Goal: Task Accomplishment & Management: Manage account settings

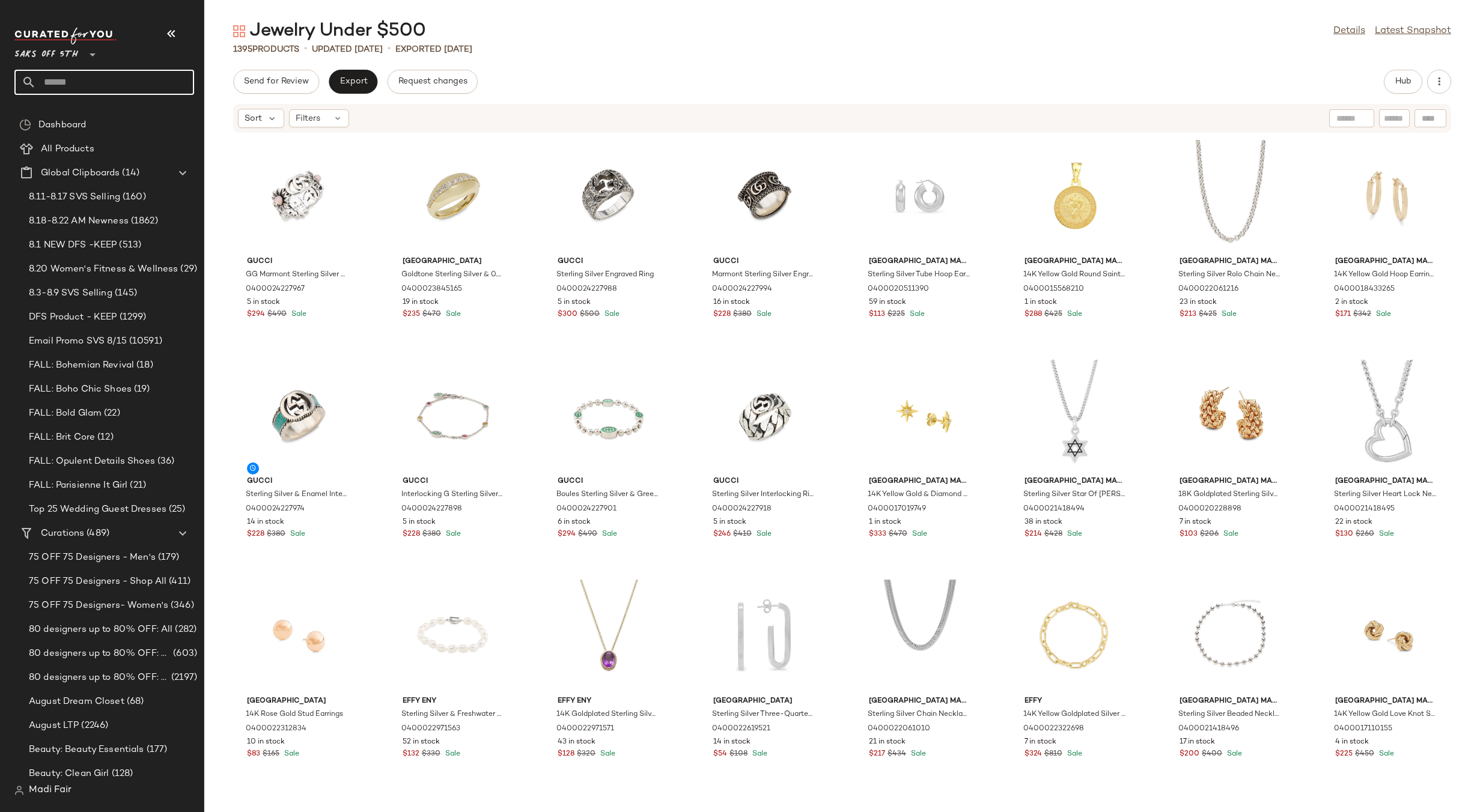
click at [70, 94] on input "text" at bounding box center [115, 82] width 158 height 25
type input "****"
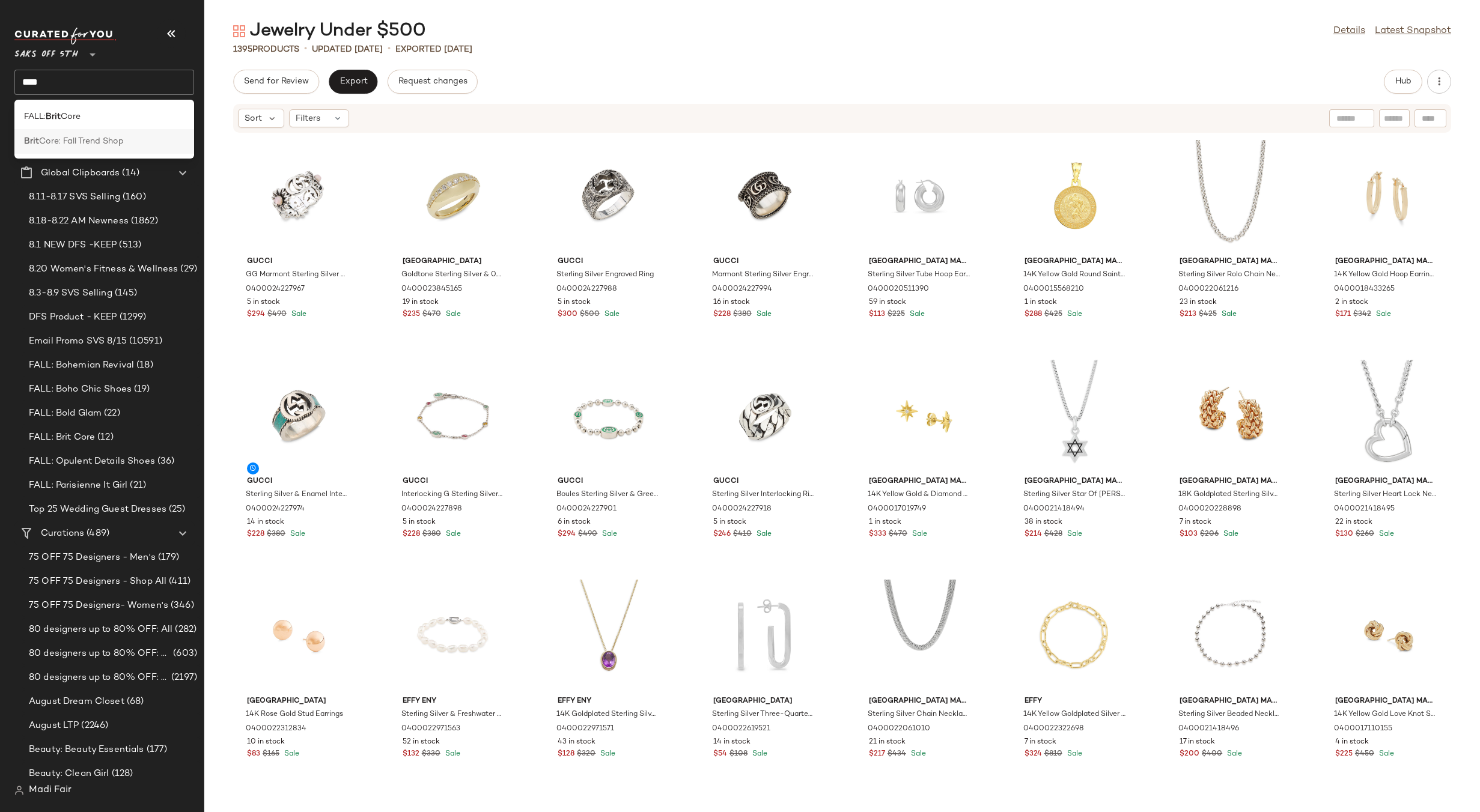
click at [79, 142] on span "Core: Fall Trend Shop" at bounding box center [82, 141] width 85 height 13
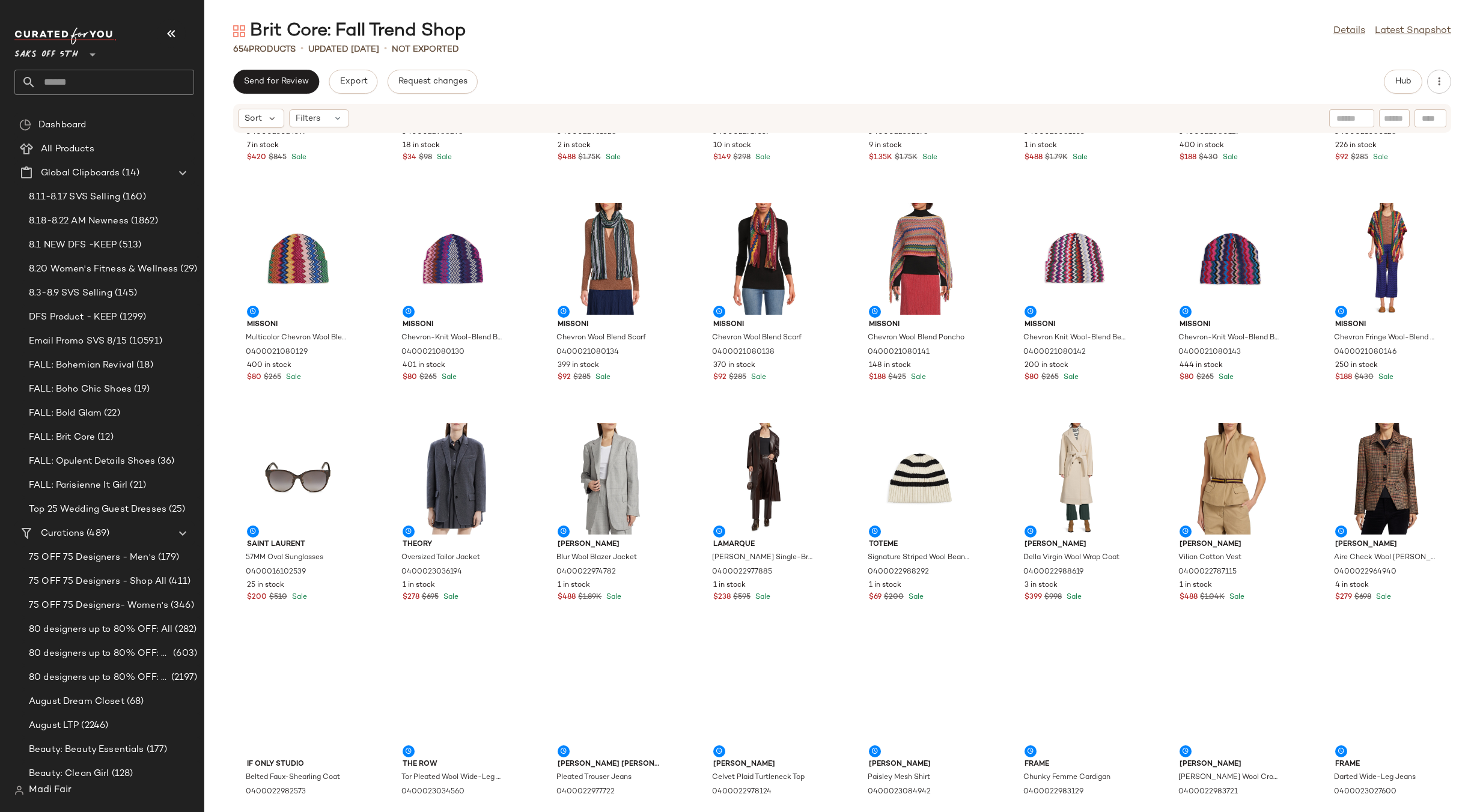
scroll to position [3073, 0]
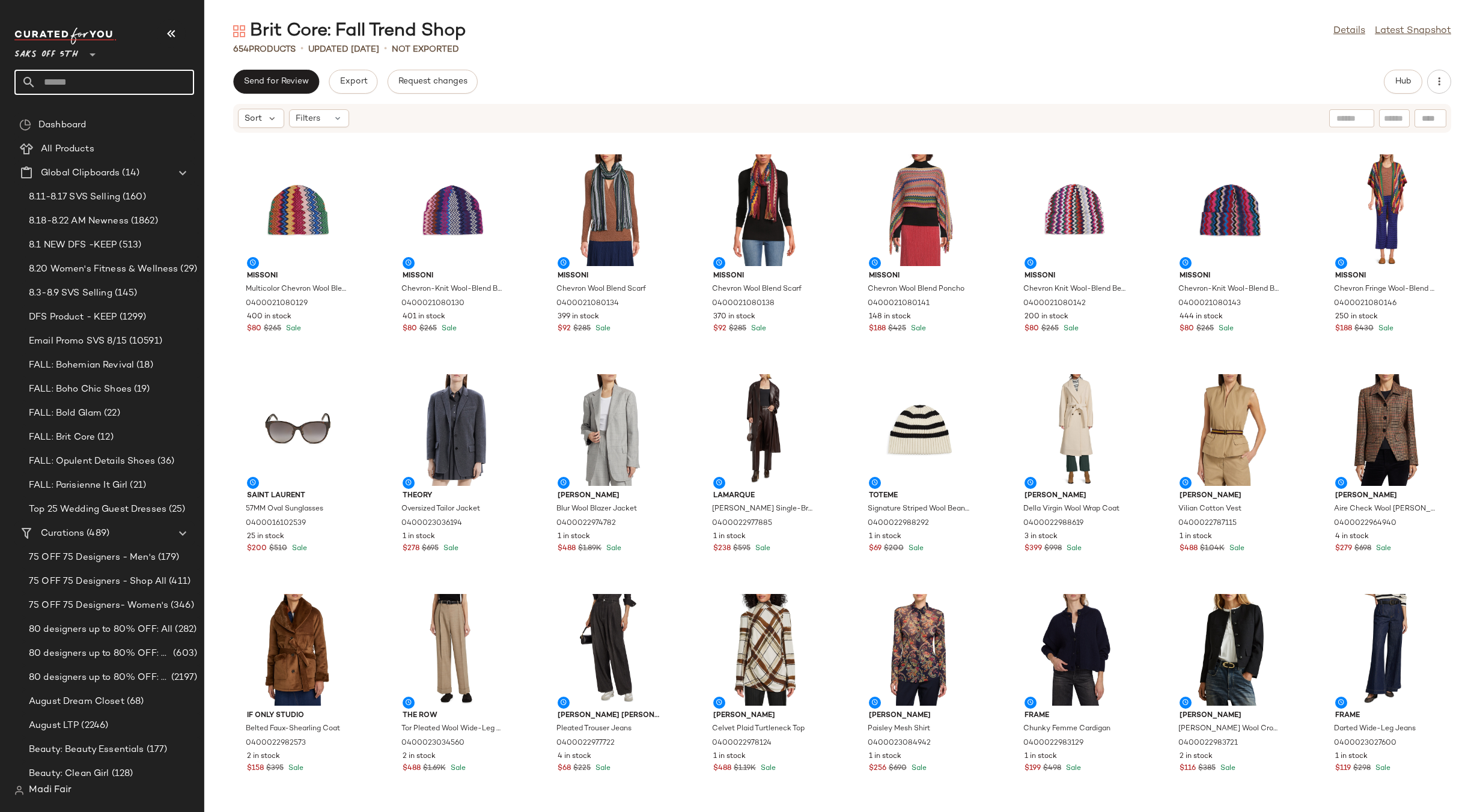
click at [56, 76] on input "text" at bounding box center [115, 82] width 158 height 25
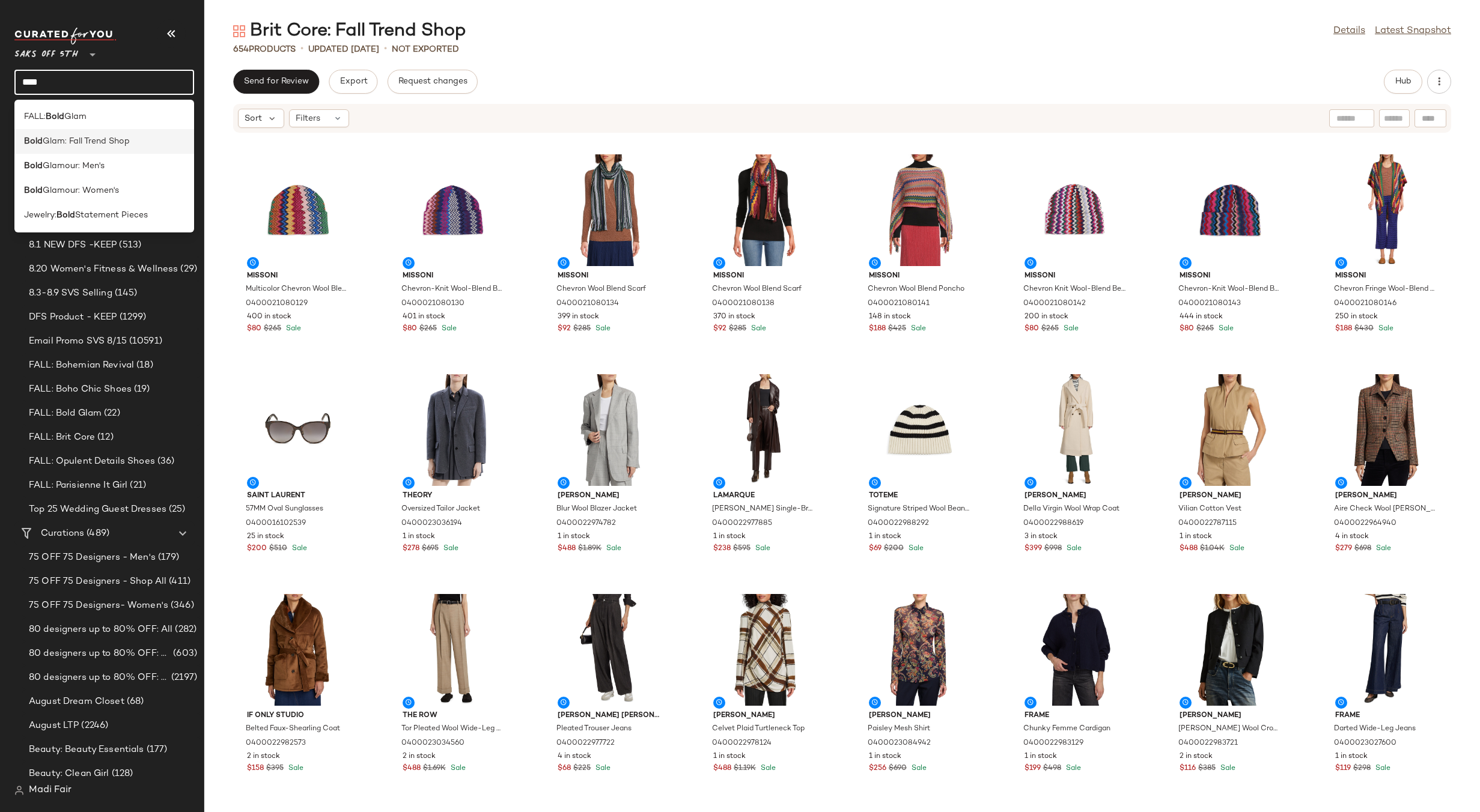
type input "****"
click at [72, 143] on span "Glam: Fall Trend Shop" at bounding box center [86, 141] width 87 height 13
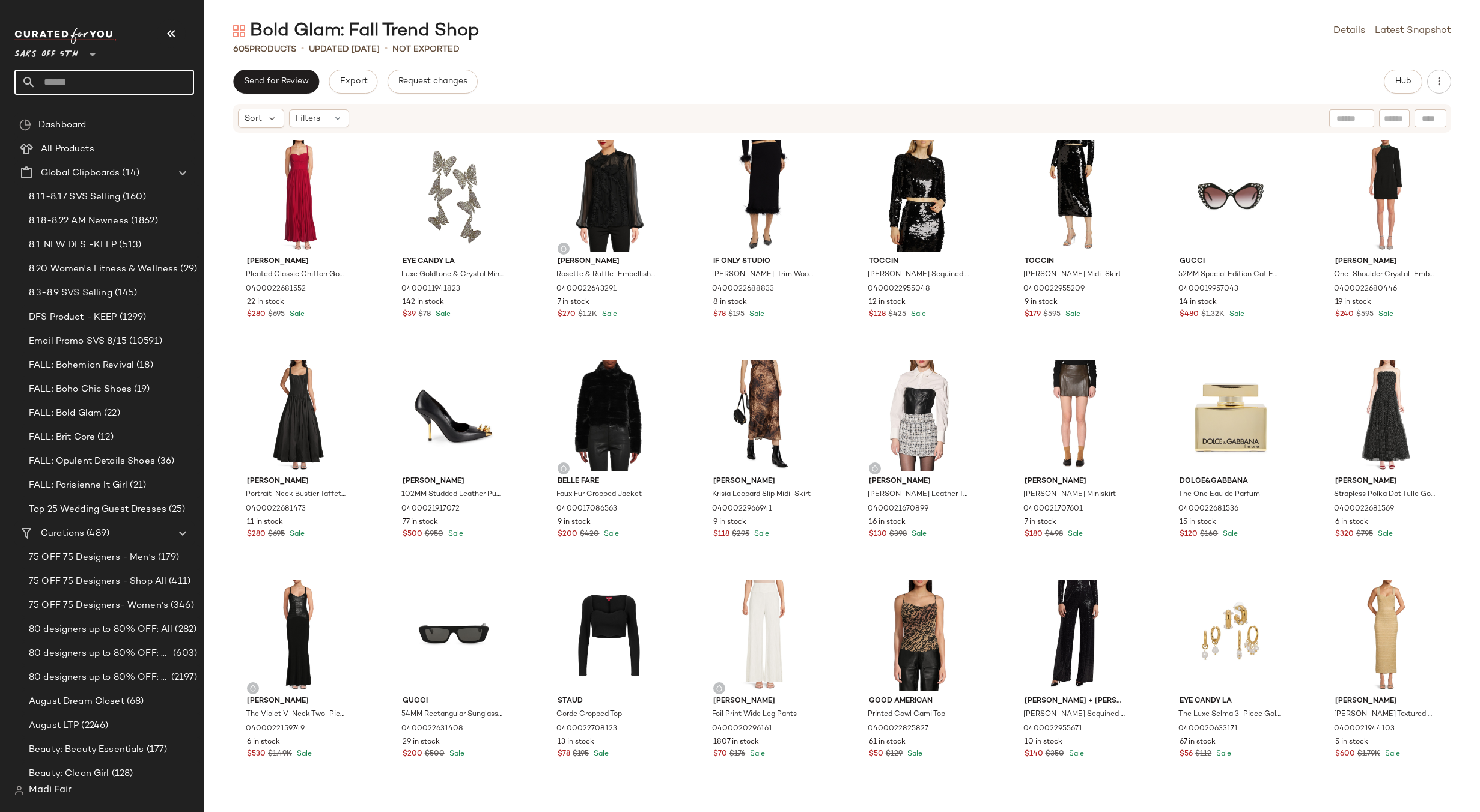
click at [77, 82] on input "text" at bounding box center [115, 82] width 158 height 25
click at [67, 84] on input "text" at bounding box center [115, 82] width 158 height 25
type input "*"
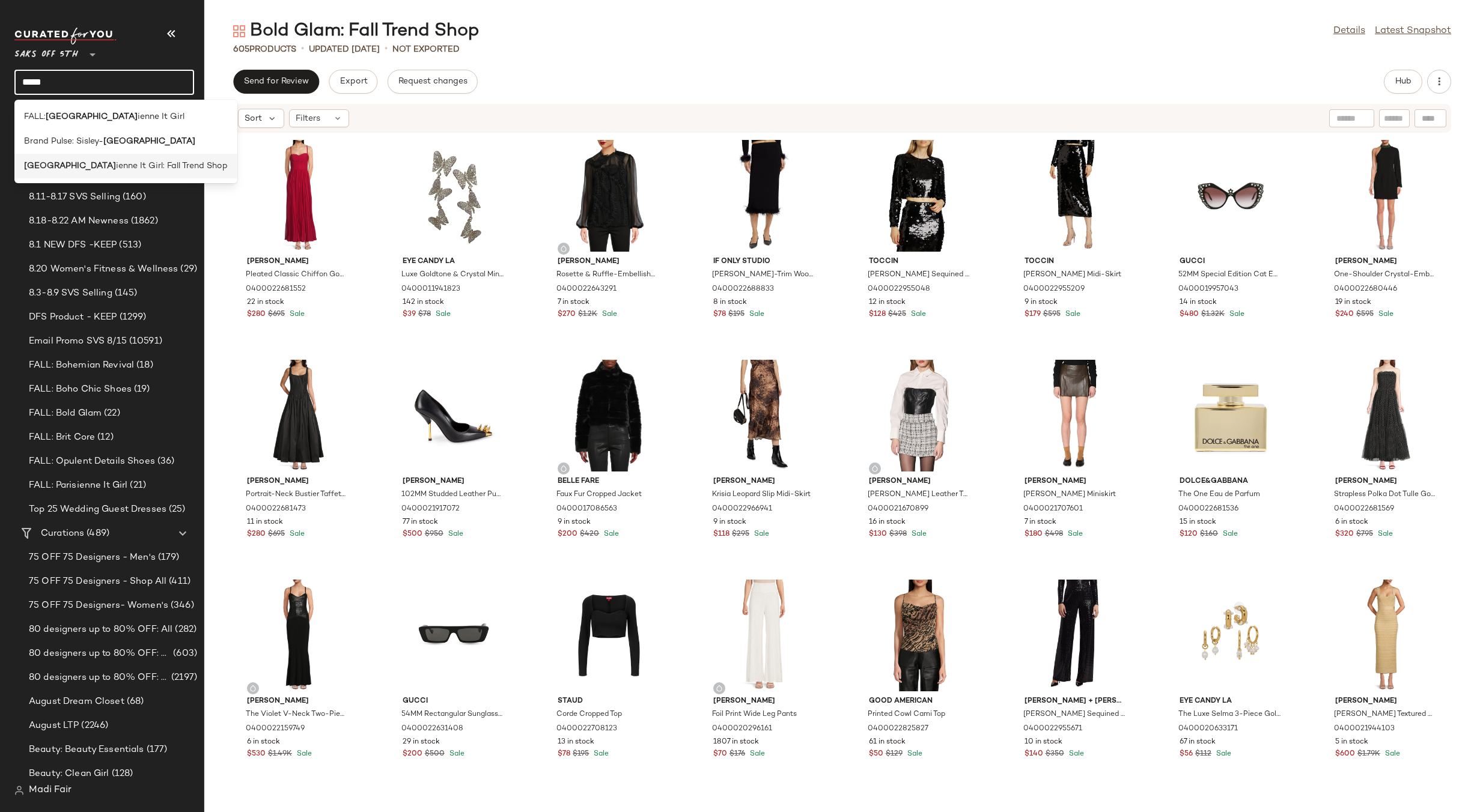
type input "*****"
click at [116, 172] on span "ienne It Girl: Fall Trend Shop" at bounding box center [172, 166] width 111 height 13
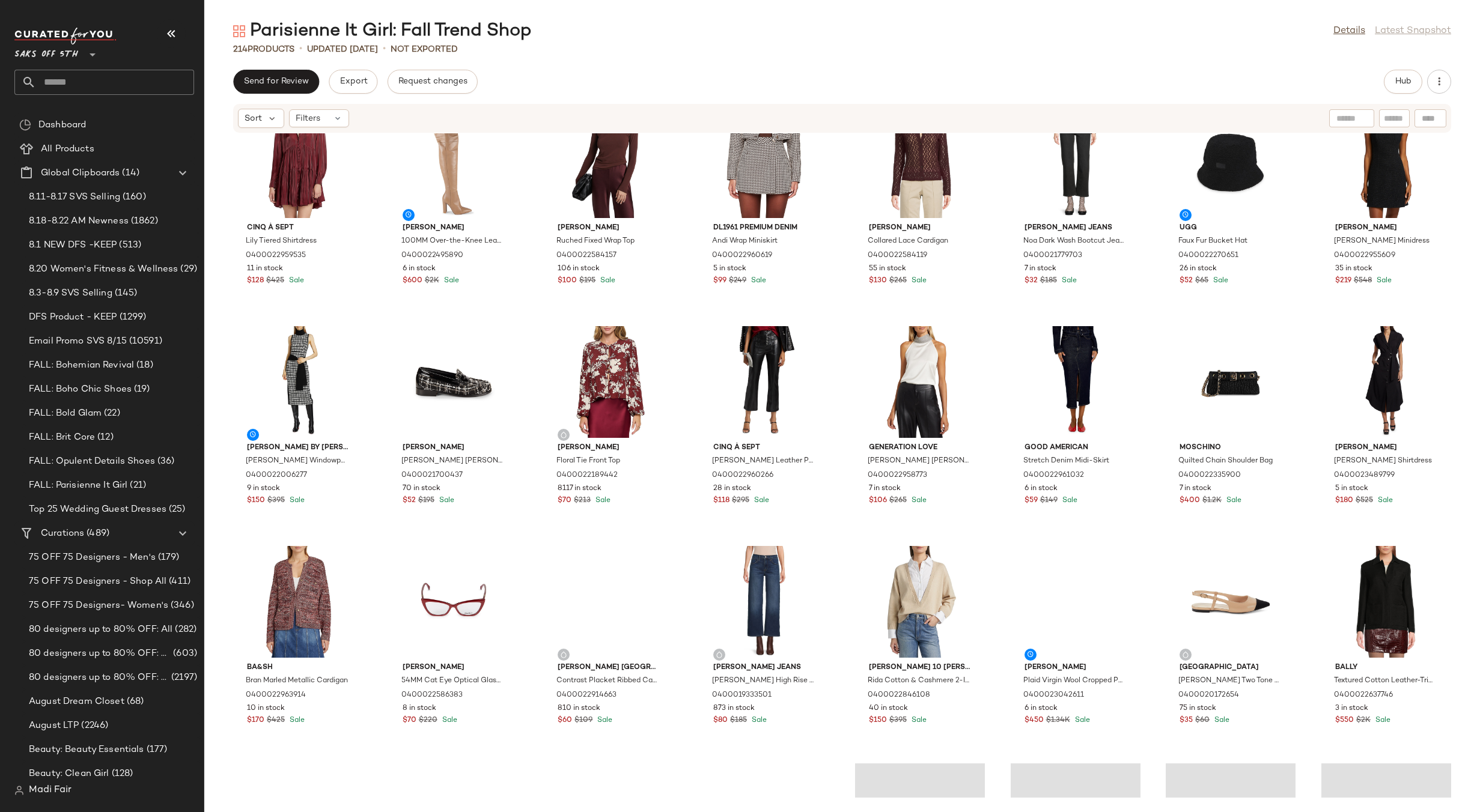
scroll to position [2172, 0]
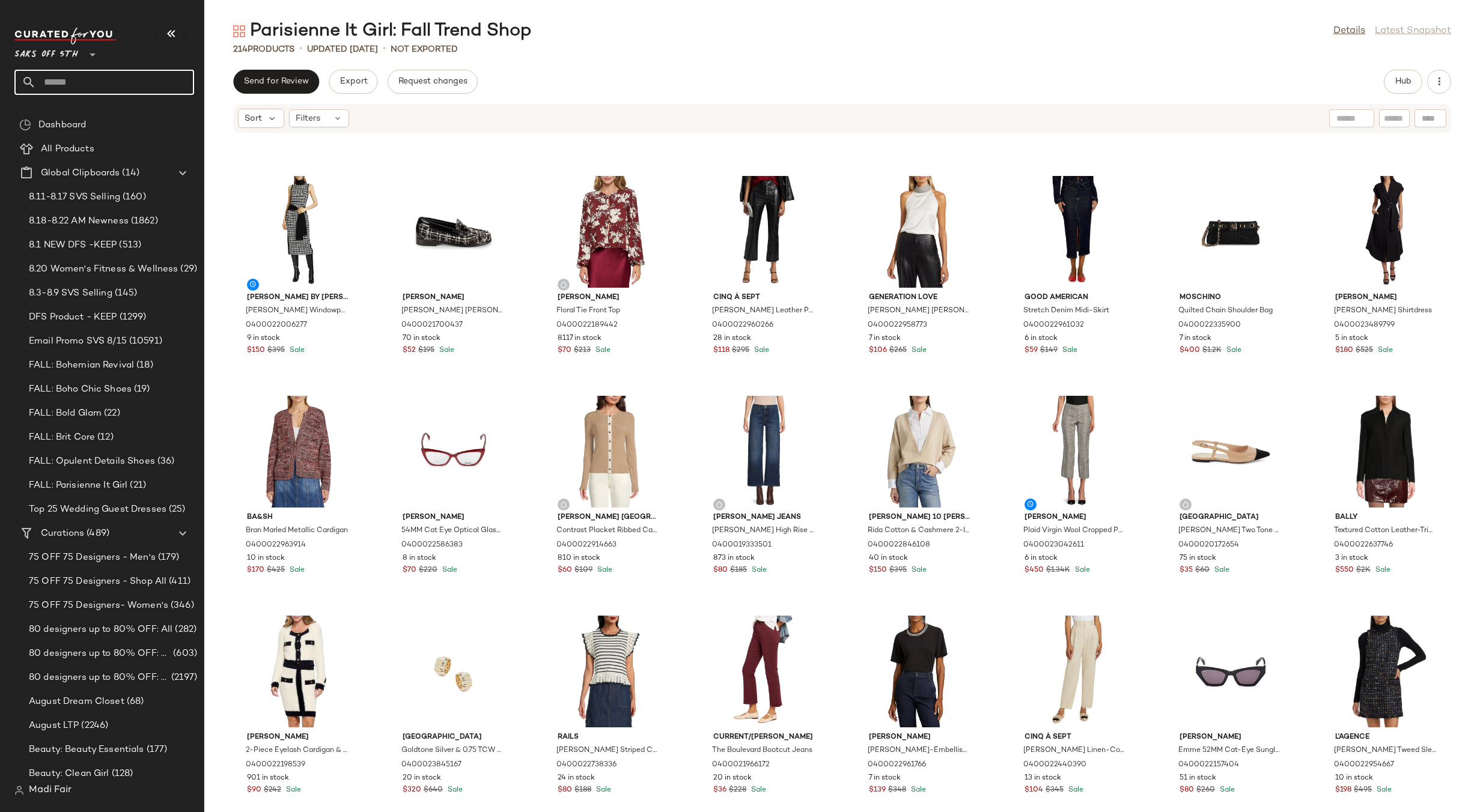
click at [62, 70] on input "text" at bounding box center [115, 82] width 158 height 25
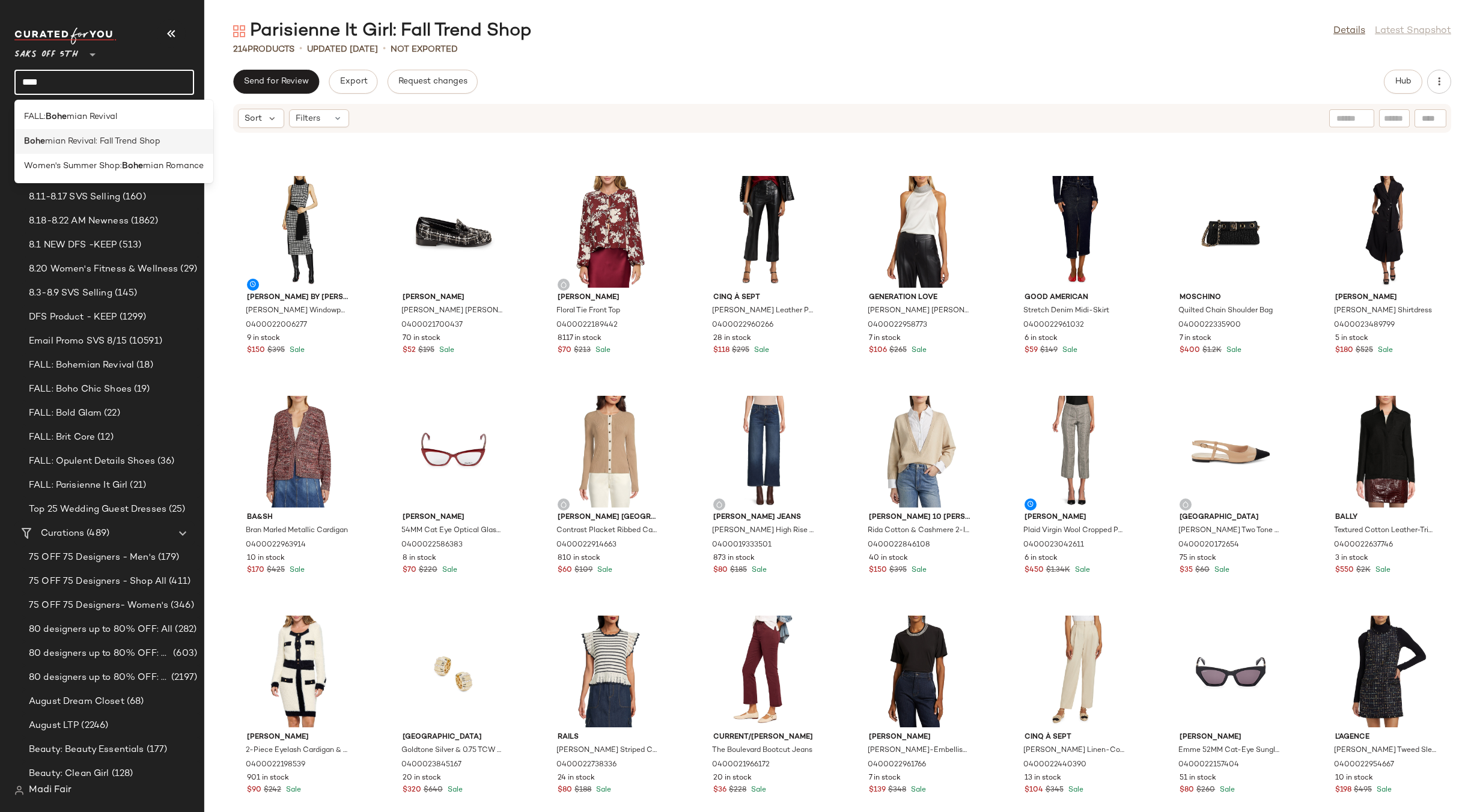
type input "****"
click at [98, 144] on span "mian Revival: Fall Trend Shop" at bounding box center [103, 141] width 115 height 13
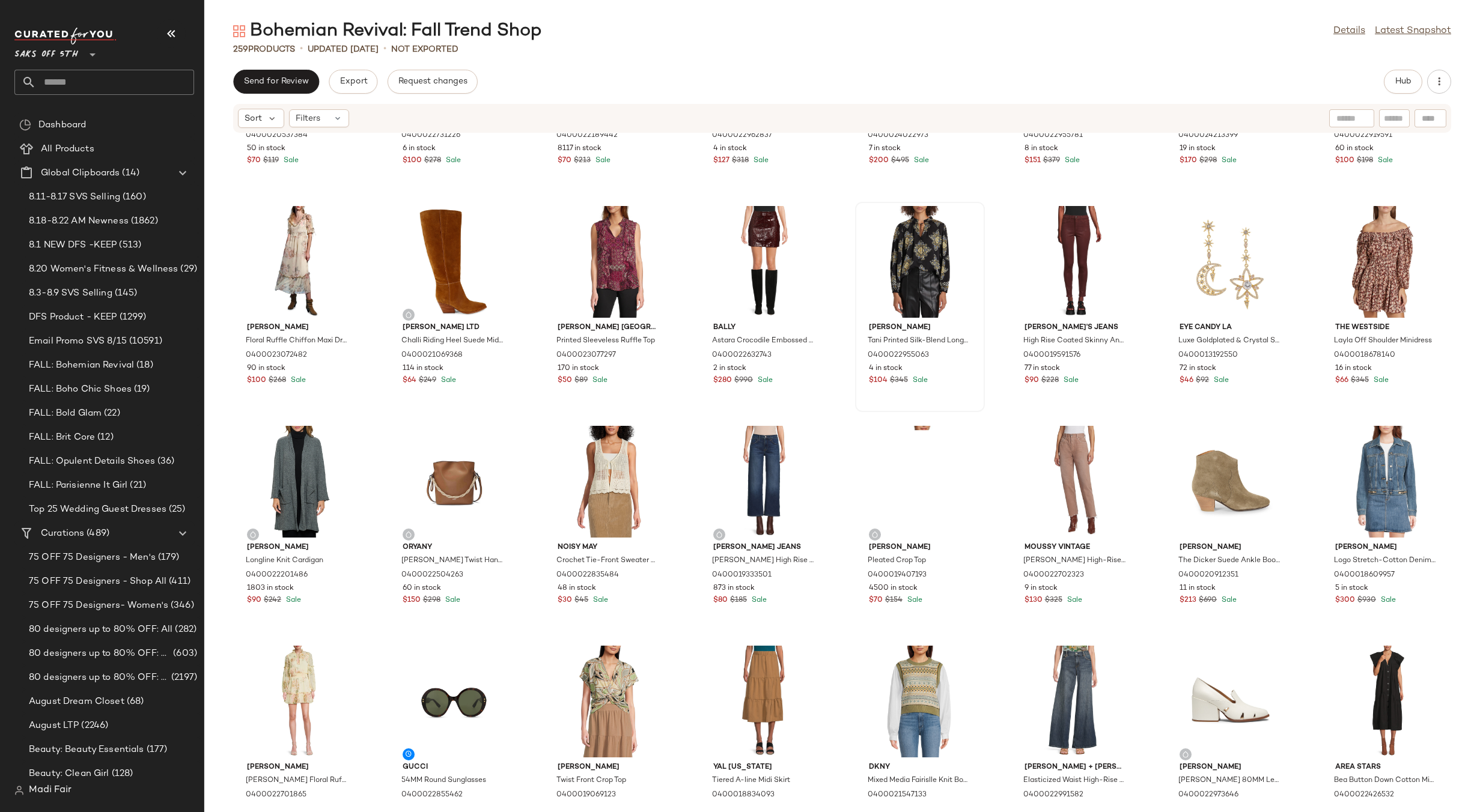
scroll to position [850, 0]
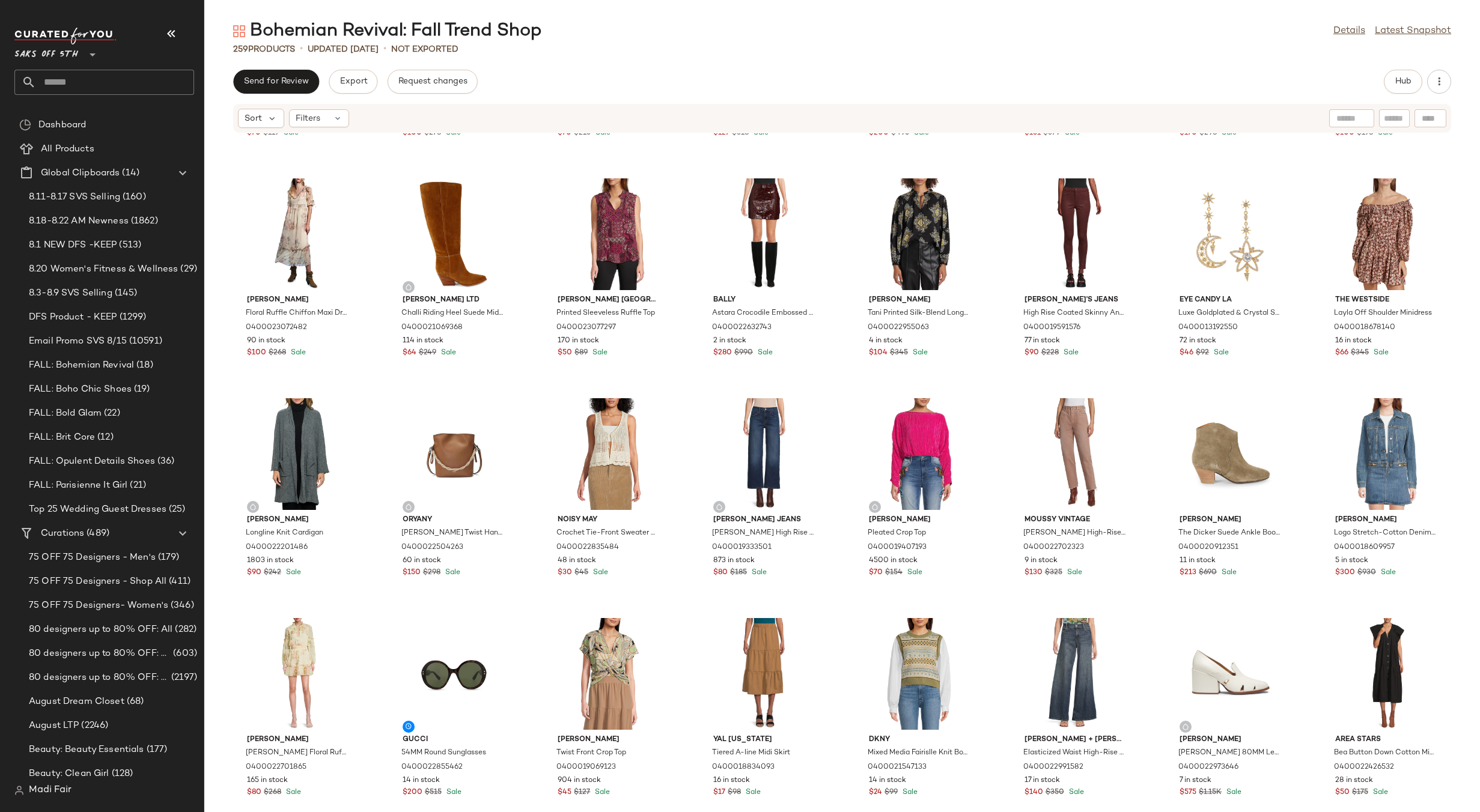
click at [85, 77] on input "text" at bounding box center [115, 82] width 158 height 25
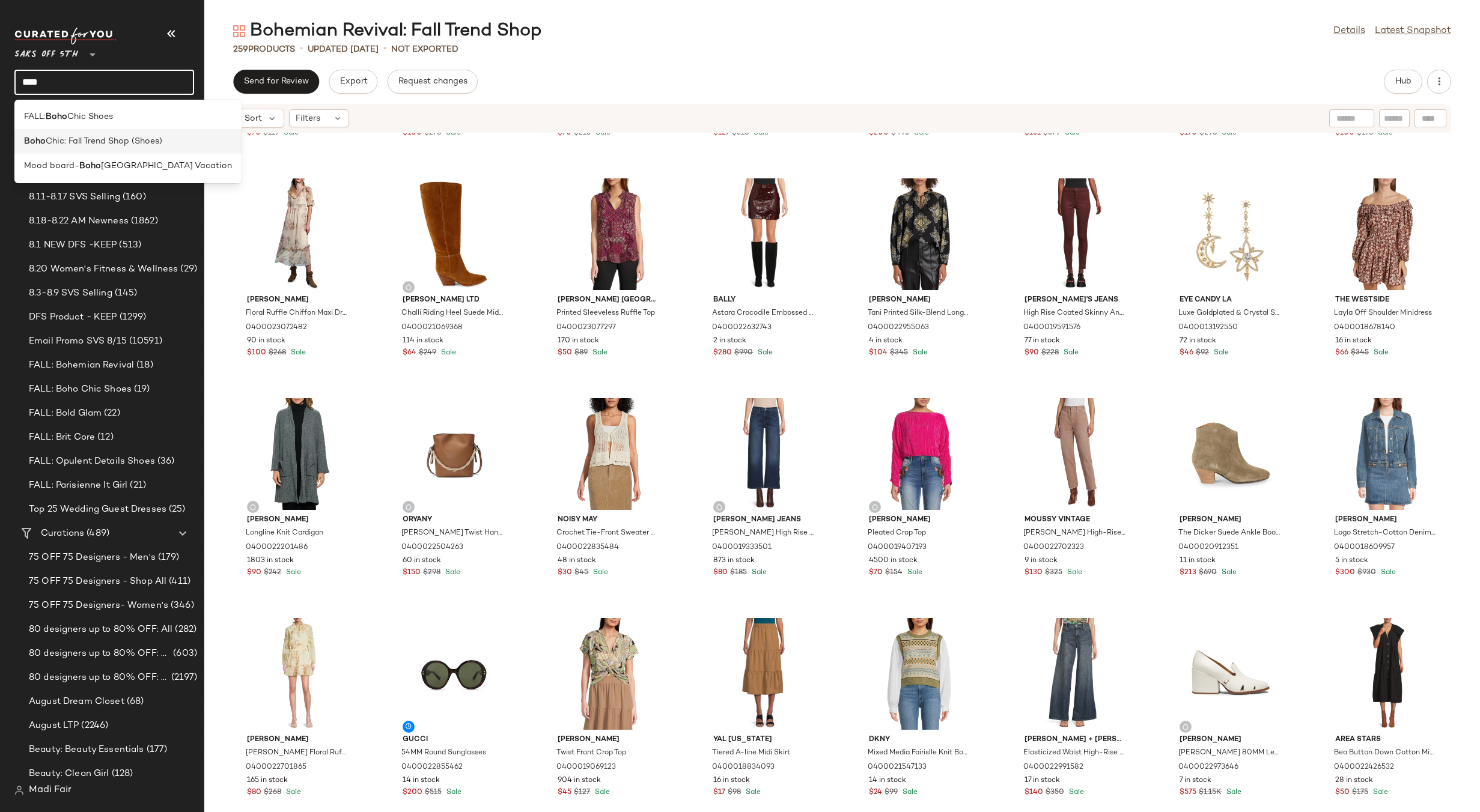
type input "****"
click at [121, 141] on span "Chic: Fall Trend Shop (Shoes)" at bounding box center [104, 141] width 117 height 13
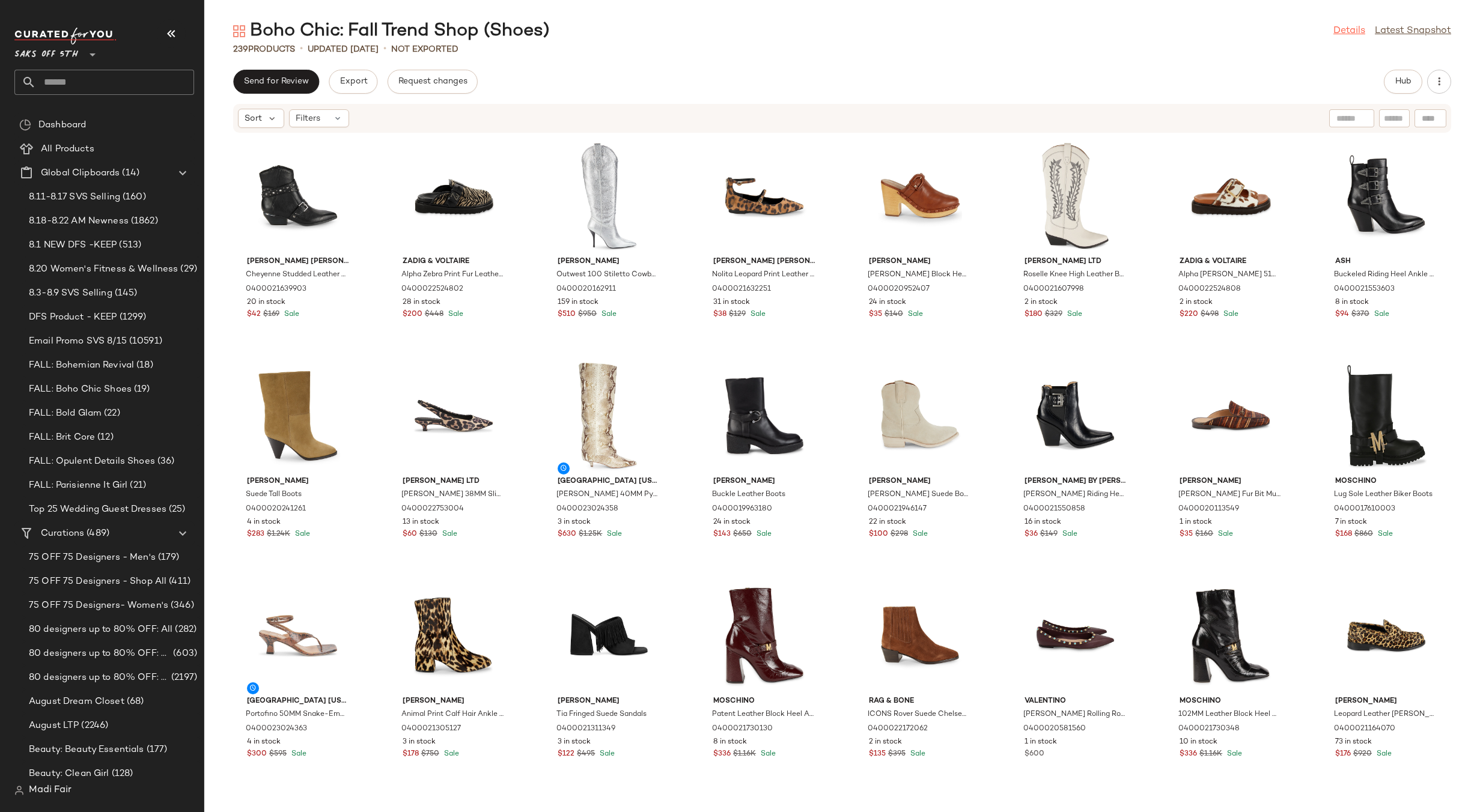
click at [1349, 24] on link "Details" at bounding box center [1349, 31] width 32 height 15
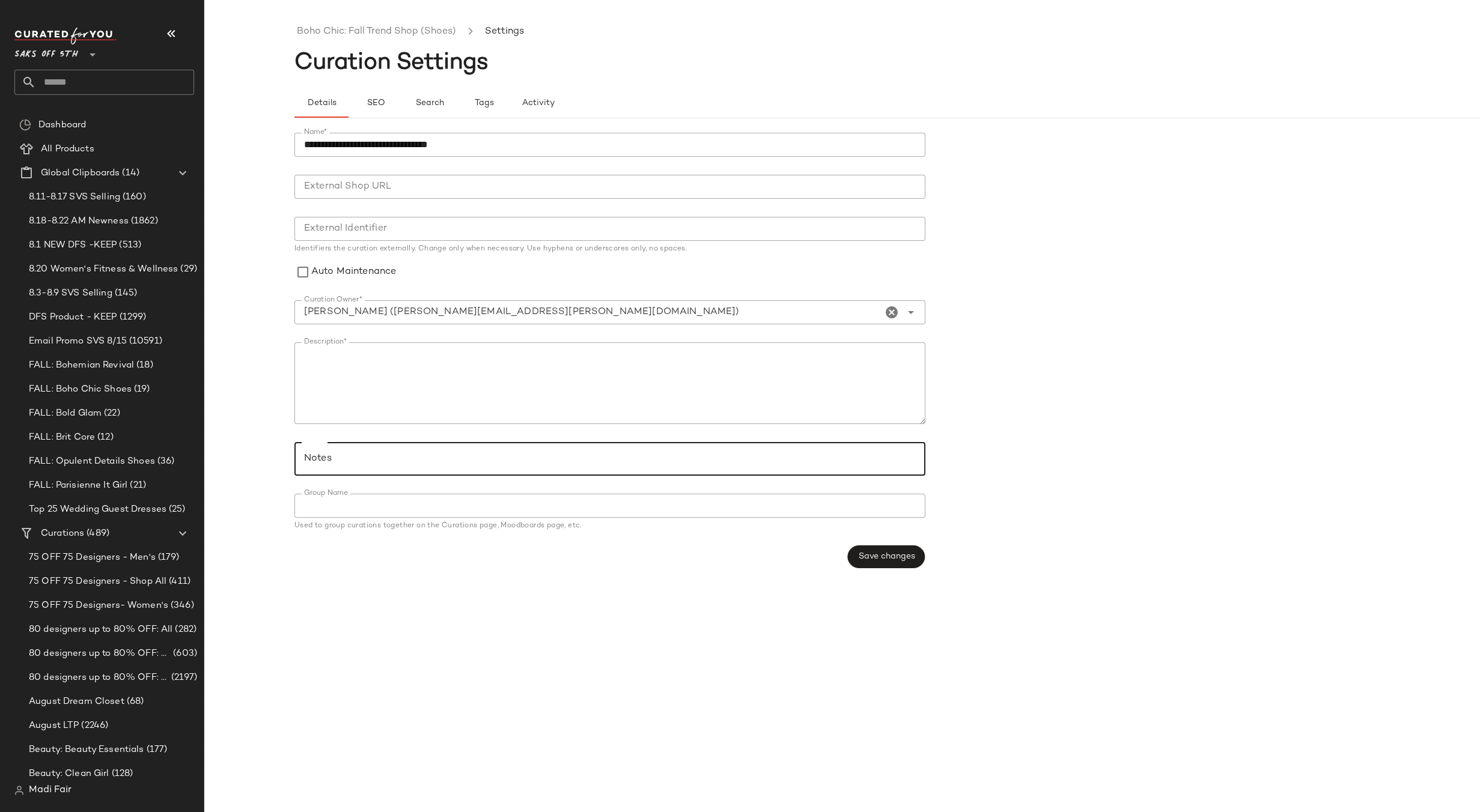
click at [355, 460] on input "Notes" at bounding box center [609, 459] width 611 height 15
paste input "**********"
type input "**********"
click at [889, 564] on button "Save changes" at bounding box center [886, 557] width 78 height 23
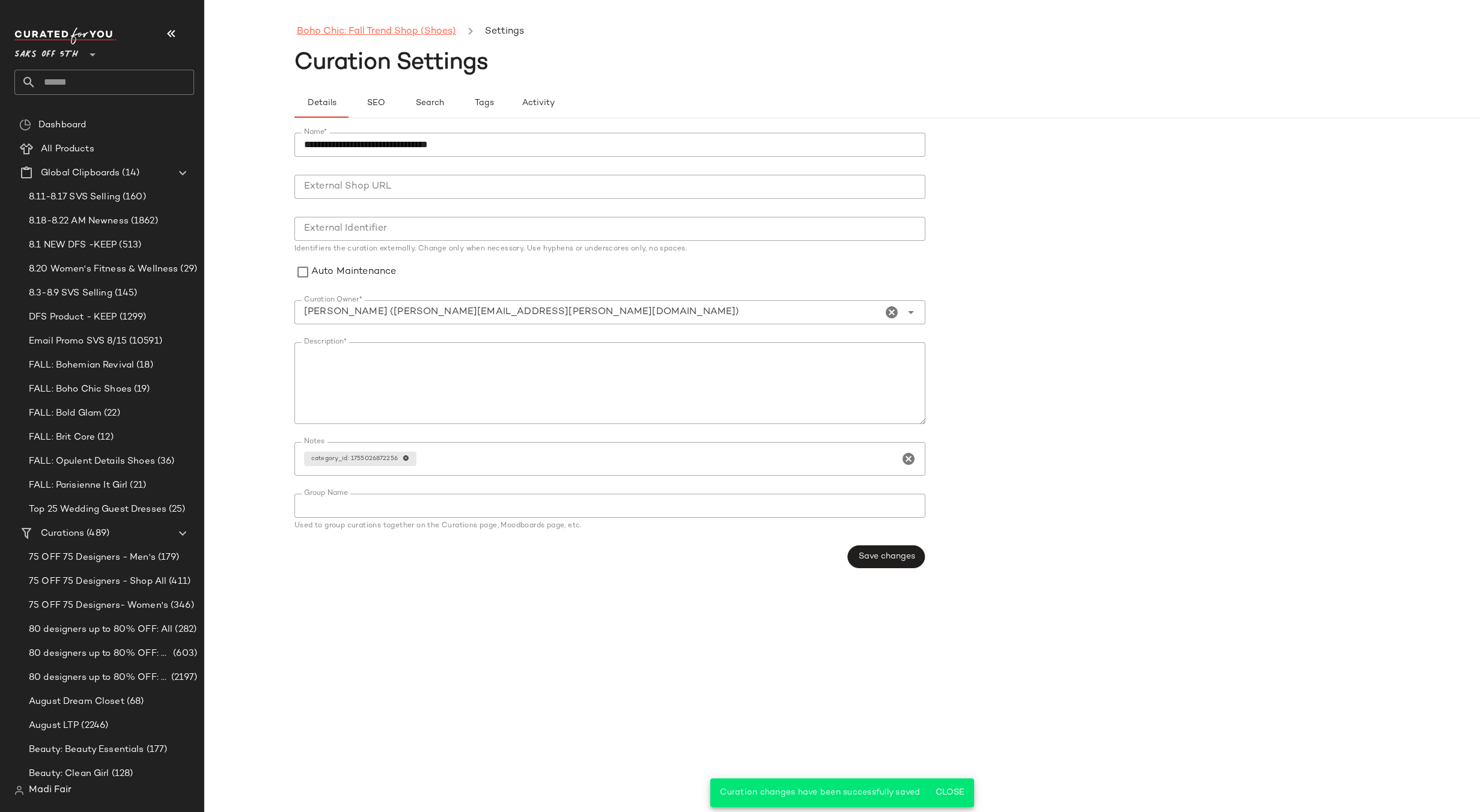
click at [334, 33] on link "Boho Chic: Fall Trend Shop (Shoes)" at bounding box center [376, 32] width 159 height 16
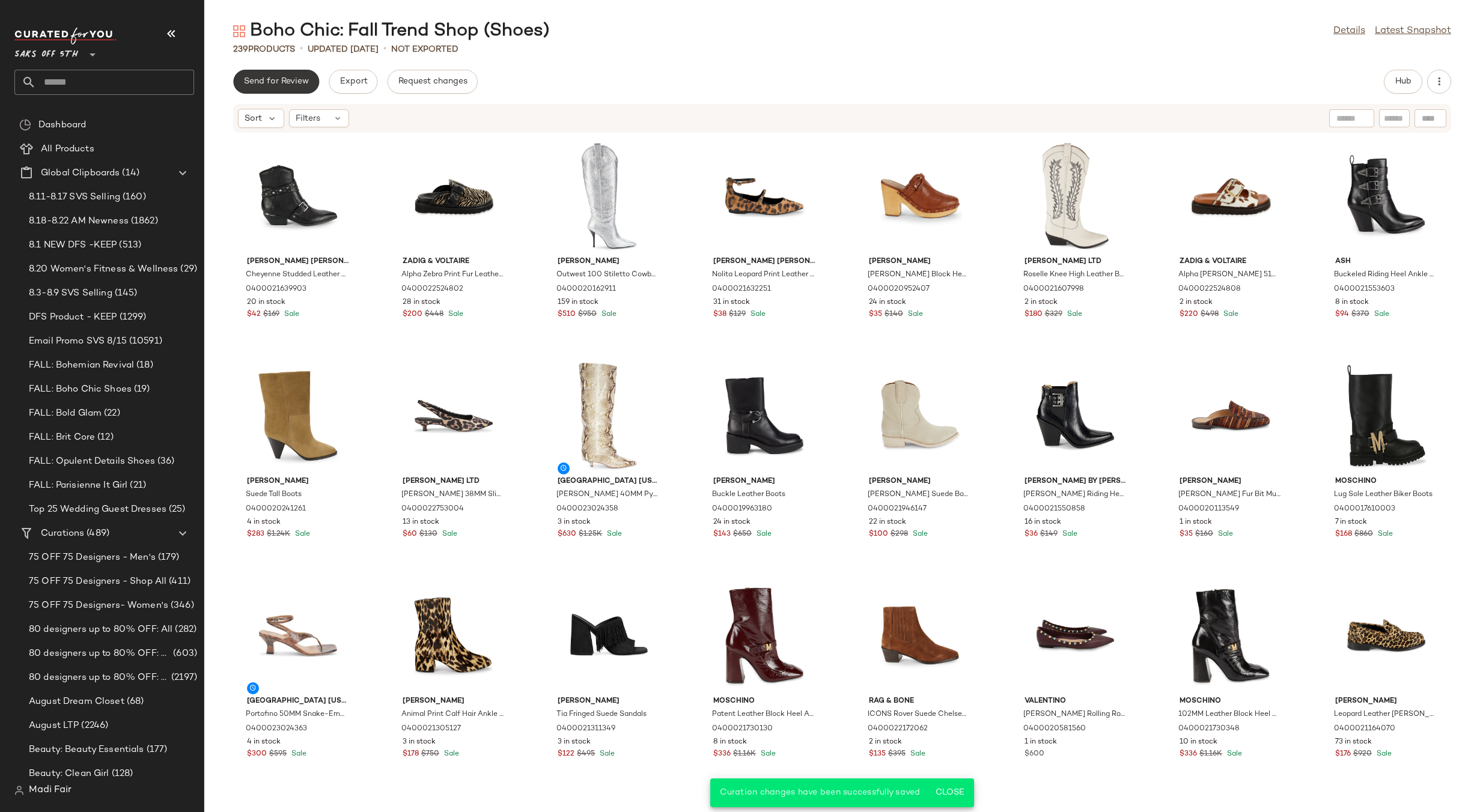
click at [270, 84] on span "Send for Review" at bounding box center [276, 82] width 66 height 9
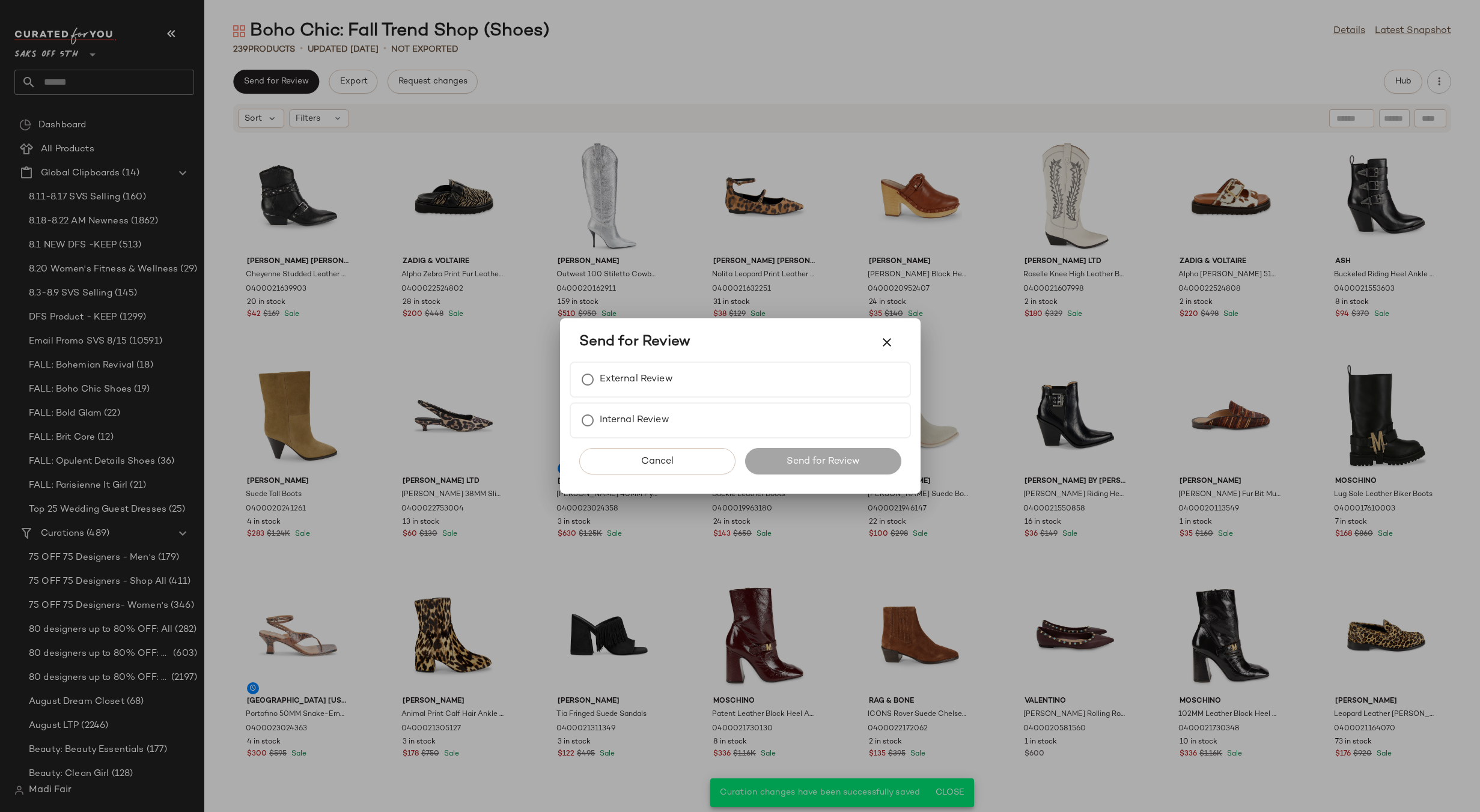
click at [641, 360] on div "Send for Review" at bounding box center [740, 342] width 341 height 38
click at [642, 367] on div "External Review" at bounding box center [740, 379] width 341 height 36
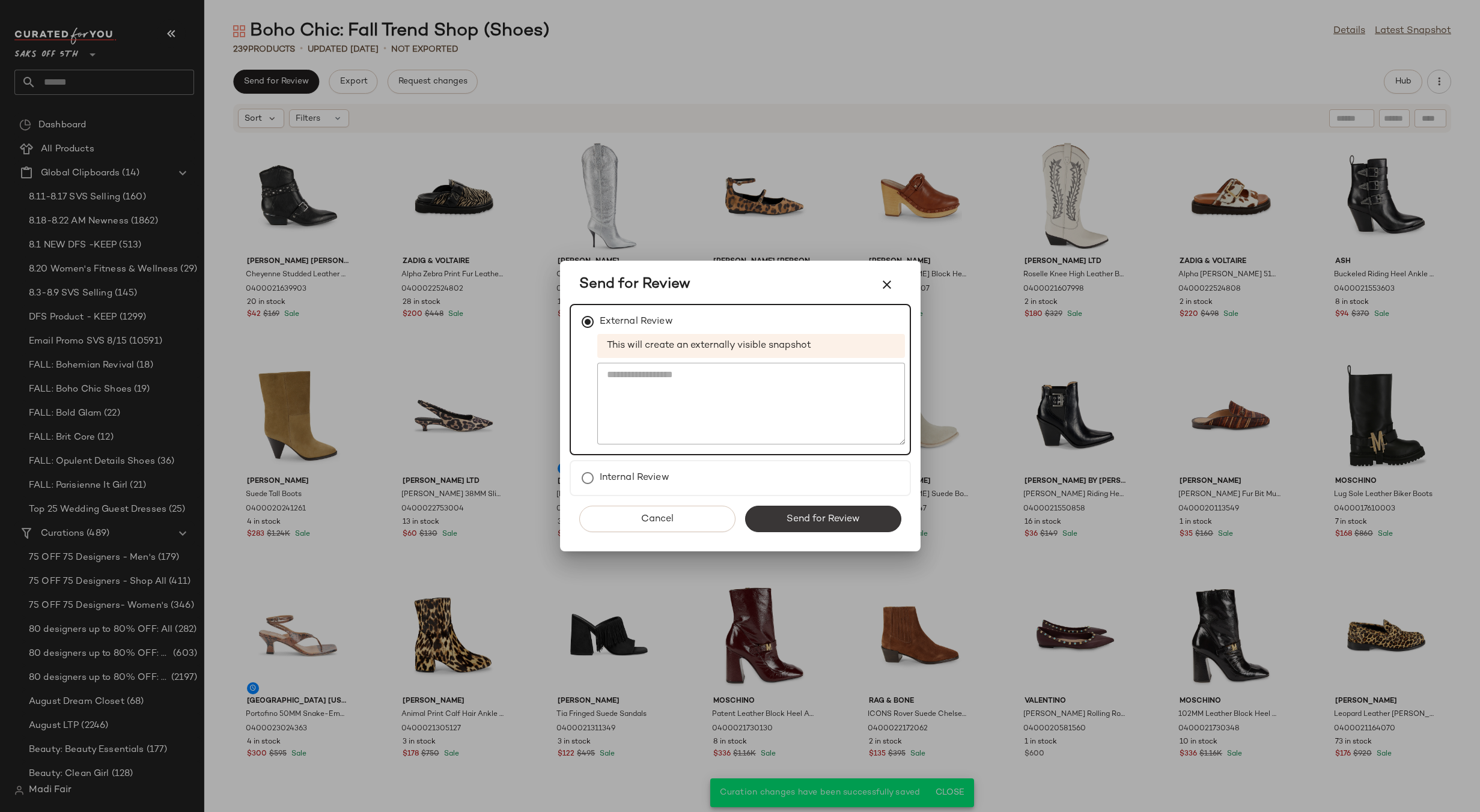
click at [807, 509] on button "Send for Review" at bounding box center [823, 519] width 156 height 27
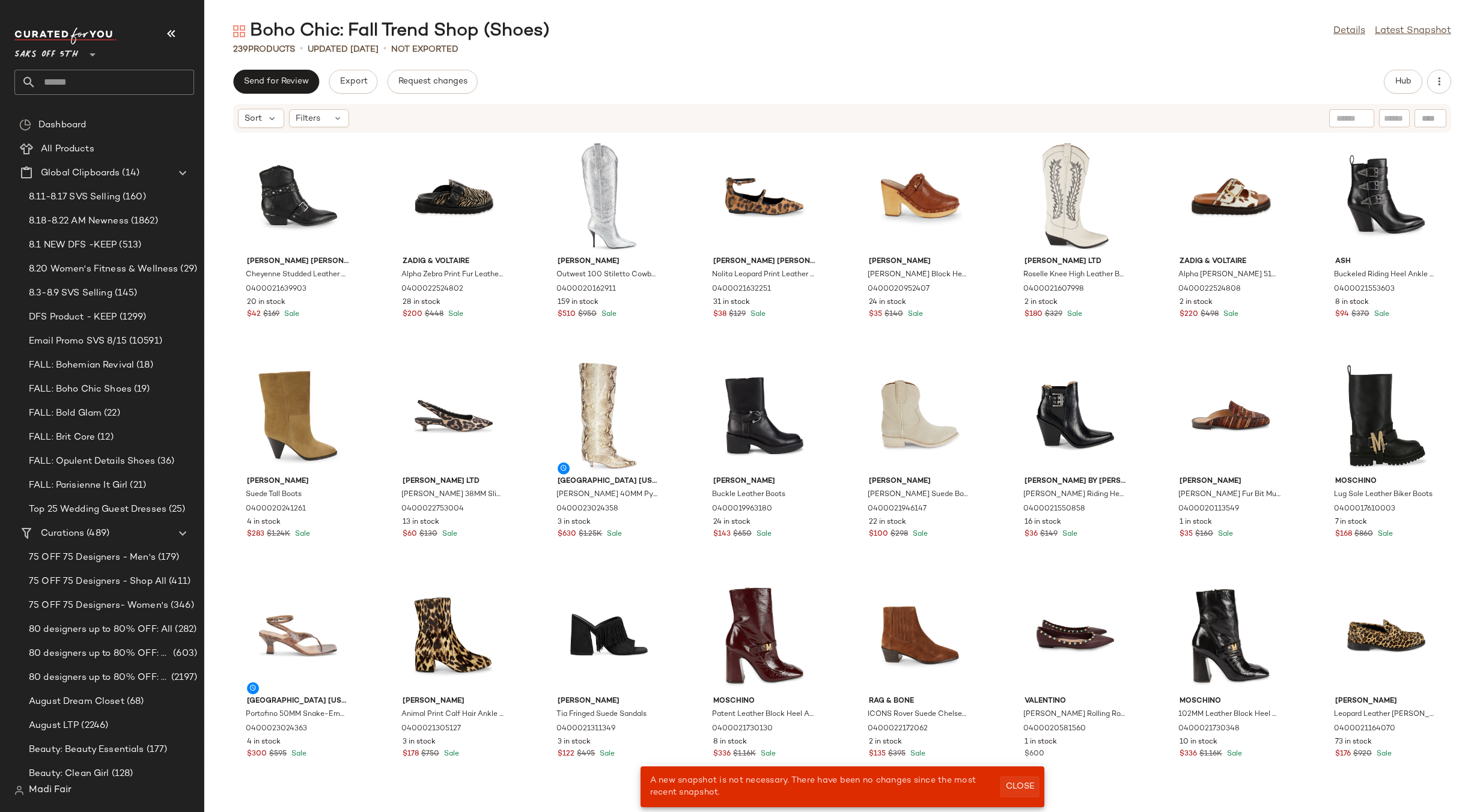
click at [1025, 784] on span "Close" at bounding box center [1019, 787] width 29 height 9
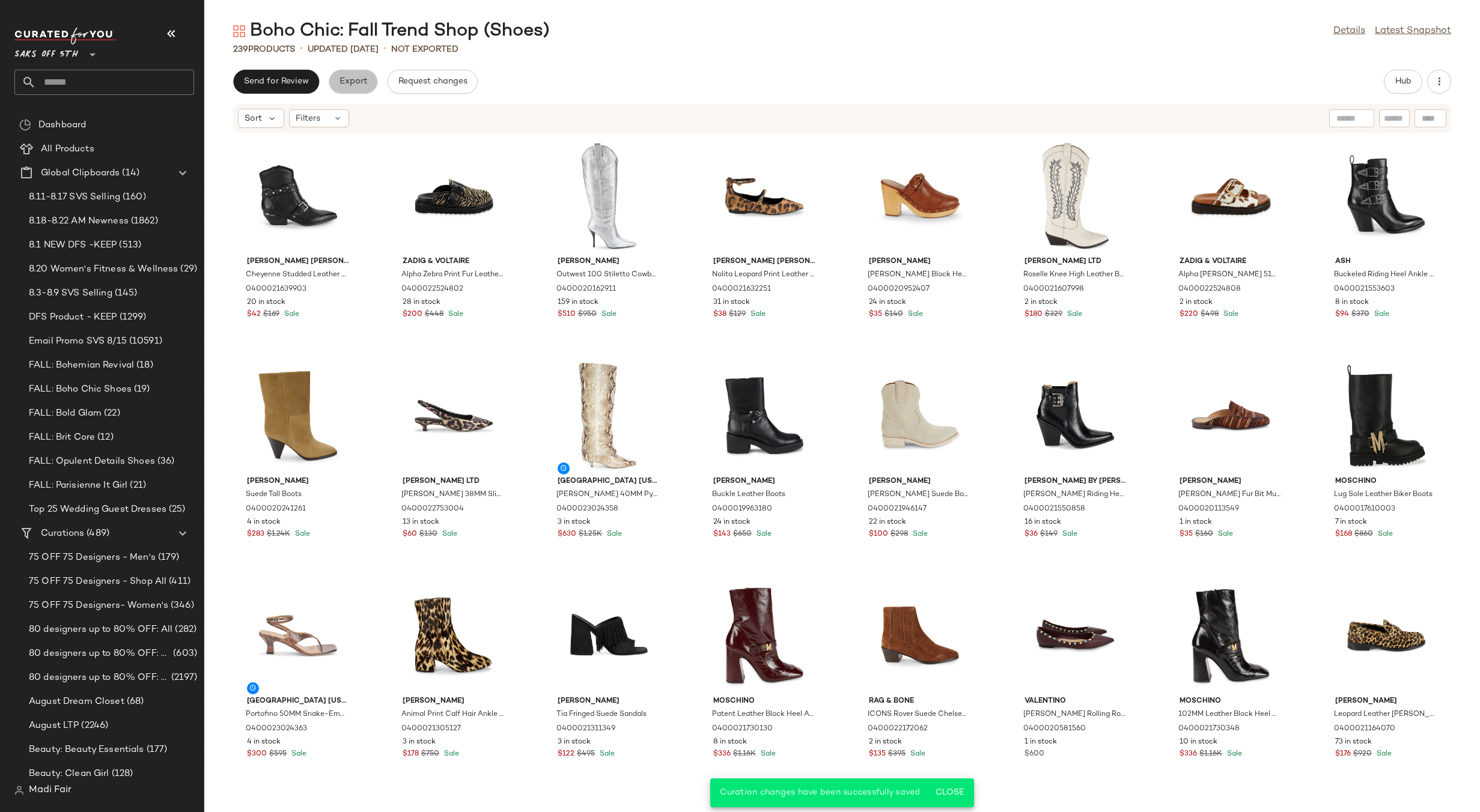
click at [354, 77] on span "Export" at bounding box center [353, 82] width 29 height 9
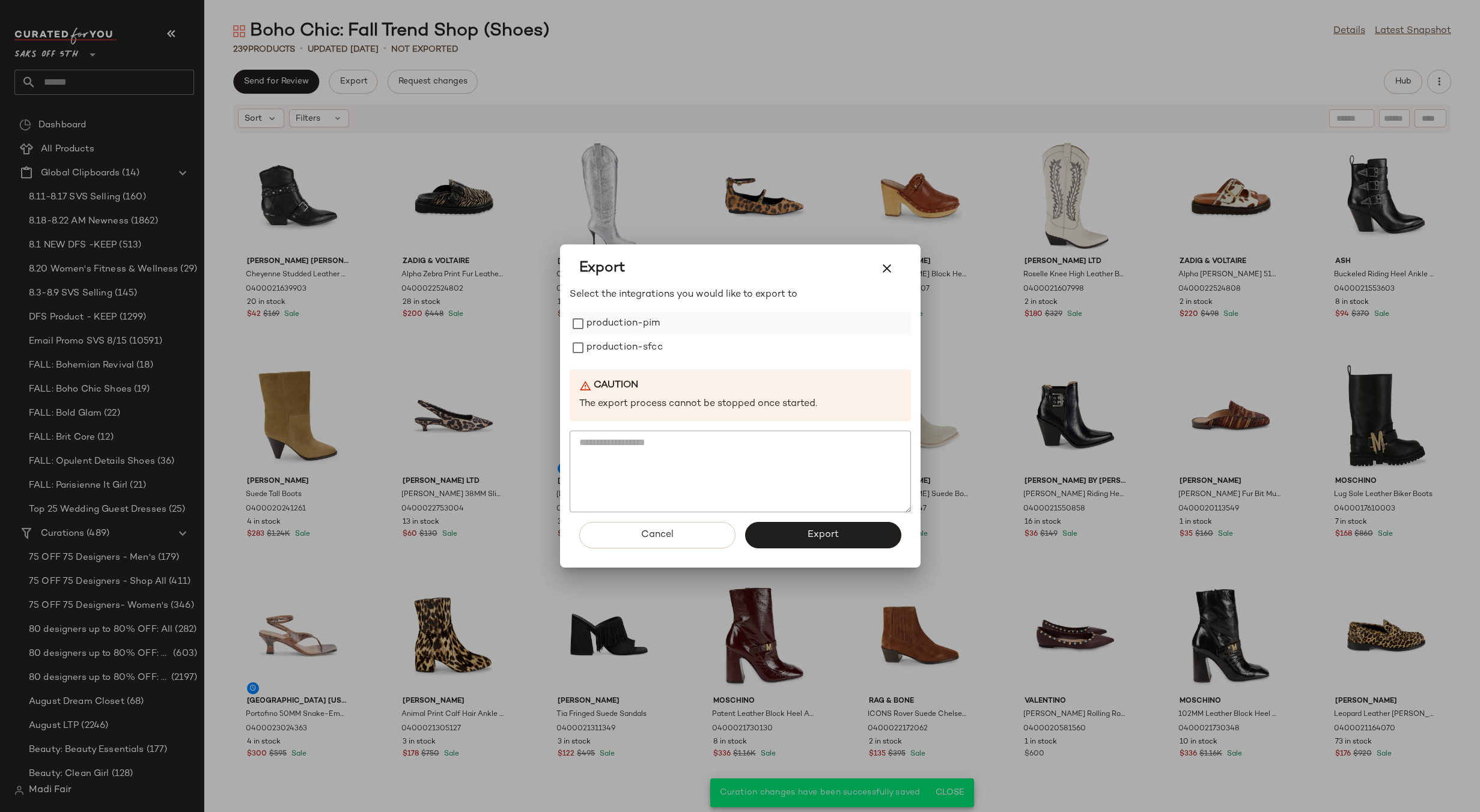
click at [638, 318] on label "production-pim" at bounding box center [623, 324] width 74 height 24
click at [637, 338] on label "production-sfcc" at bounding box center [625, 348] width 76 height 24
click at [794, 532] on button "Export" at bounding box center [823, 535] width 156 height 27
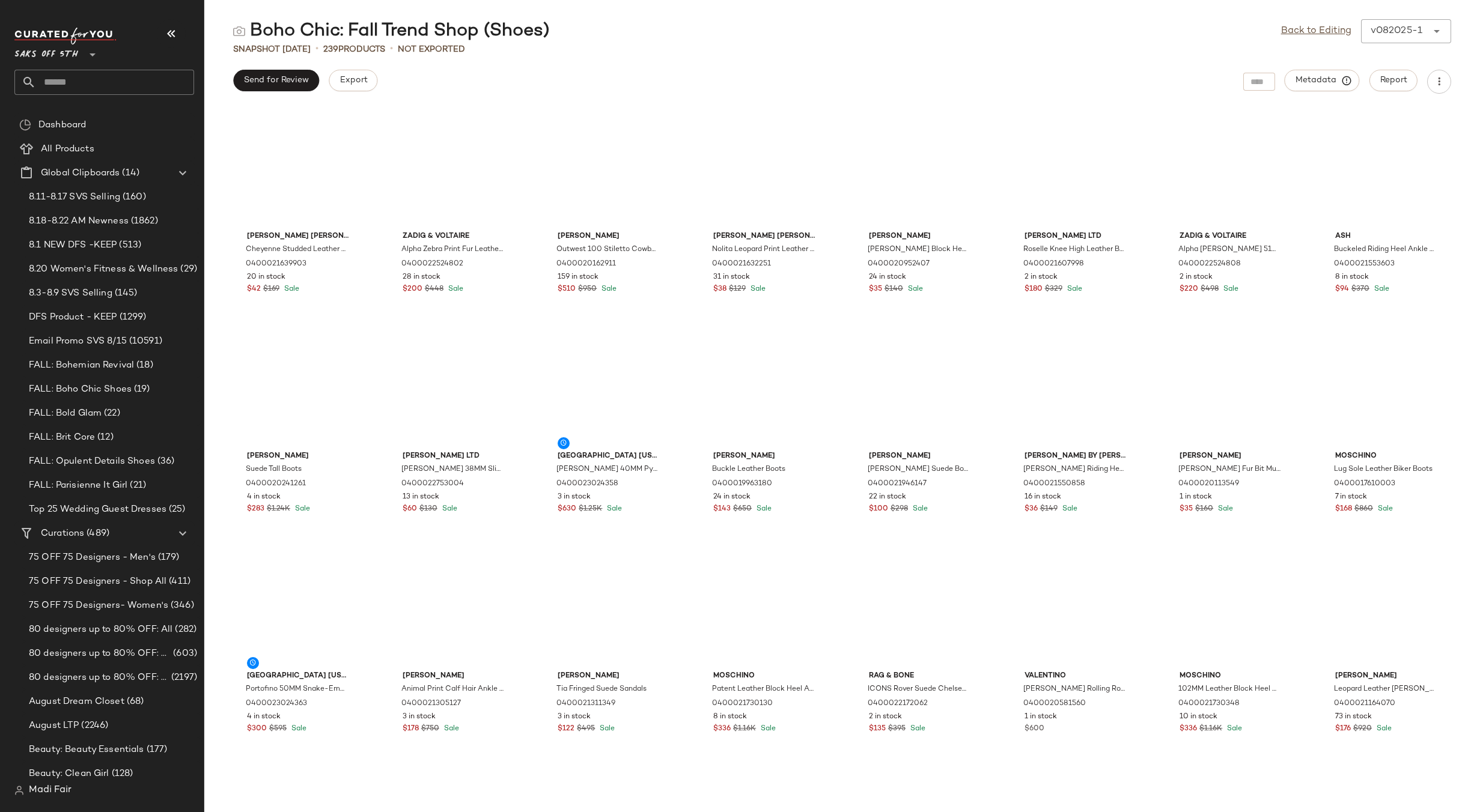
click at [48, 88] on input "text" at bounding box center [115, 82] width 158 height 25
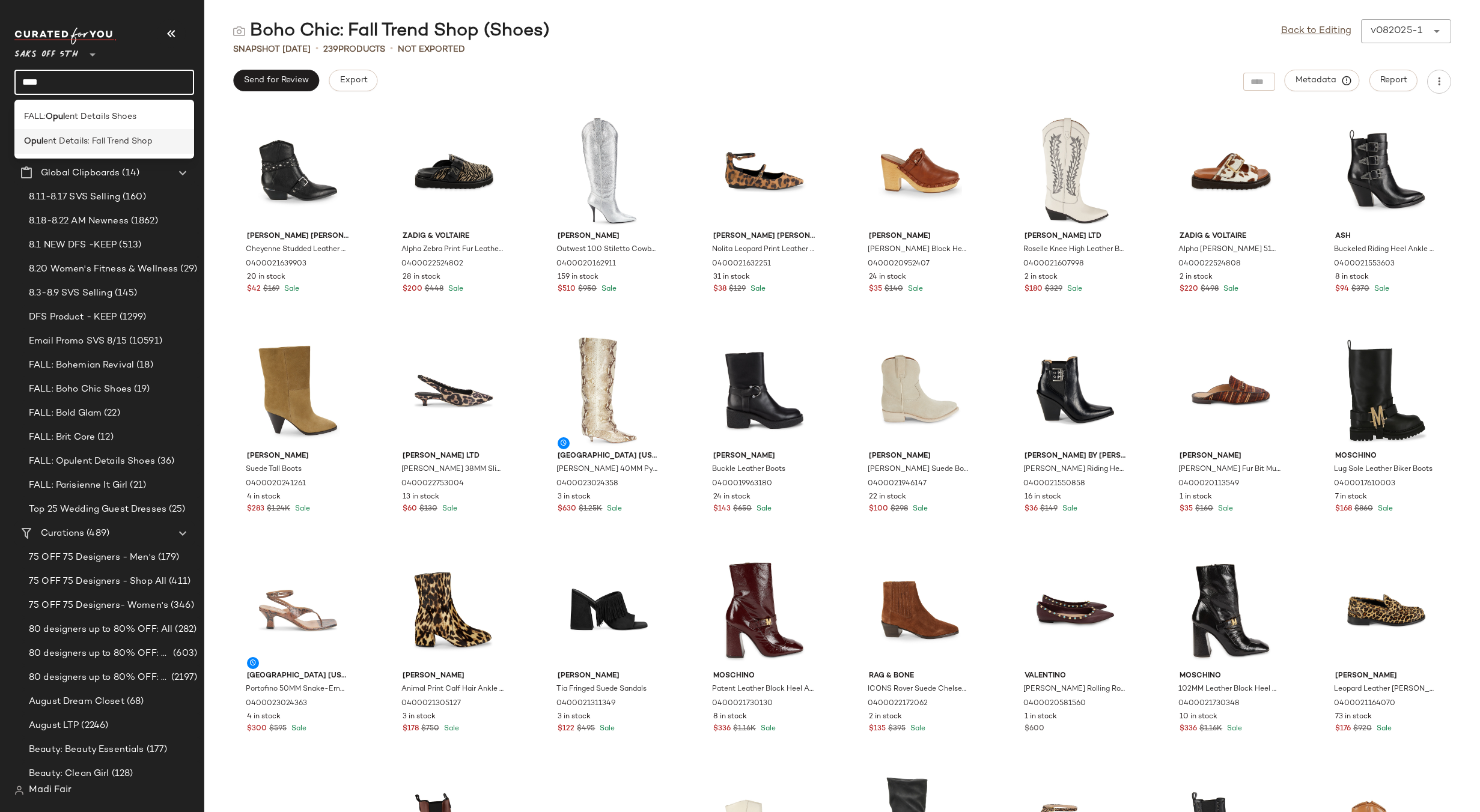
type input "****"
click at [70, 139] on span "ent Details: Fall Trend Shop" at bounding box center [98, 141] width 110 height 13
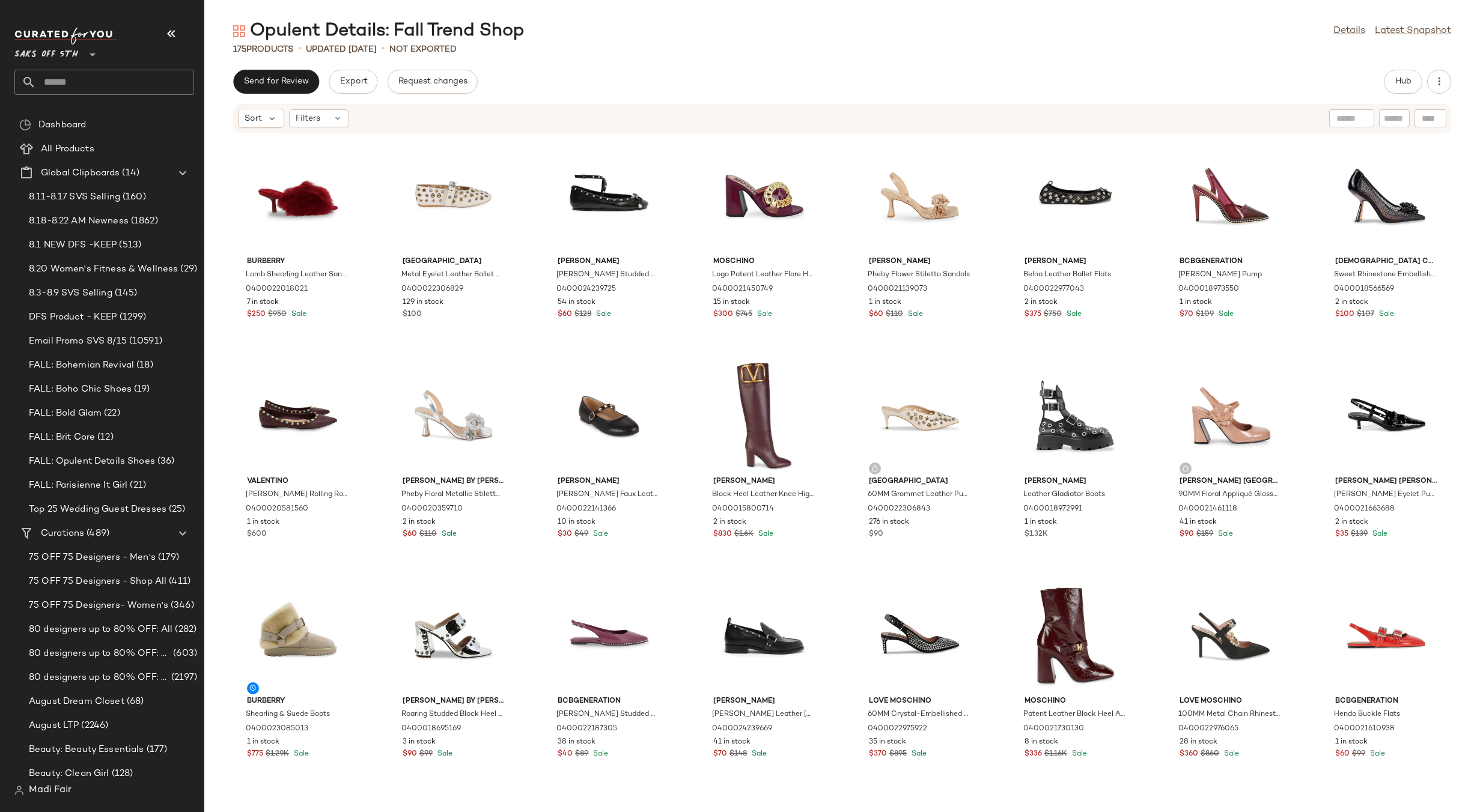
drag, startPoint x: 1337, startPoint y: 31, endPoint x: 1202, endPoint y: 48, distance: 136.1
click at [1337, 31] on link "Details" at bounding box center [1349, 31] width 32 height 15
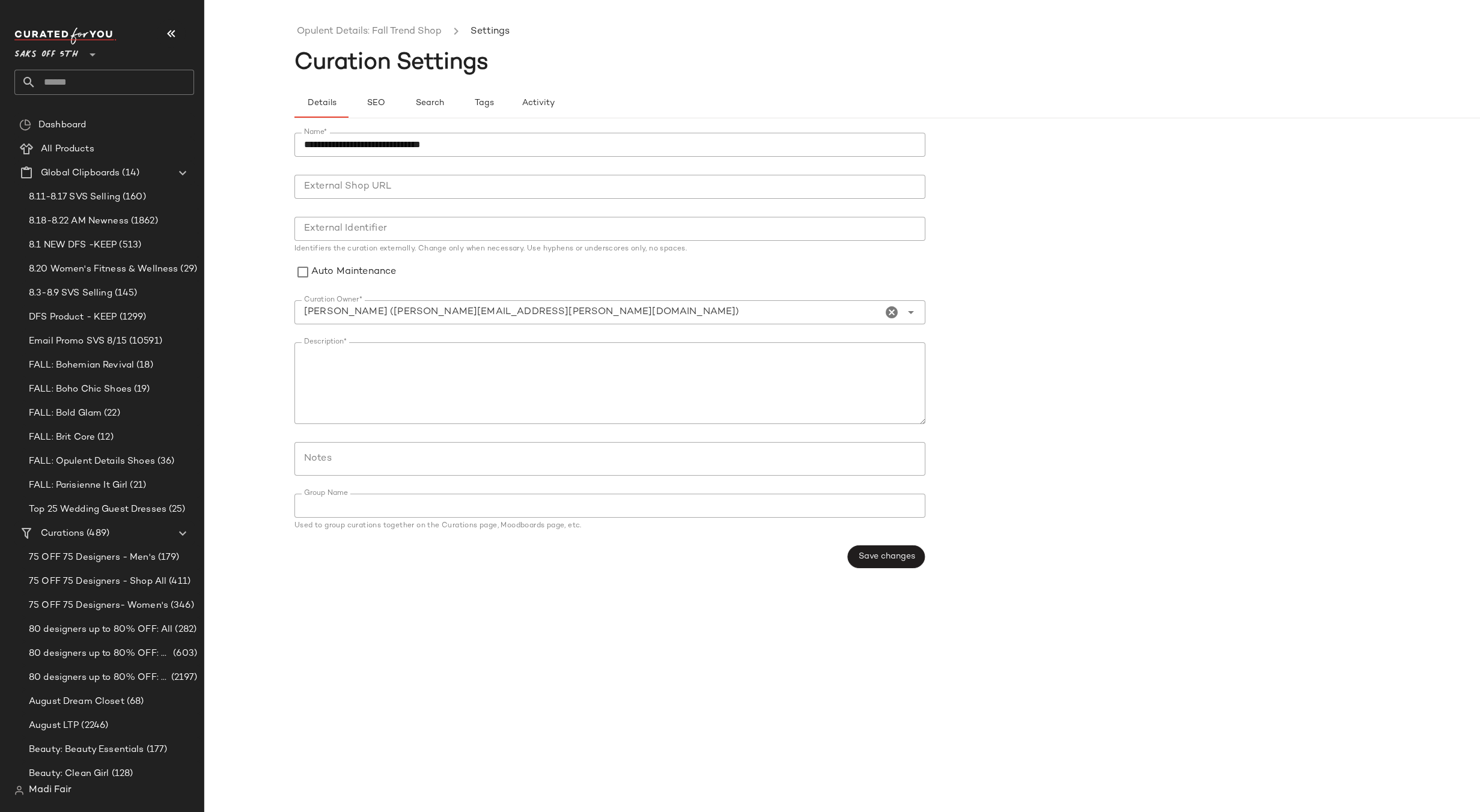
click at [365, 455] on input "Notes" at bounding box center [609, 459] width 611 height 15
paste input "**********"
type input "**********"
click at [894, 555] on span "Save changes" at bounding box center [886, 557] width 57 height 9
click at [376, 29] on link "Opulent Details: Fall Trend Shop" at bounding box center [369, 32] width 145 height 16
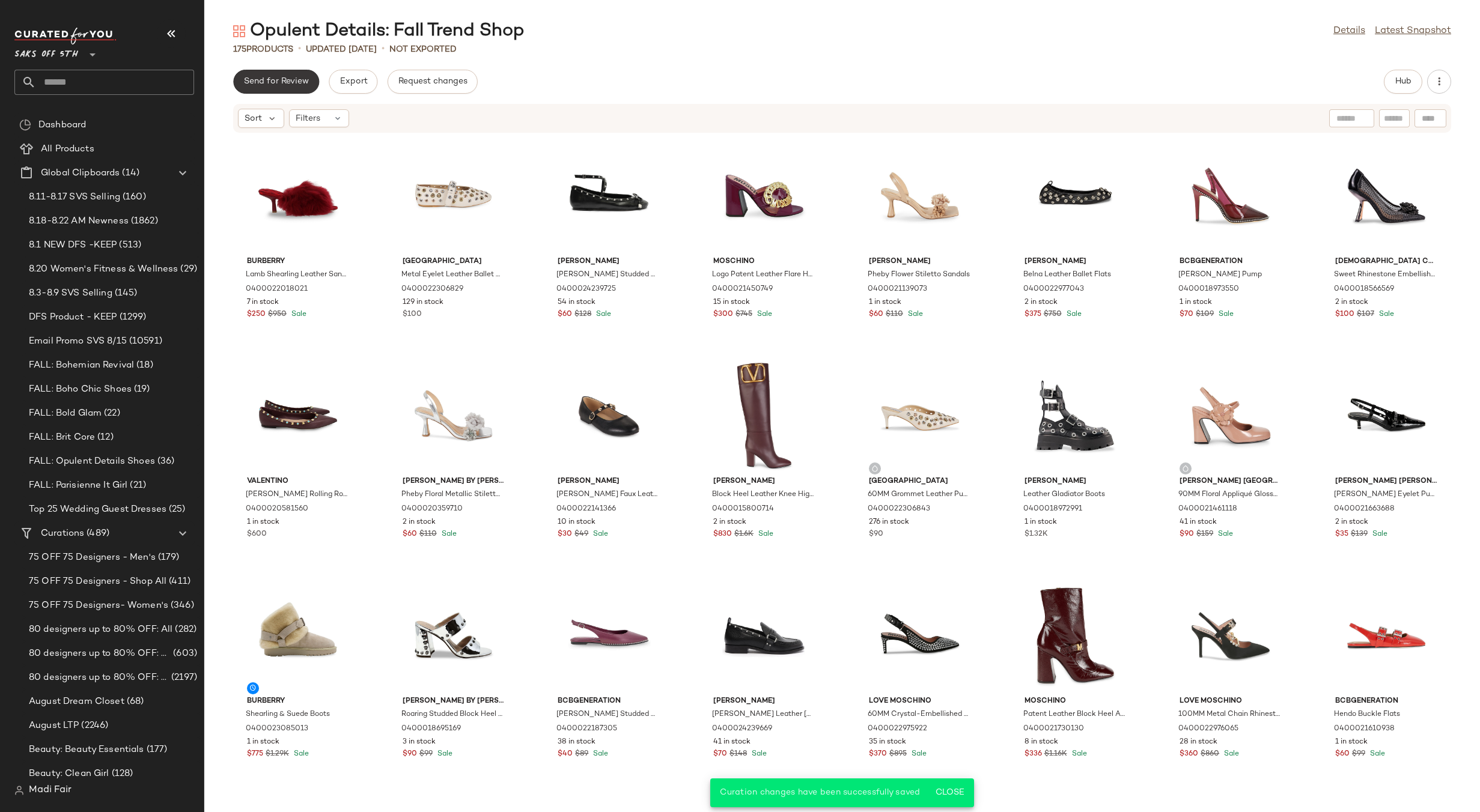
click at [295, 82] on span "Send for Review" at bounding box center [276, 82] width 66 height 9
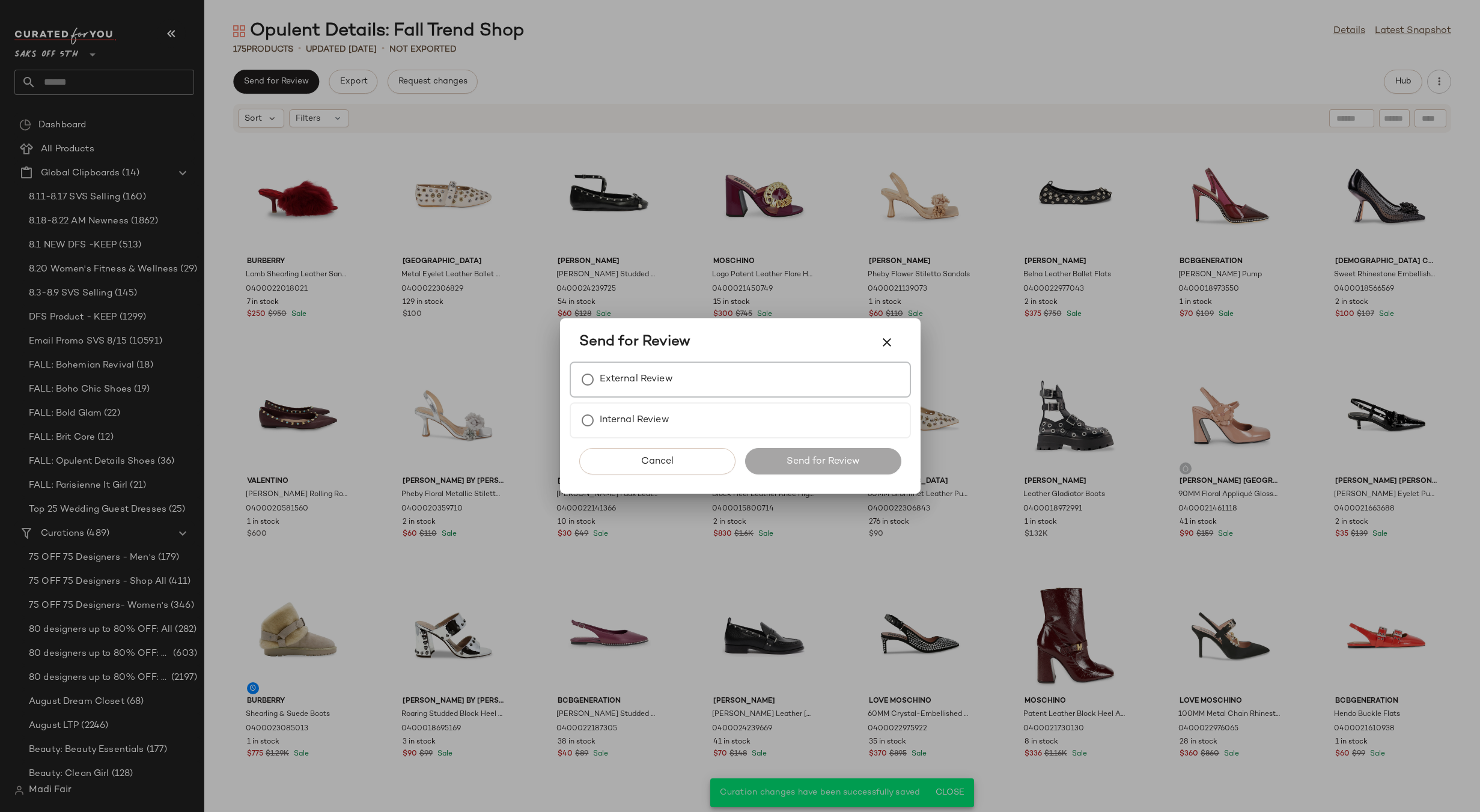
click at [649, 381] on label "External Review" at bounding box center [636, 379] width 73 height 24
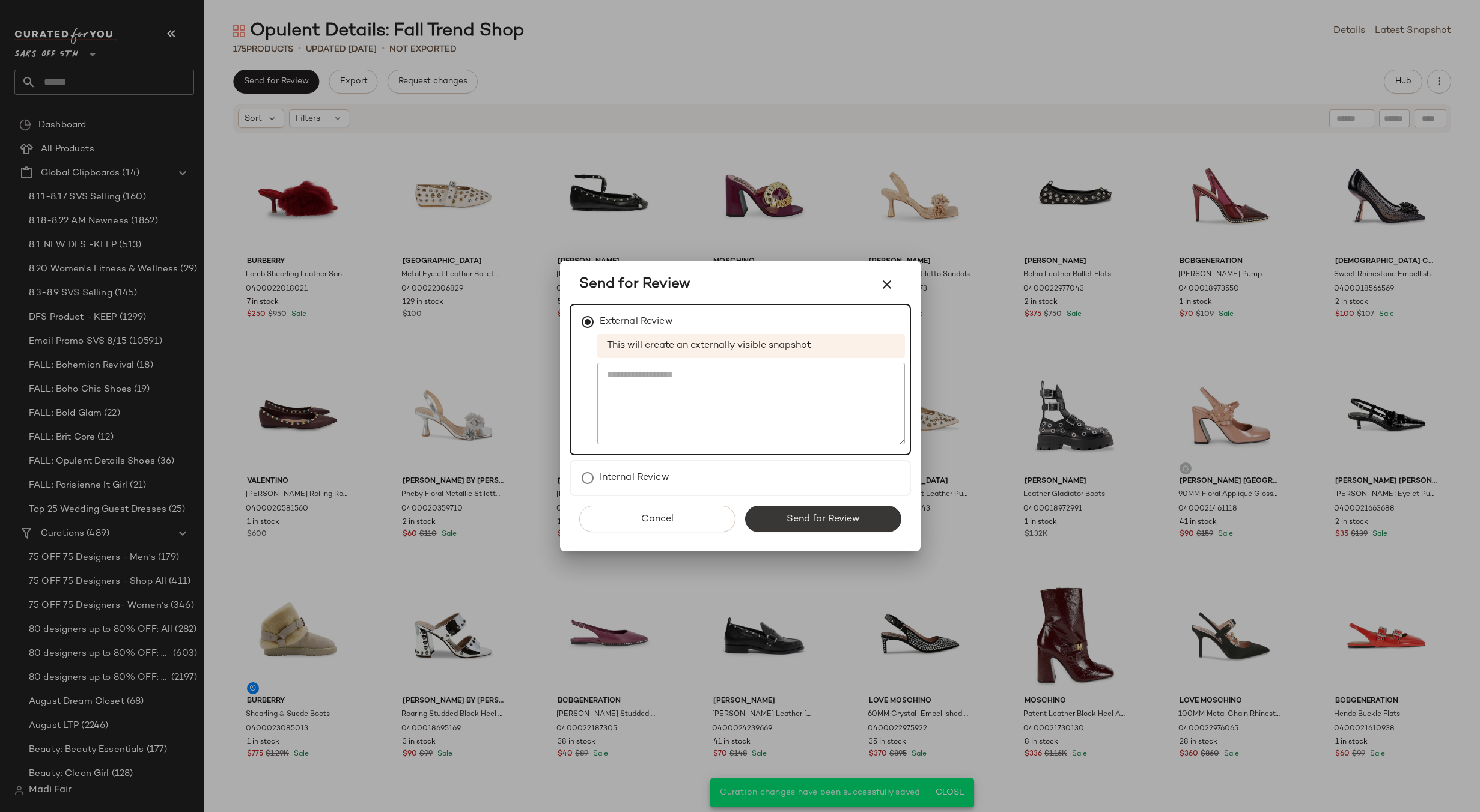
click at [802, 517] on span "Send for Review" at bounding box center [822, 519] width 74 height 11
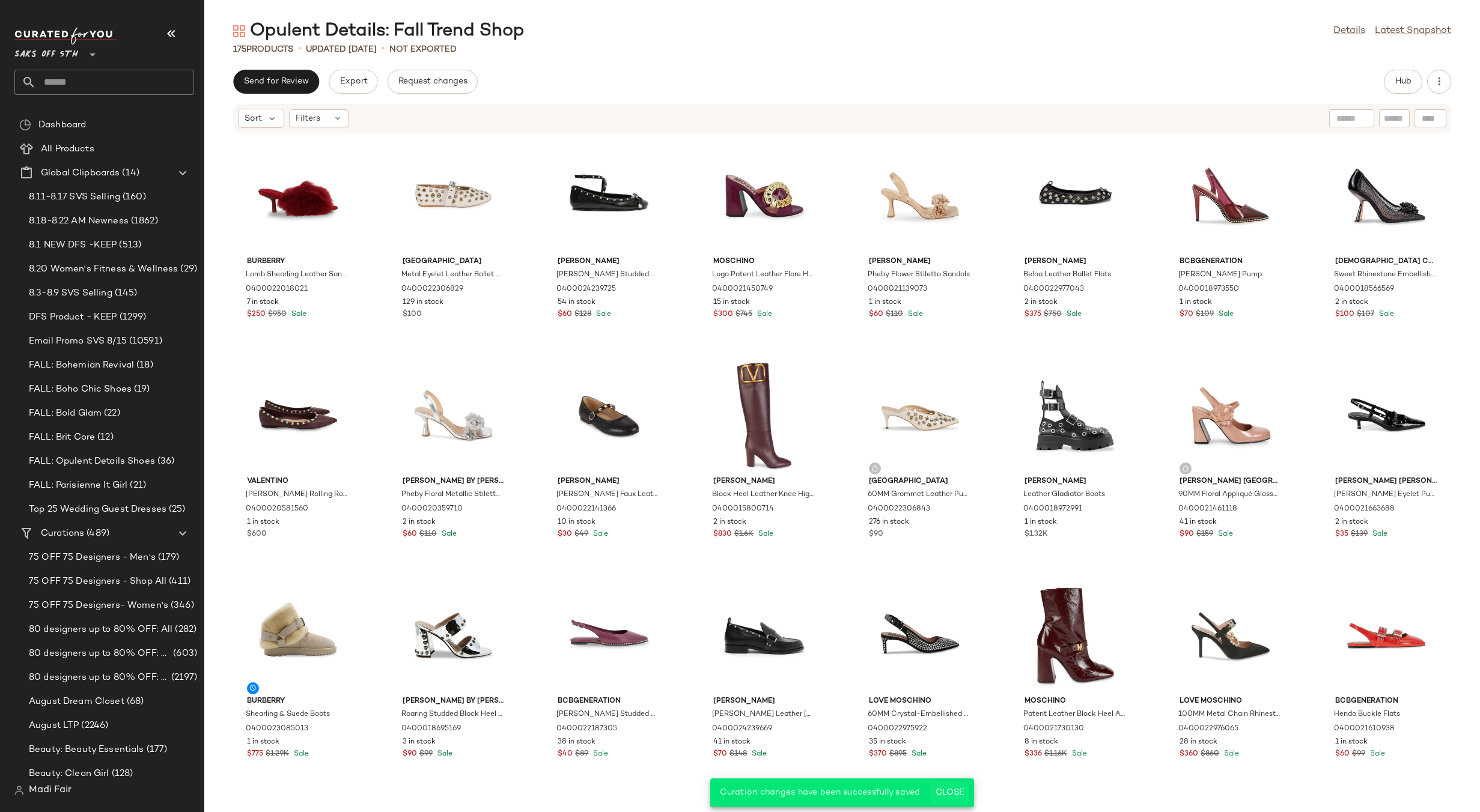
click at [950, 794] on span "Close" at bounding box center [950, 793] width 29 height 9
click at [344, 80] on span "Export" at bounding box center [353, 82] width 29 height 9
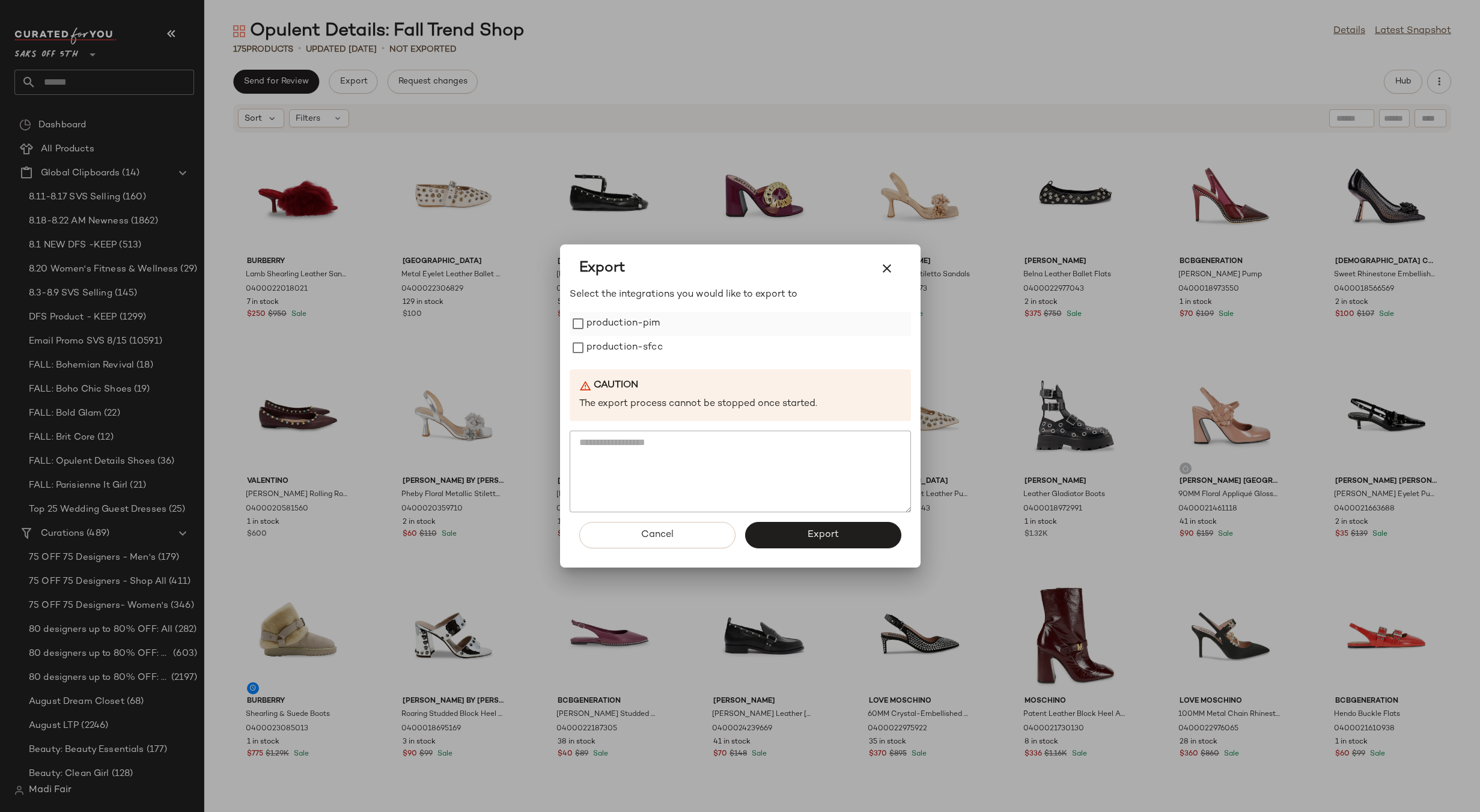
click at [654, 325] on label "production-pim" at bounding box center [623, 324] width 74 height 24
click at [650, 346] on label "production-sfcc" at bounding box center [625, 348] width 76 height 24
click at [808, 538] on span "Export" at bounding box center [823, 535] width 32 height 11
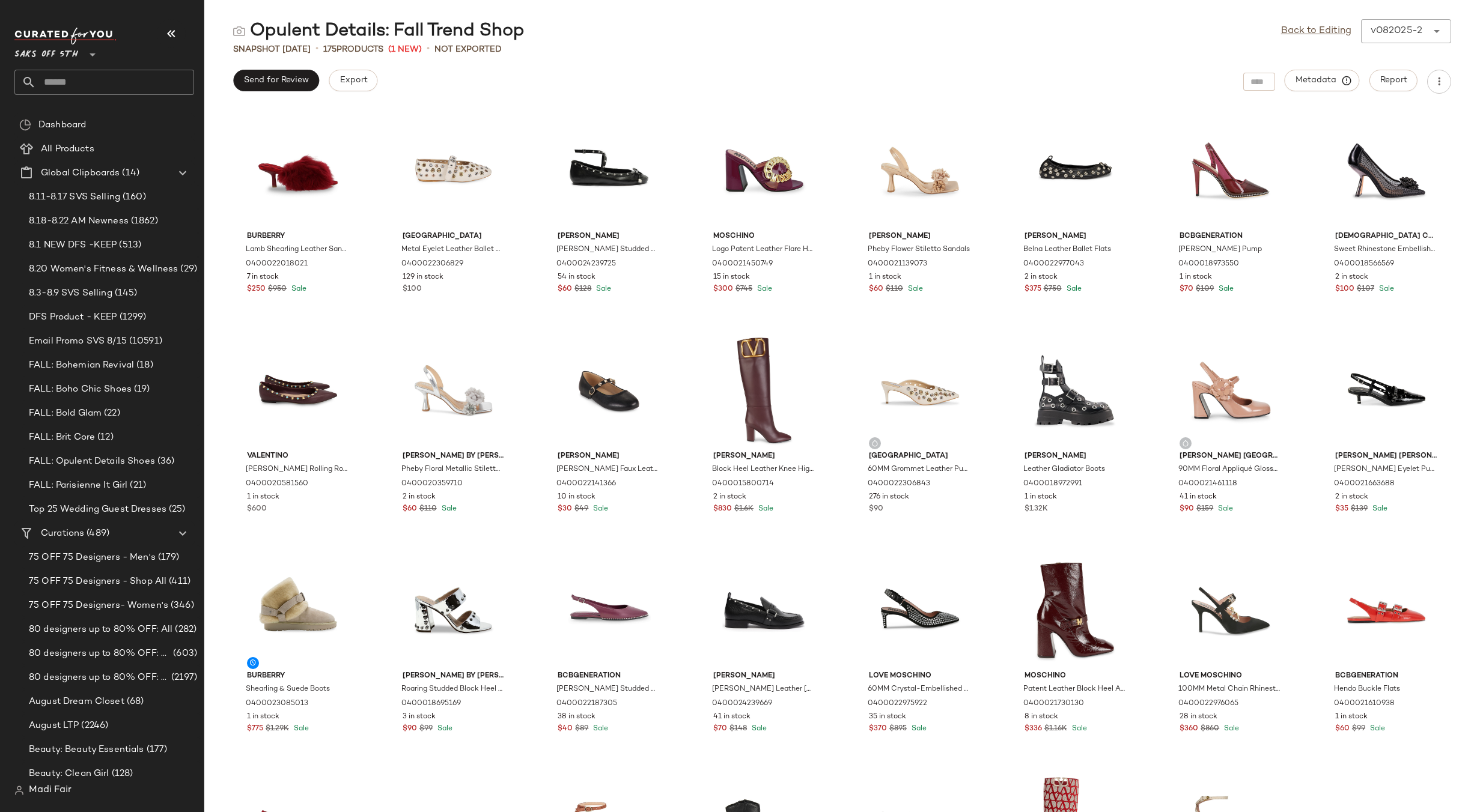
drag, startPoint x: 582, startPoint y: 41, endPoint x: 538, endPoint y: 33, distance: 44.7
click at [582, 41] on div "Opulent Details: Fall Trend Shop Back to Editing v082025-2 ******" at bounding box center [842, 31] width 1276 height 24
click at [76, 75] on input "text" at bounding box center [115, 82] width 158 height 25
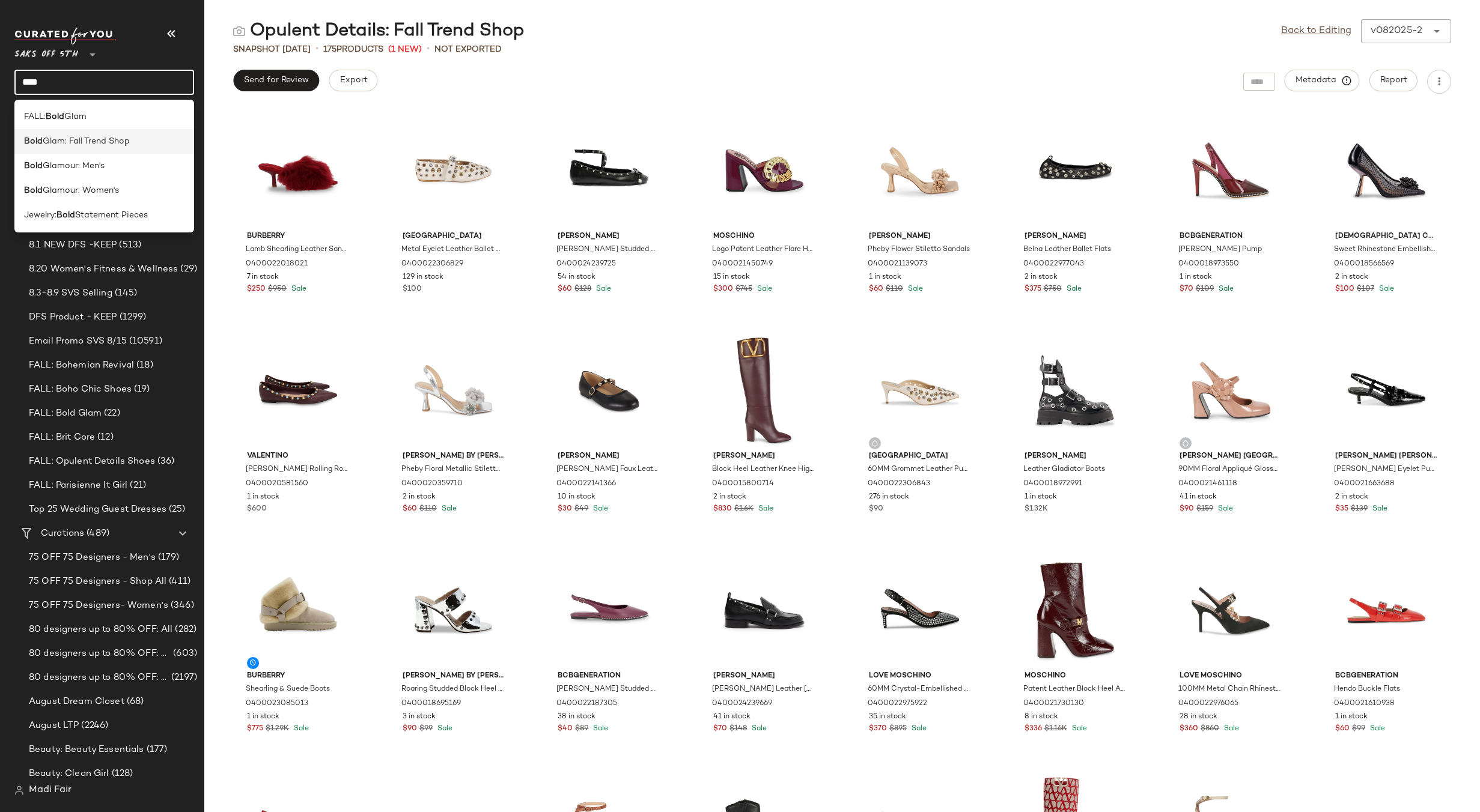
type input "****"
click at [94, 135] on span "Glam: Fall Trend Shop" at bounding box center [86, 141] width 87 height 13
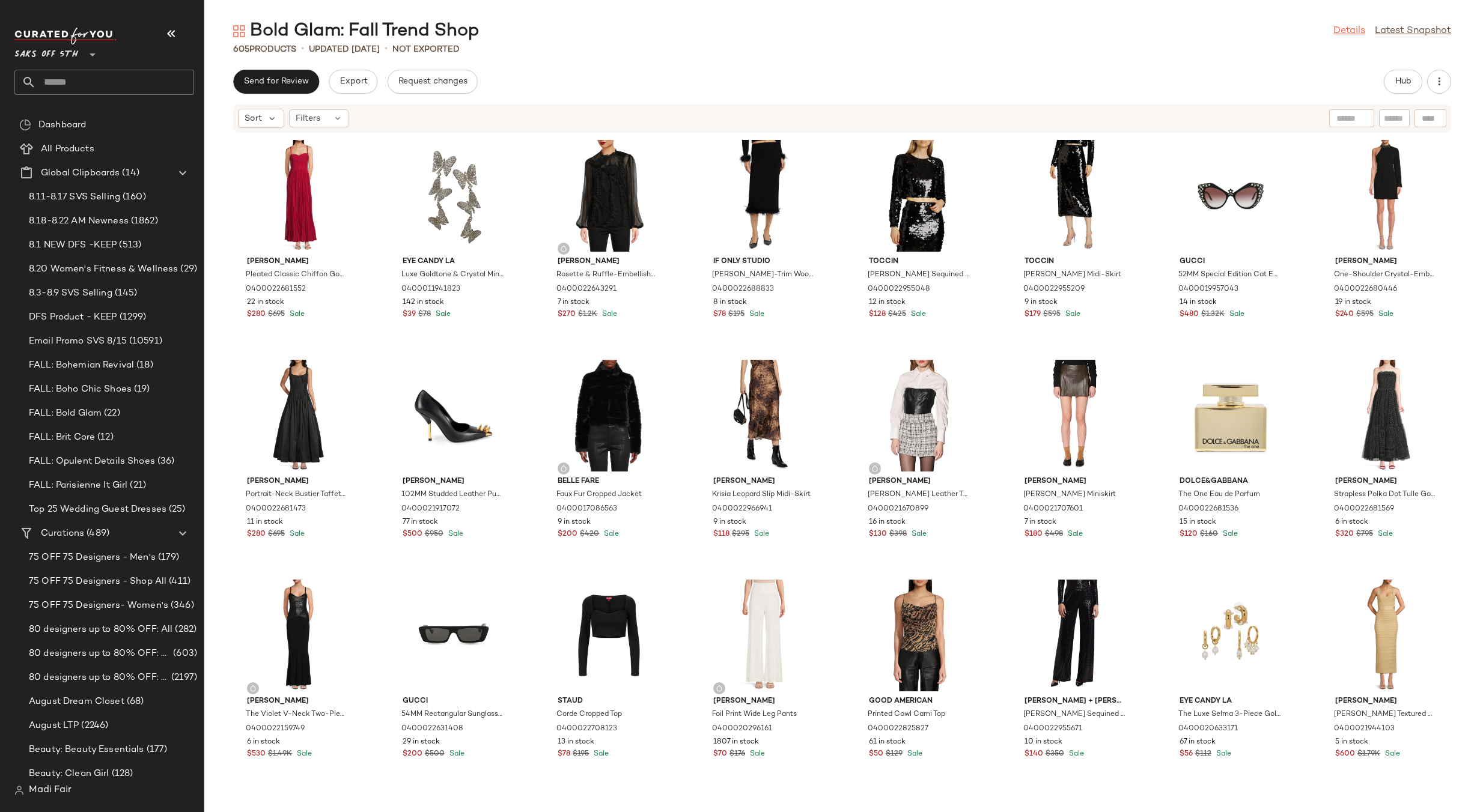
click at [1357, 32] on link "Details" at bounding box center [1349, 31] width 32 height 15
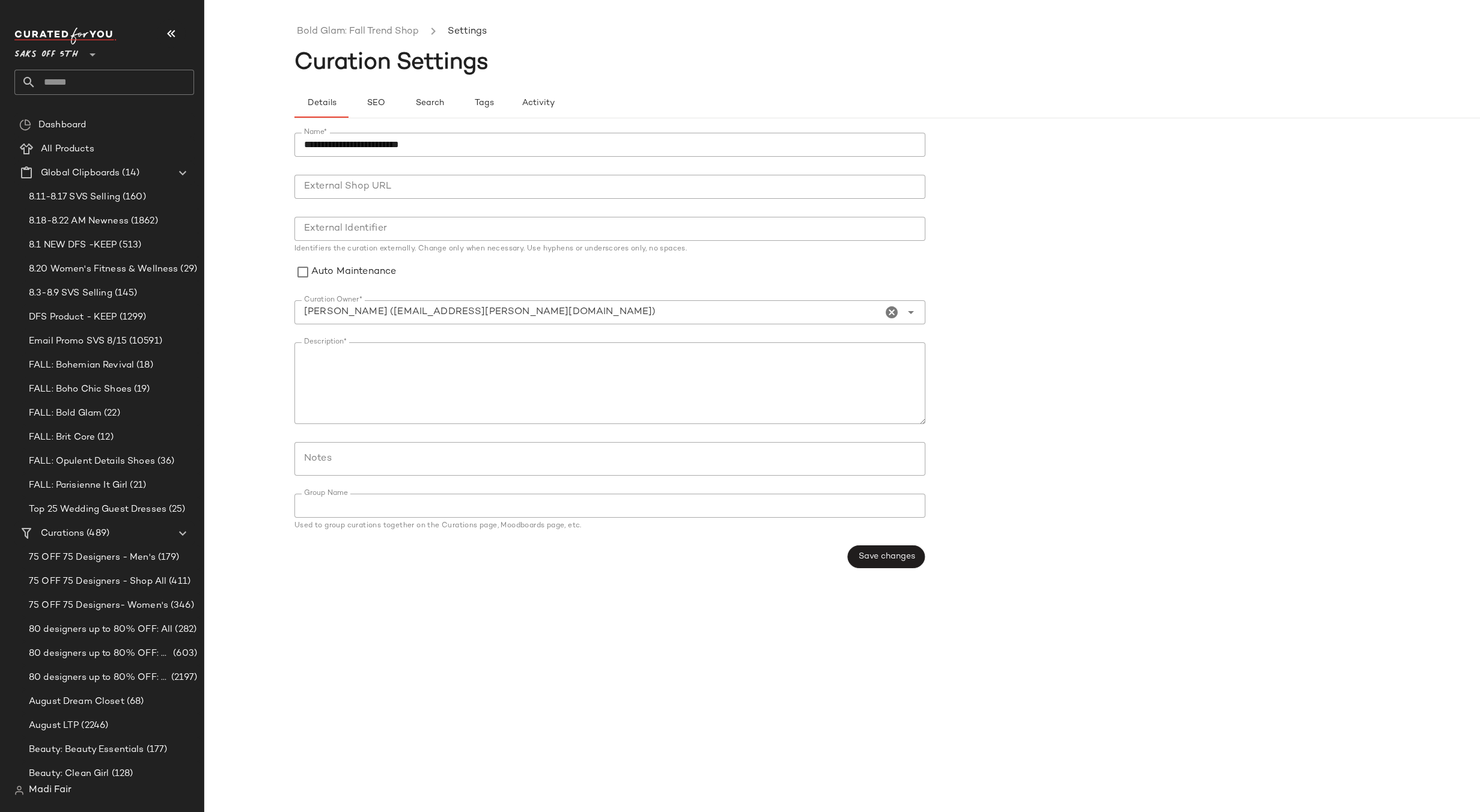
click at [372, 460] on input "Notes" at bounding box center [609, 459] width 611 height 15
paste input "**********"
type input "**********"
click at [878, 557] on span "Save changes" at bounding box center [886, 557] width 57 height 9
click at [375, 35] on link "Bold Glam: Fall Trend Shop" at bounding box center [358, 32] width 122 height 16
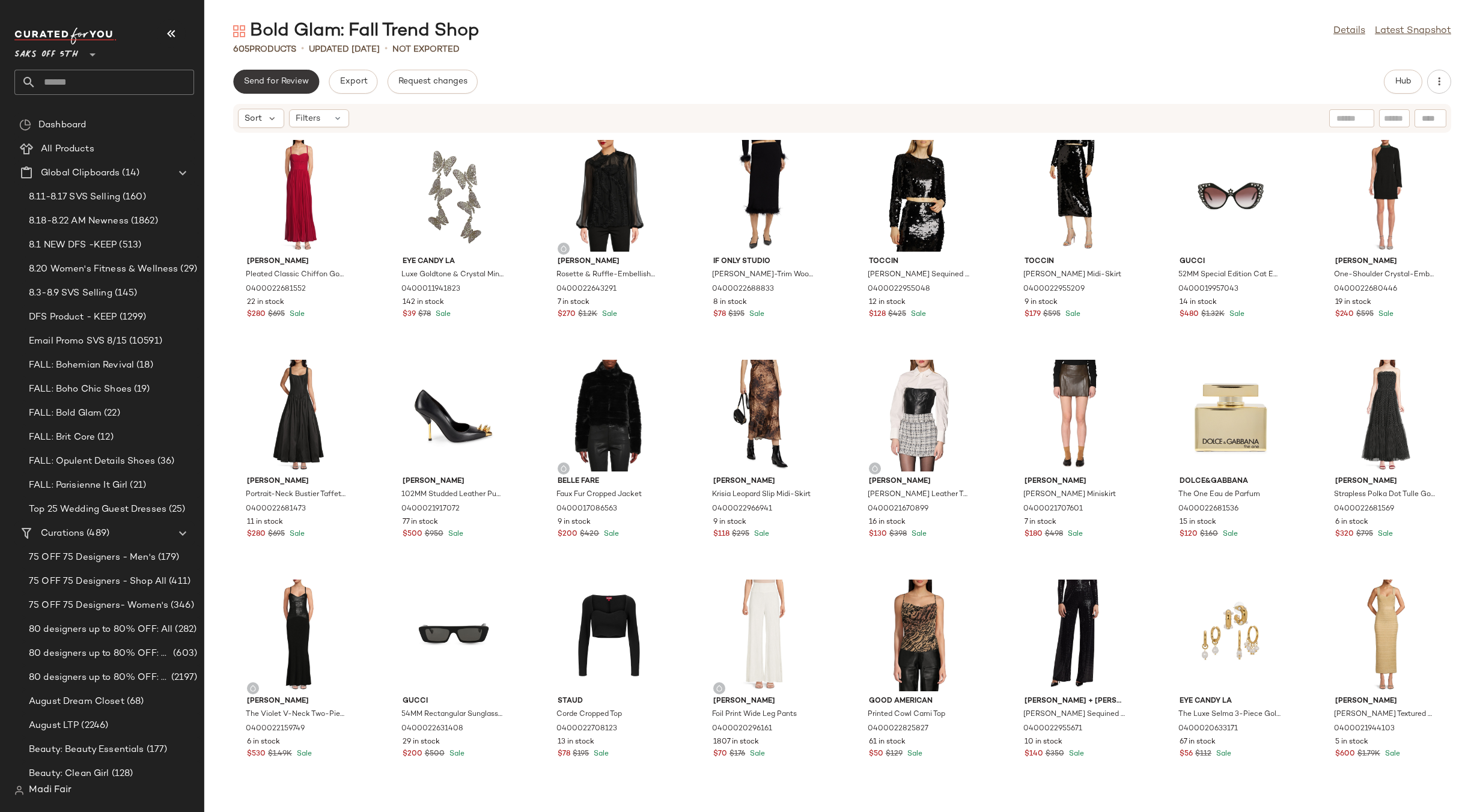
click at [283, 78] on span "Send for Review" at bounding box center [276, 82] width 66 height 9
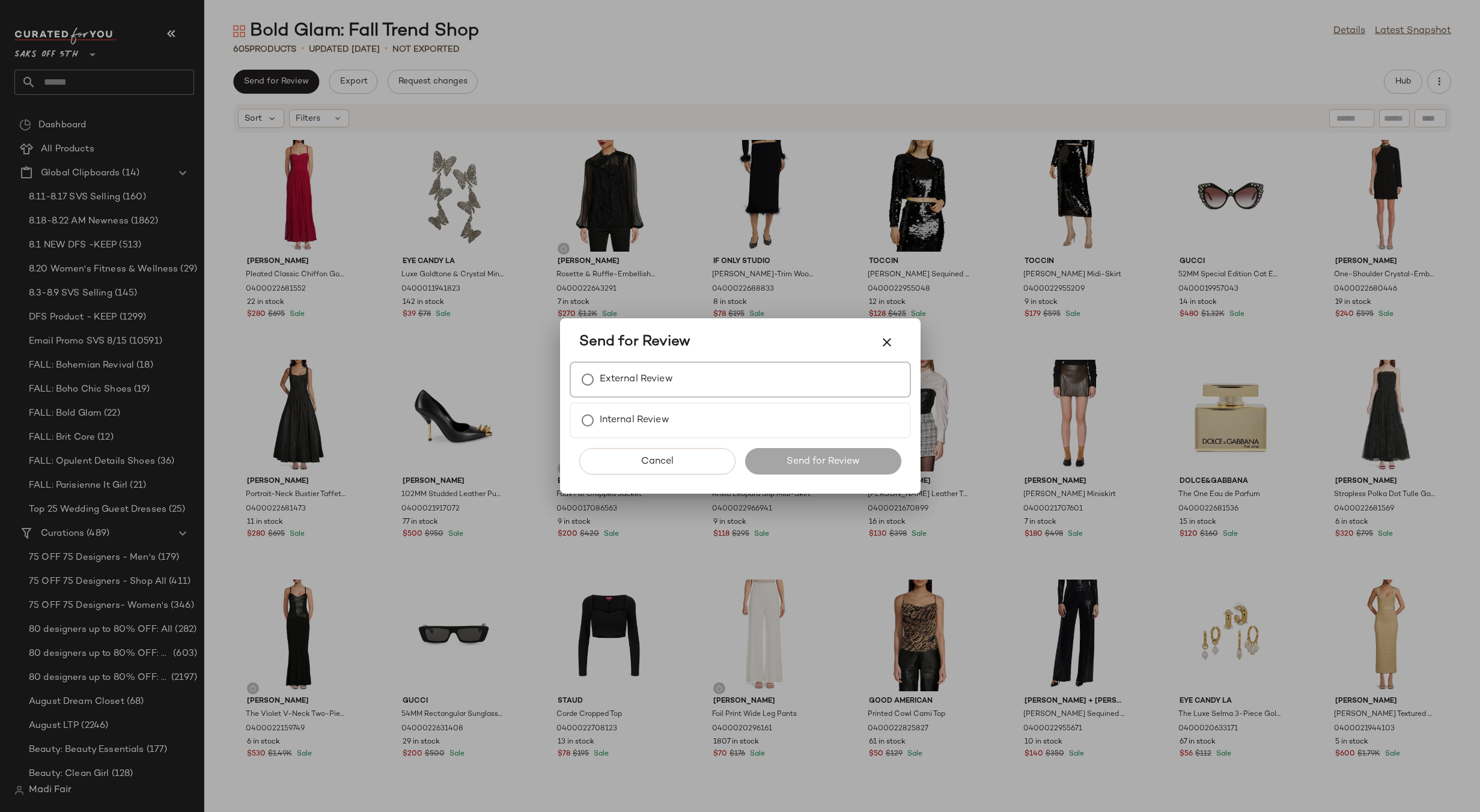
click at [725, 387] on div "External Review" at bounding box center [740, 379] width 341 height 36
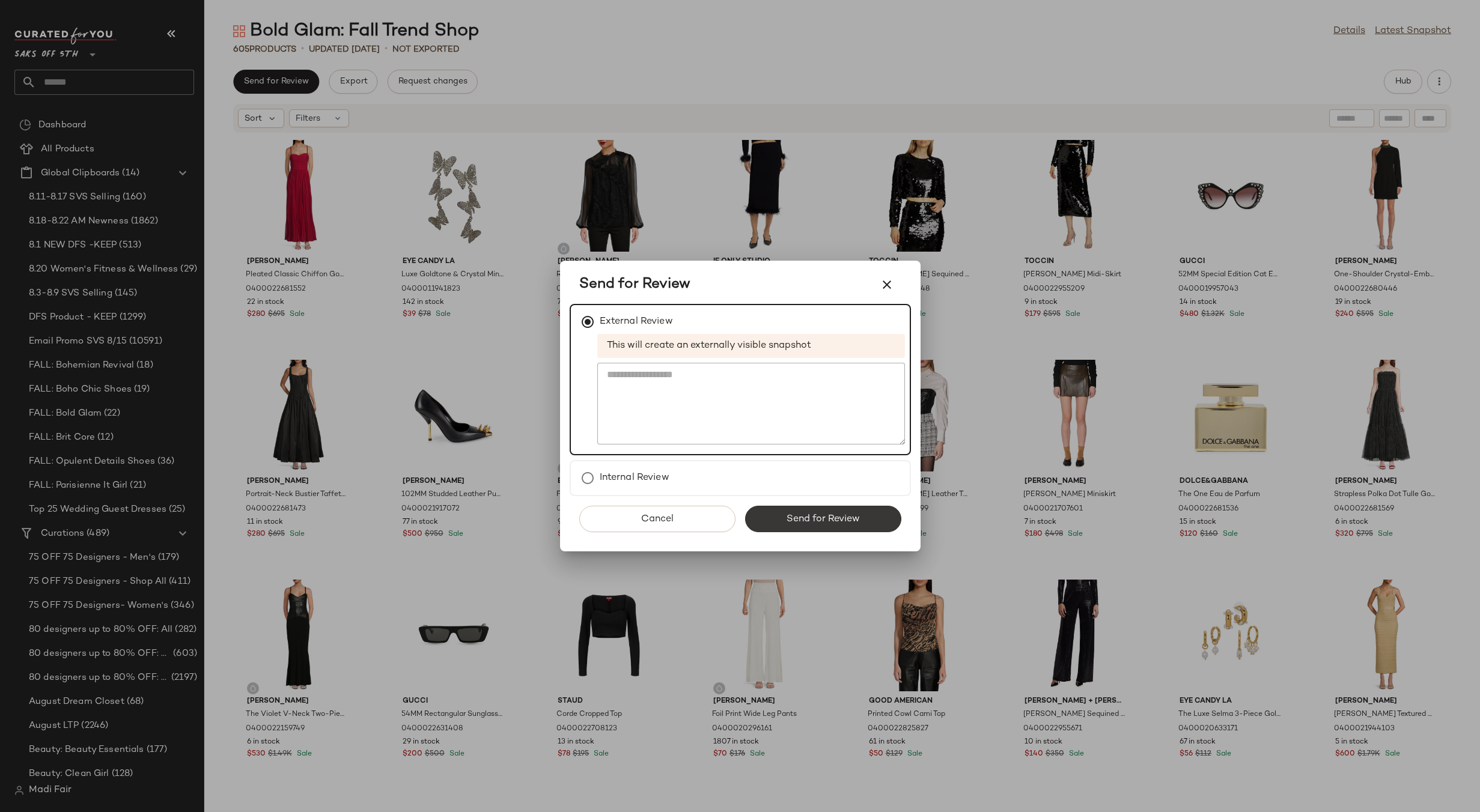
click at [829, 513] on span "Send for Review" at bounding box center [822, 519] width 74 height 11
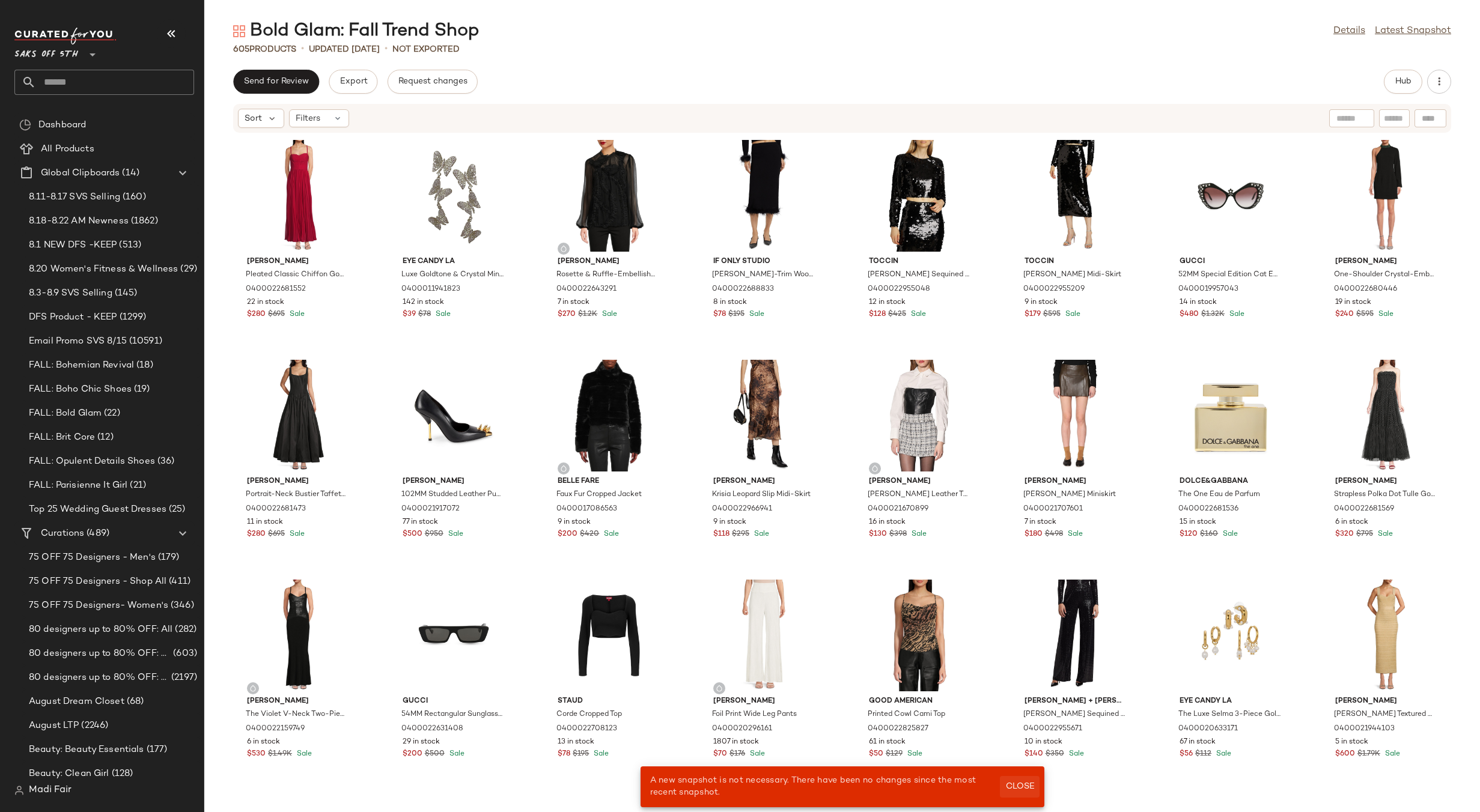
click at [1001, 790] on button "Close" at bounding box center [1019, 787] width 39 height 22
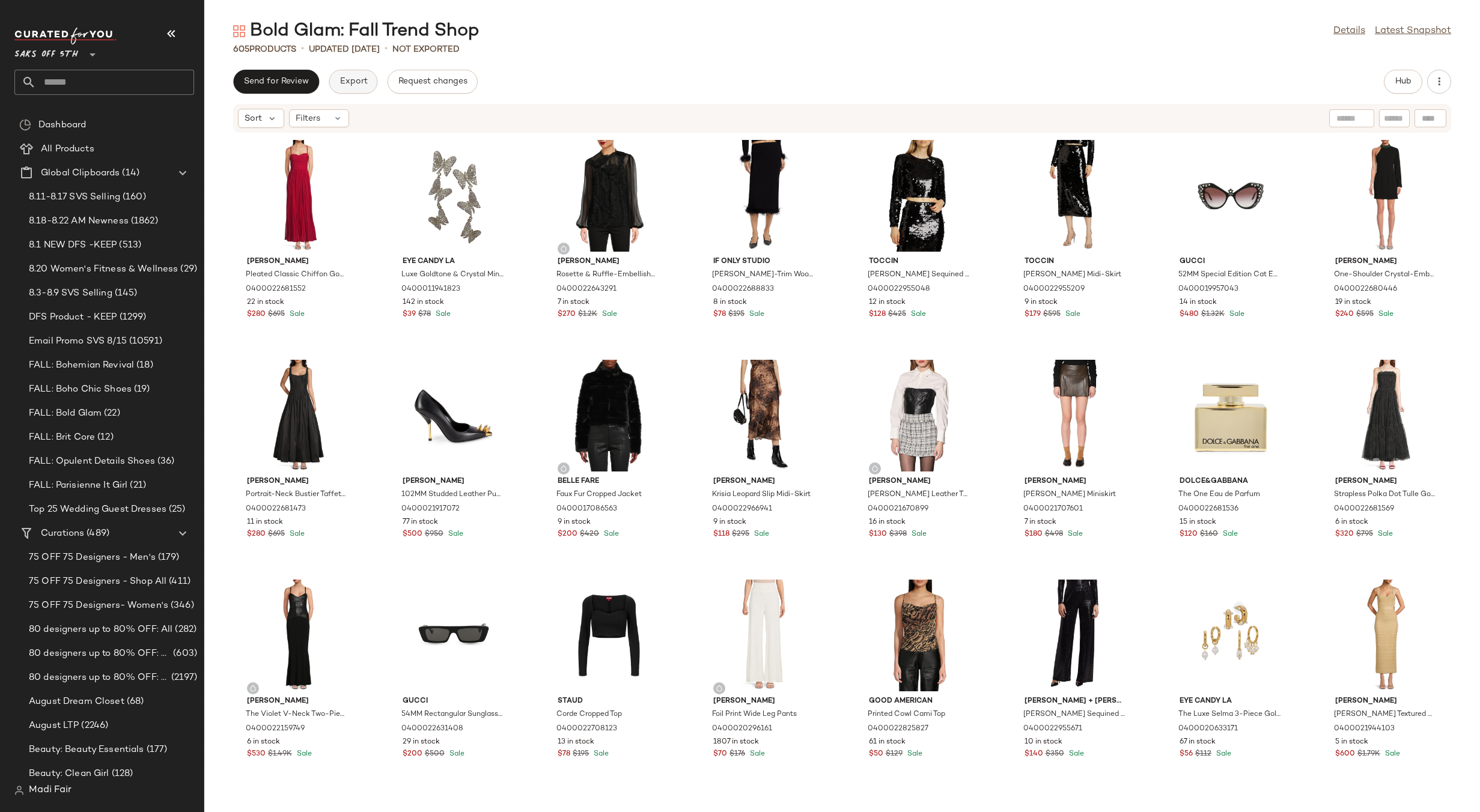
click at [349, 80] on span "Export" at bounding box center [353, 82] width 29 height 9
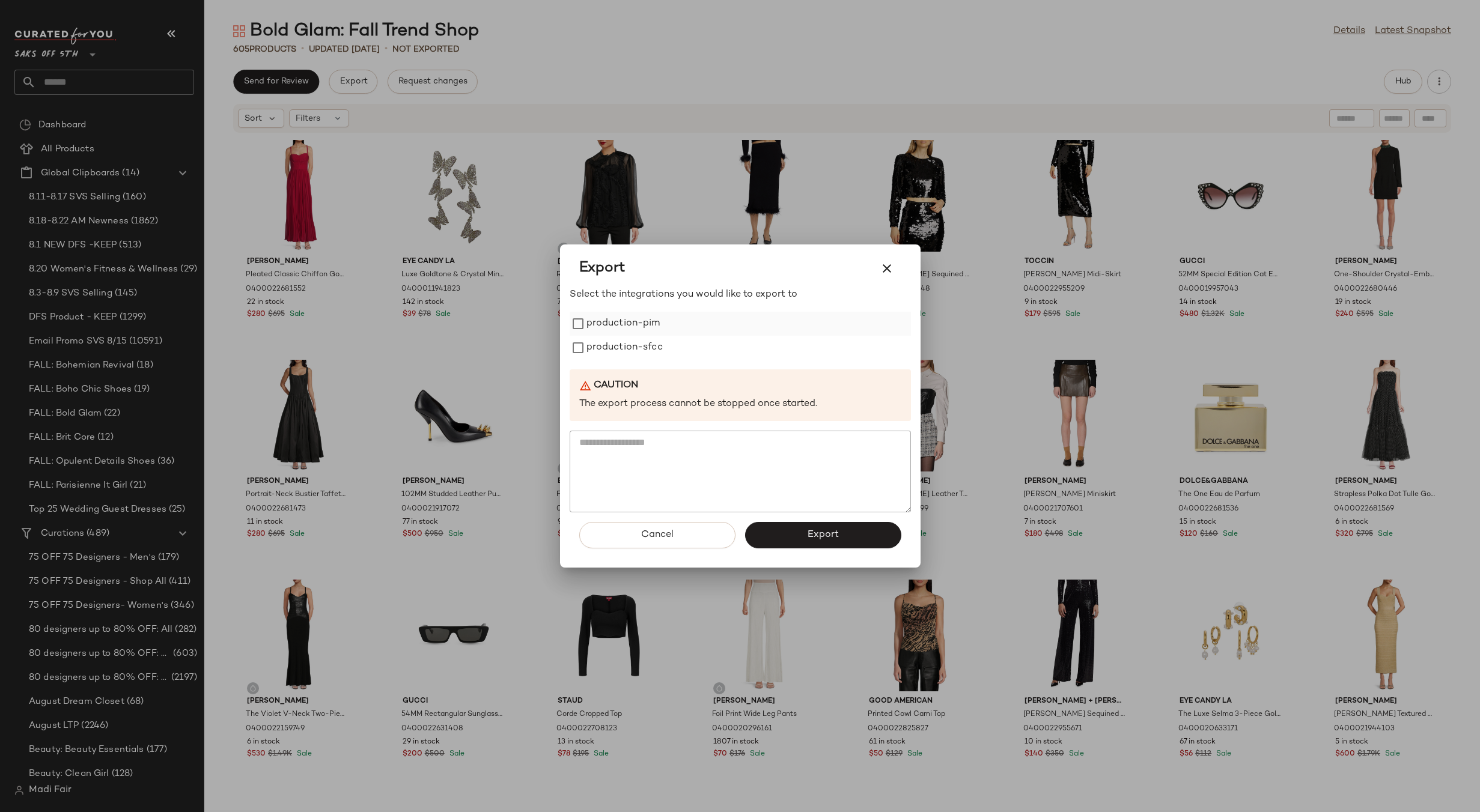
click at [640, 329] on label "production-pim" at bounding box center [623, 324] width 74 height 24
click at [642, 346] on label "production-sfcc" at bounding box center [625, 348] width 76 height 24
click at [808, 539] on span "Export" at bounding box center [823, 535] width 32 height 11
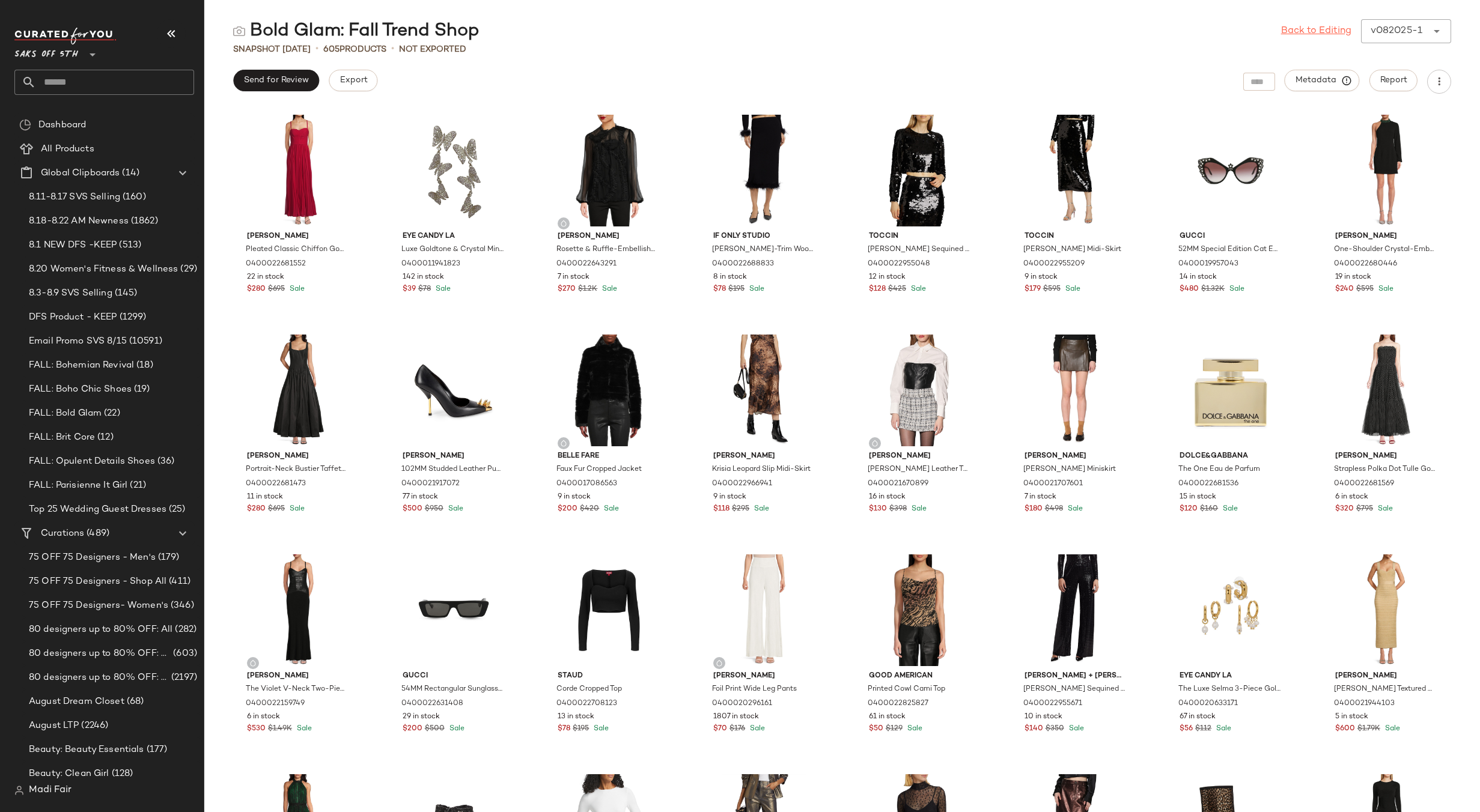
click at [1326, 32] on link "Back to Editing" at bounding box center [1316, 31] width 70 height 15
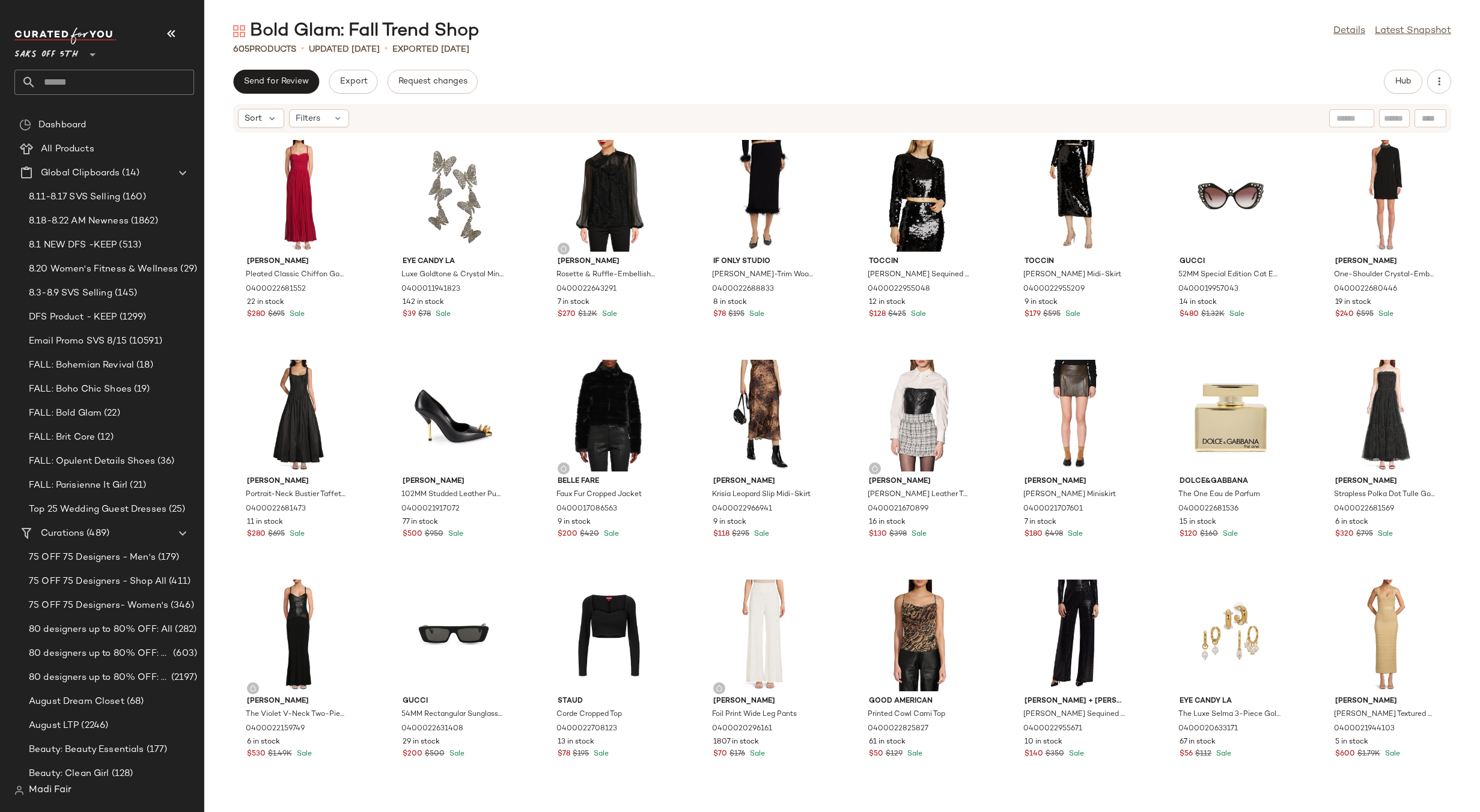
click at [83, 74] on input "text" at bounding box center [115, 82] width 158 height 25
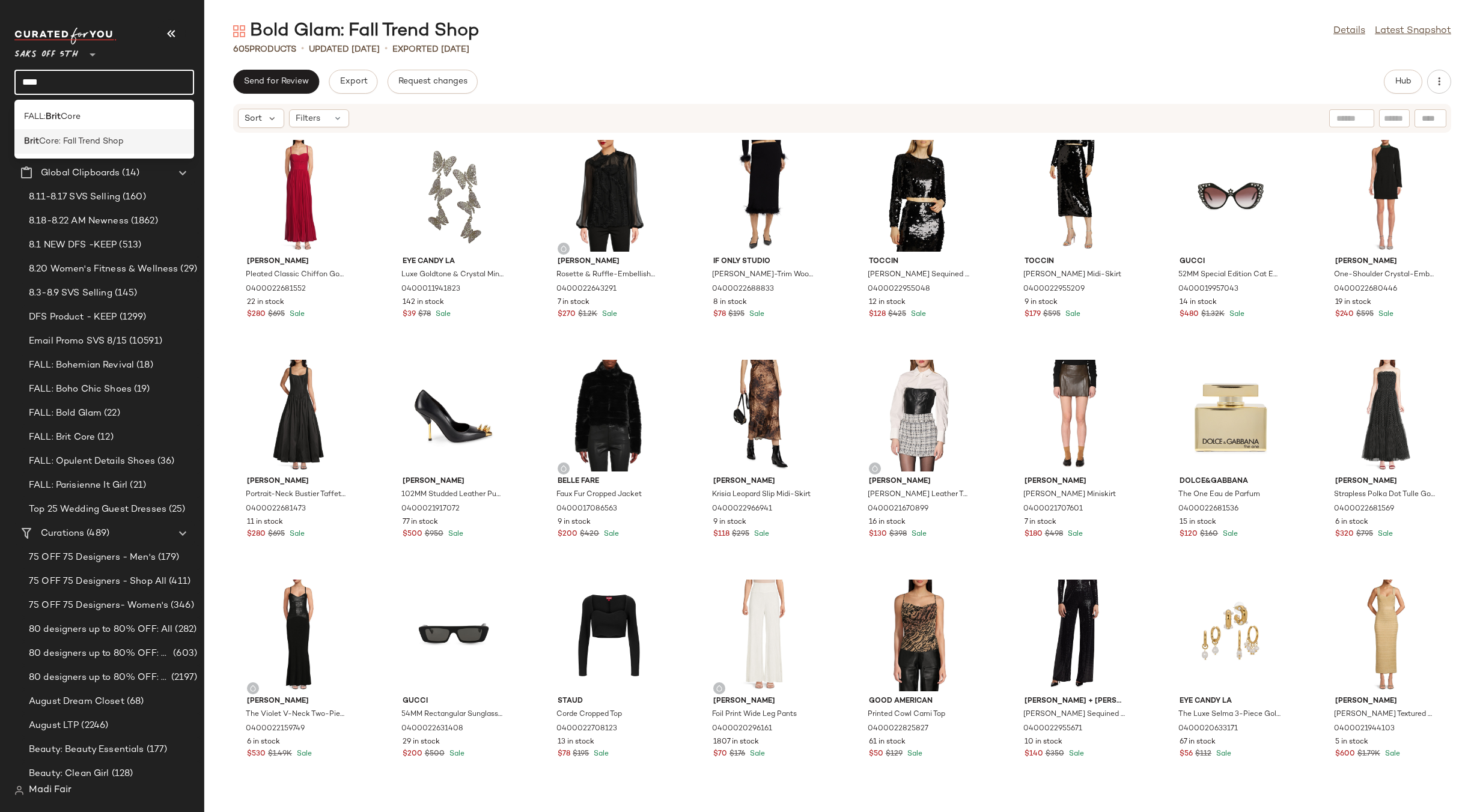
type input "****"
click at [110, 141] on span "Core: Fall Trend Shop" at bounding box center [82, 141] width 85 height 13
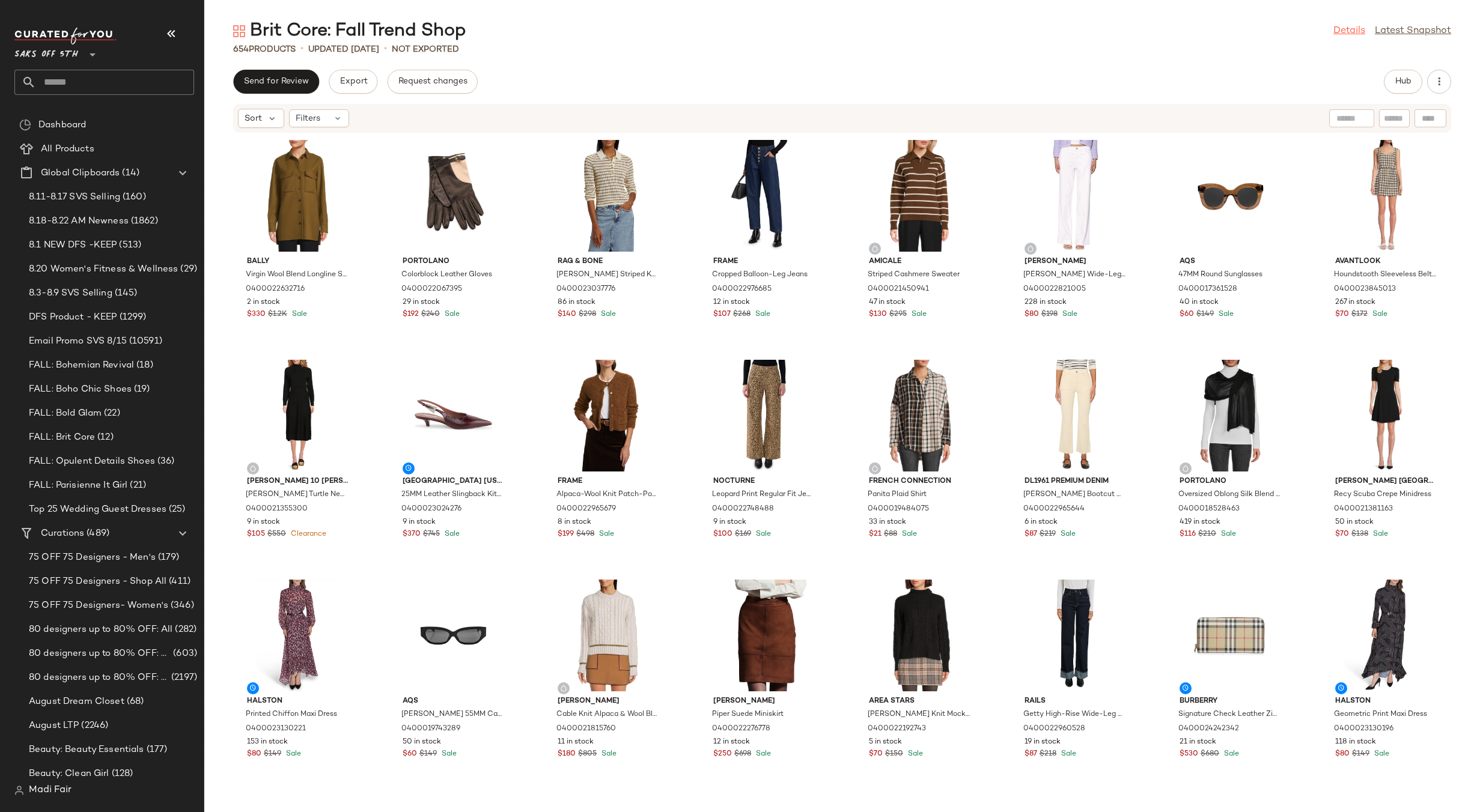
click at [1335, 36] on link "Details" at bounding box center [1349, 31] width 32 height 15
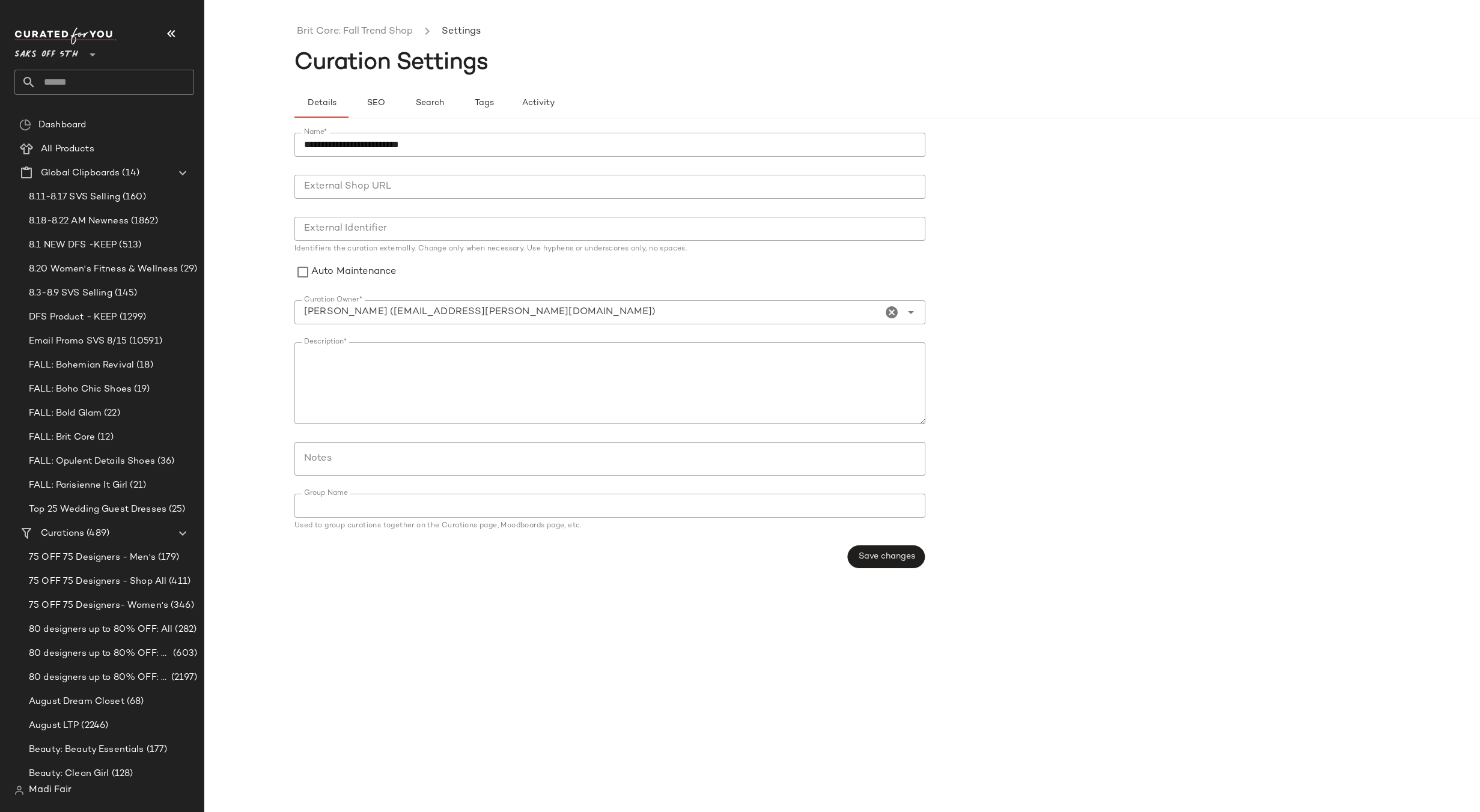
click at [319, 464] on input "Notes" at bounding box center [609, 459] width 611 height 15
paste input "**********"
type input "**********"
click at [894, 559] on span "Save changes" at bounding box center [886, 557] width 57 height 9
click at [382, 35] on link "Brit Core: Fall Trend Shop" at bounding box center [354, 32] width 116 height 16
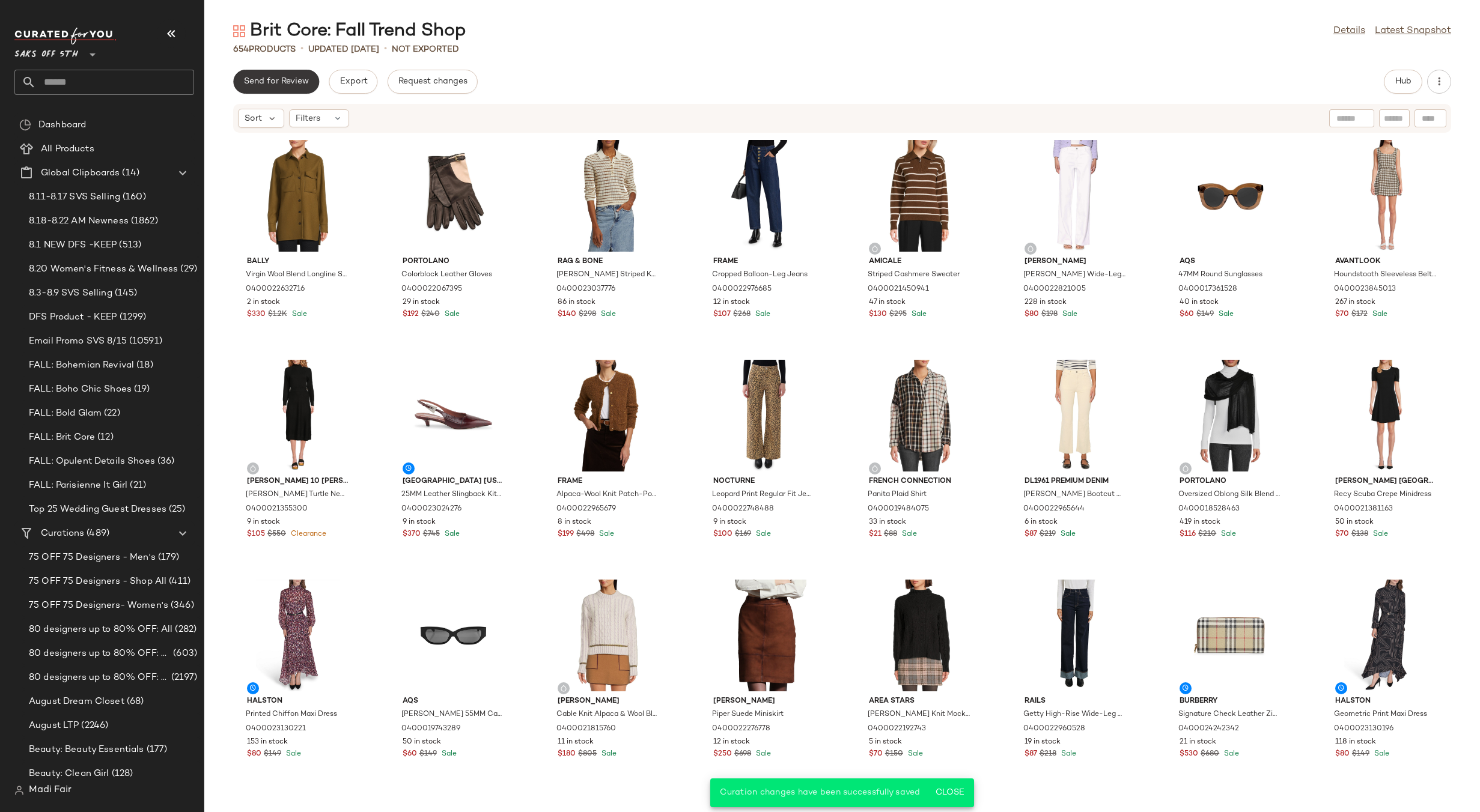
click at [295, 84] on span "Send for Review" at bounding box center [276, 82] width 66 height 9
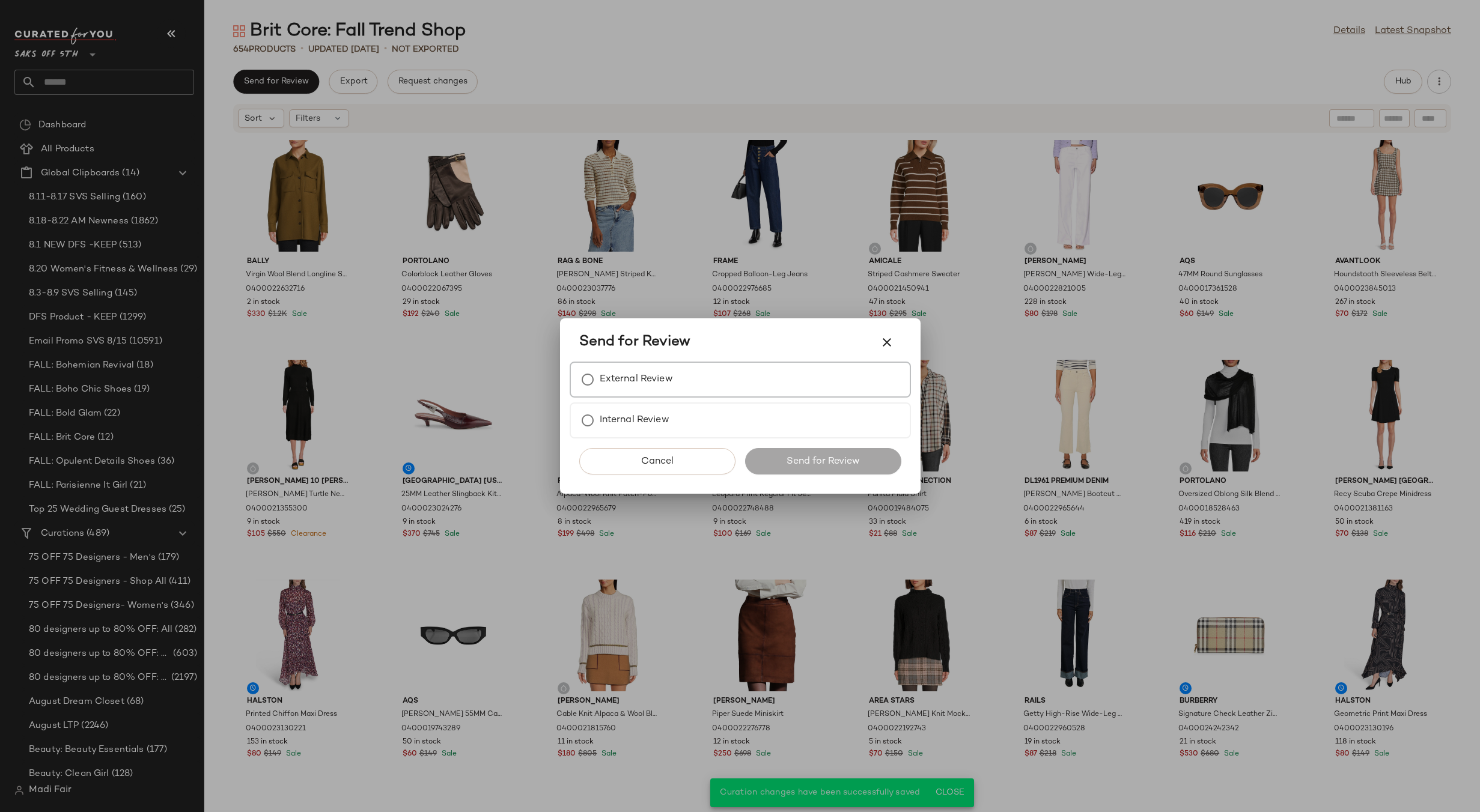
click at [708, 371] on div "External Review" at bounding box center [740, 379] width 341 height 36
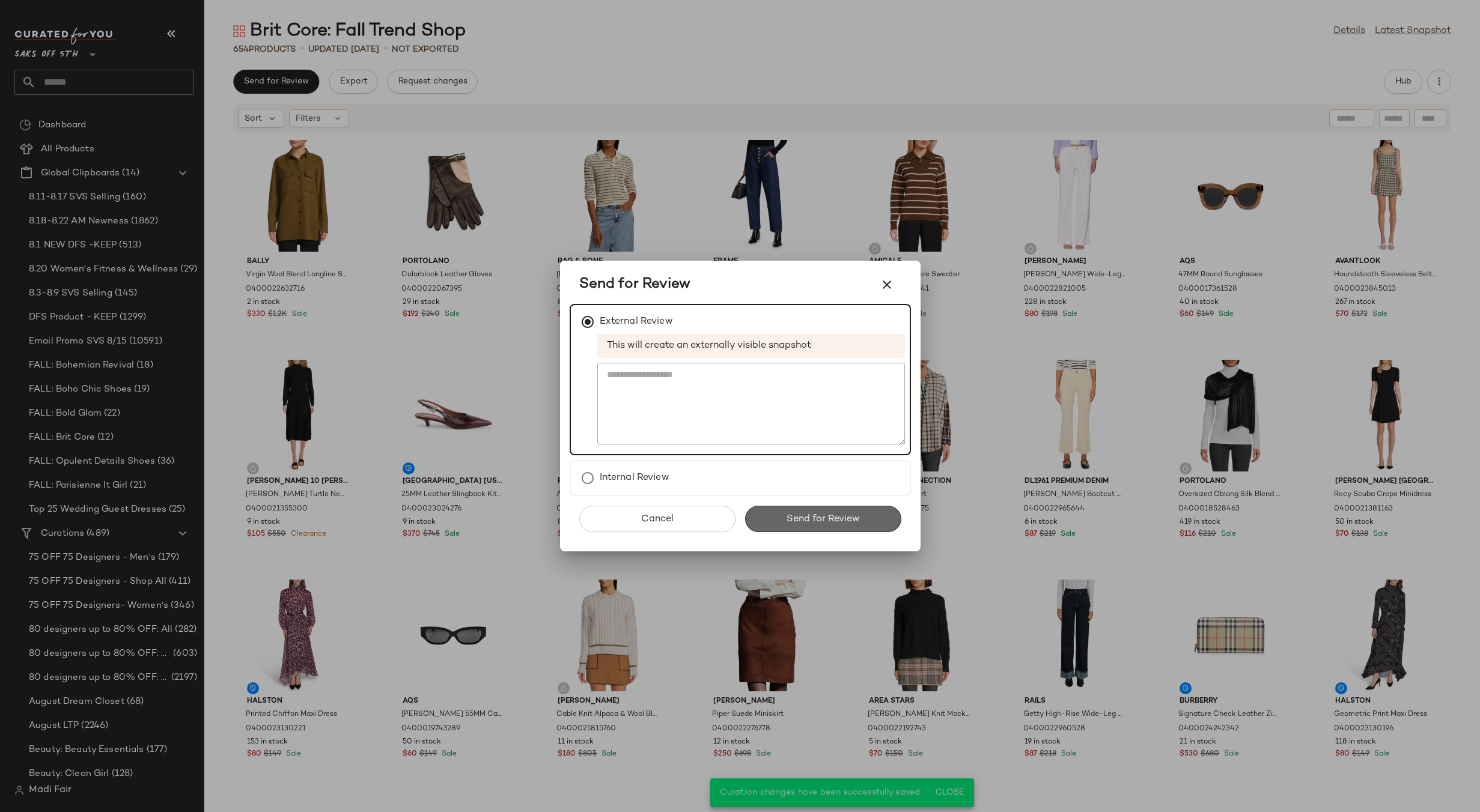
click at [807, 515] on span "Send for Review" at bounding box center [822, 519] width 74 height 11
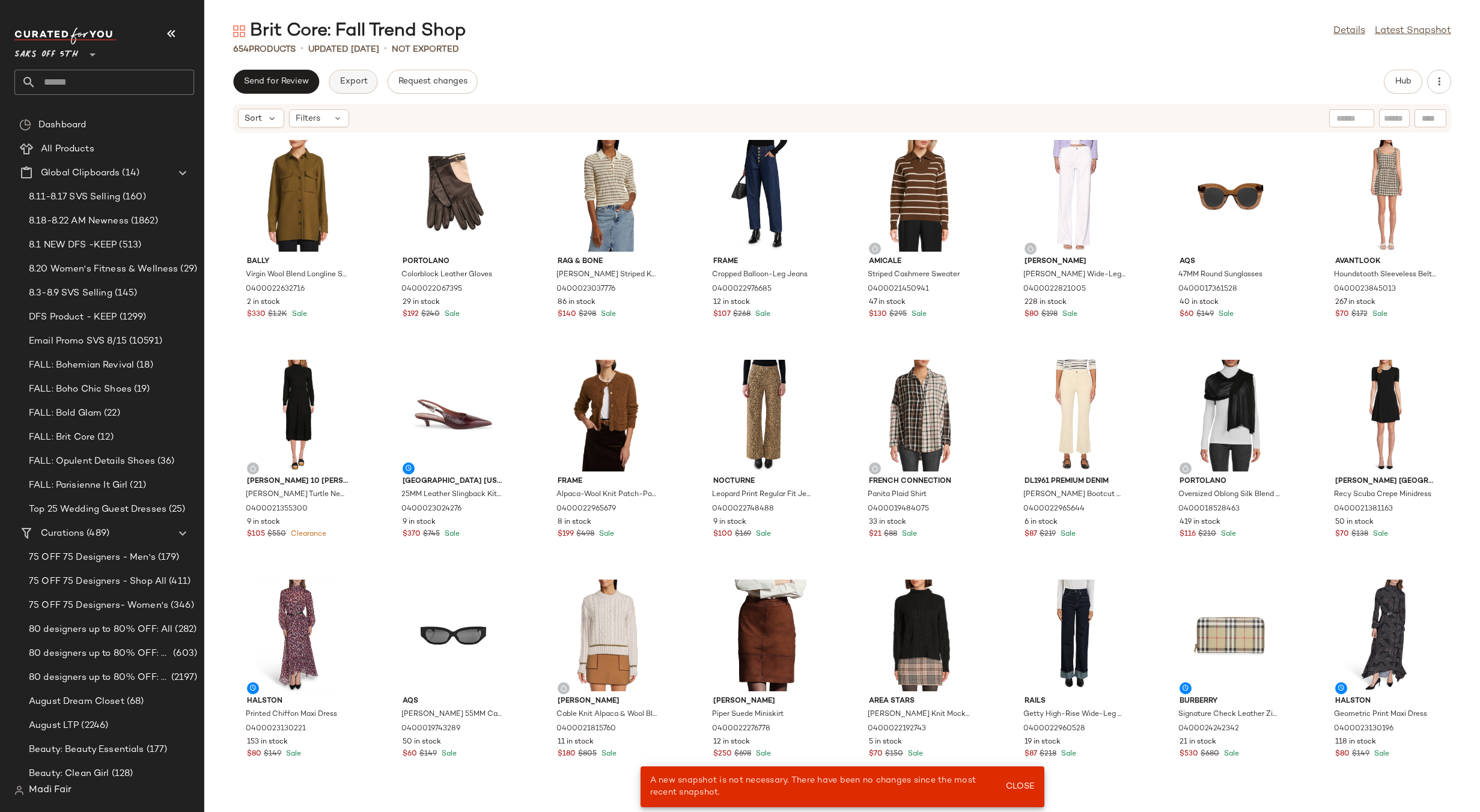
click at [359, 87] on button "Export" at bounding box center [352, 82] width 48 height 24
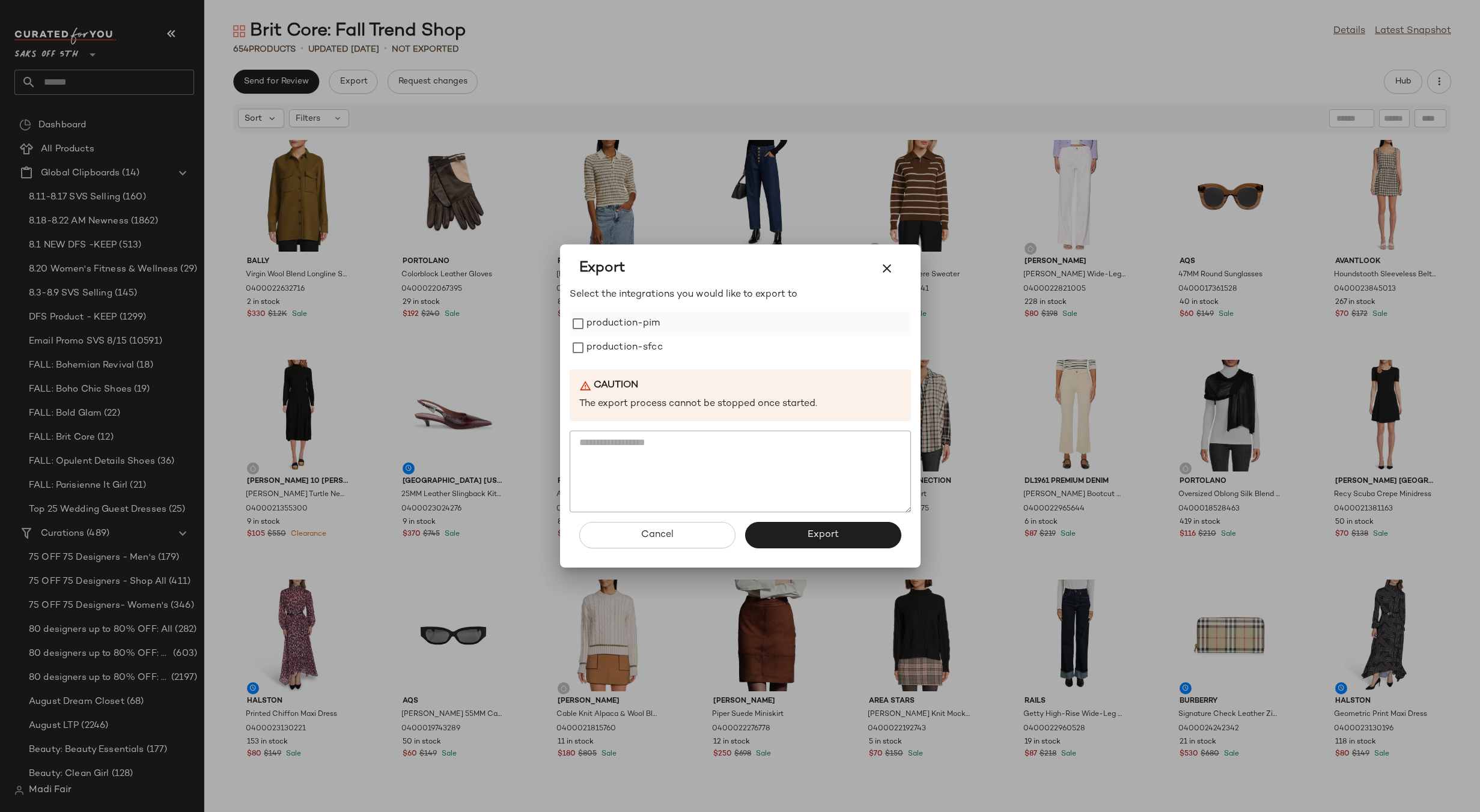
click at [609, 320] on label "production-pim" at bounding box center [623, 324] width 74 height 24
click at [618, 344] on label "production-sfcc" at bounding box center [625, 348] width 76 height 24
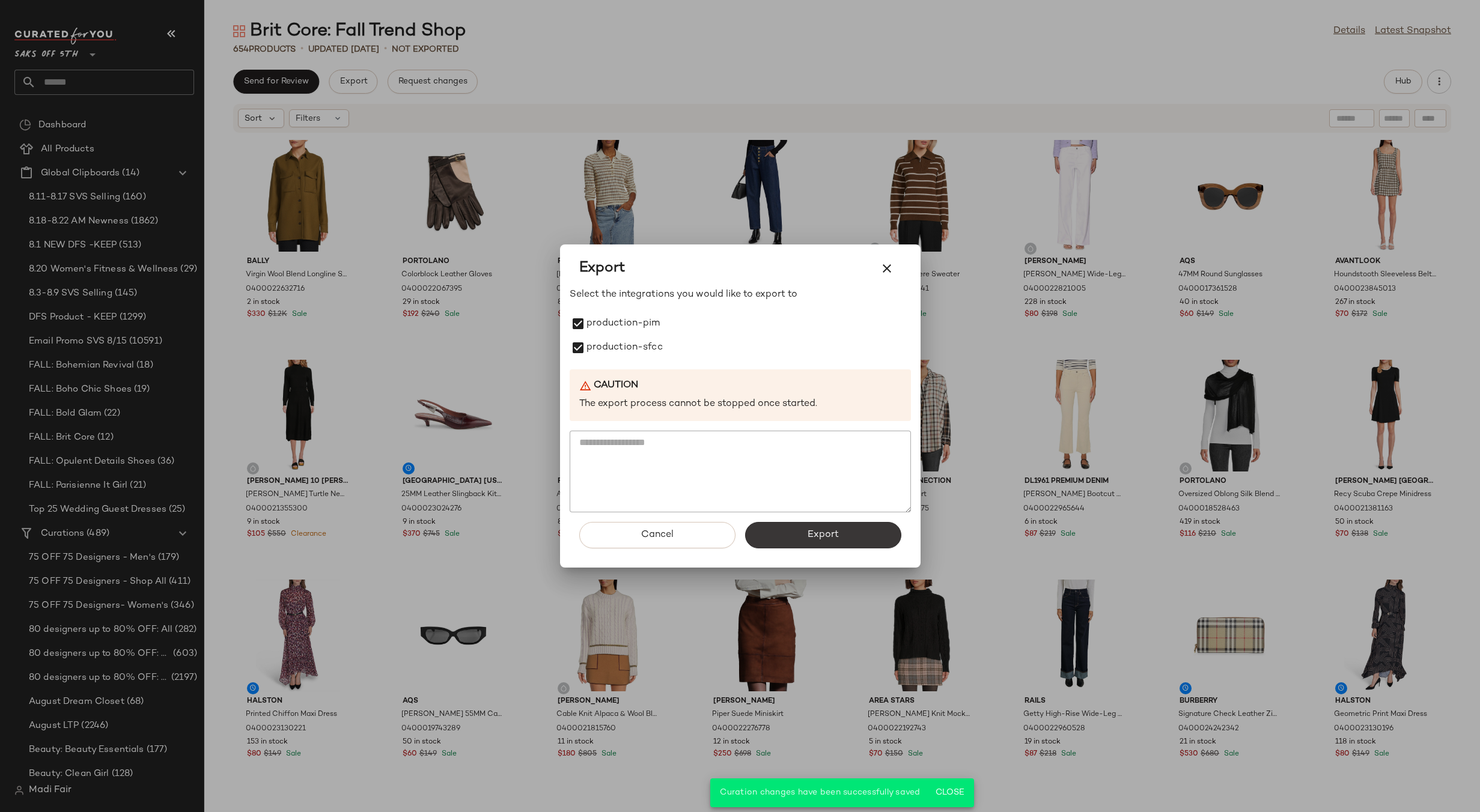
click at [832, 538] on span "Export" at bounding box center [823, 535] width 32 height 11
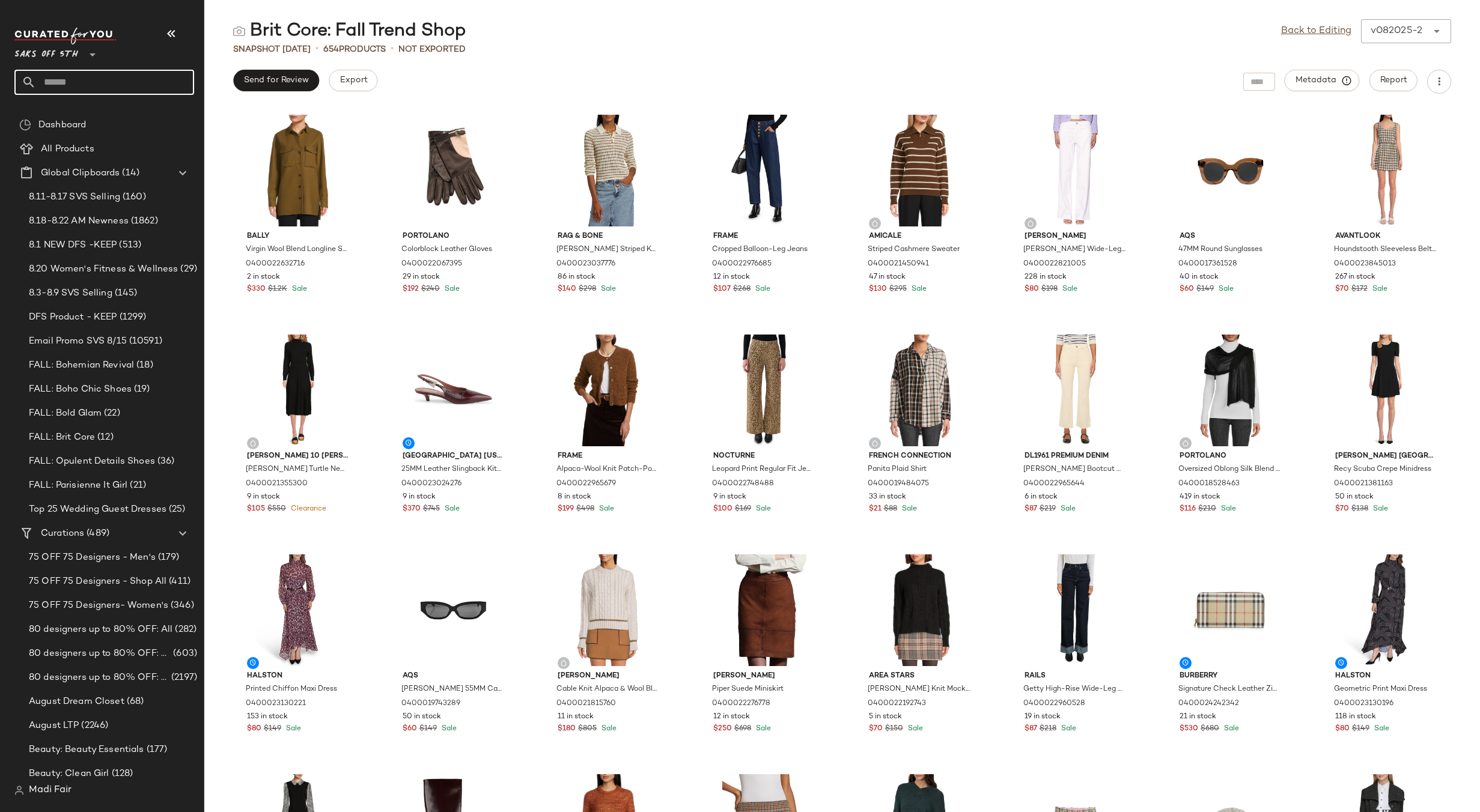
click at [86, 79] on input "text" at bounding box center [115, 82] width 158 height 25
type input "*"
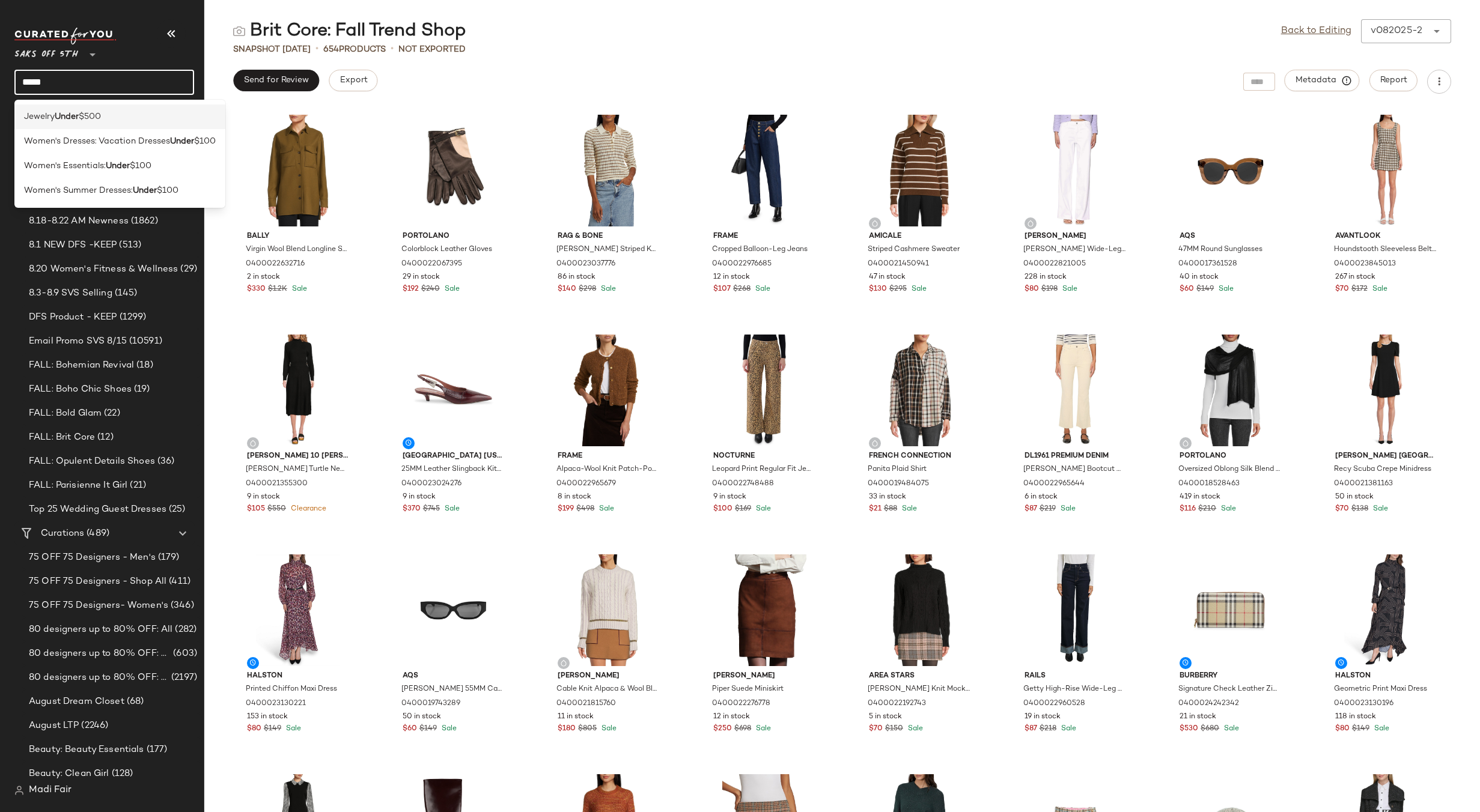
type input "*****"
click at [96, 118] on span "$500" at bounding box center [90, 117] width 22 height 13
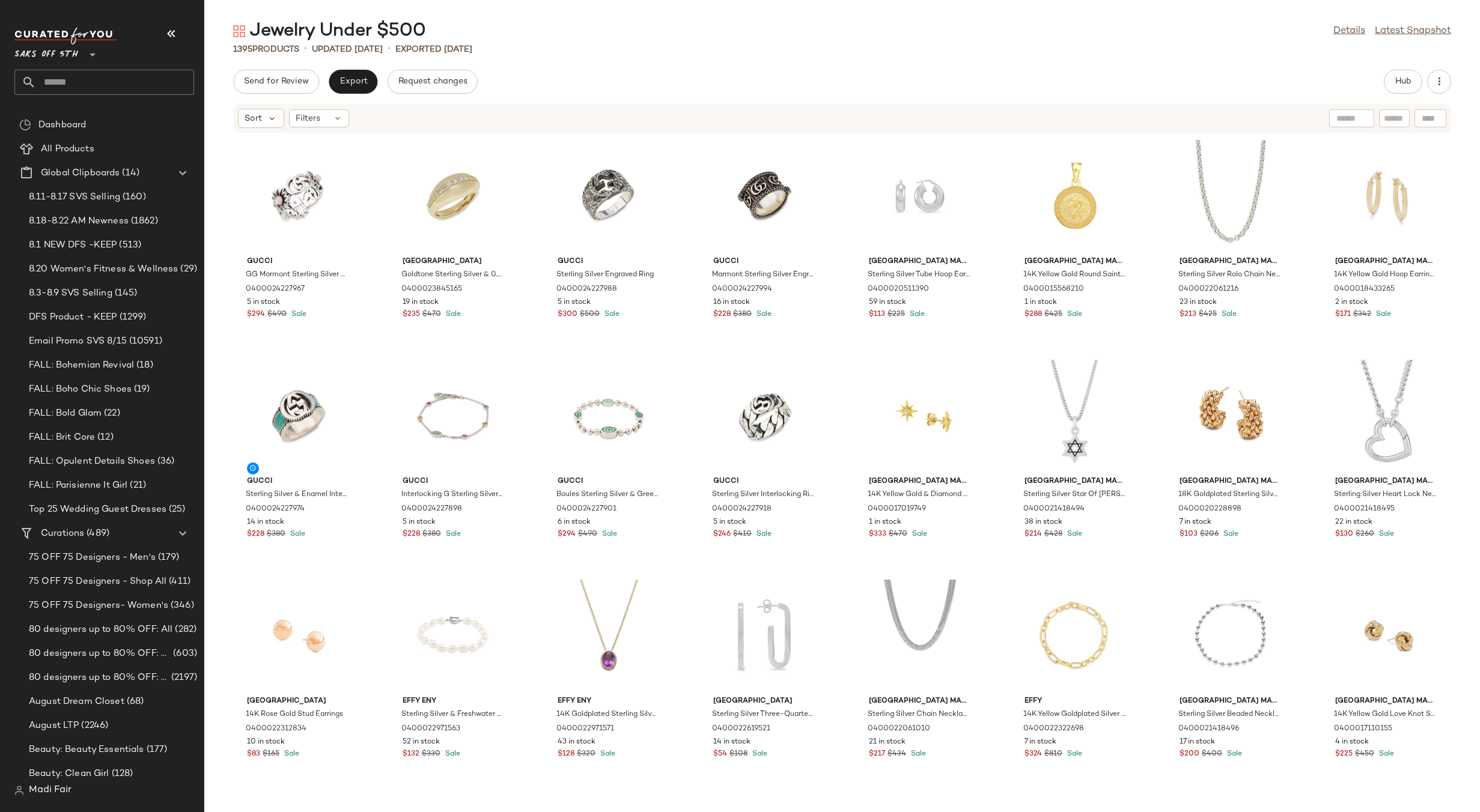
scroll to position [310, 0]
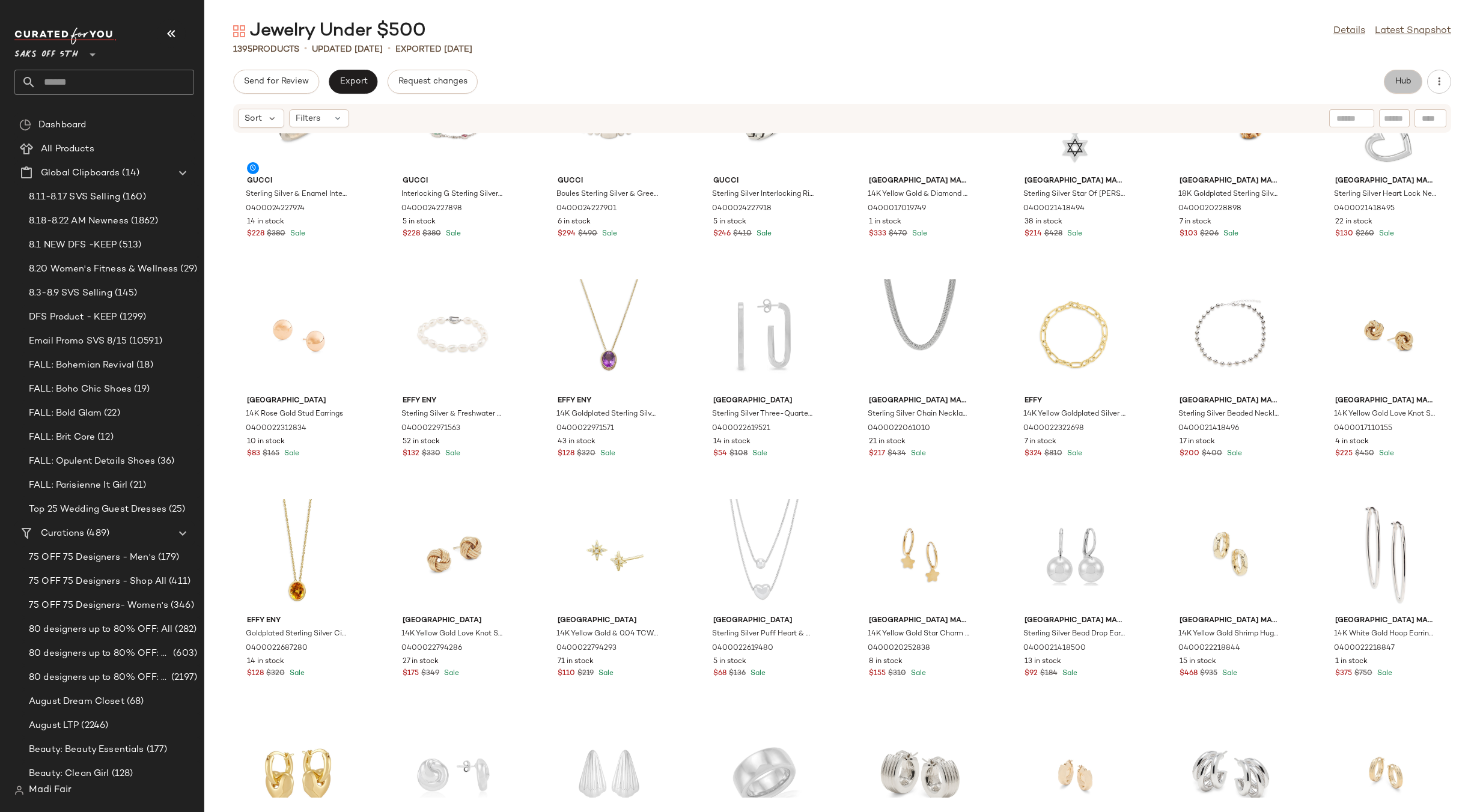
click at [1392, 80] on button "Hub" at bounding box center [1403, 82] width 38 height 24
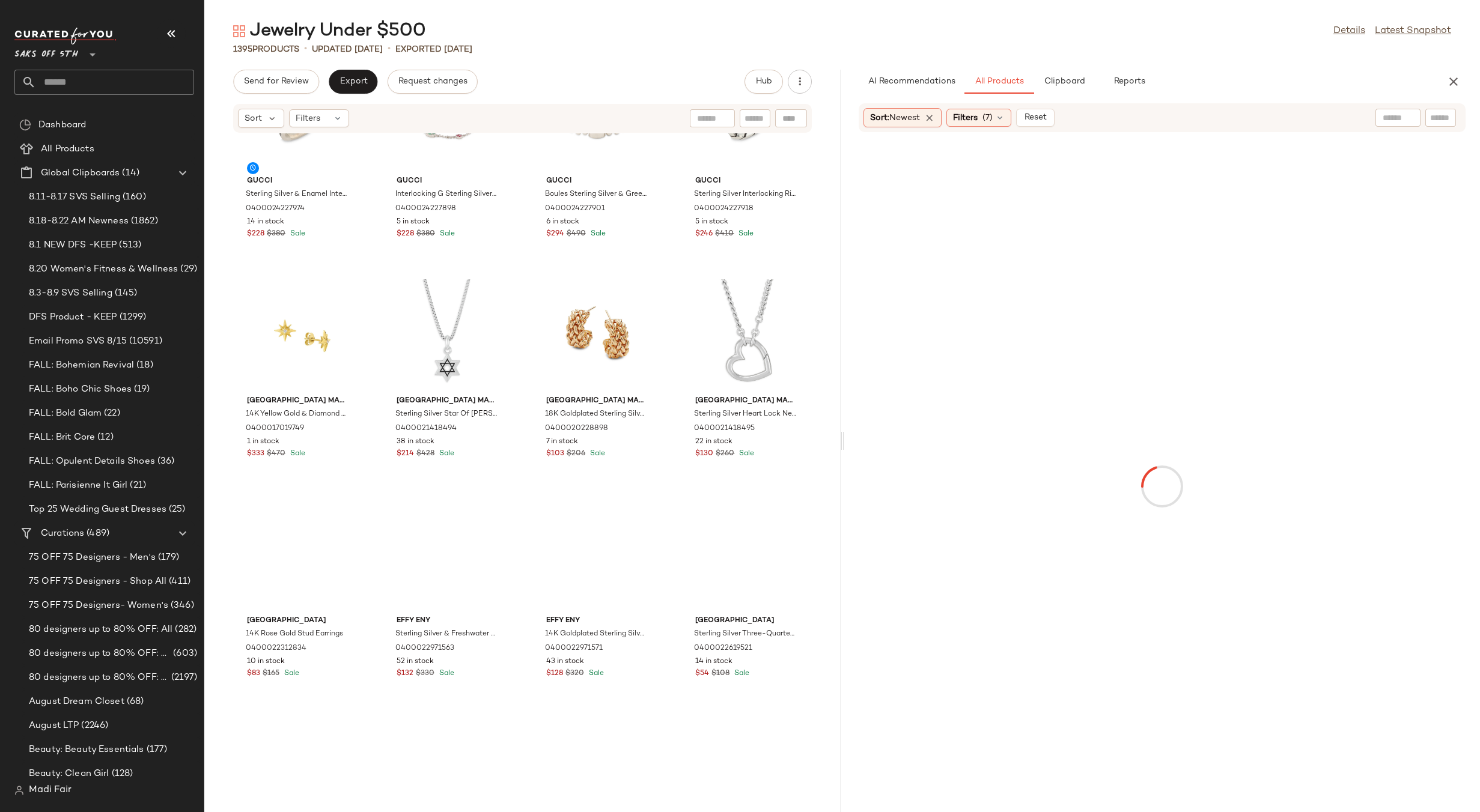
scroll to position [220, 0]
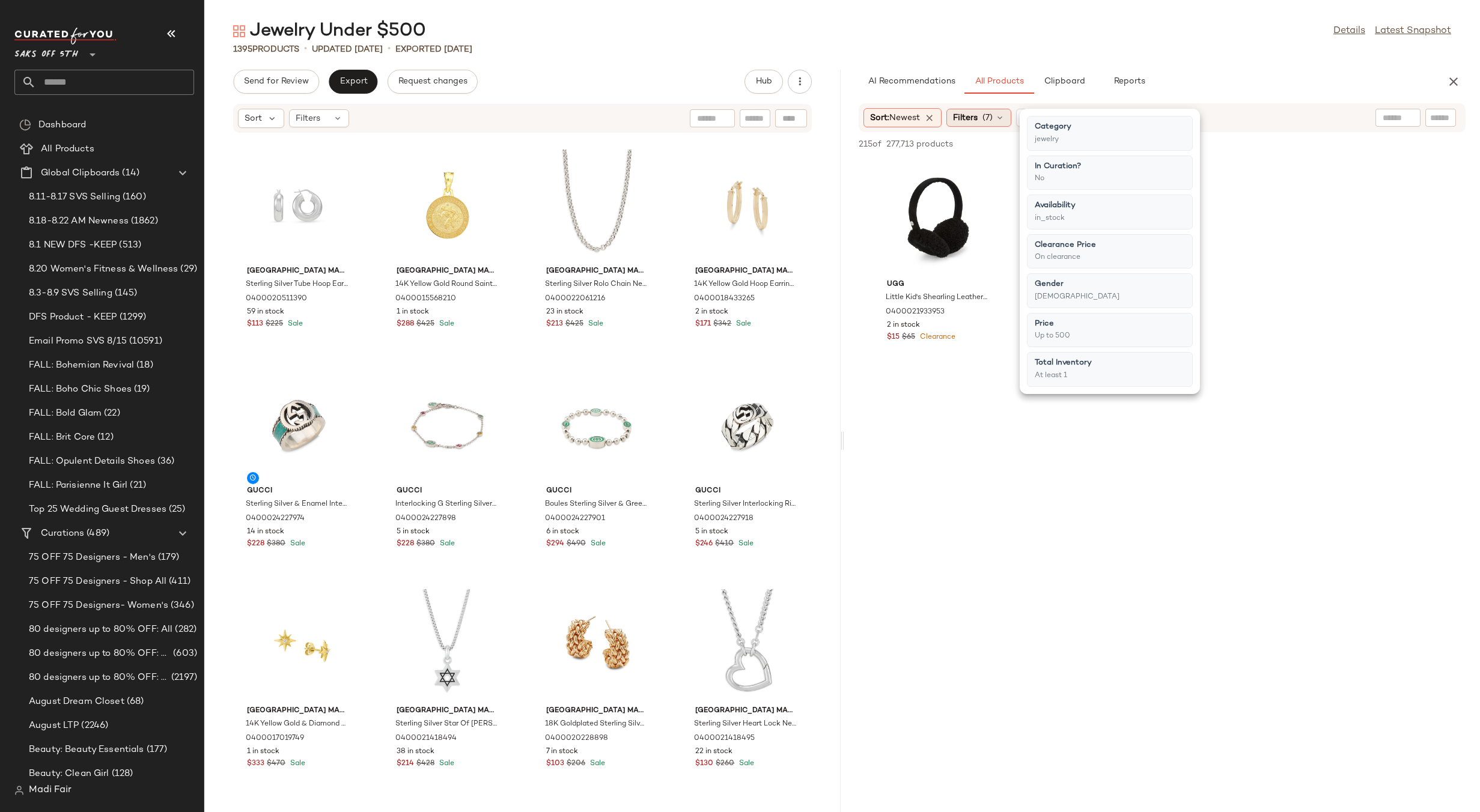
click at [993, 117] on span "(7)" at bounding box center [987, 117] width 10 height 13
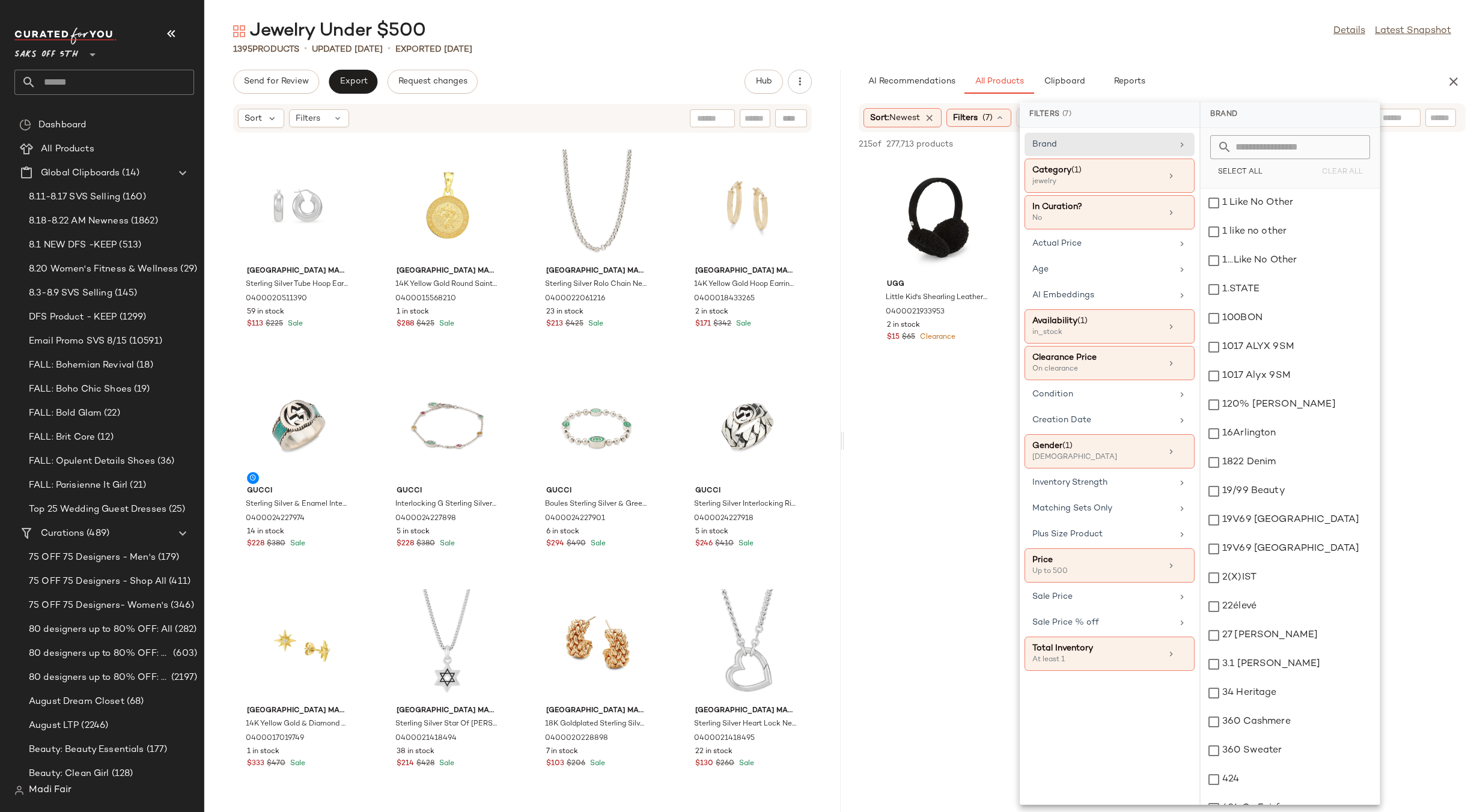
click at [1169, 27] on div "Jewelry Under $500 Details Latest Snapshot" at bounding box center [842, 31] width 1276 height 24
click at [1197, 65] on div "Jewelry Under $500 Details Latest Snapshot 1395 Products • updated Aug 20th • E…" at bounding box center [842, 415] width 1276 height 793
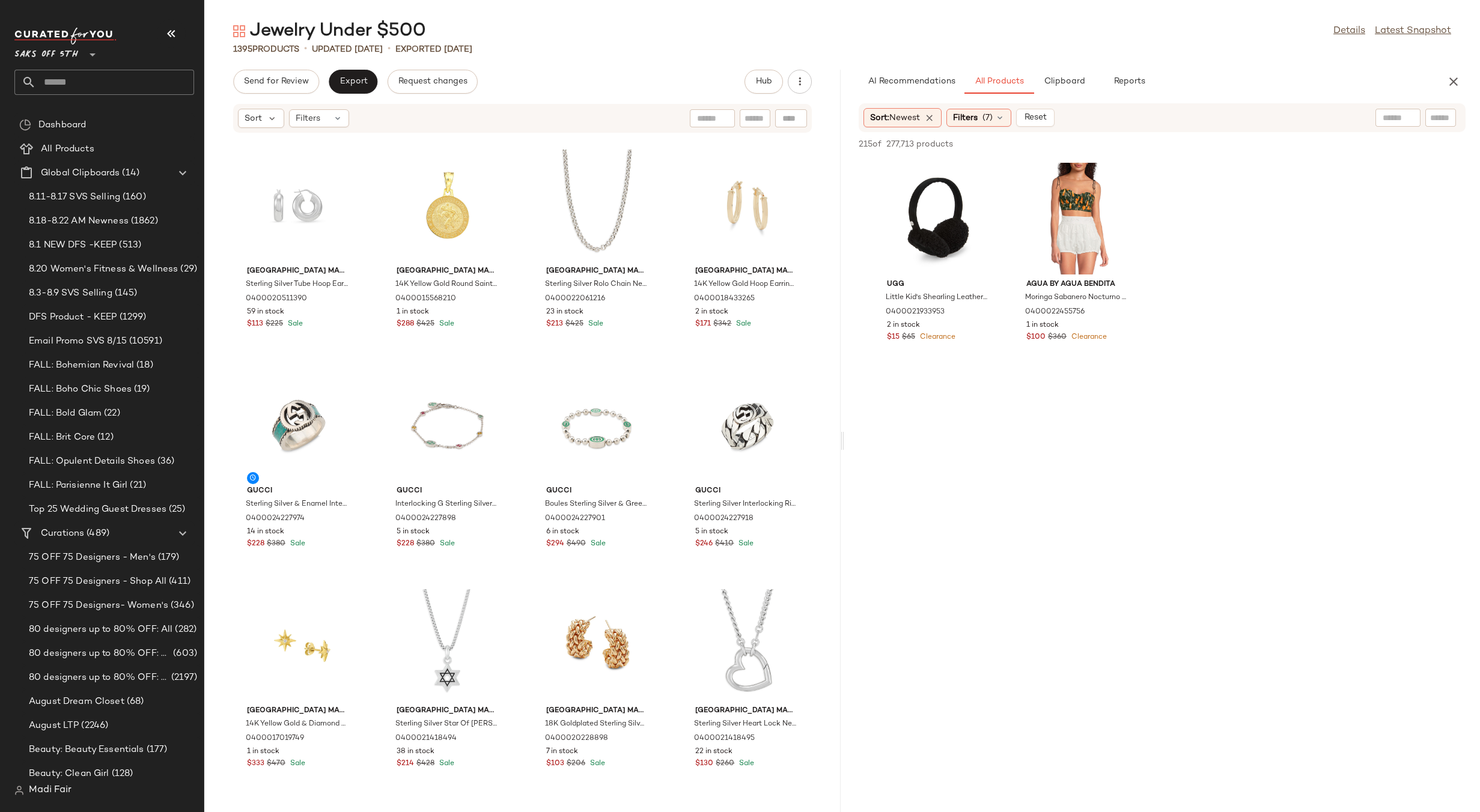
click at [1339, 214] on div "Ugg Little Kid's Shearling Leather Ear Muffs 0400021933953 2 in stock $15 $65 C…" at bounding box center [1162, 263] width 636 height 210
click at [1041, 119] on span "Reset" at bounding box center [1035, 117] width 23 height 9
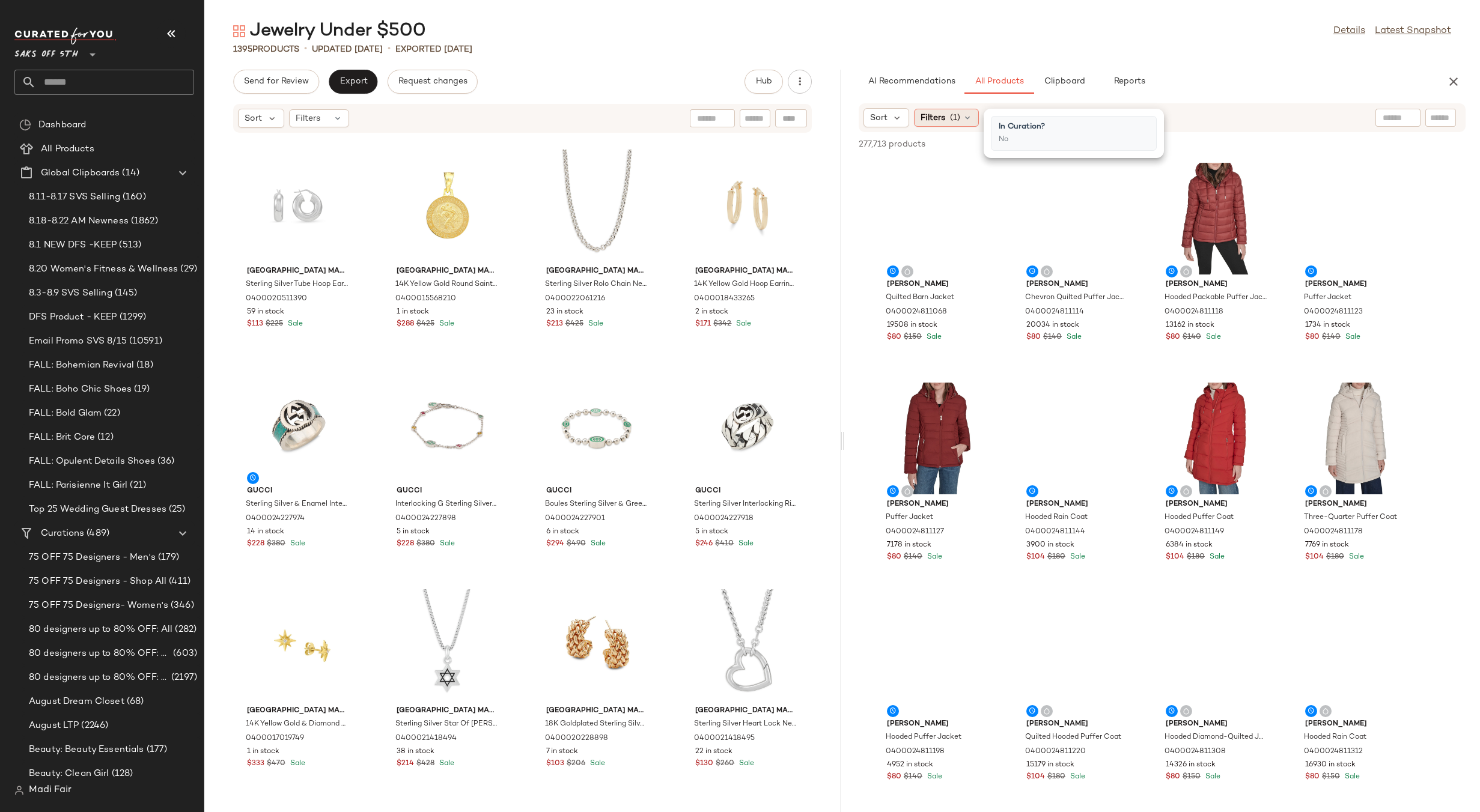
click at [957, 117] on span "(1)" at bounding box center [954, 117] width 10 height 13
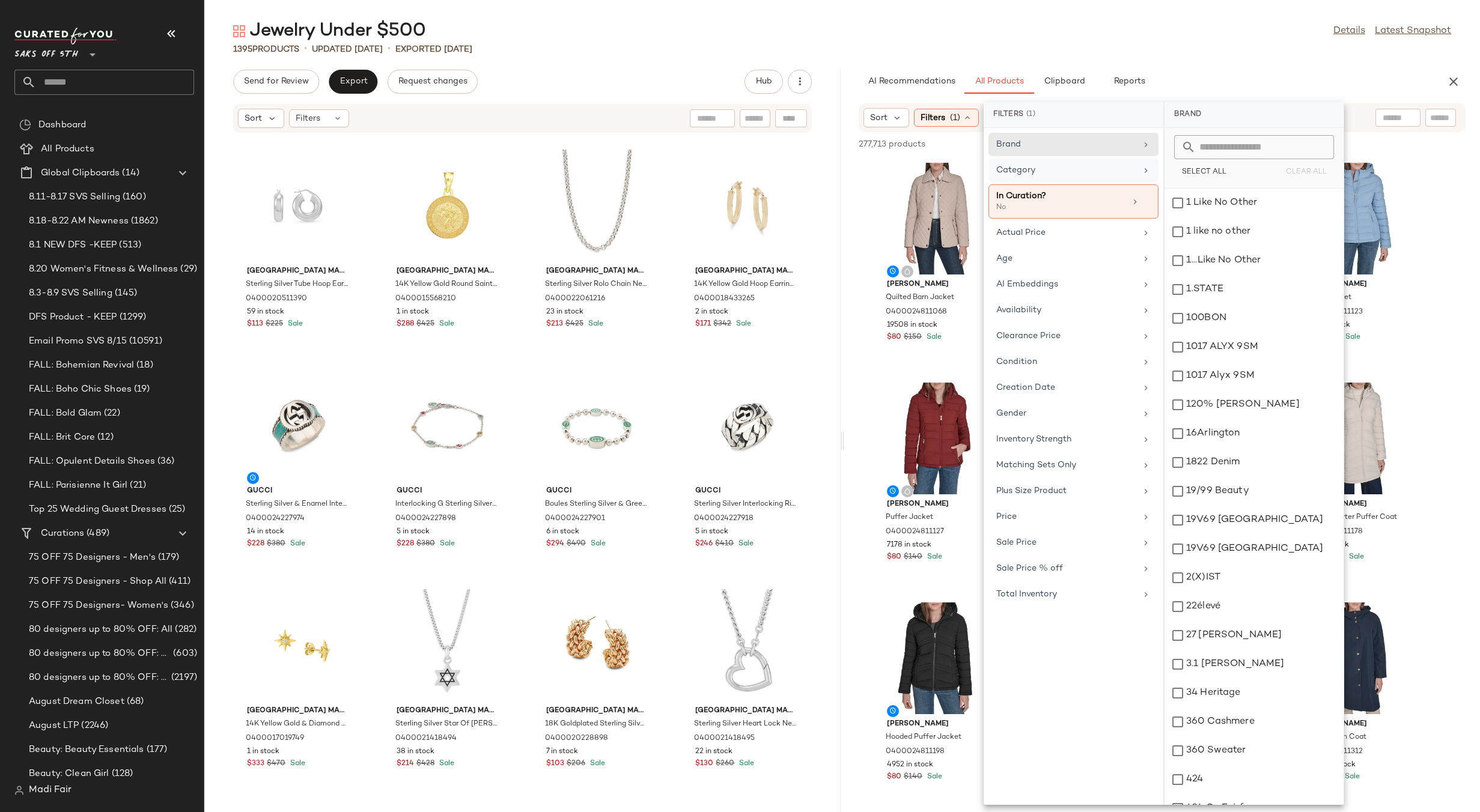
click at [1081, 171] on div "Category" at bounding box center [1066, 170] width 140 height 13
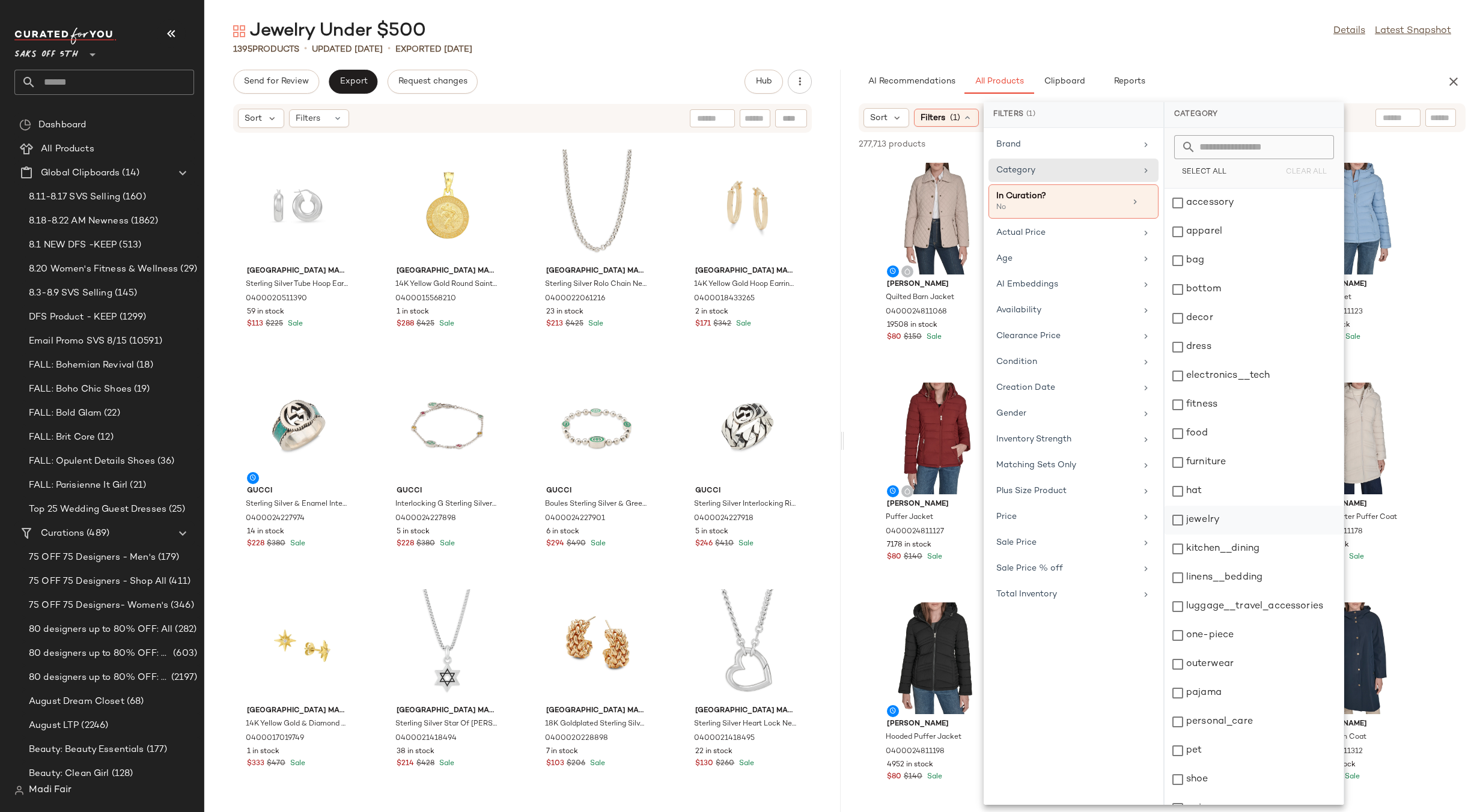
click at [1232, 523] on div "jewelry" at bounding box center [1254, 519] width 179 height 29
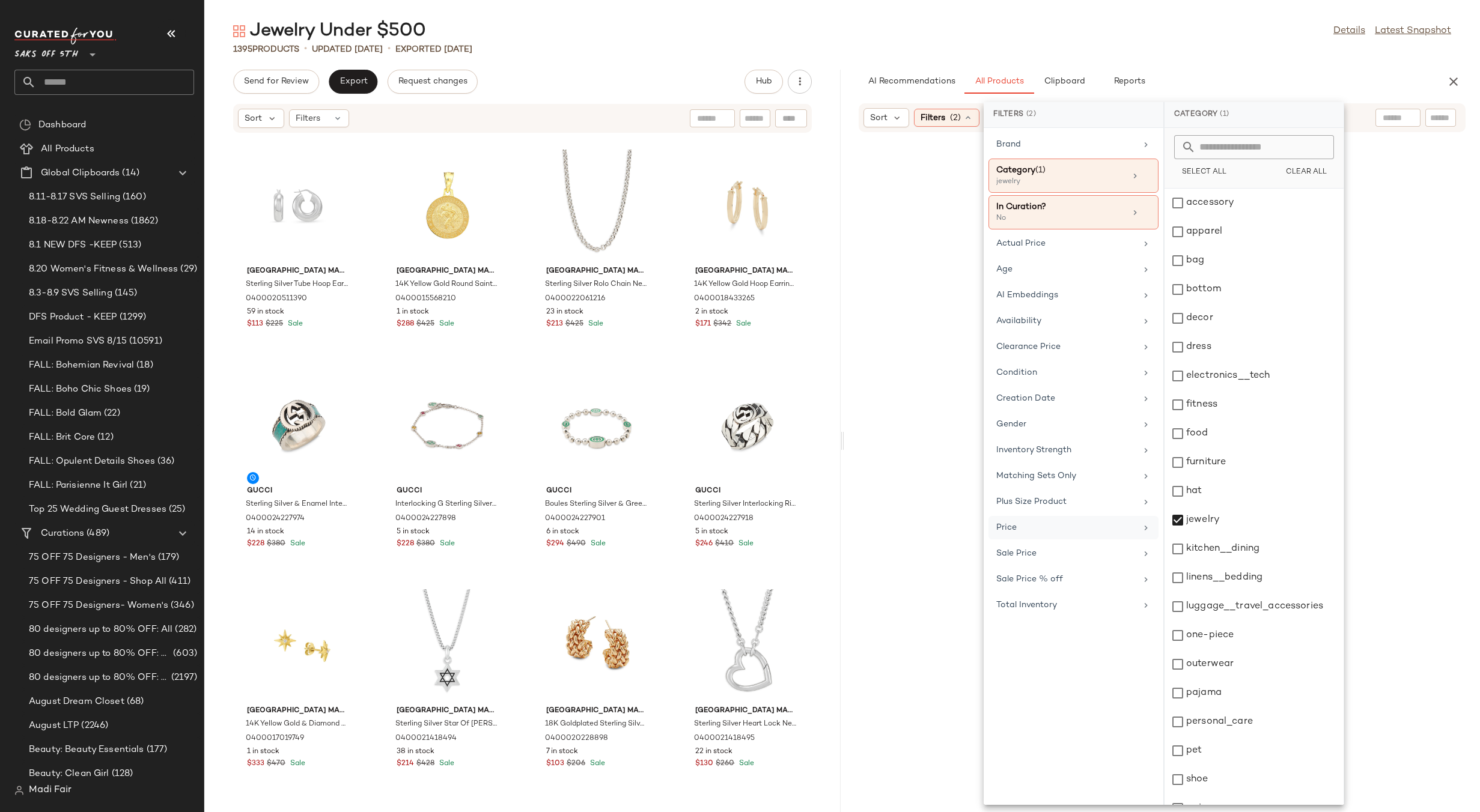
click at [1095, 526] on div "Price" at bounding box center [1066, 527] width 140 height 13
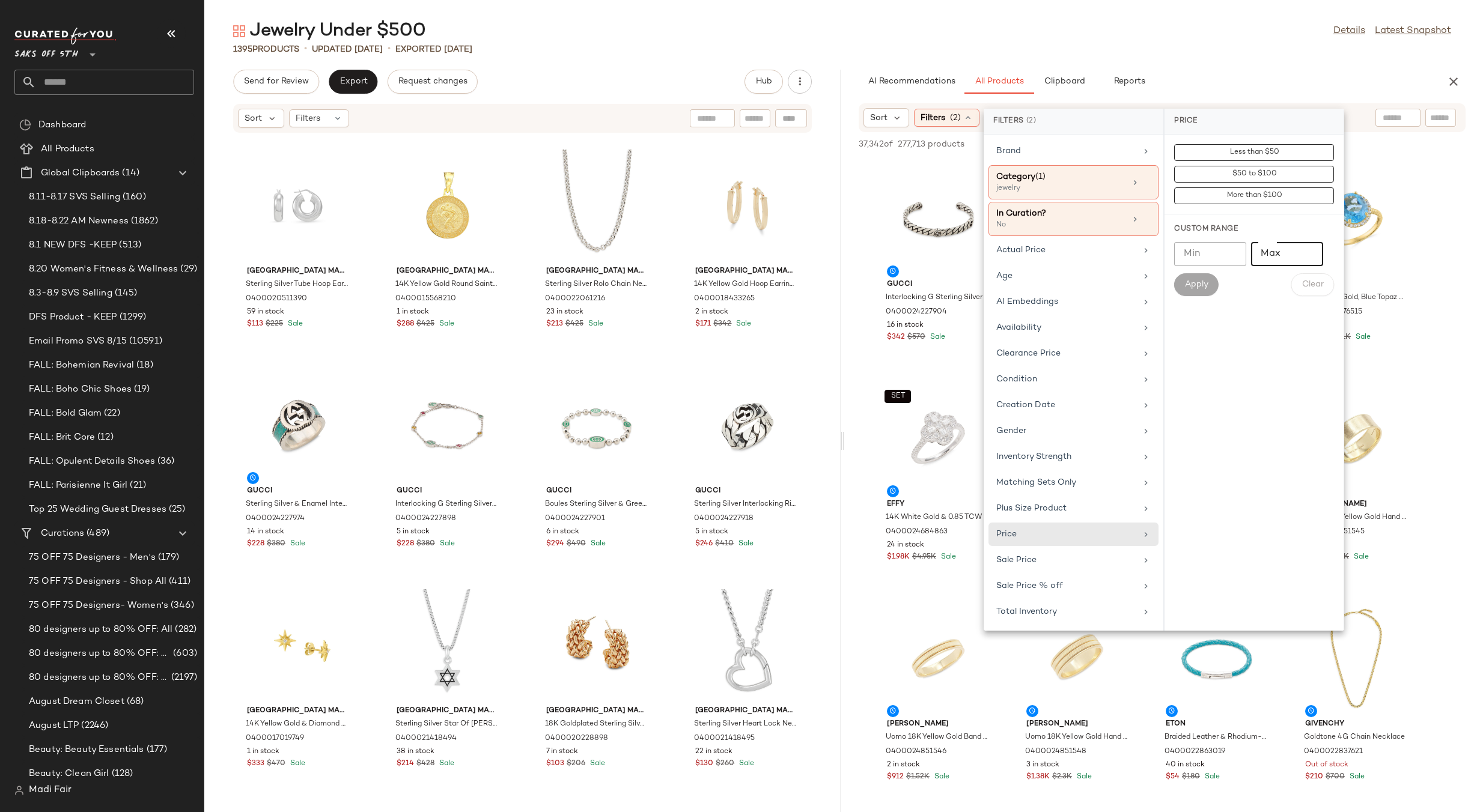
click at [1266, 257] on input "Max" at bounding box center [1287, 254] width 72 height 24
type input "***"
click at [1201, 286] on span "Apply" at bounding box center [1196, 285] width 24 height 9
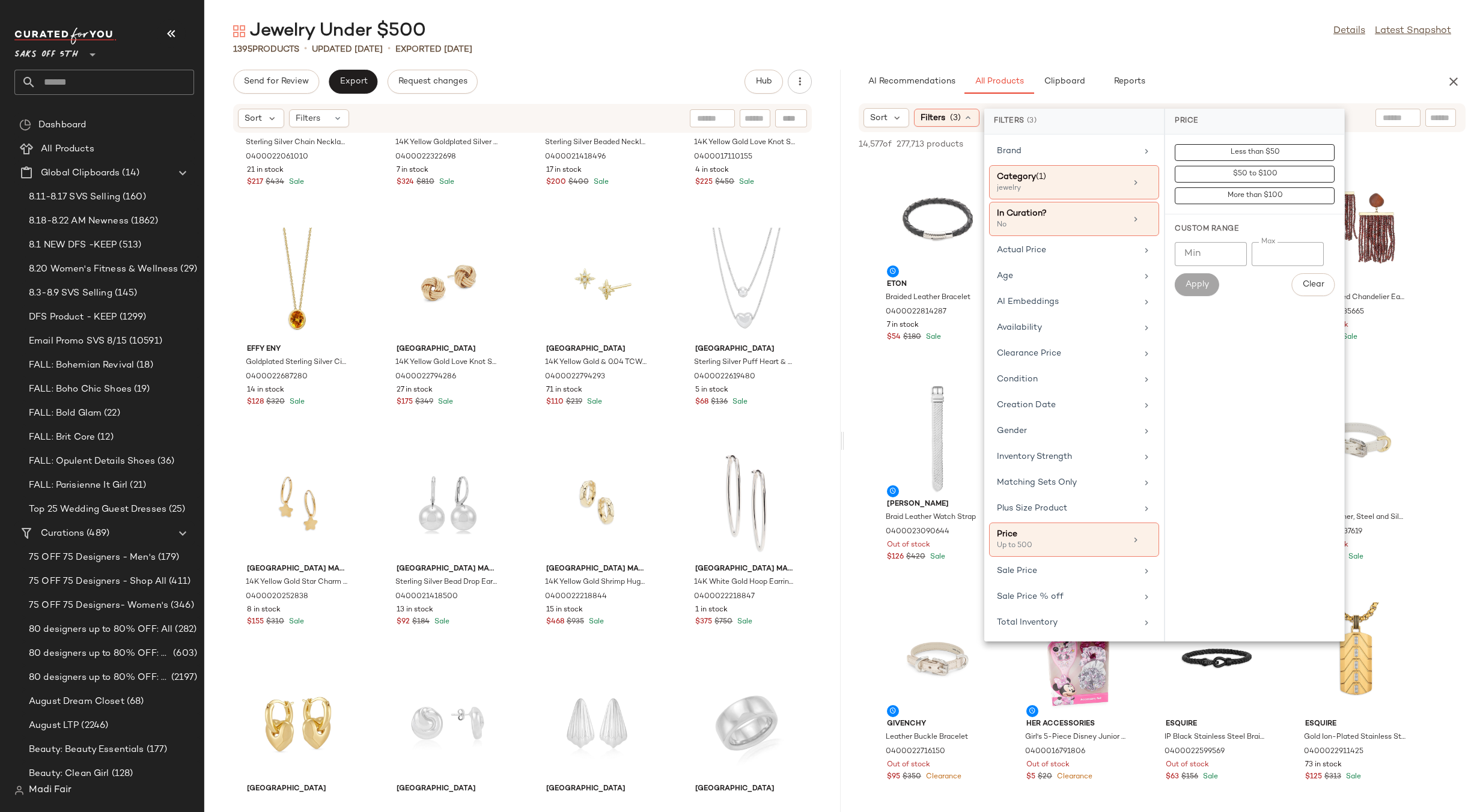
scroll to position [1722, 0]
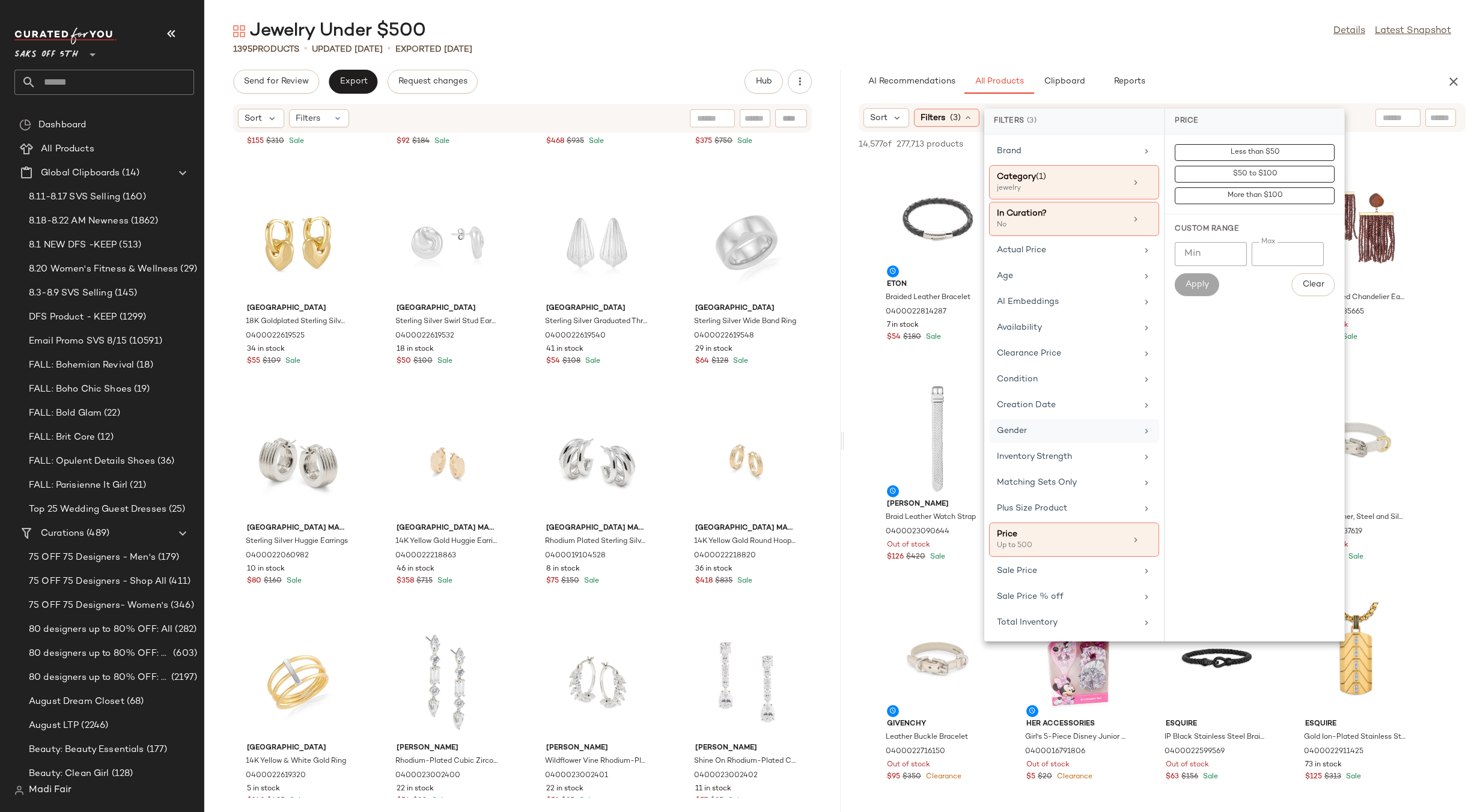
click at [1062, 445] on div "Gender" at bounding box center [1074, 456] width 170 height 23
click at [1242, 224] on div "[DEMOGRAPHIC_DATA]" at bounding box center [1255, 238] width 179 height 29
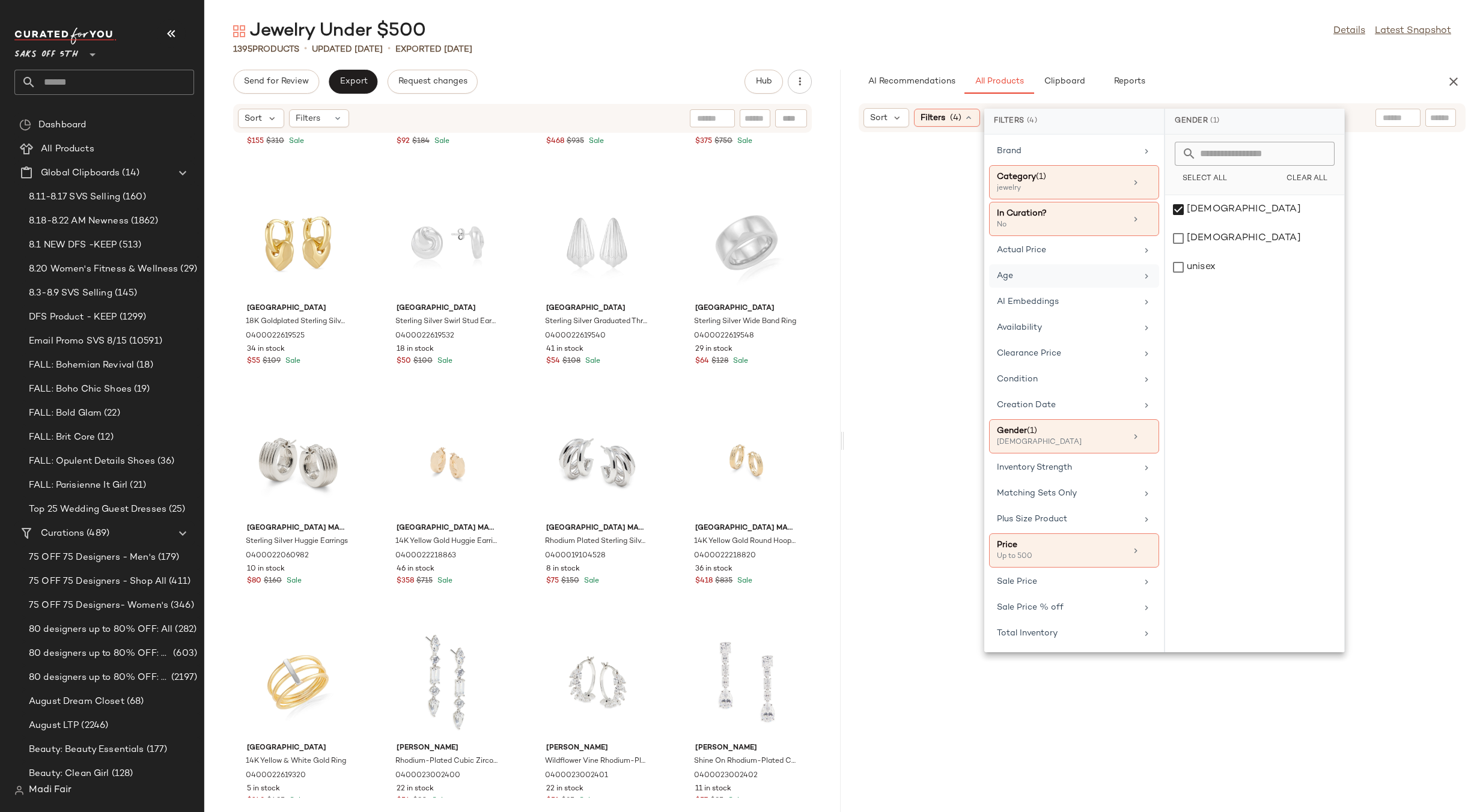
click at [1049, 290] on div "Age" at bounding box center [1074, 301] width 170 height 23
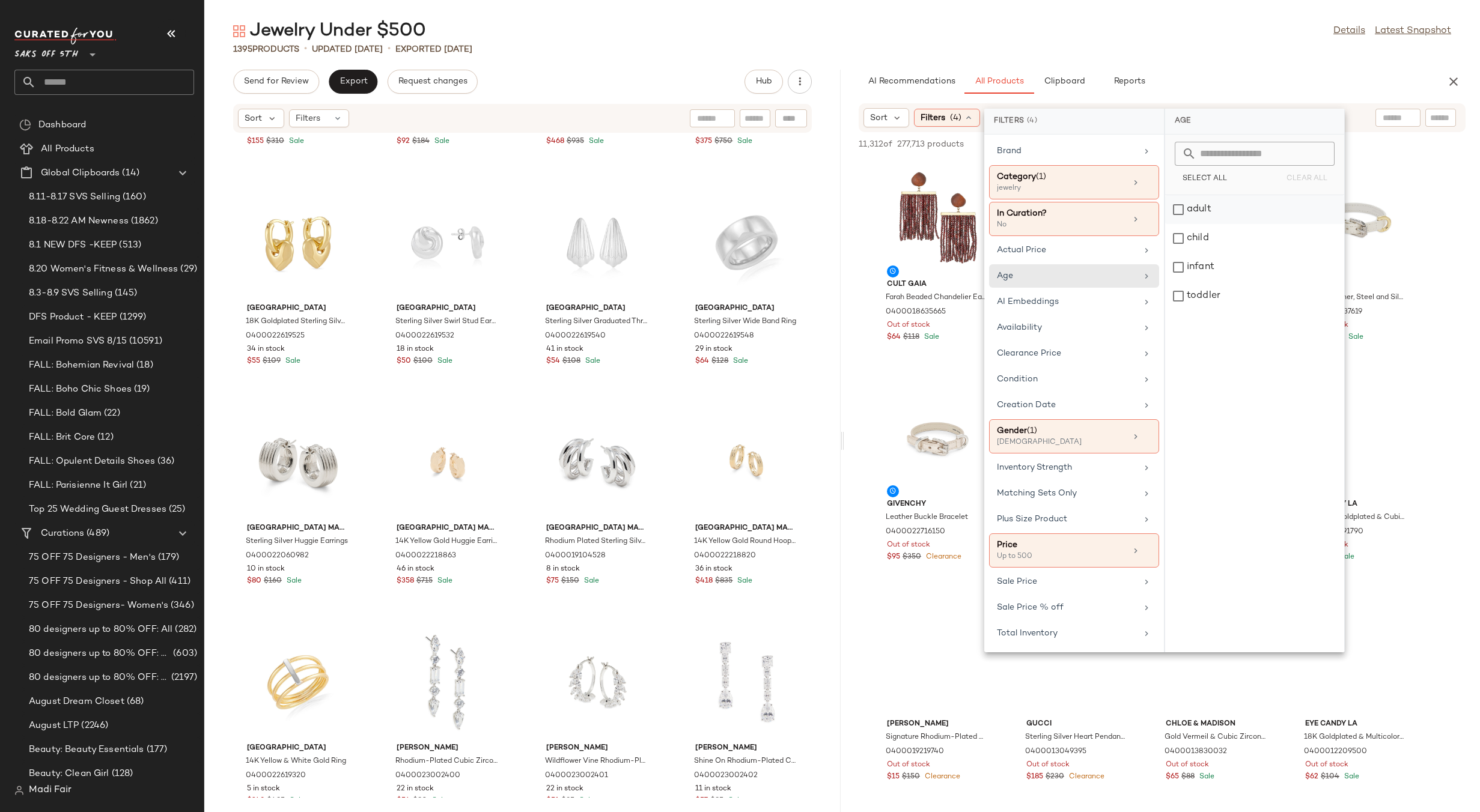
click at [1206, 224] on div "adult" at bounding box center [1255, 238] width 179 height 29
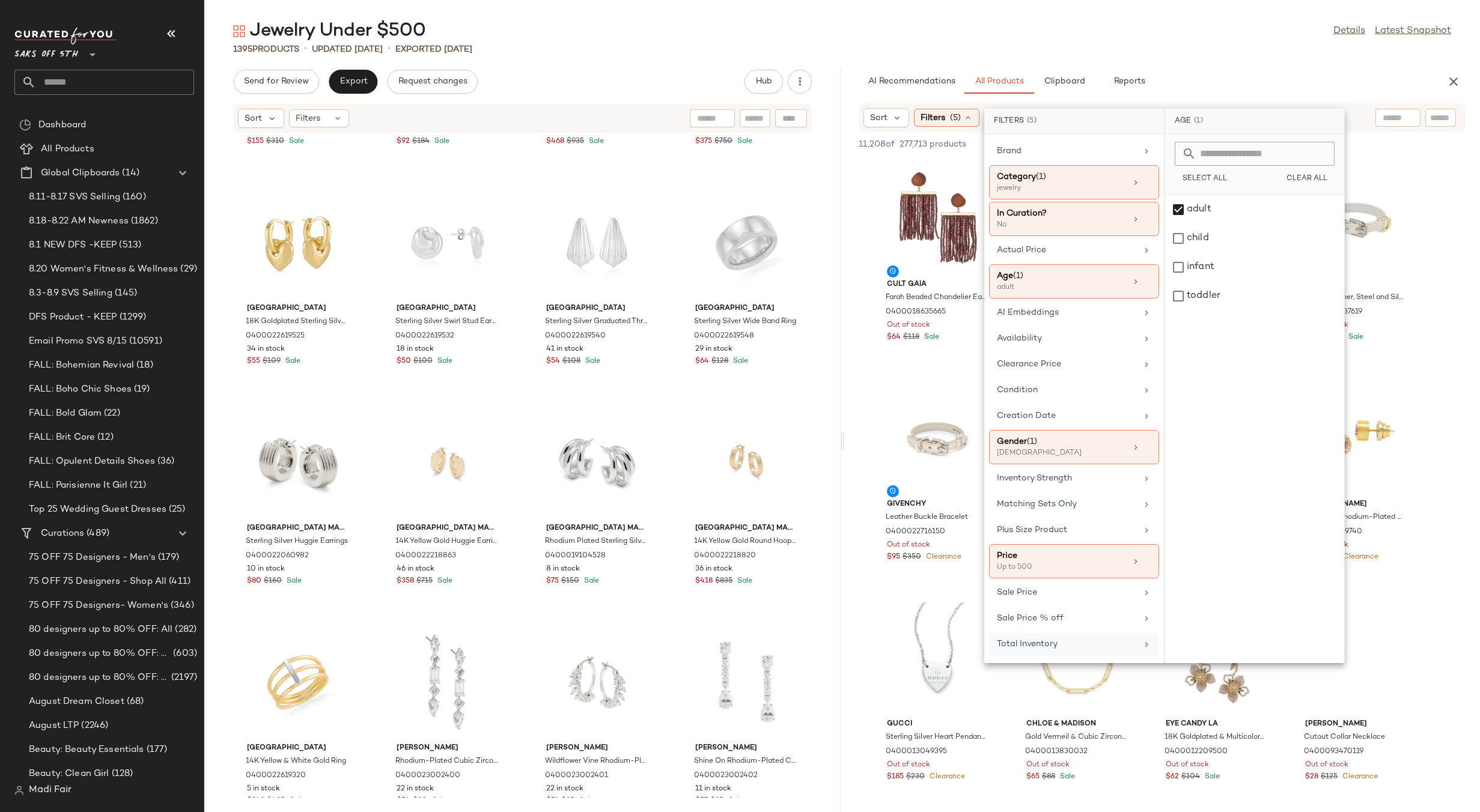
click at [1043, 638] on div "Total Inventory" at bounding box center [1067, 643] width 140 height 13
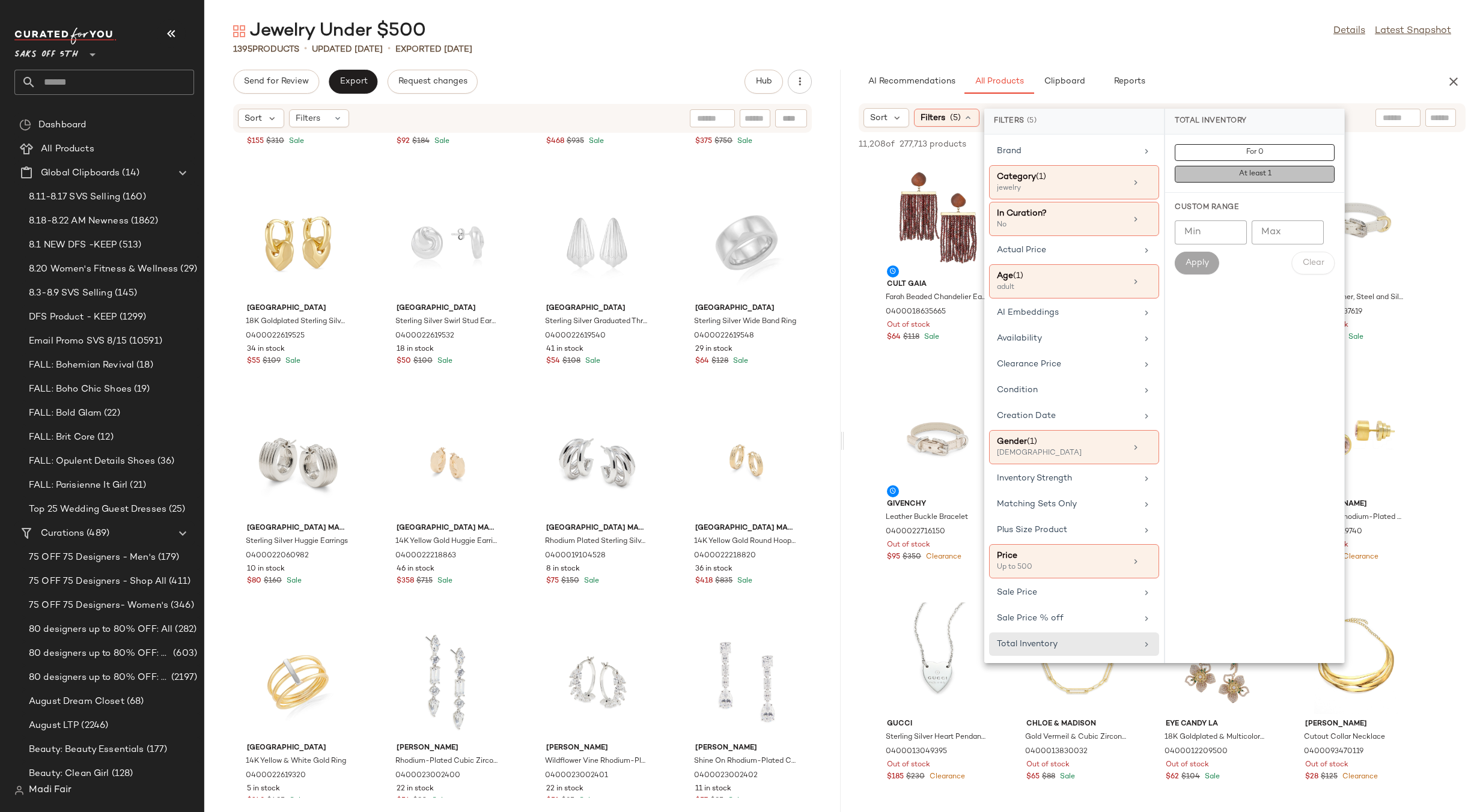
click at [1254, 180] on button "At least 1" at bounding box center [1254, 174] width 160 height 17
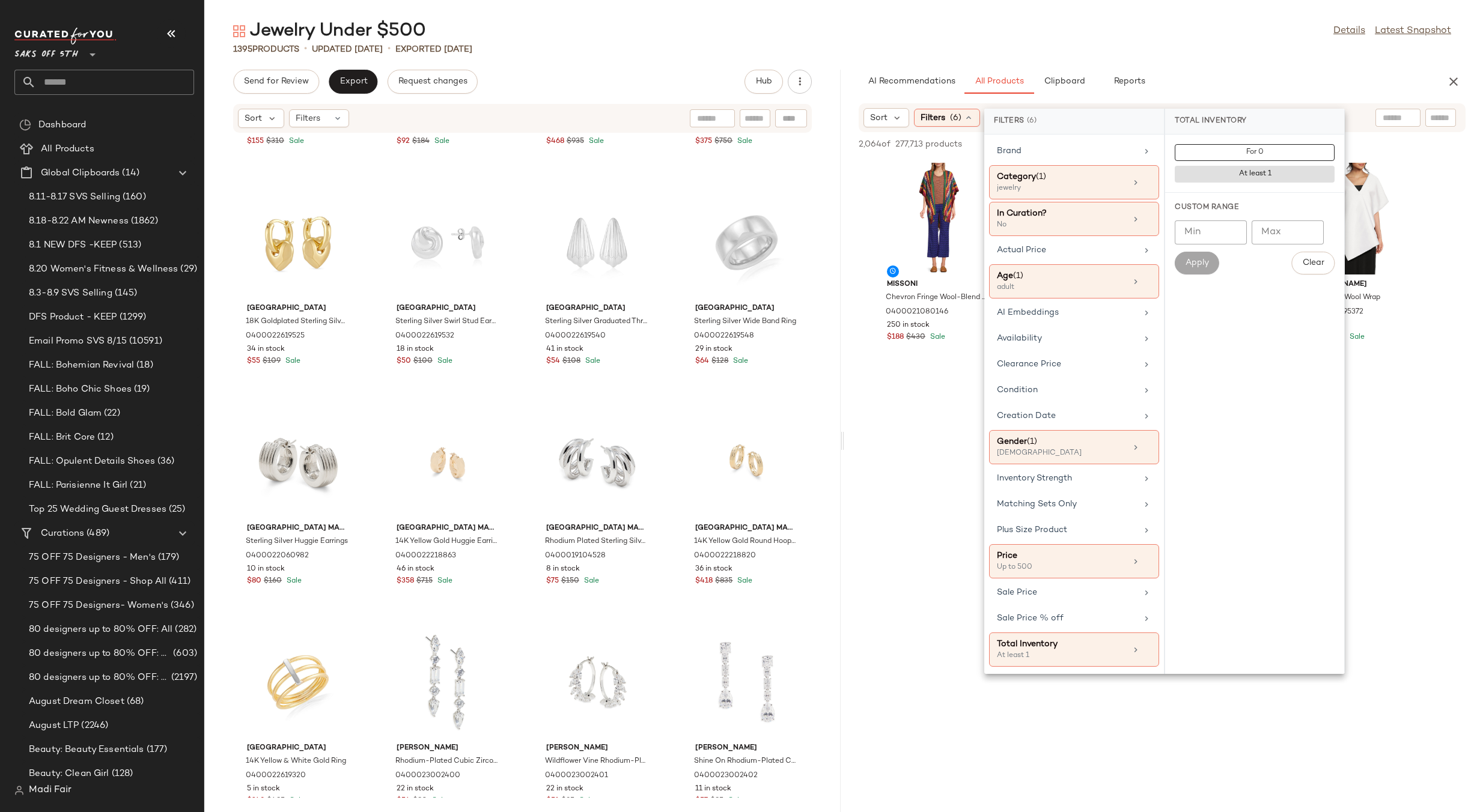
click at [1055, 41] on div "Jewelry Under $500 Details Latest Snapshot" at bounding box center [842, 31] width 1276 height 24
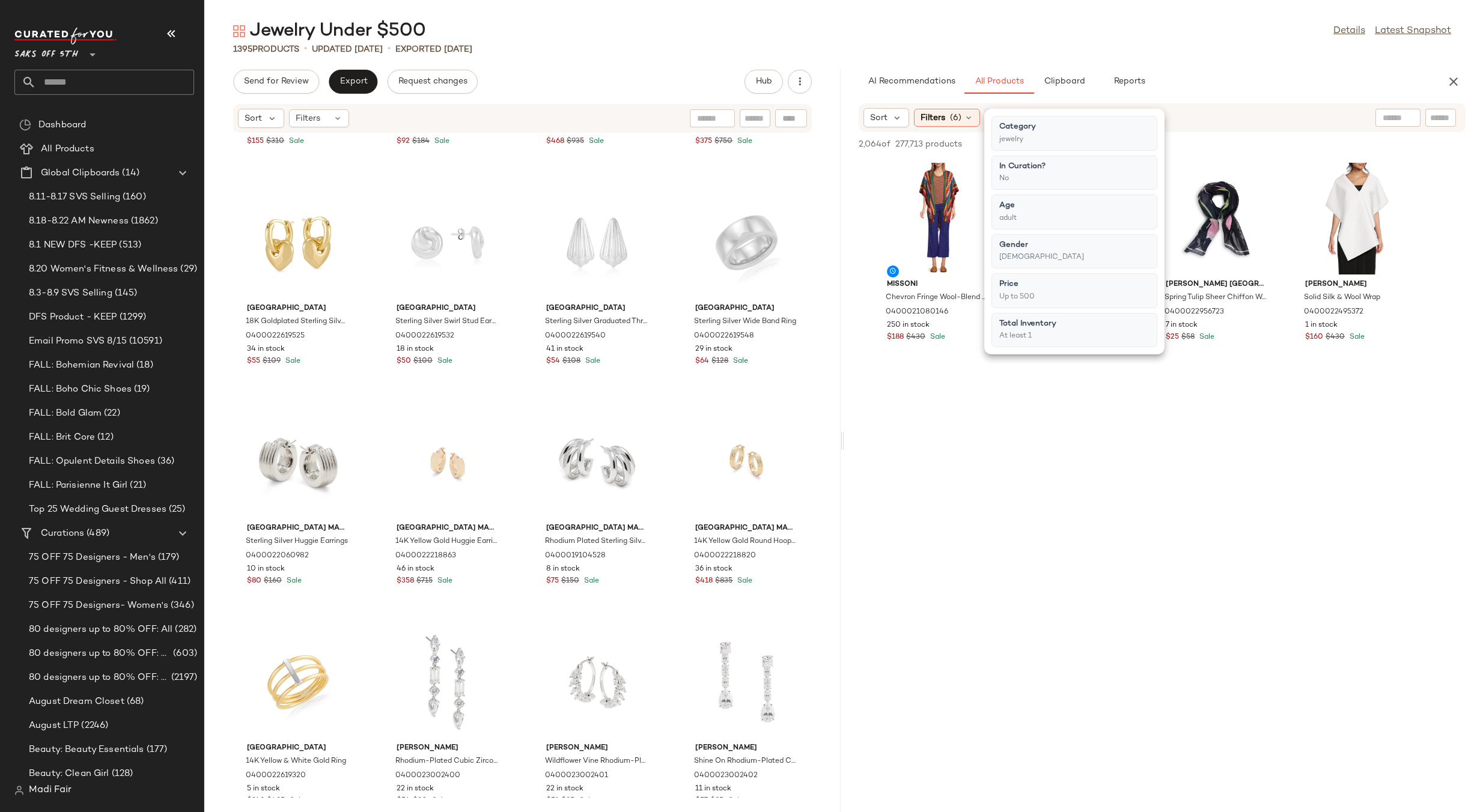
click at [1056, 34] on div "Jewelry Under $500 Details Latest Snapshot" at bounding box center [842, 31] width 1276 height 24
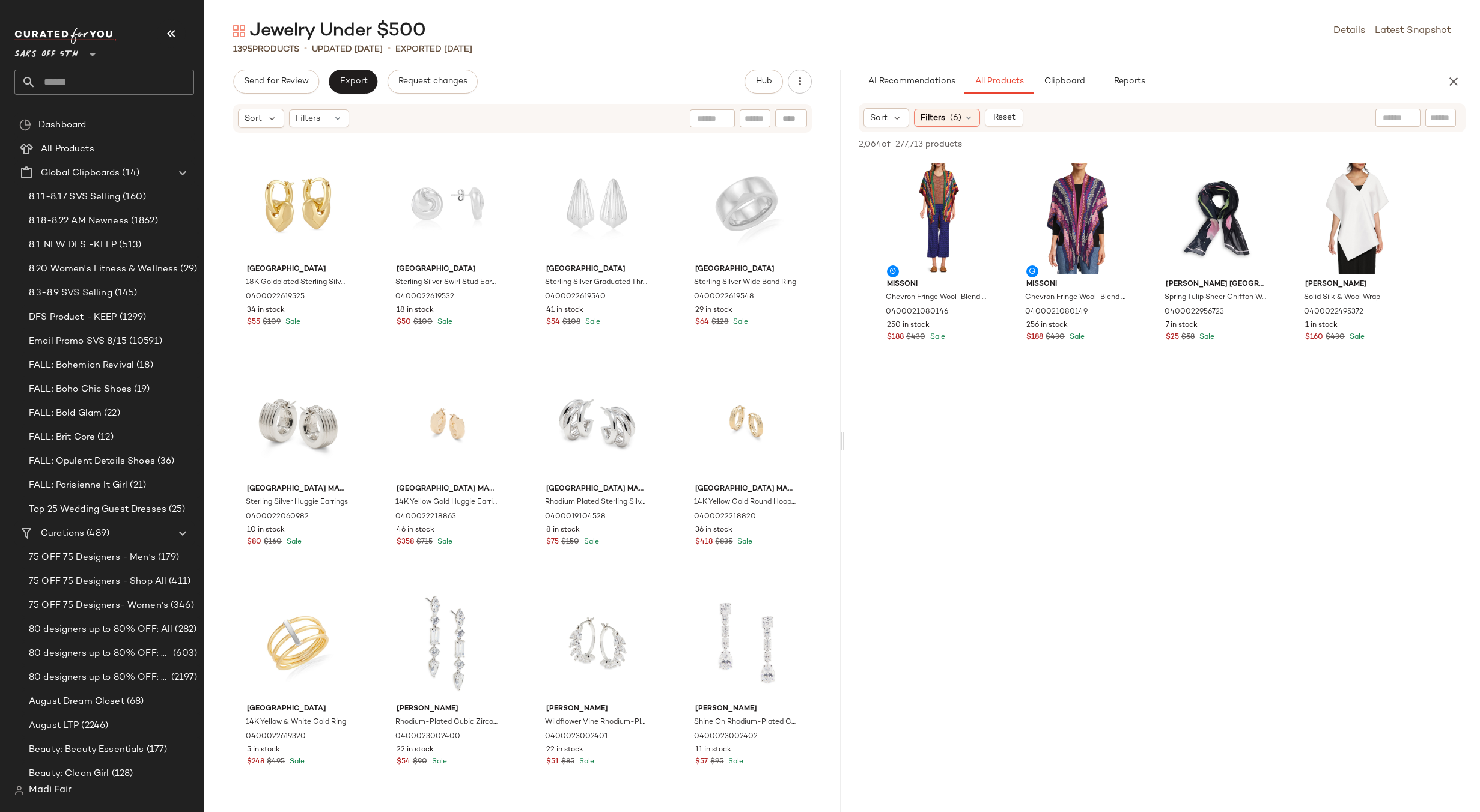
scroll to position [1781, 0]
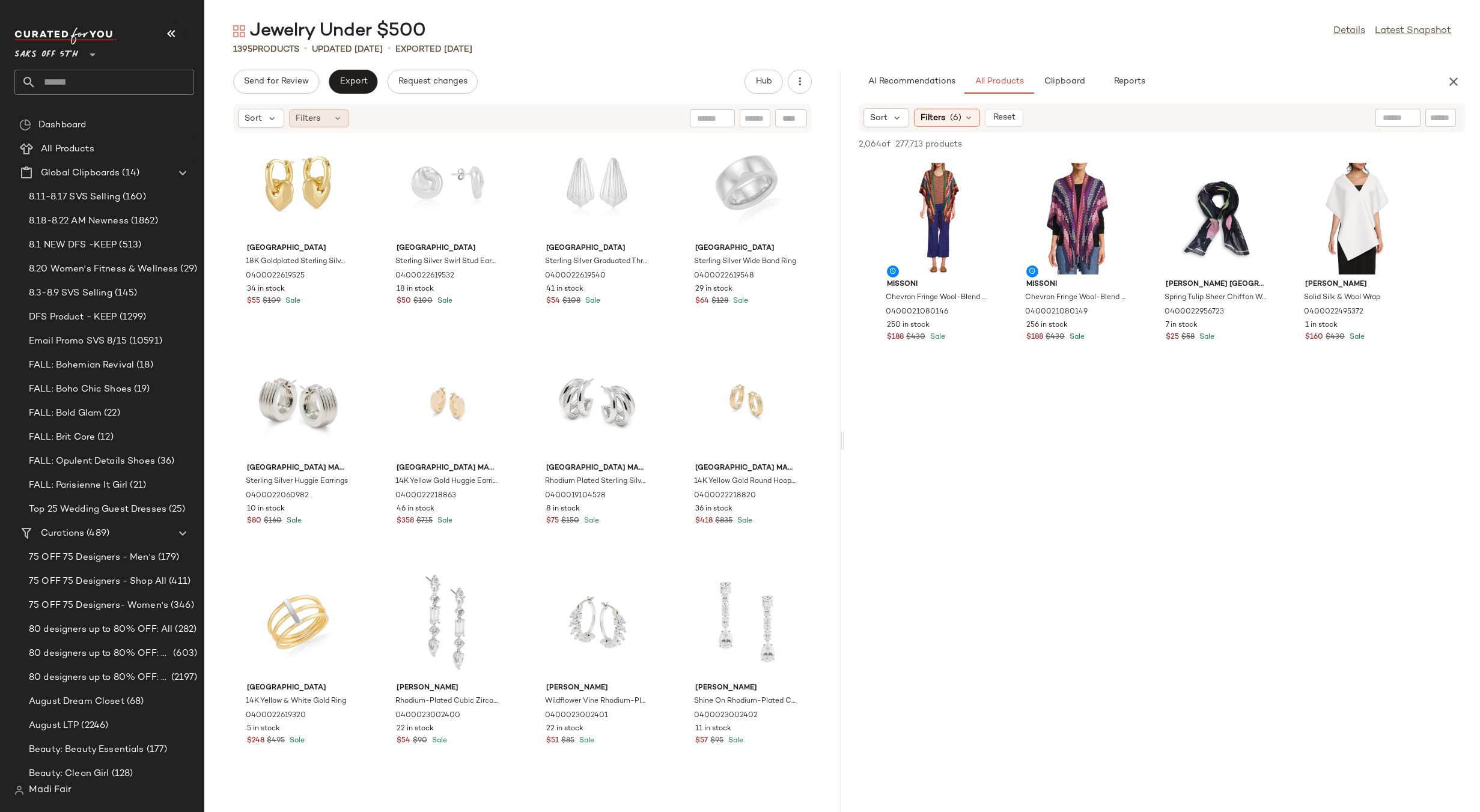
click at [335, 123] on div "Filters" at bounding box center [319, 118] width 60 height 18
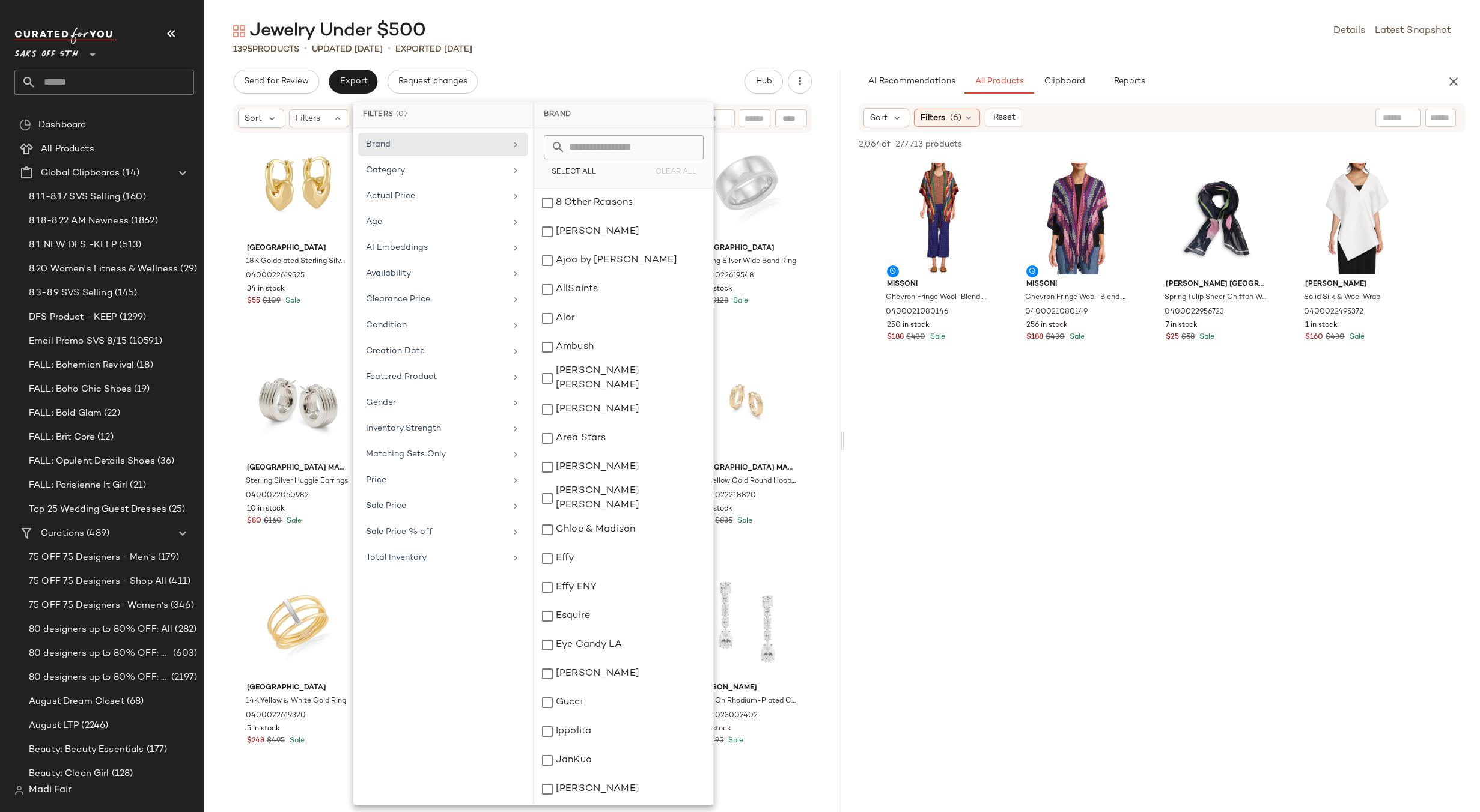
click at [550, 16] on main "Jewelry Under $500 Details Latest Snapshot 1395 Products • updated Aug 20th • E…" at bounding box center [740, 406] width 1480 height 812
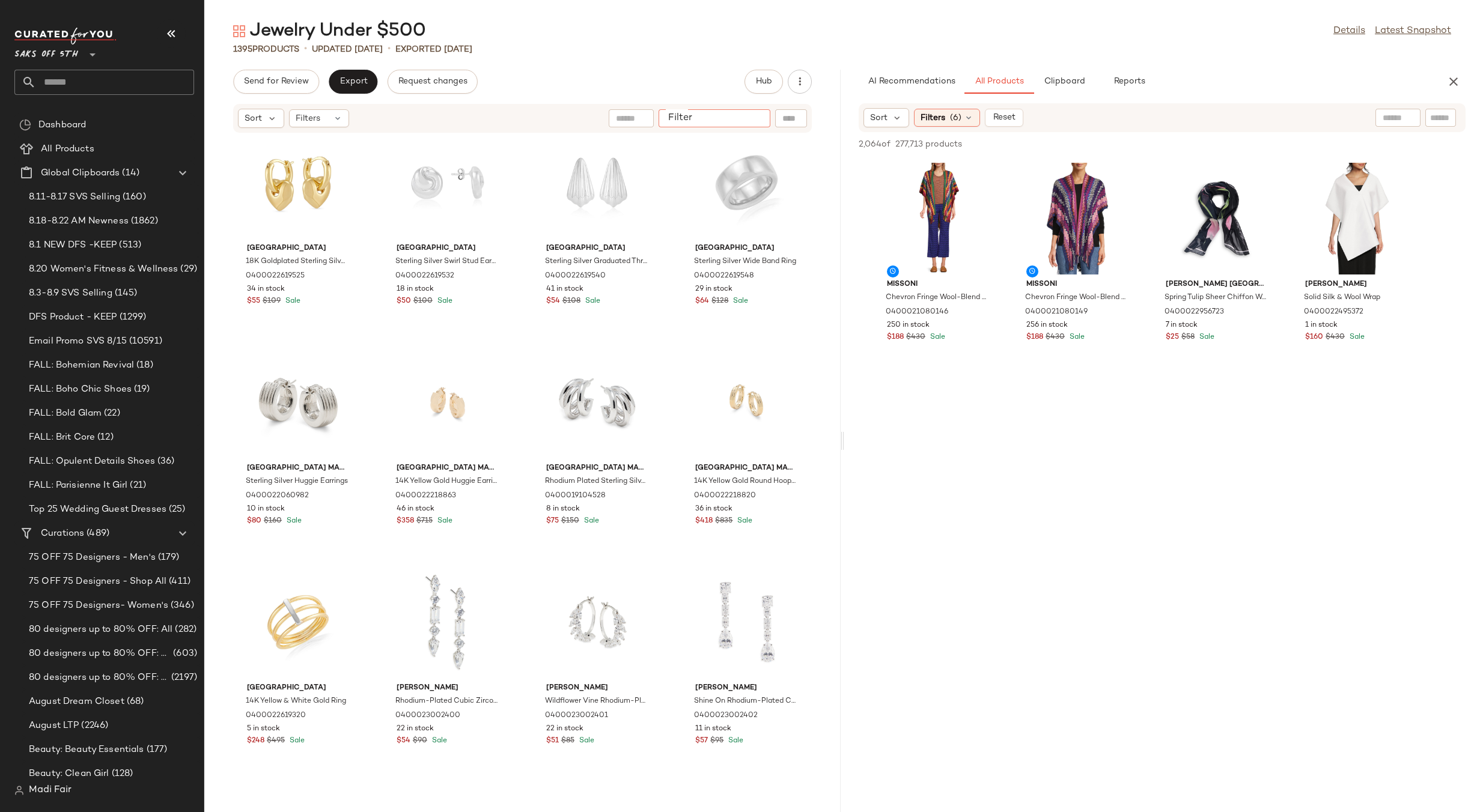
click at [756, 121] on input "Filter" at bounding box center [715, 118] width 102 height 13
type input "****"
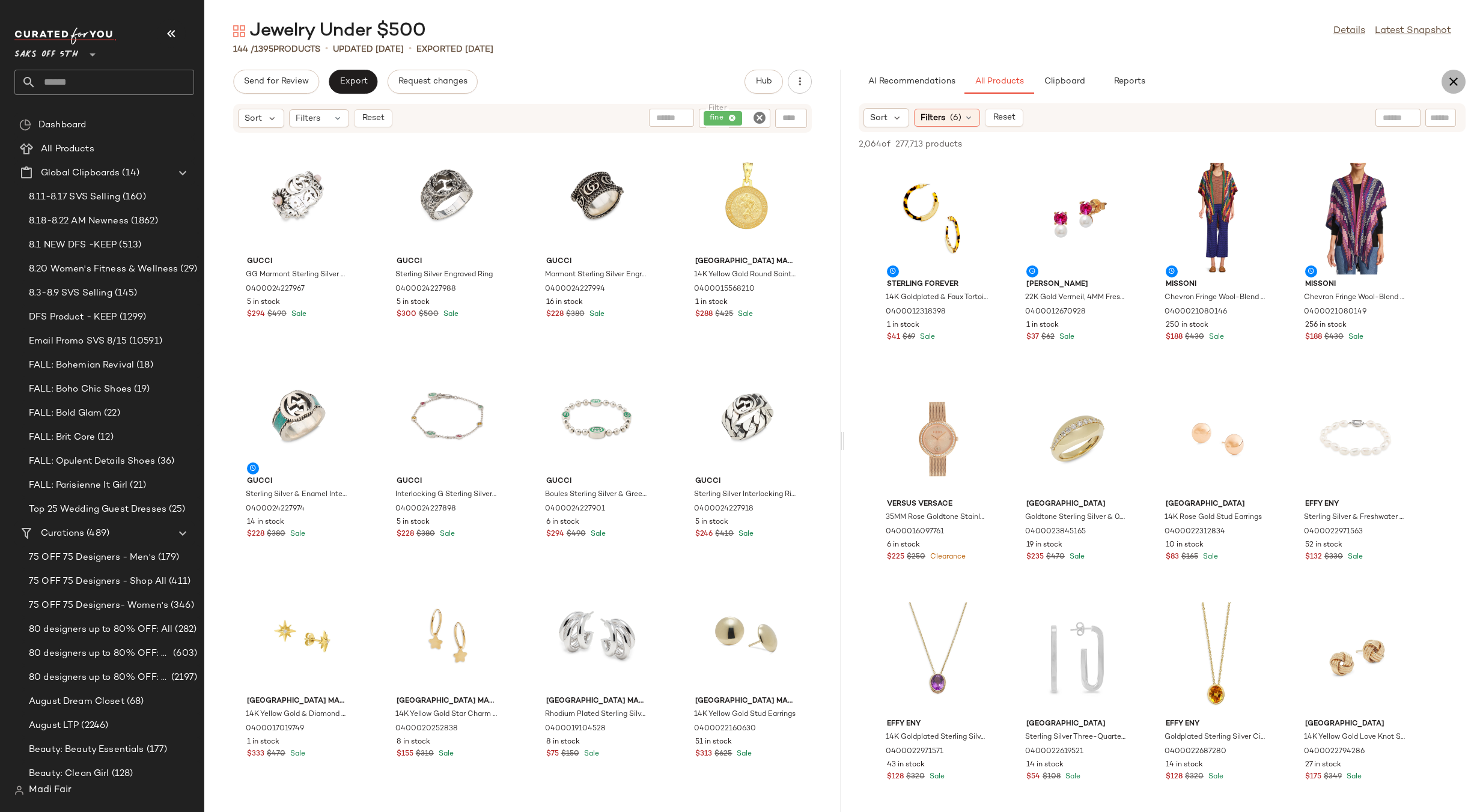
click at [1447, 80] on icon "button" at bounding box center [1453, 82] width 15 height 15
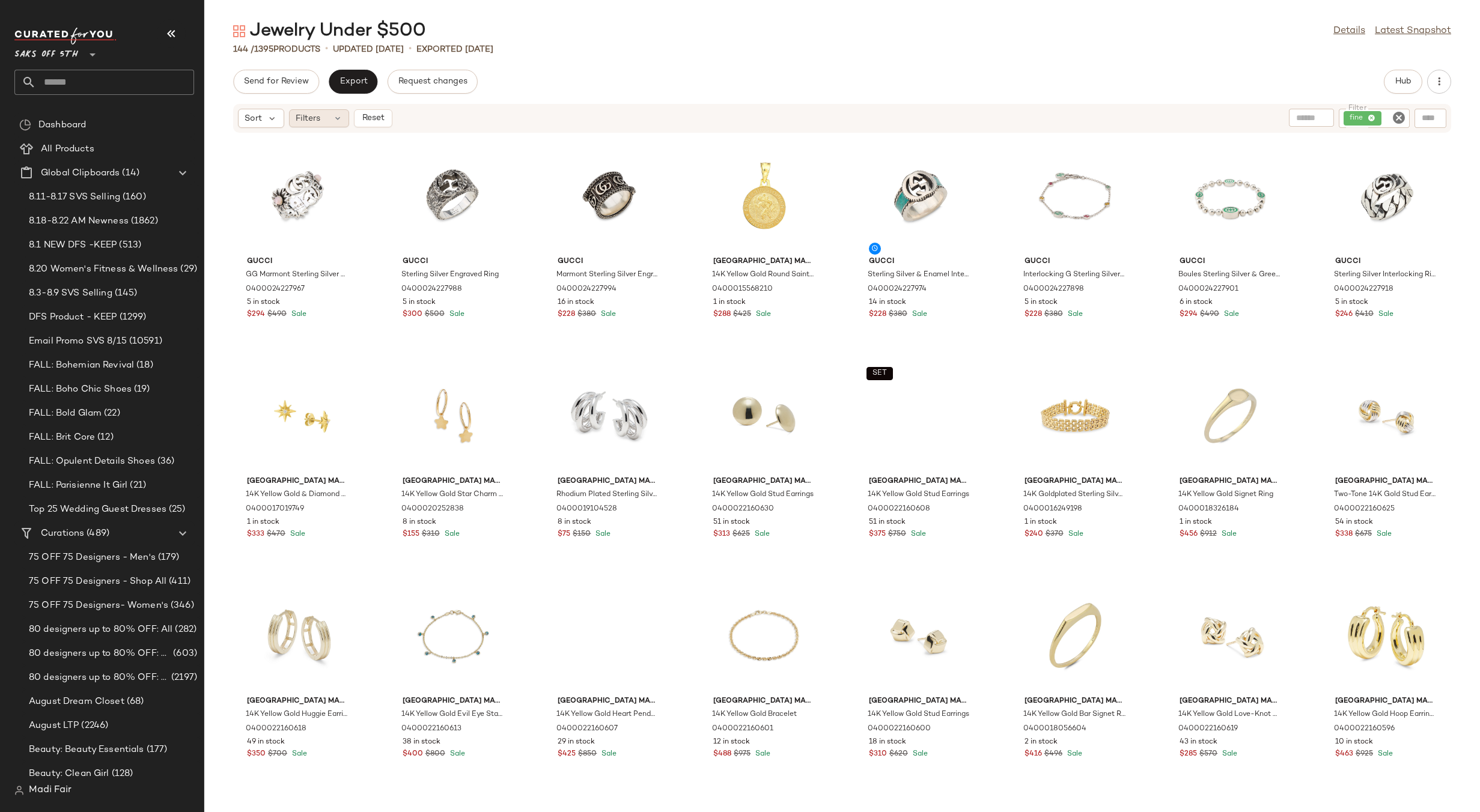
click at [331, 117] on div "Filters" at bounding box center [319, 118] width 60 height 18
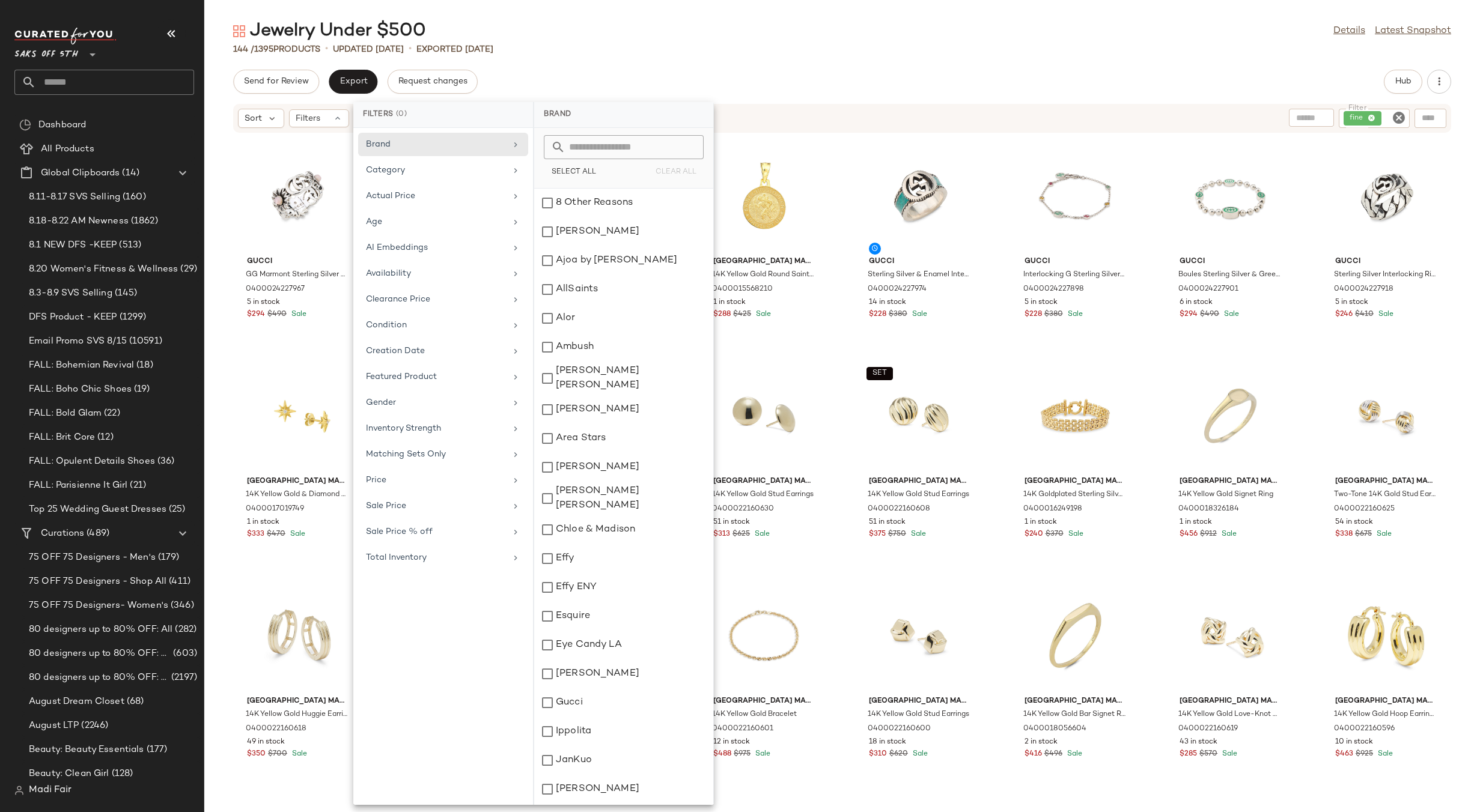
click at [1362, 115] on span "fine" at bounding box center [1359, 118] width 19 height 11
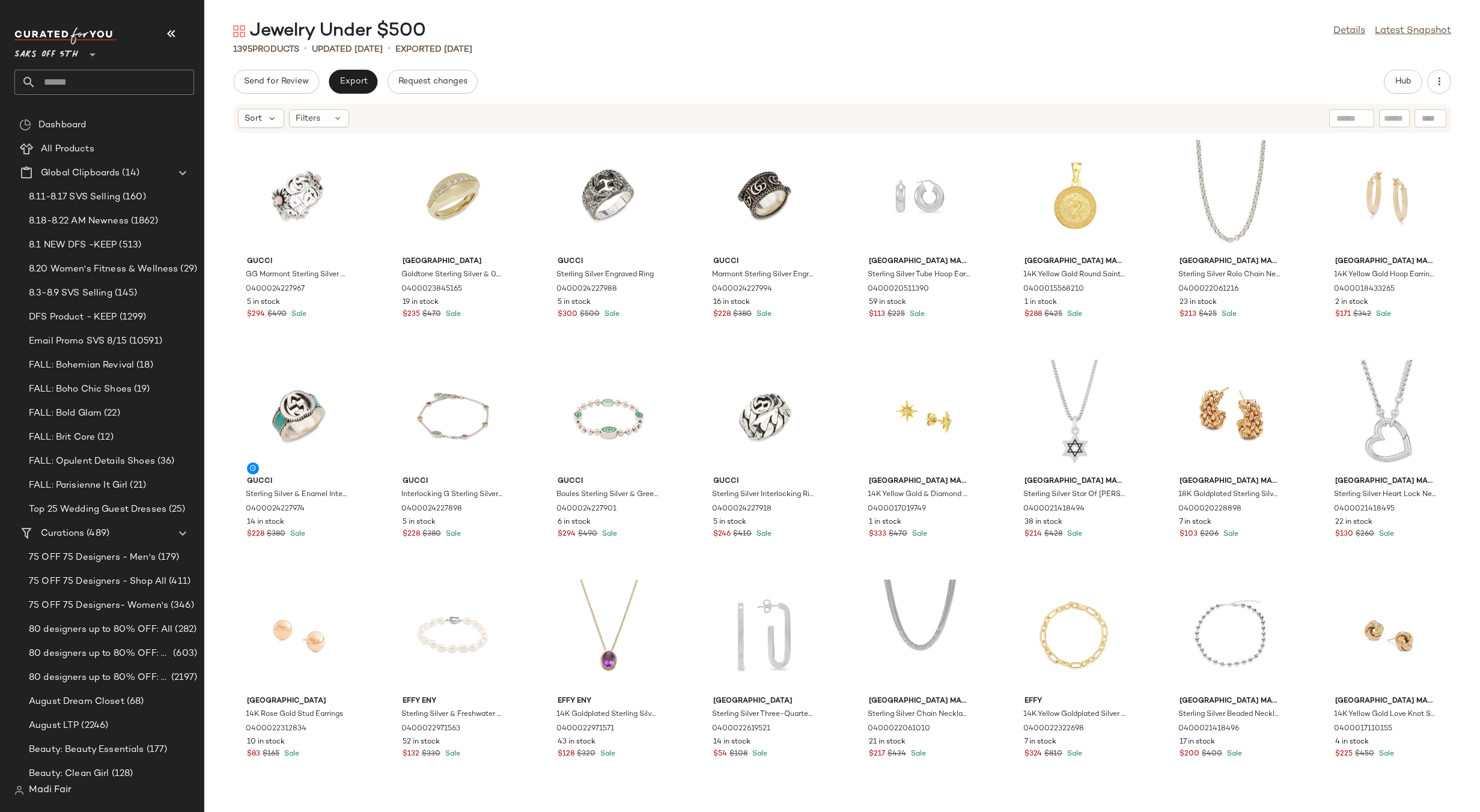
click at [612, 54] on div "1395 Products • updated Aug 20th • Exported Aug 19th" at bounding box center [842, 49] width 1276 height 12
click at [759, 197] on div "View" at bounding box center [764, 196] width 121 height 111
click at [258, 200] on div "View" at bounding box center [298, 196] width 121 height 111
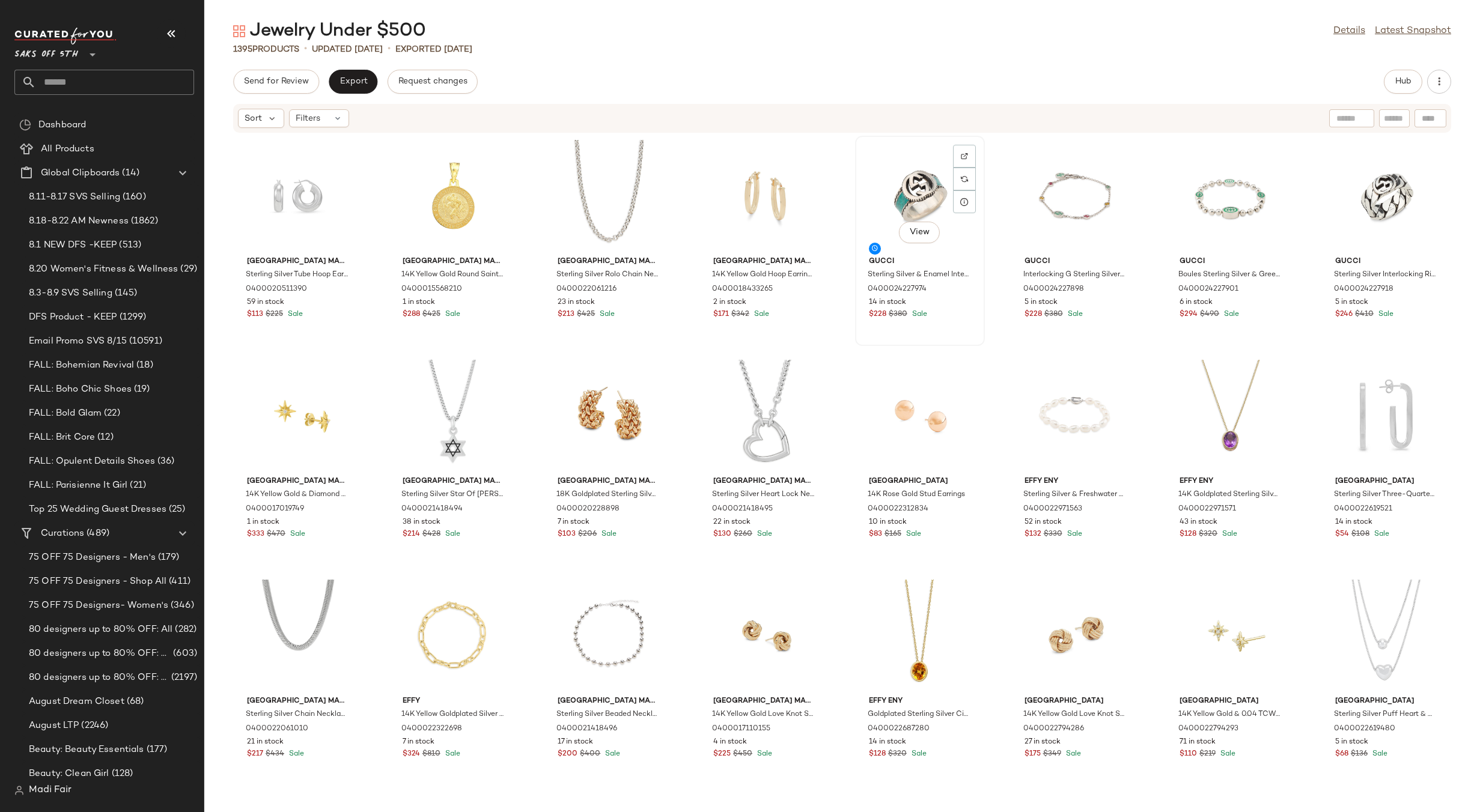
click at [897, 204] on div "View" at bounding box center [920, 196] width 121 height 111
click at [1353, 192] on div "View" at bounding box center [1386, 196] width 121 height 111
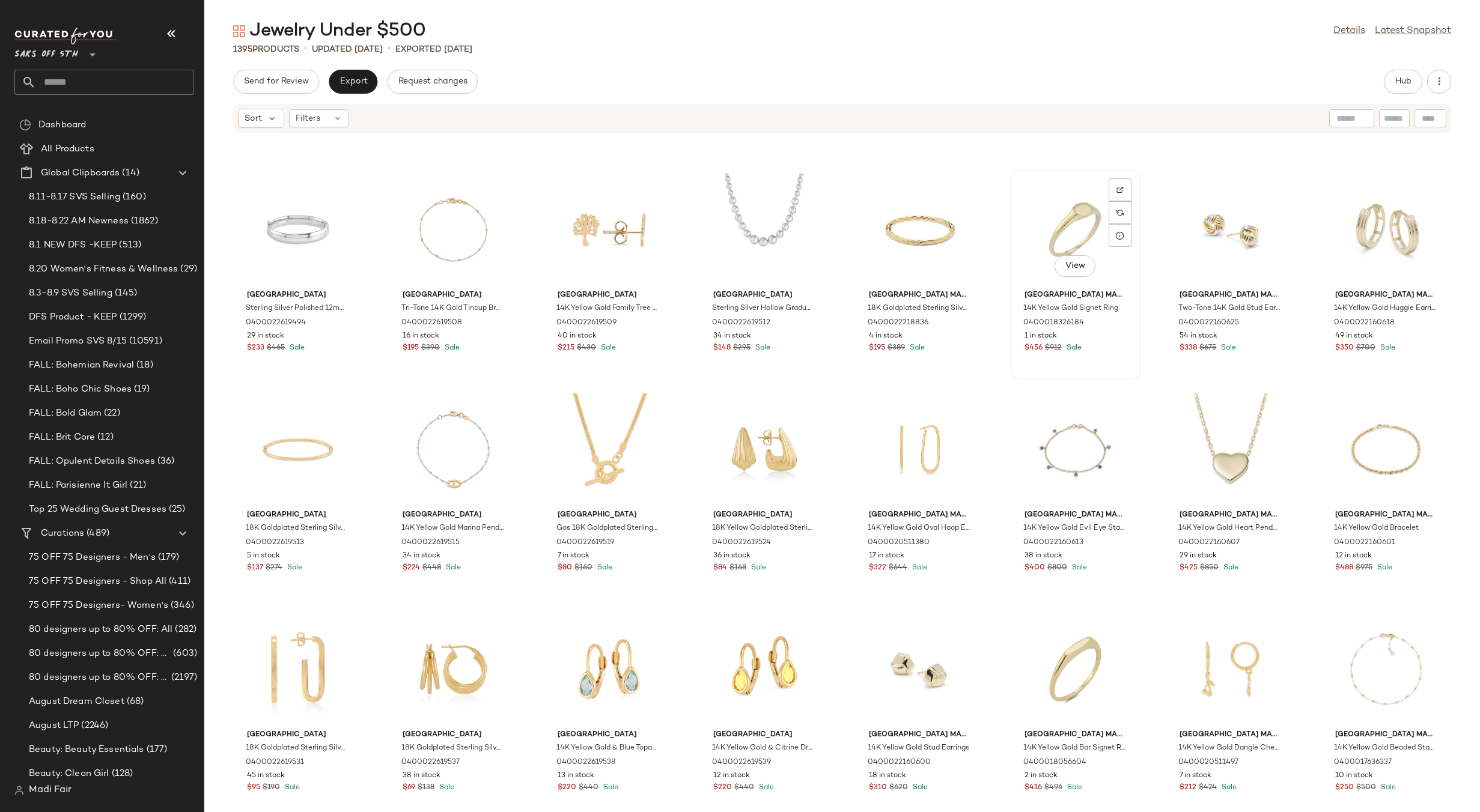
scroll to position [1571, 0]
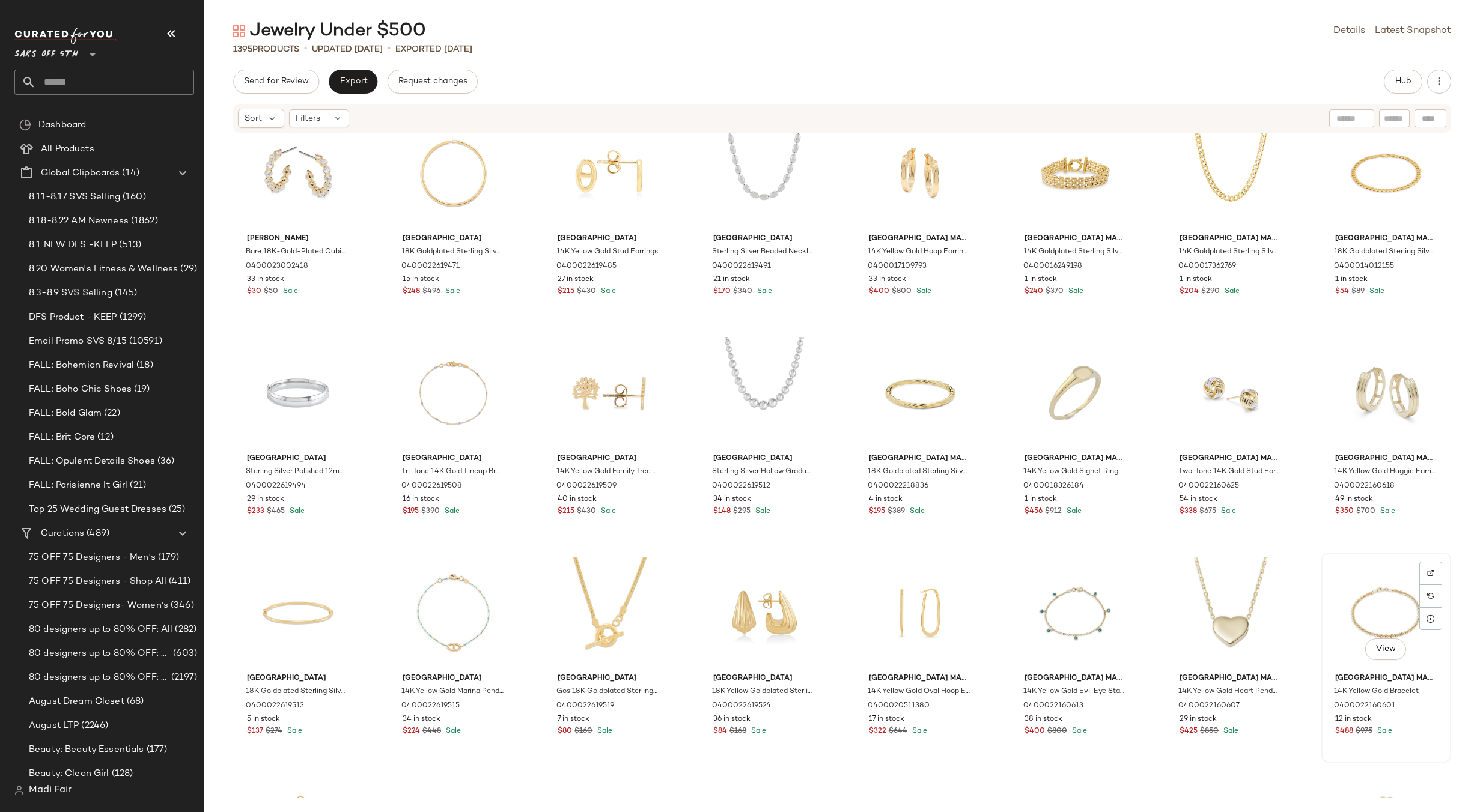
click at [1371, 606] on div "View" at bounding box center [1386, 612] width 121 height 111
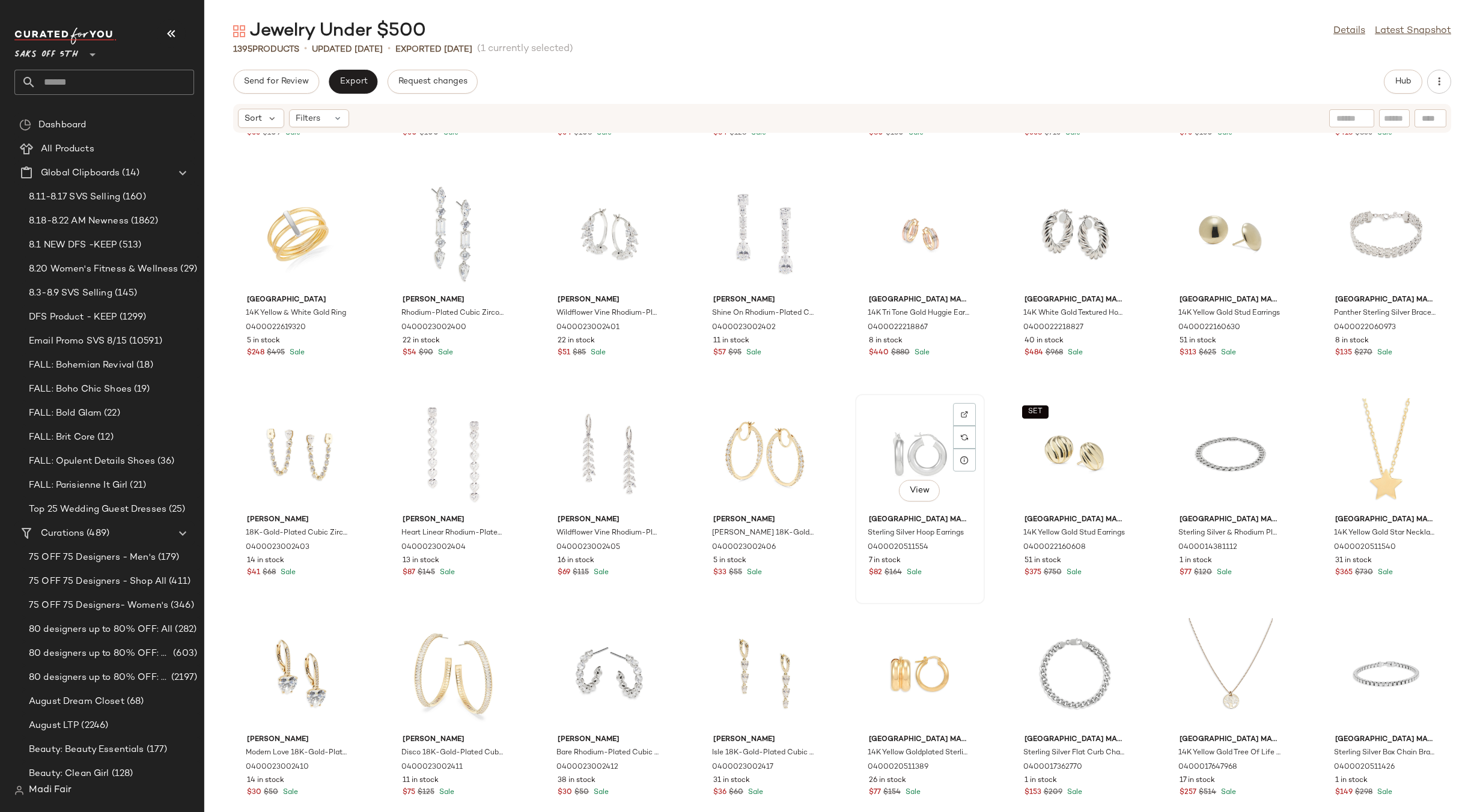
scroll to position [1211, 0]
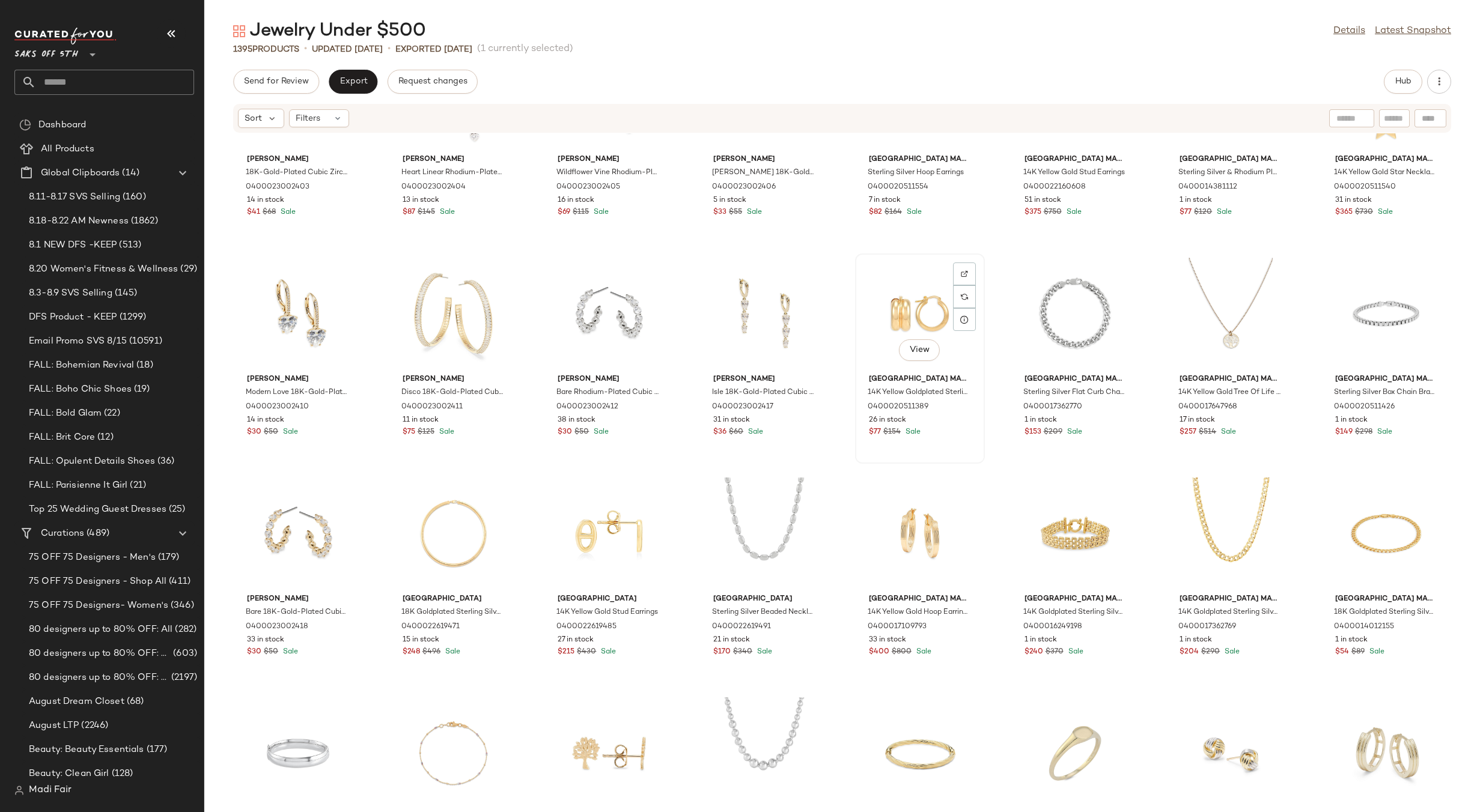
click at [910, 308] on div "View" at bounding box center [920, 313] width 121 height 111
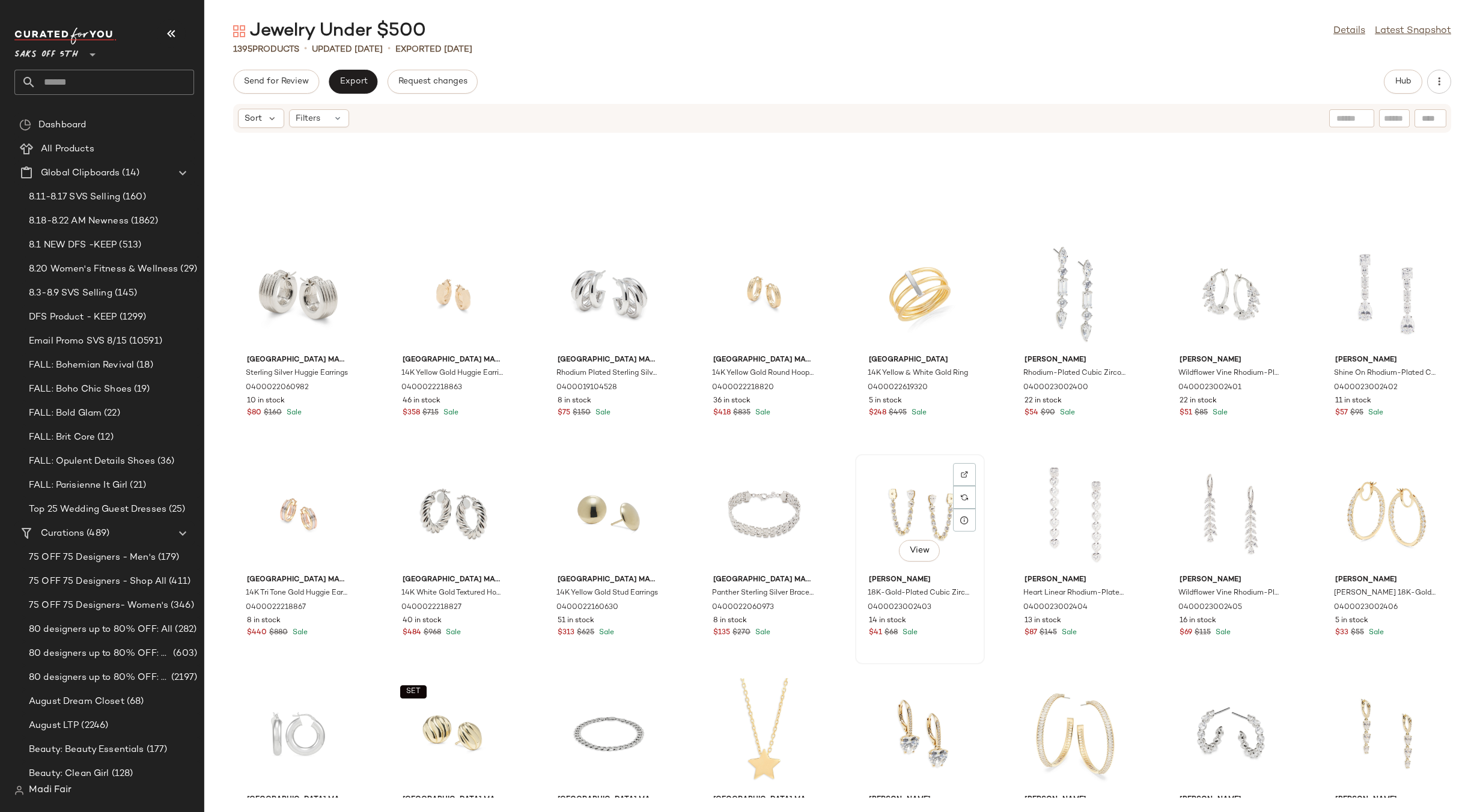
scroll to position [1750, 0]
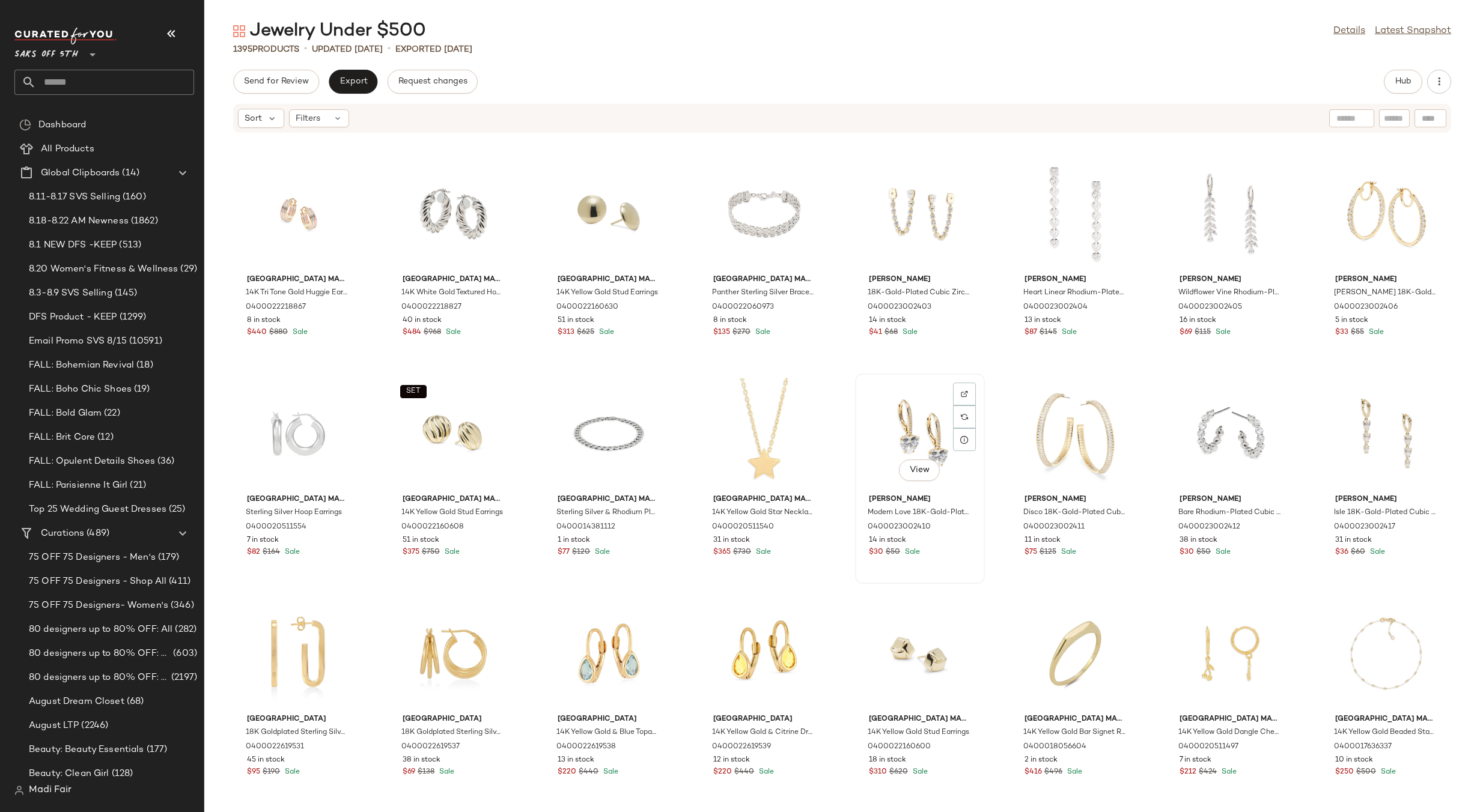
click at [897, 430] on div "View" at bounding box center [920, 433] width 121 height 111
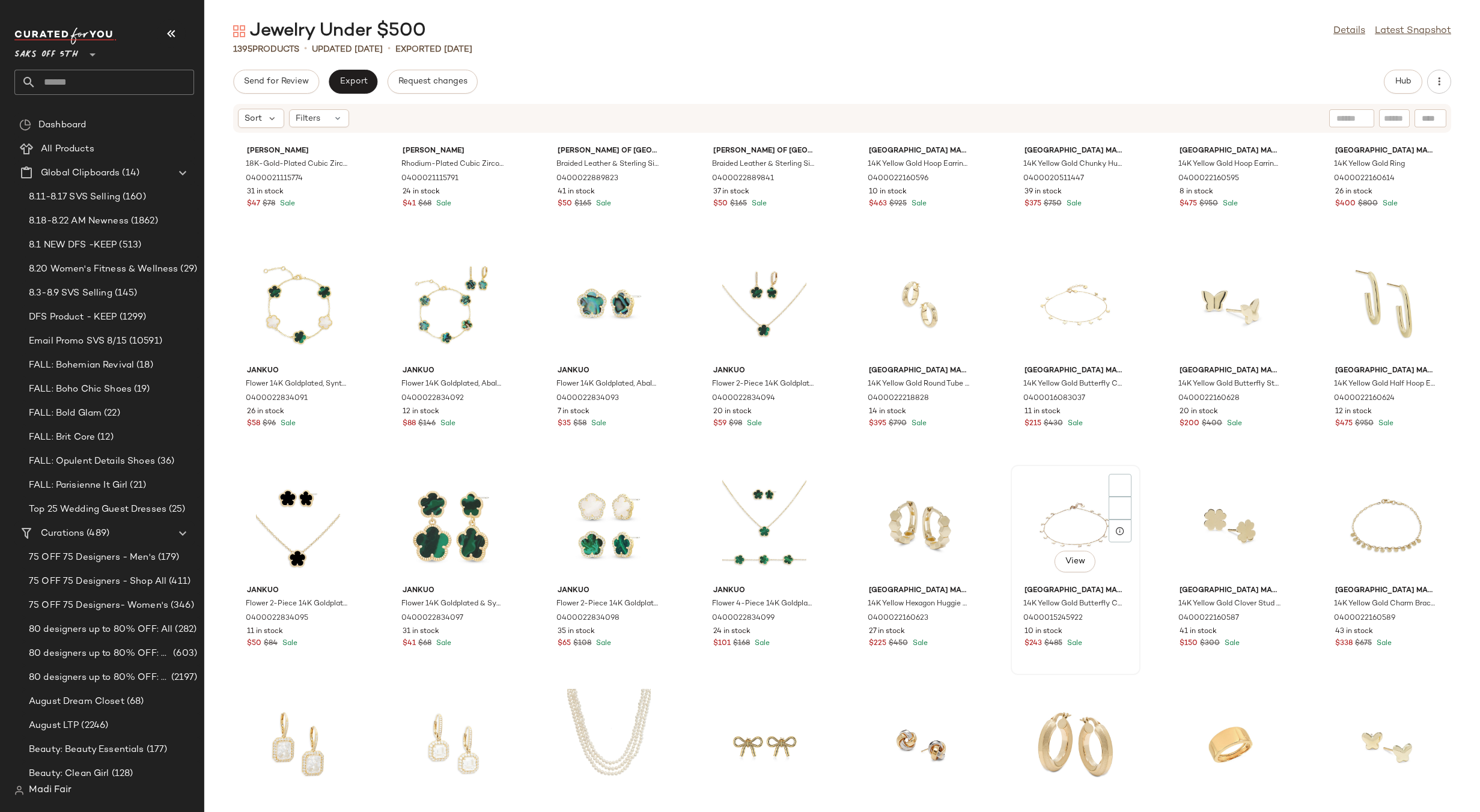
scroll to position [3012, 0]
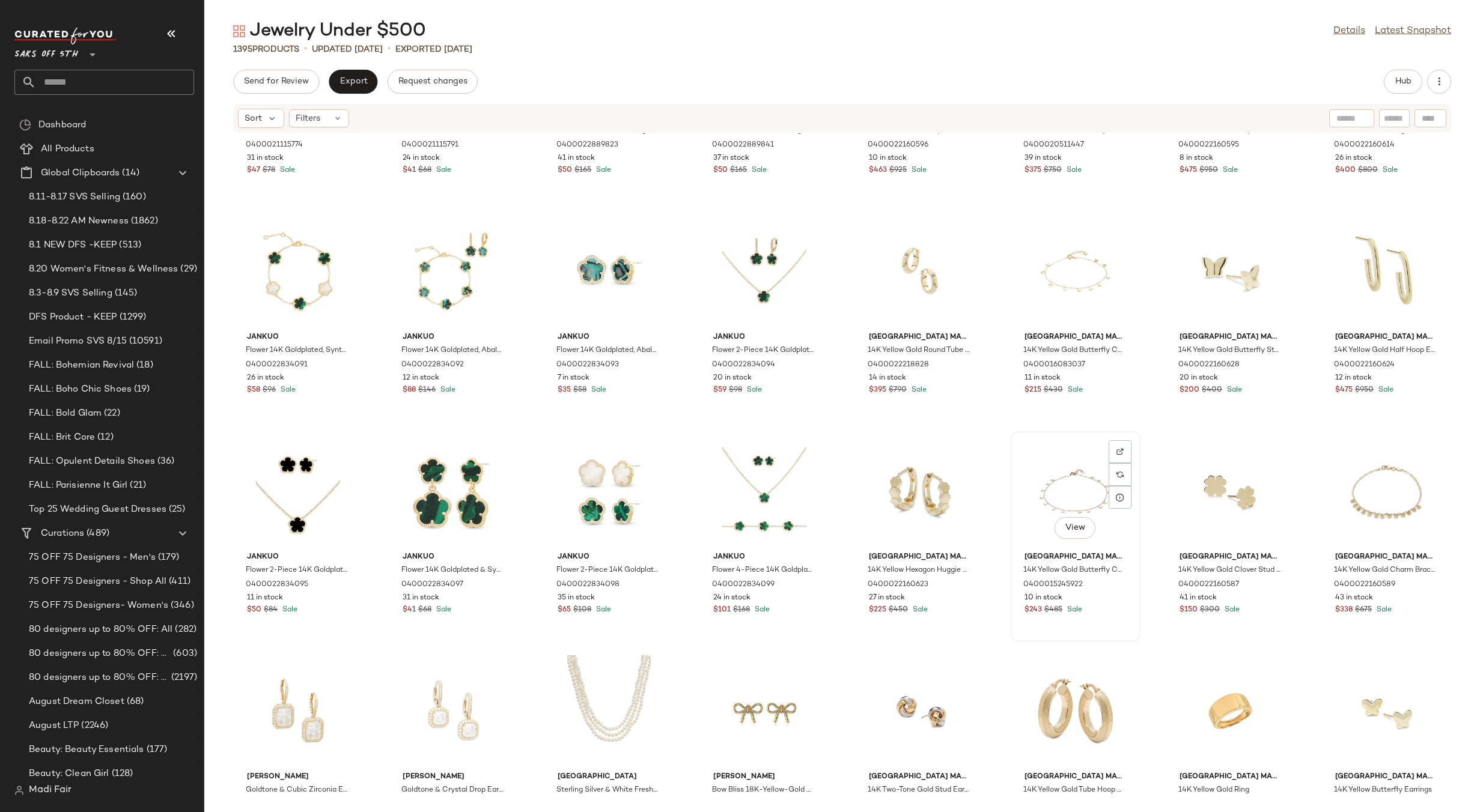
click at [1068, 470] on div "View" at bounding box center [1075, 491] width 121 height 111
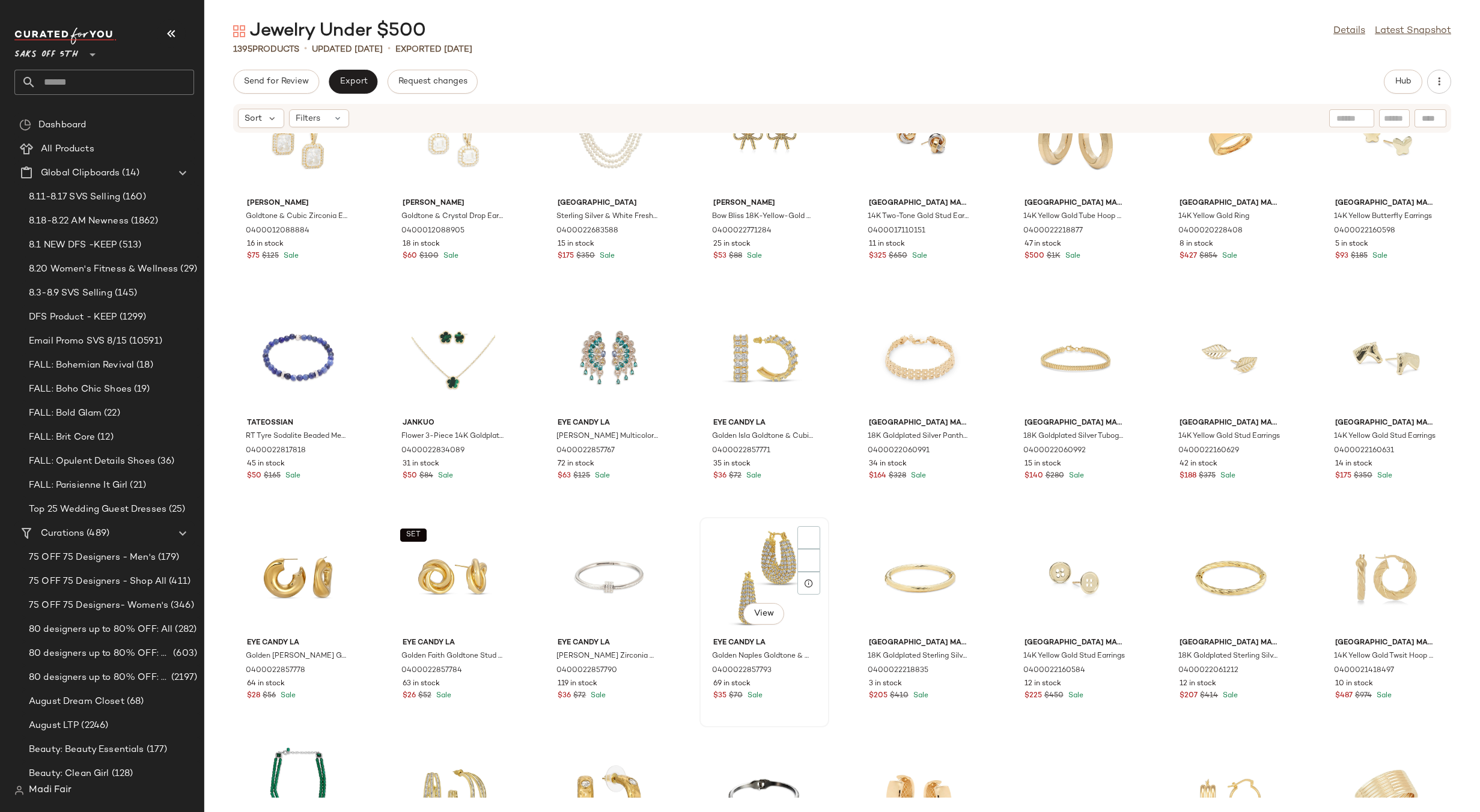
scroll to position [3612, 0]
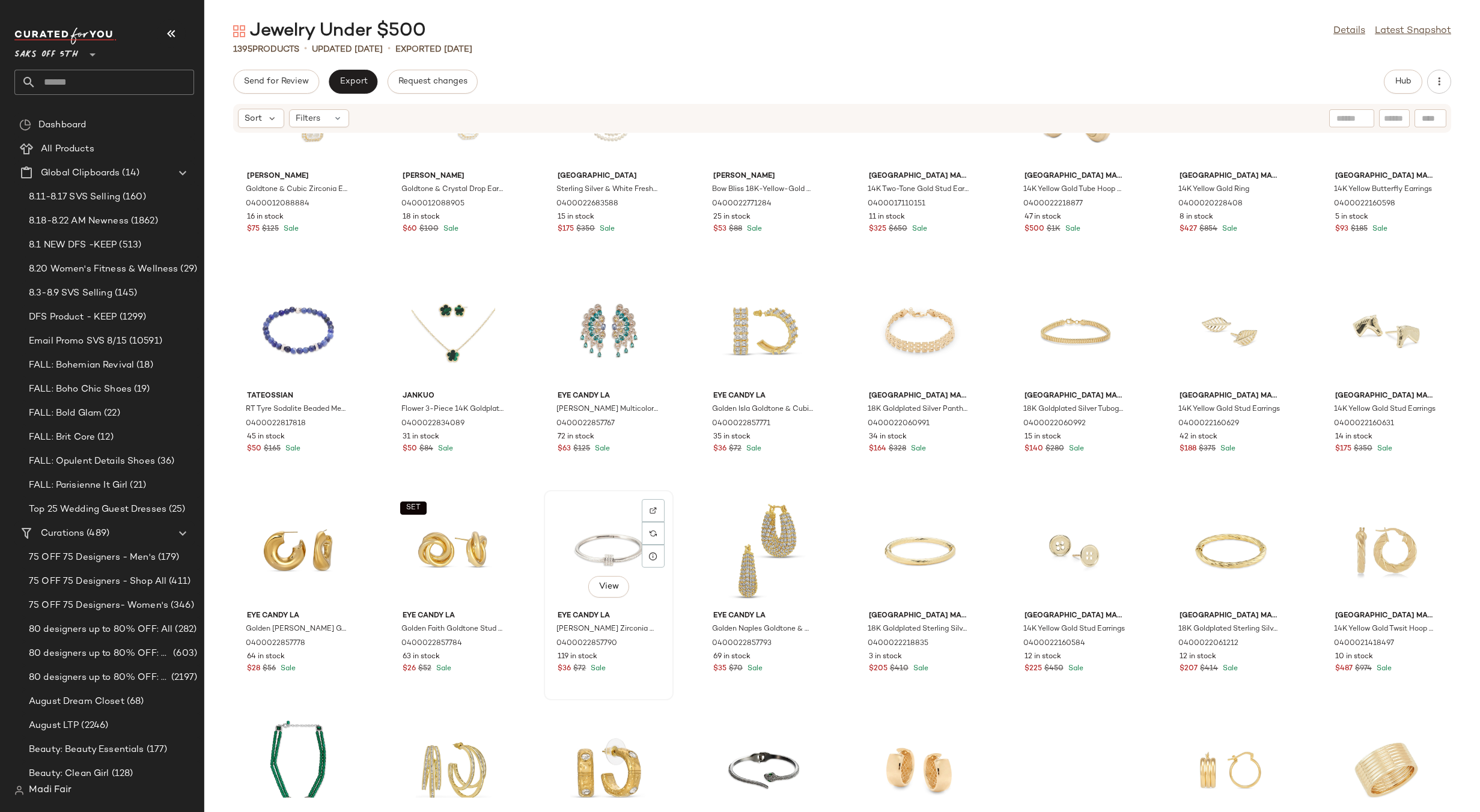
click at [600, 520] on div "View" at bounding box center [609, 550] width 121 height 111
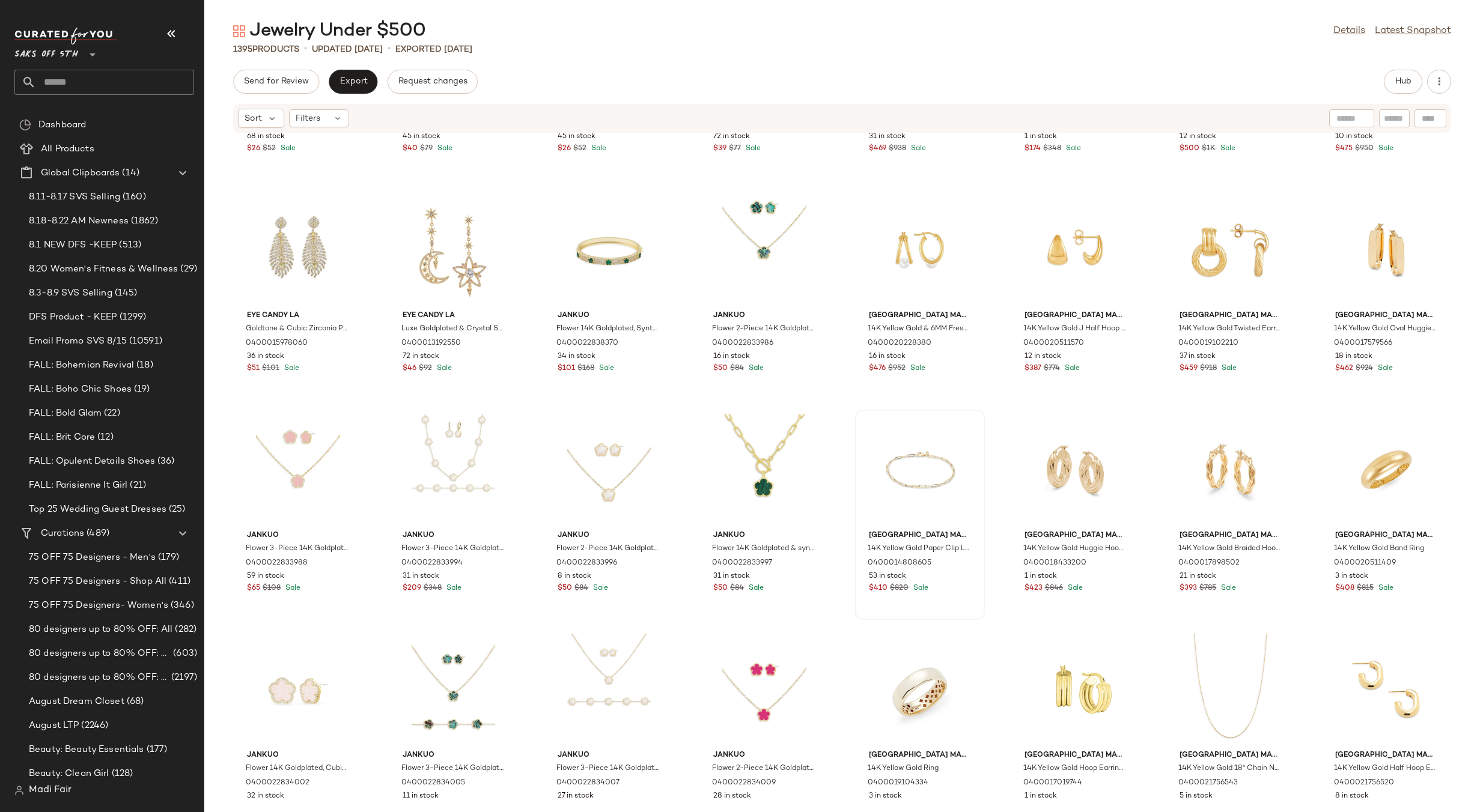
scroll to position [4573, 0]
click at [1217, 642] on div "View" at bounding box center [1230, 688] width 121 height 111
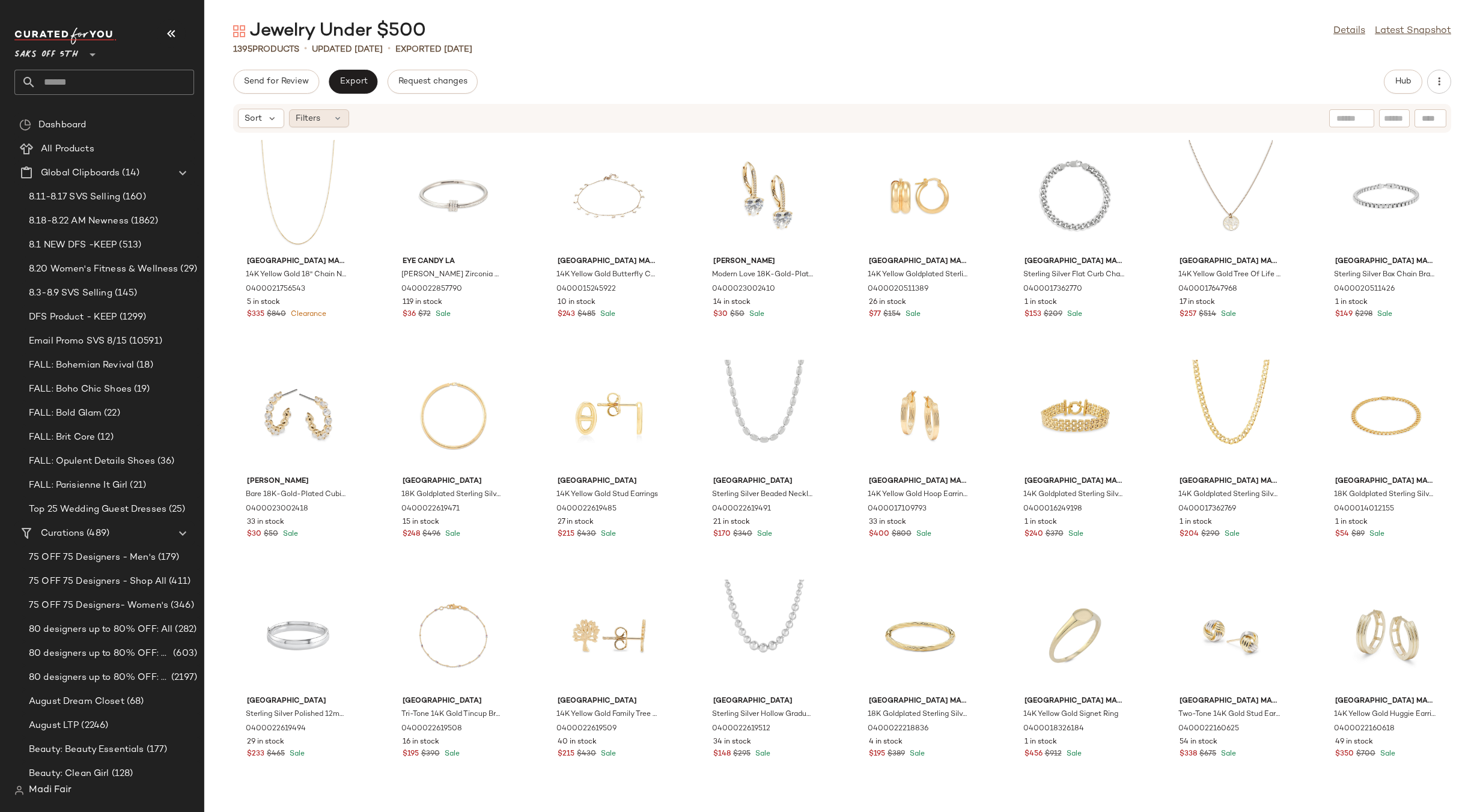
click at [333, 115] on icon at bounding box center [338, 118] width 9 height 9
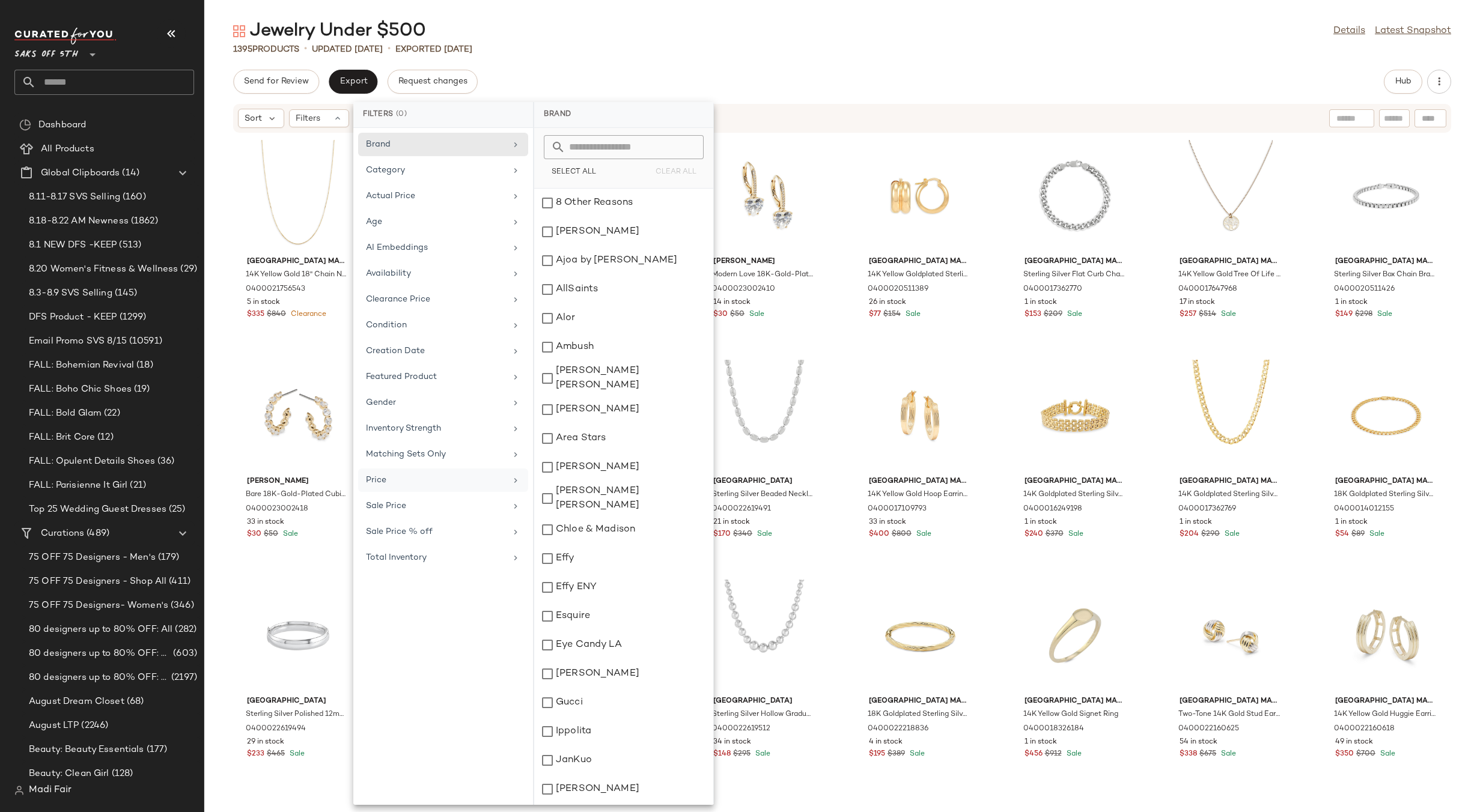
click at [425, 476] on div "Price" at bounding box center [435, 480] width 140 height 13
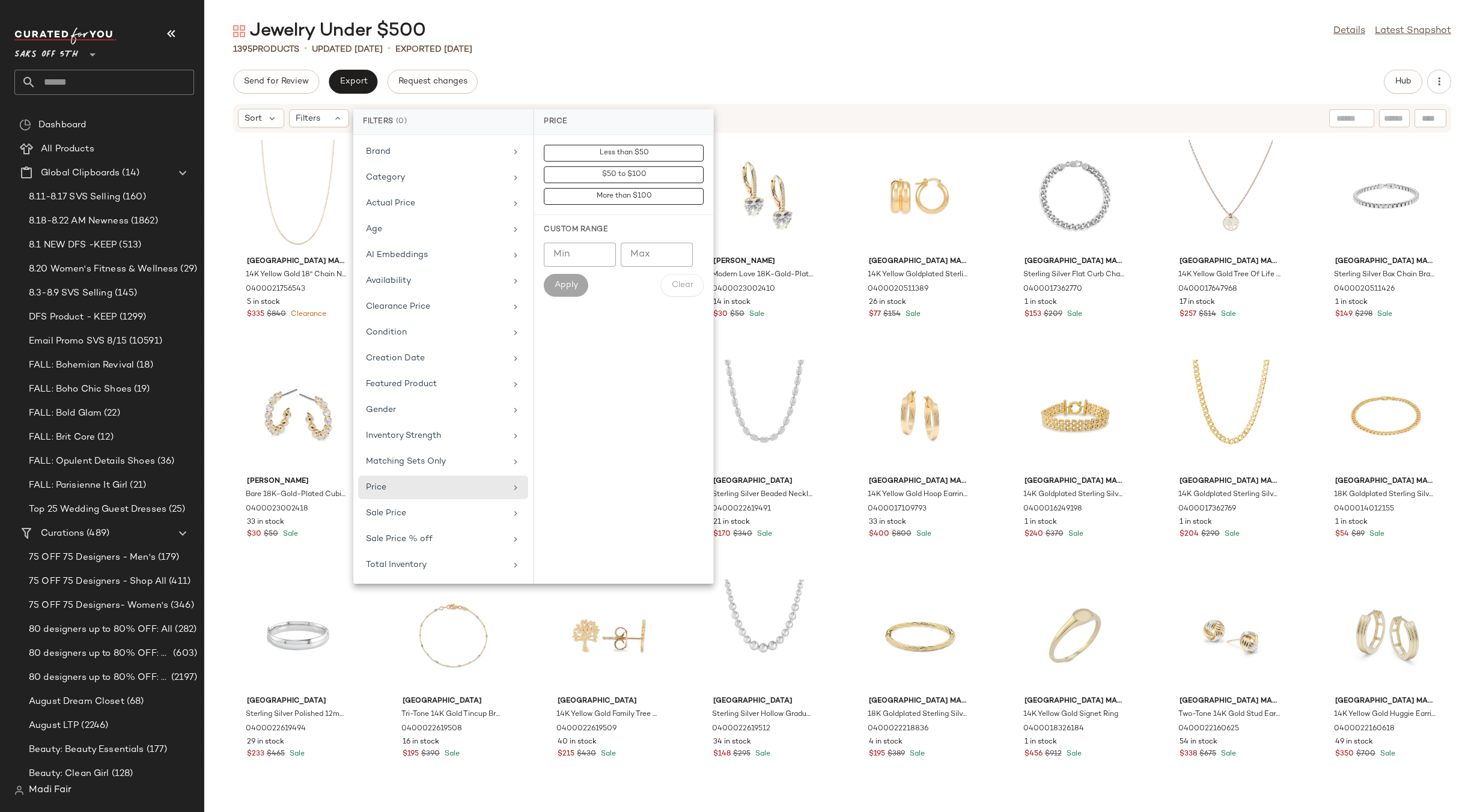
click at [580, 251] on input "Min" at bounding box center [579, 255] width 72 height 24
type input "***"
click at [578, 285] on span "Apply" at bounding box center [566, 285] width 24 height 9
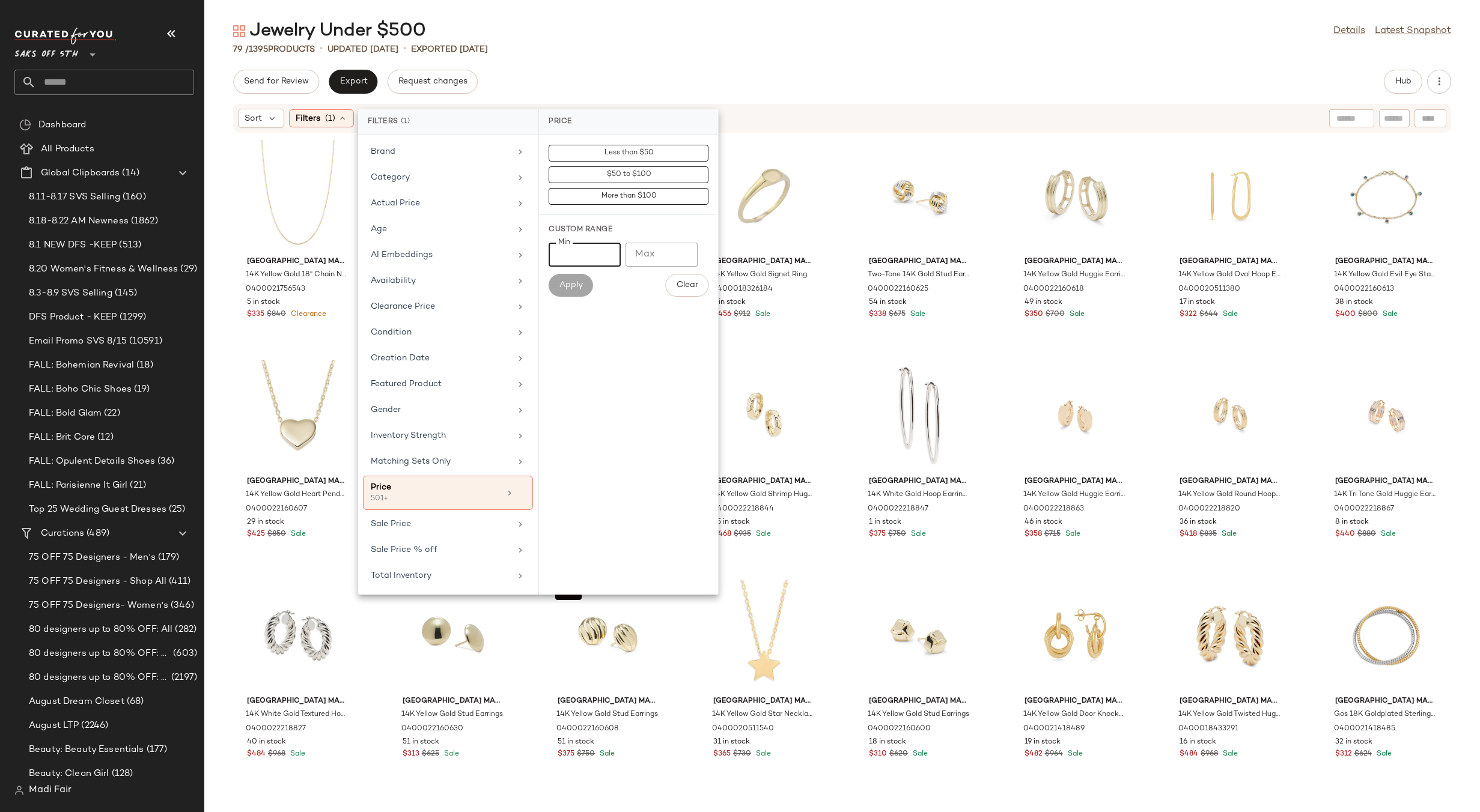
drag, startPoint x: 581, startPoint y: 257, endPoint x: 546, endPoint y: 257, distance: 35.0
click at [546, 257] on div "Custom Range Min *** Min Max Max Apply Clear" at bounding box center [629, 261] width 179 height 92
click at [422, 208] on div "Actual Price" at bounding box center [441, 203] width 140 height 13
click at [575, 251] on input "Min" at bounding box center [585, 255] width 72 height 24
type input "***"
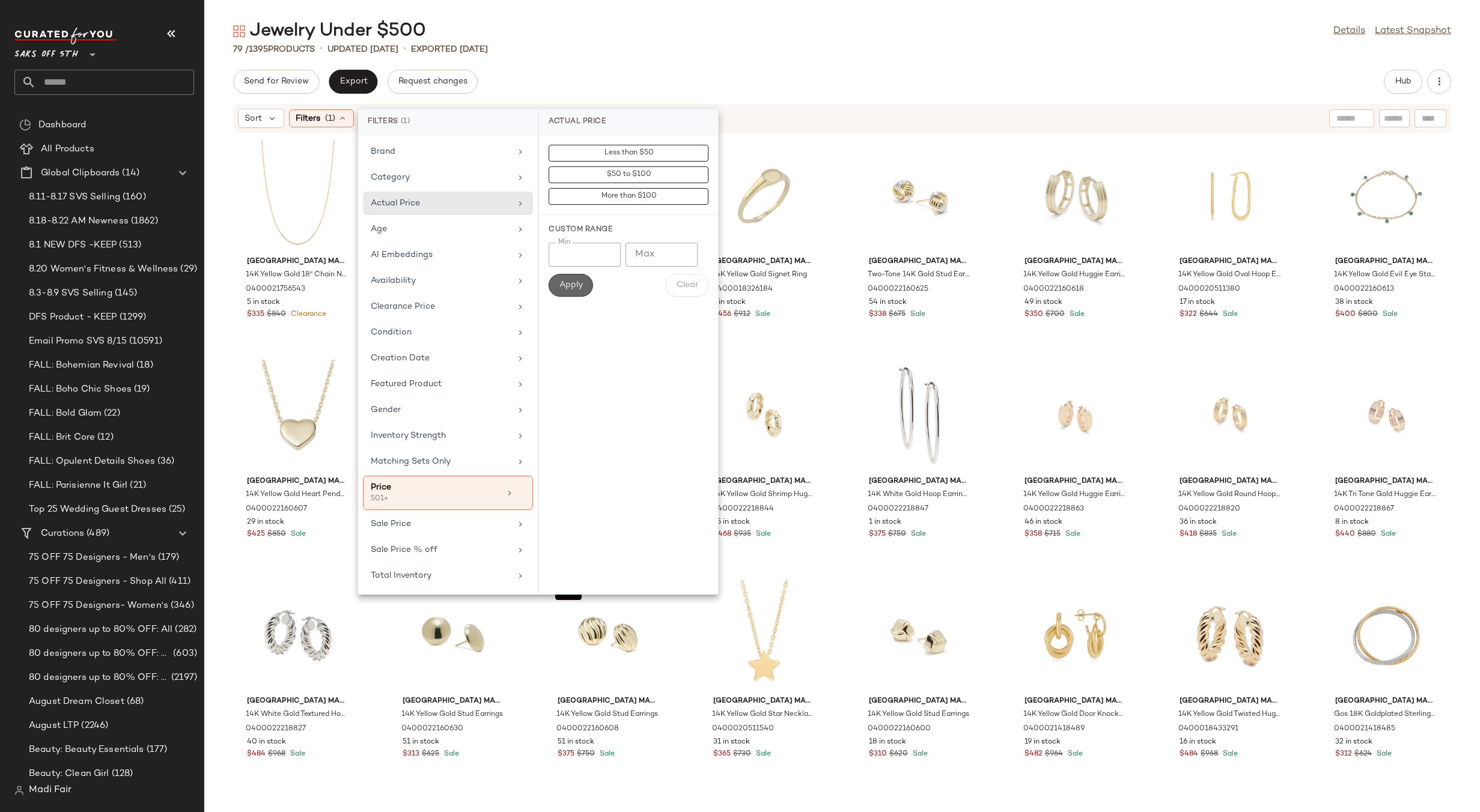
click at [579, 283] on span "Apply" at bounding box center [571, 285] width 24 height 9
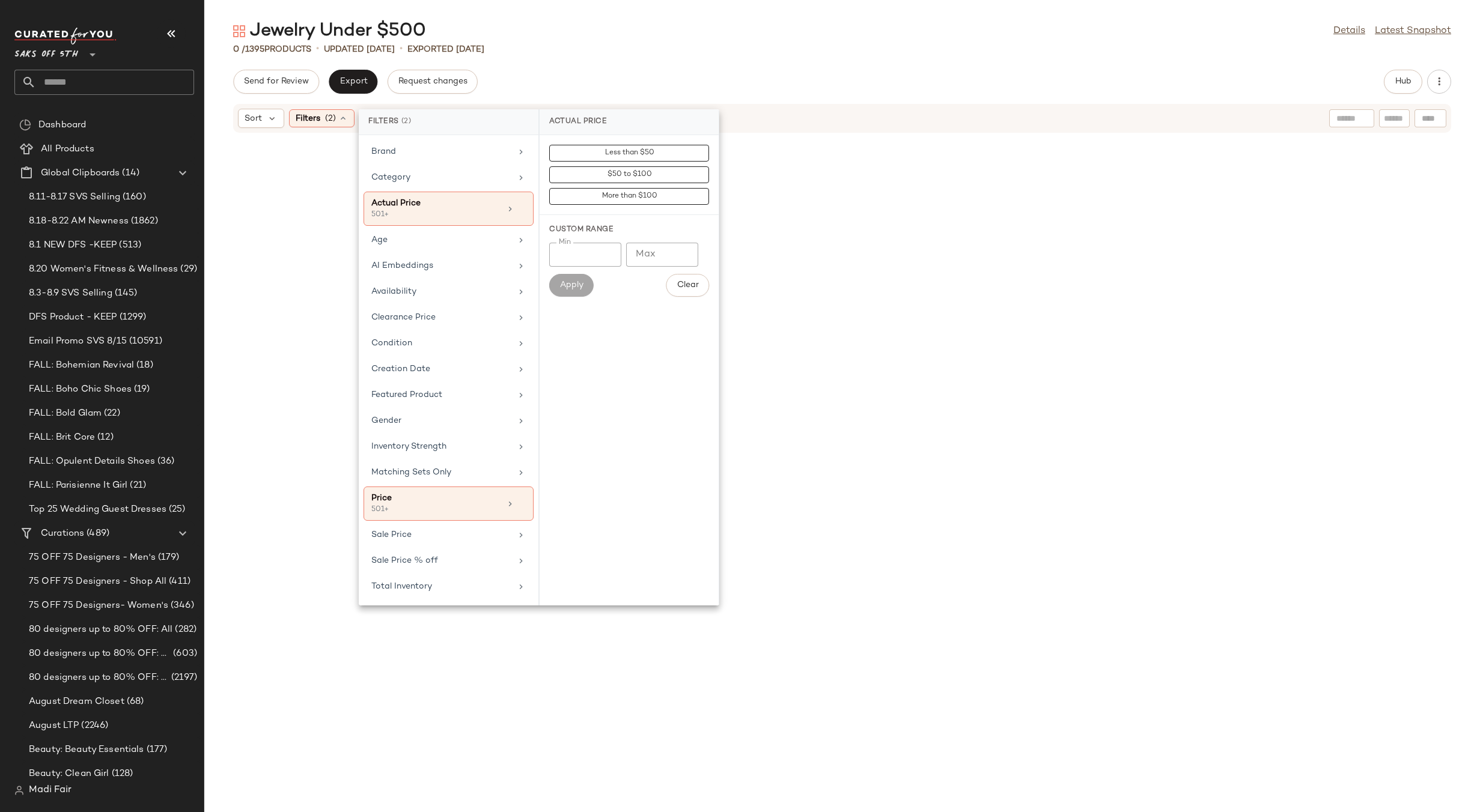
click at [604, 48] on div "0 / 1395 Products • updated Aug 20th • Exported Aug 19th" at bounding box center [842, 49] width 1276 height 12
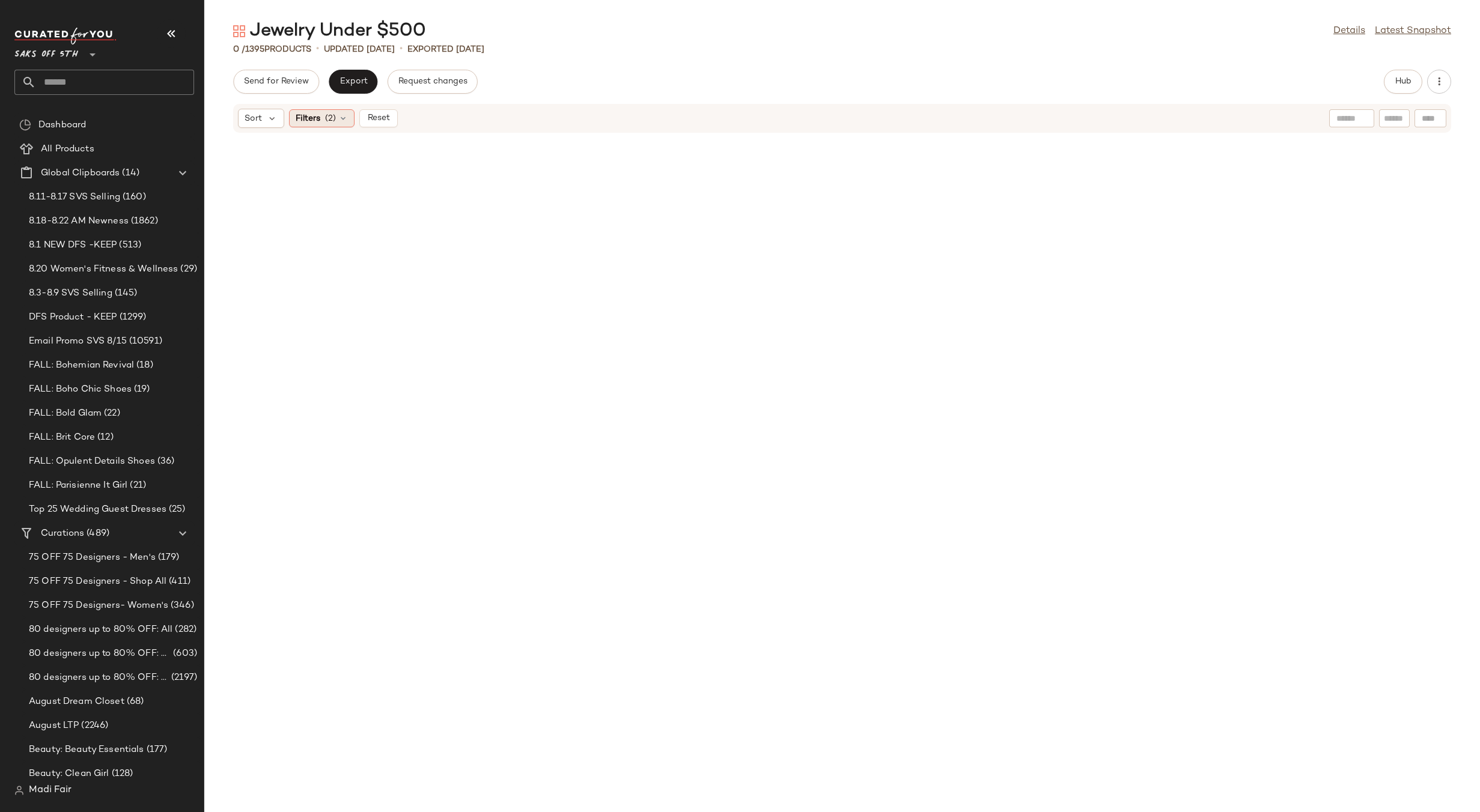
click at [312, 119] on span "Filters" at bounding box center [307, 118] width 25 height 13
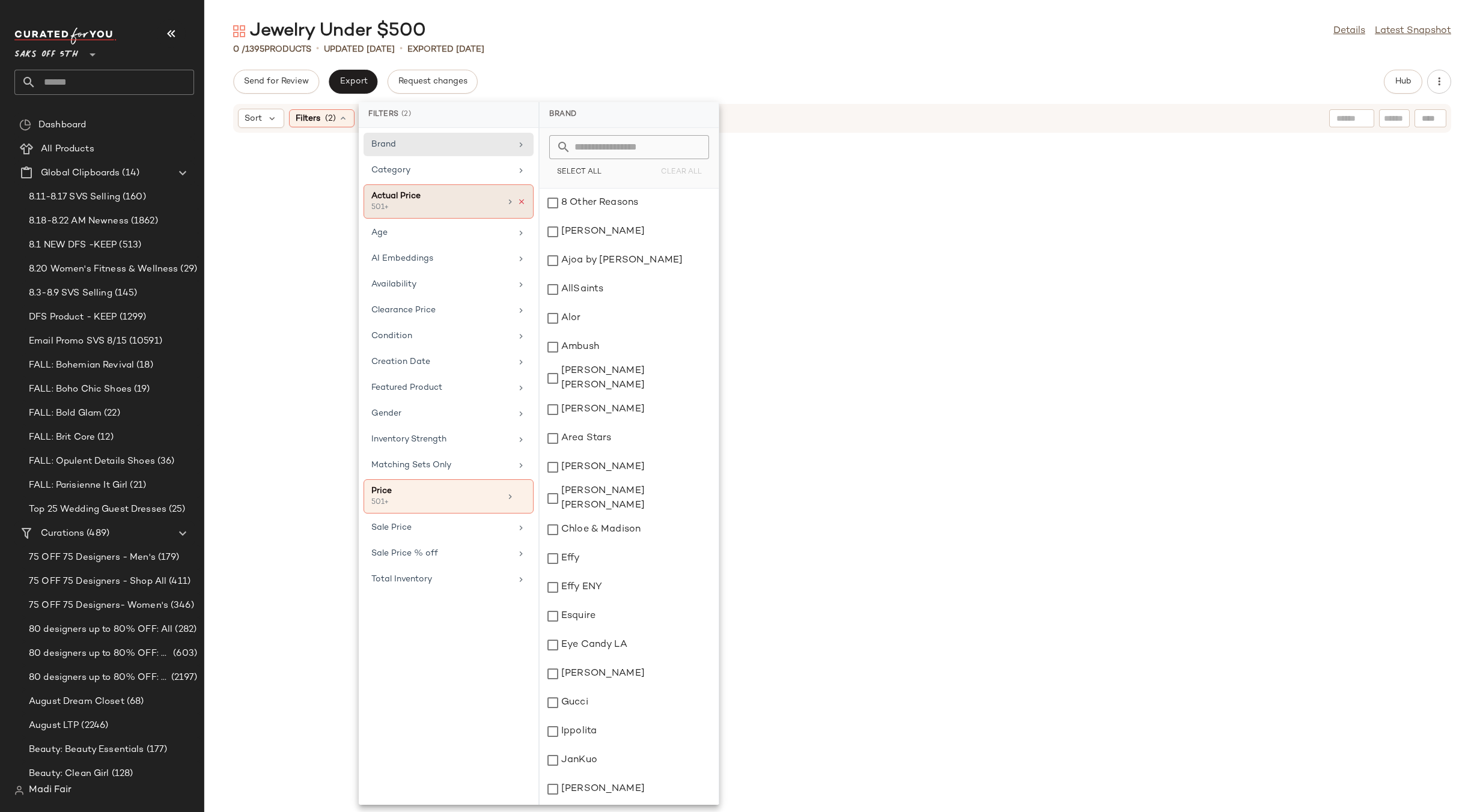
click at [524, 200] on icon at bounding box center [522, 202] width 9 height 9
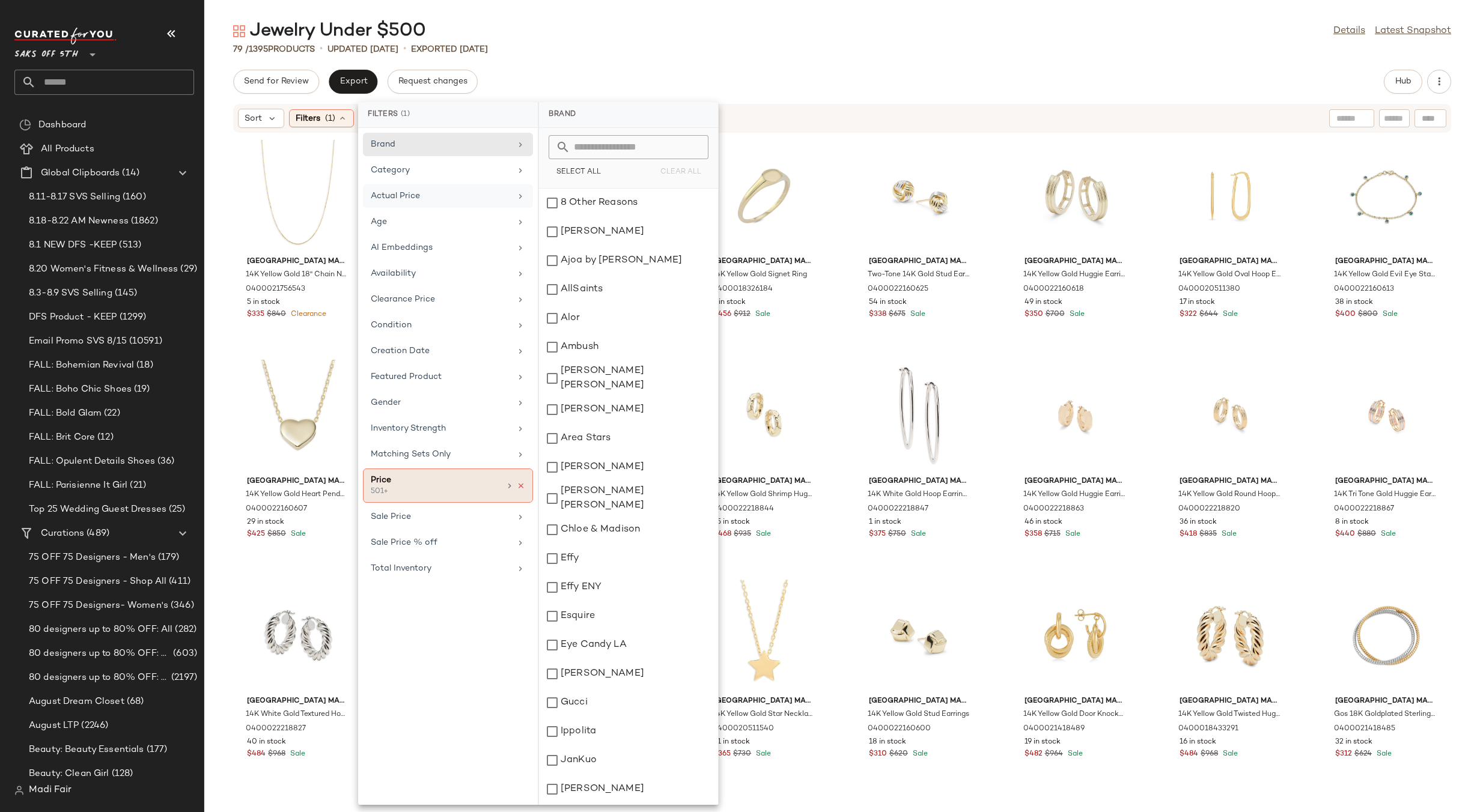
click at [522, 484] on icon at bounding box center [521, 486] width 9 height 9
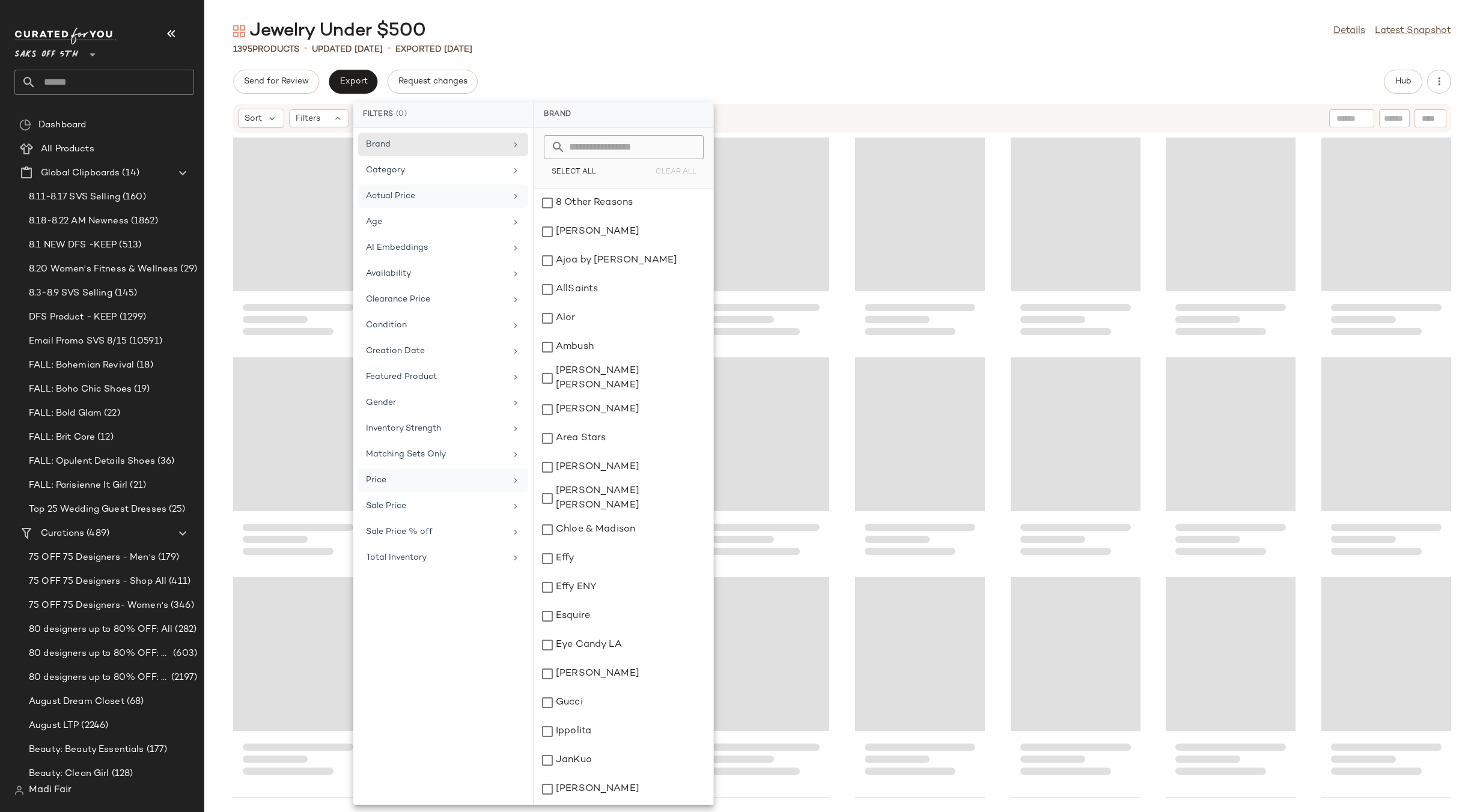
click at [446, 197] on div "Actual Price" at bounding box center [435, 196] width 140 height 13
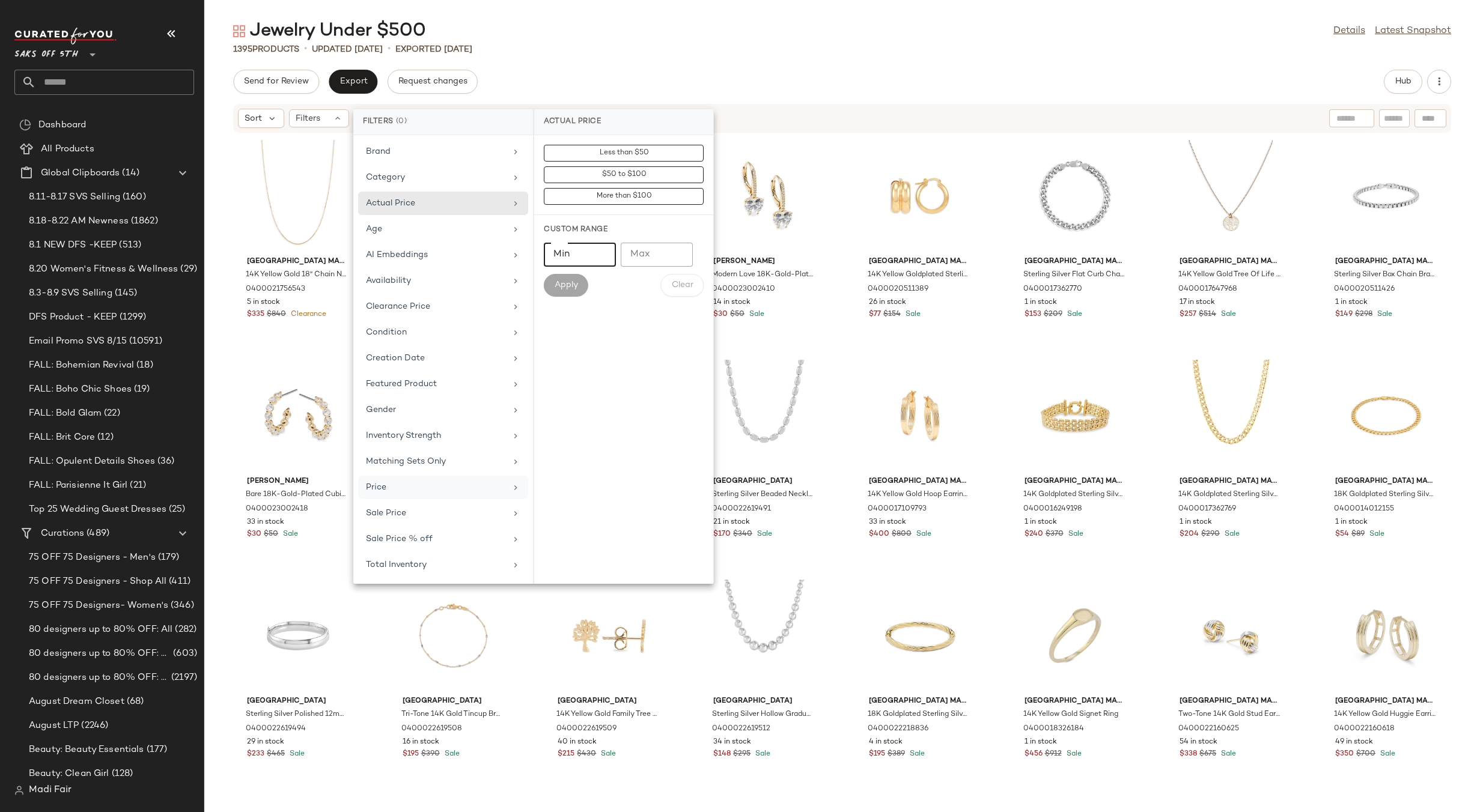
click at [567, 258] on input "Min" at bounding box center [579, 255] width 72 height 24
type input "***"
click at [573, 283] on span "Apply" at bounding box center [566, 285] width 24 height 9
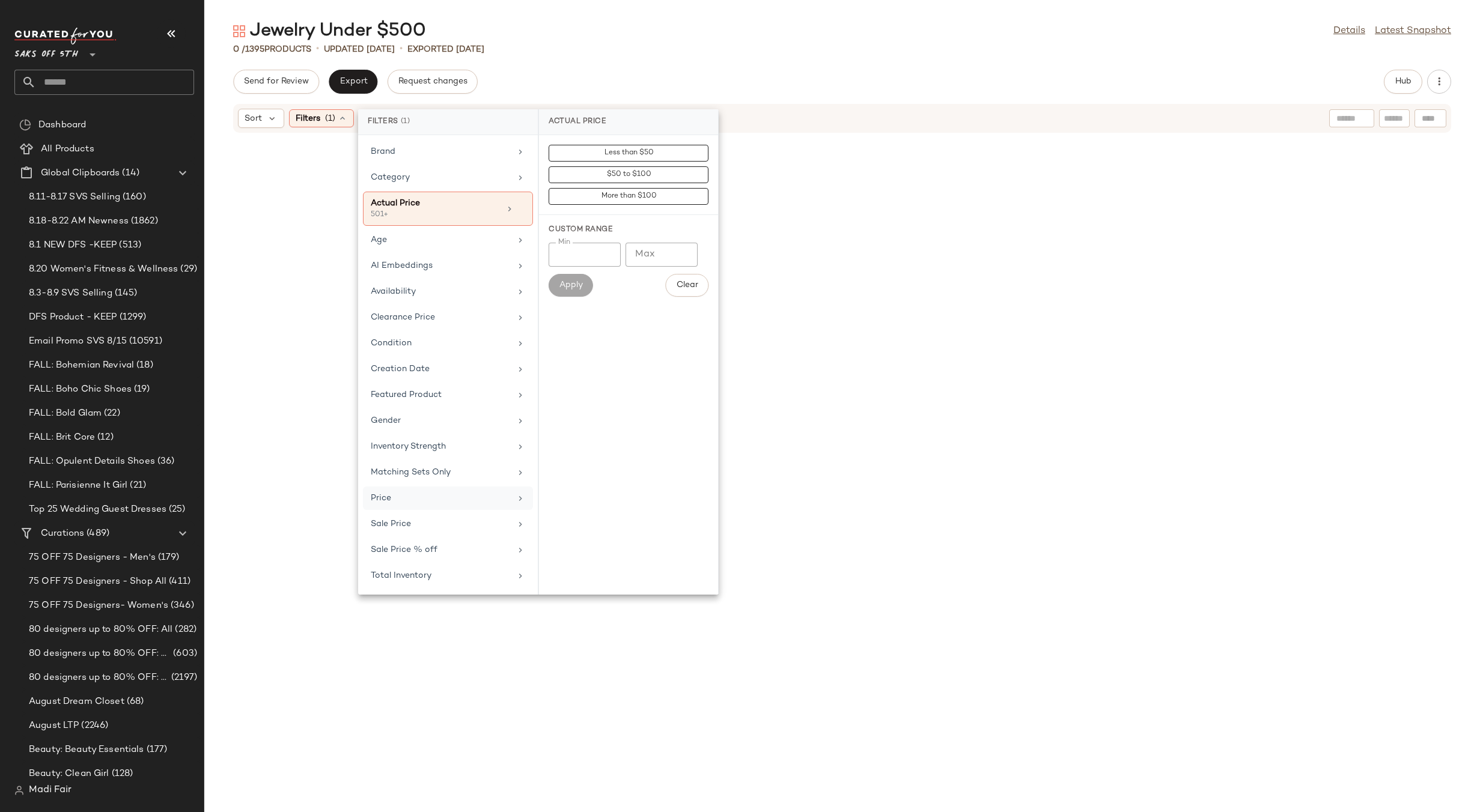
click at [520, 210] on icon at bounding box center [521, 209] width 9 height 9
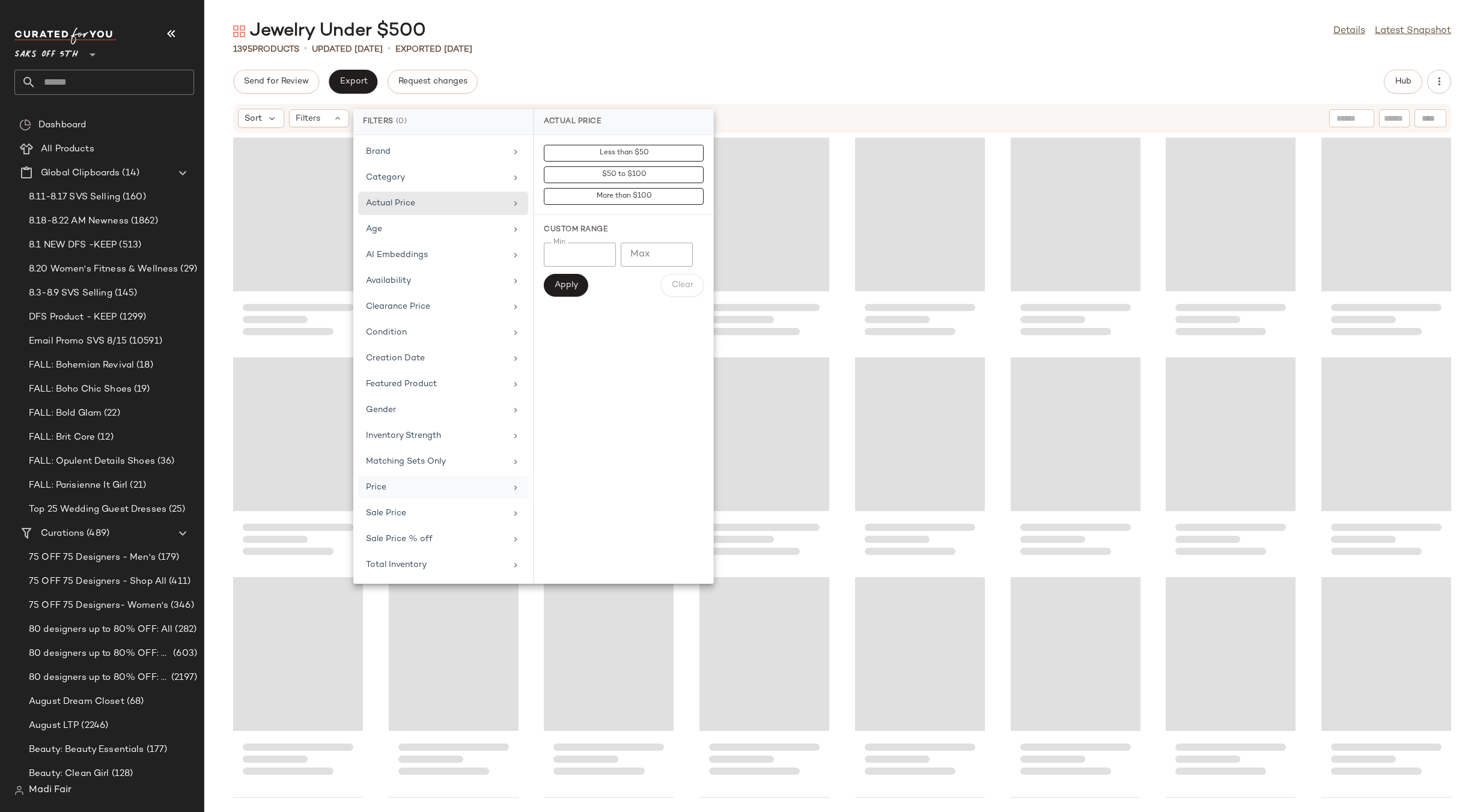
click at [657, 61] on div "Jewelry Under $500 Details Latest Snapshot 1395 Products • updated Aug 20th • E…" at bounding box center [842, 415] width 1276 height 793
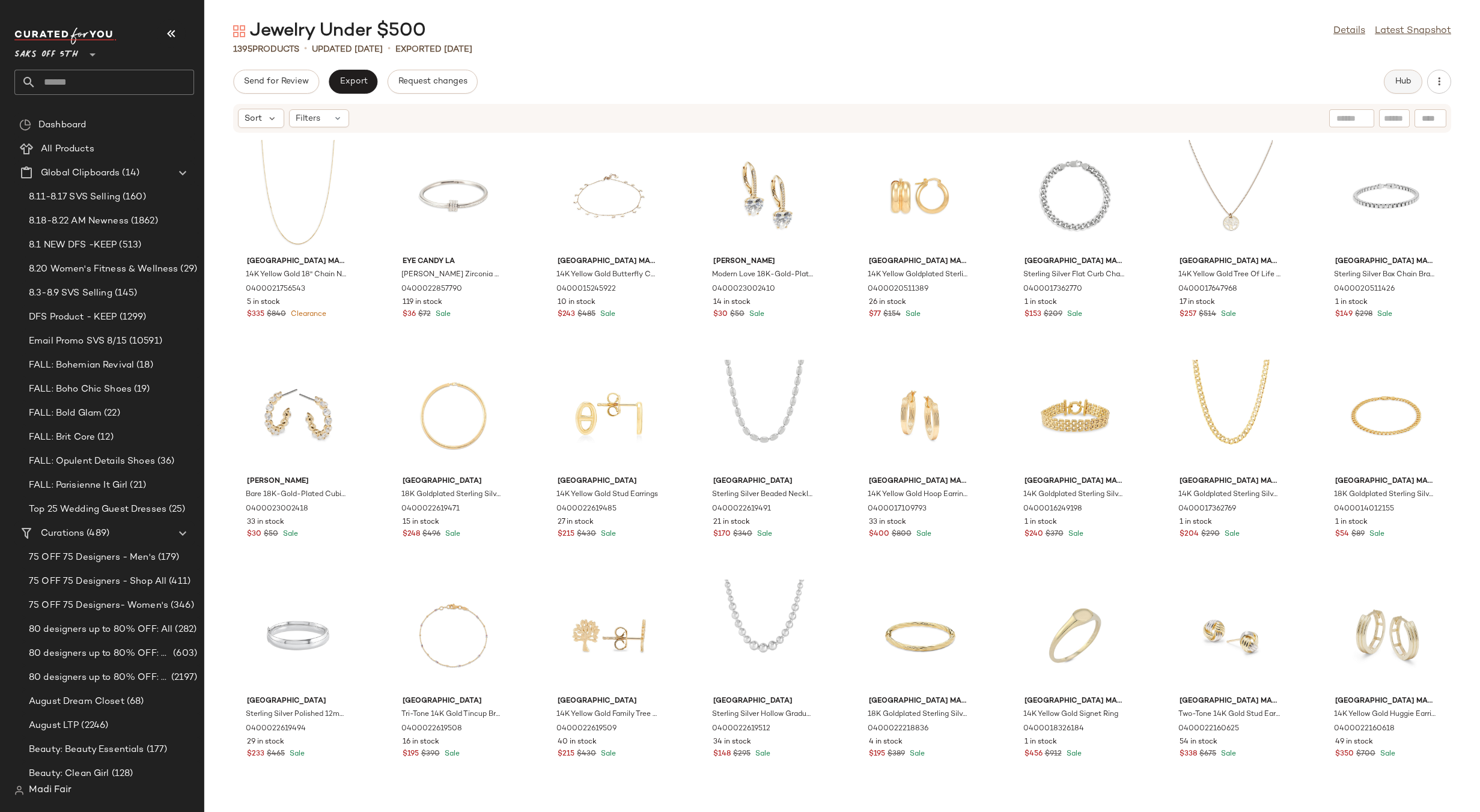
click at [1394, 83] on span "Hub" at bounding box center [1402, 82] width 17 height 9
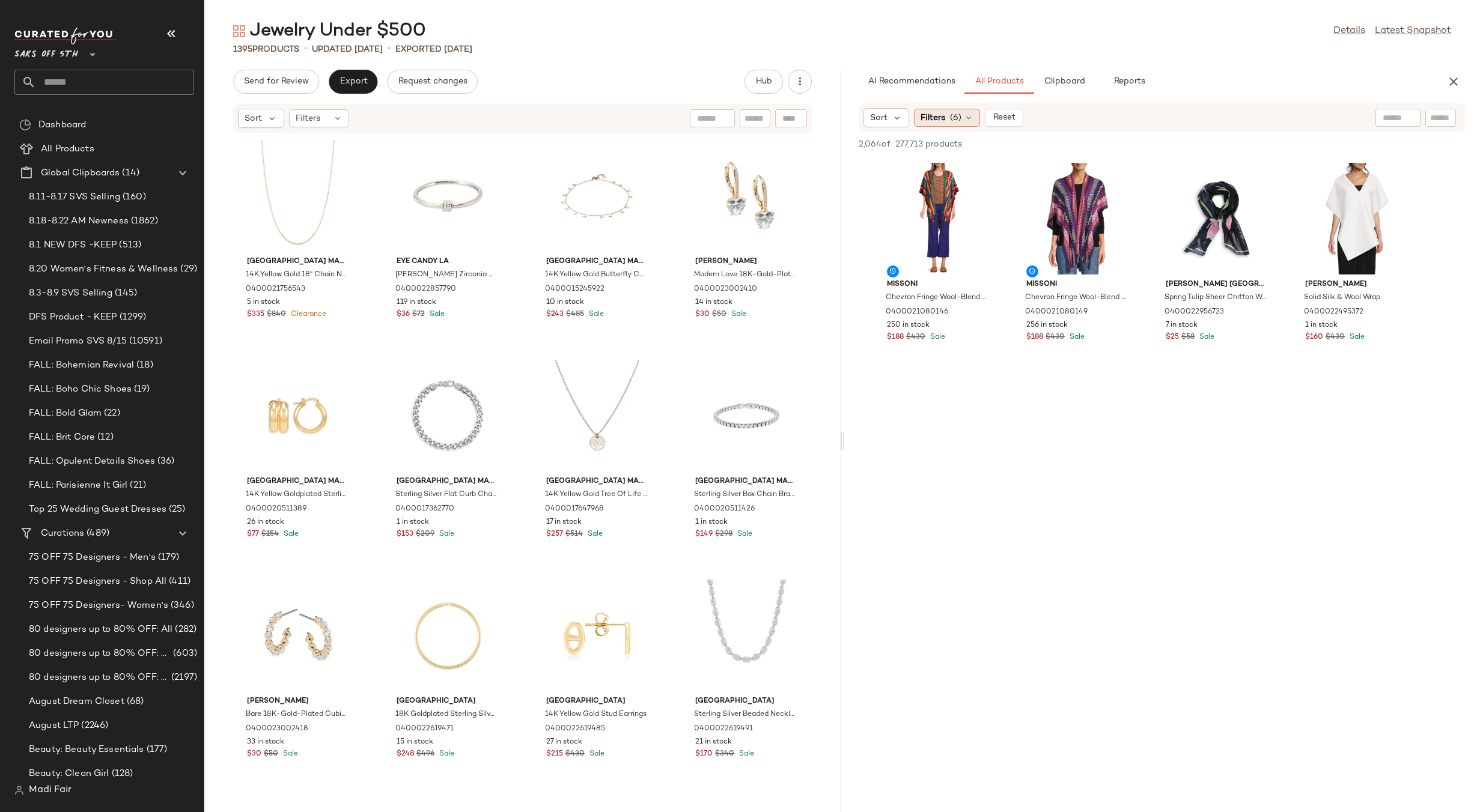
click at [962, 122] on div "Filters (6)" at bounding box center [947, 117] width 66 height 18
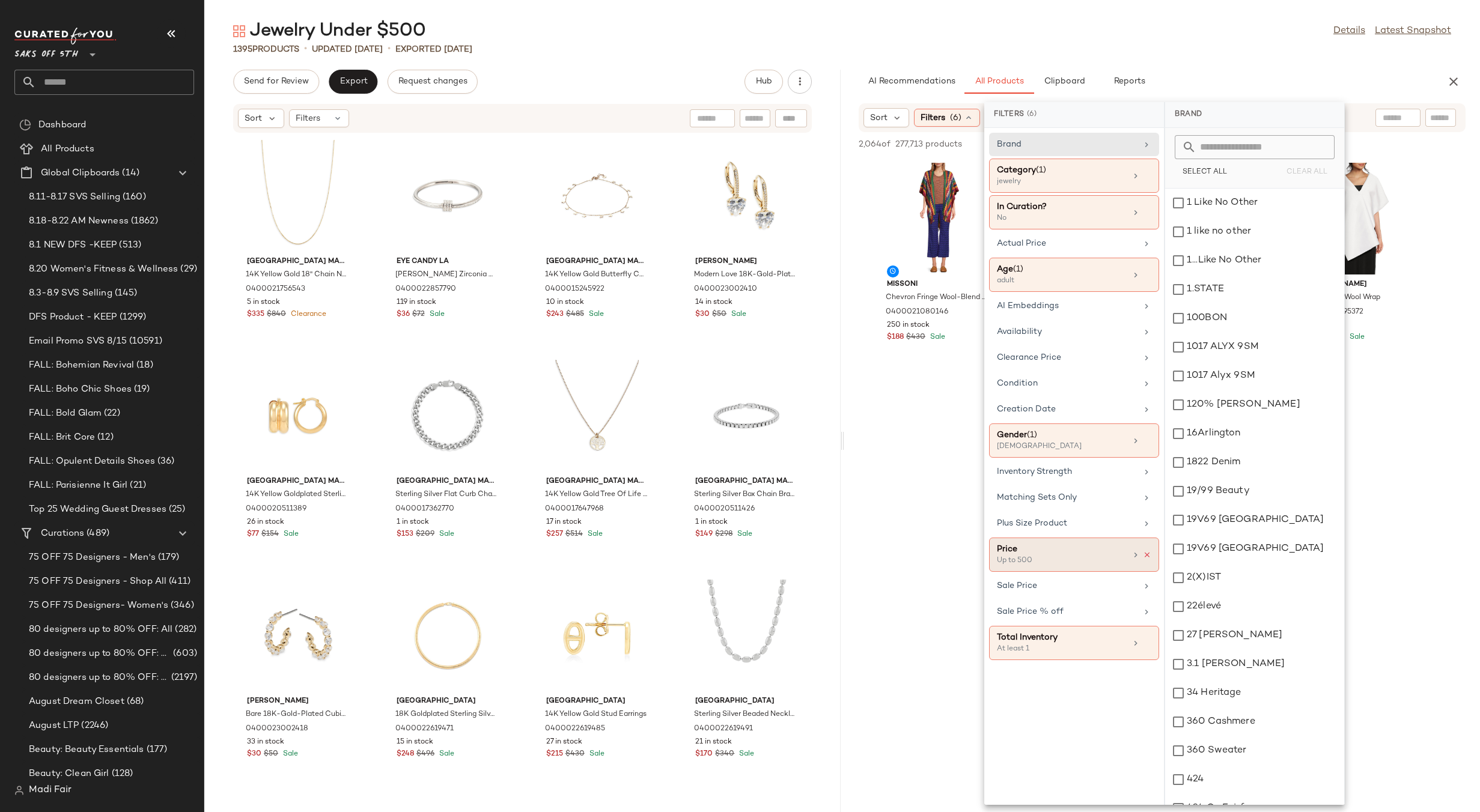
click at [1145, 552] on icon at bounding box center [1147, 555] width 9 height 9
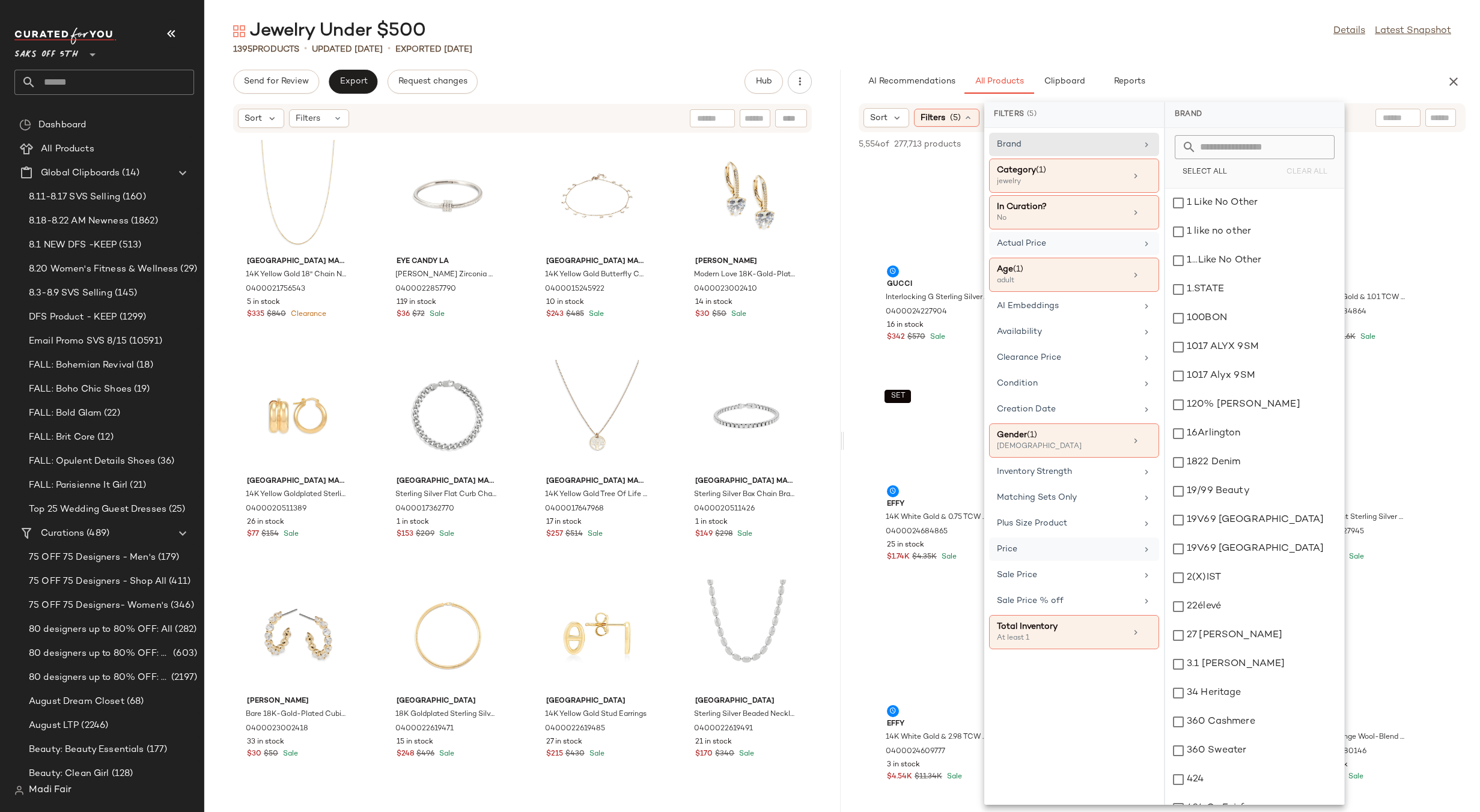
click at [1053, 245] on div "Actual Price" at bounding box center [1067, 243] width 140 height 13
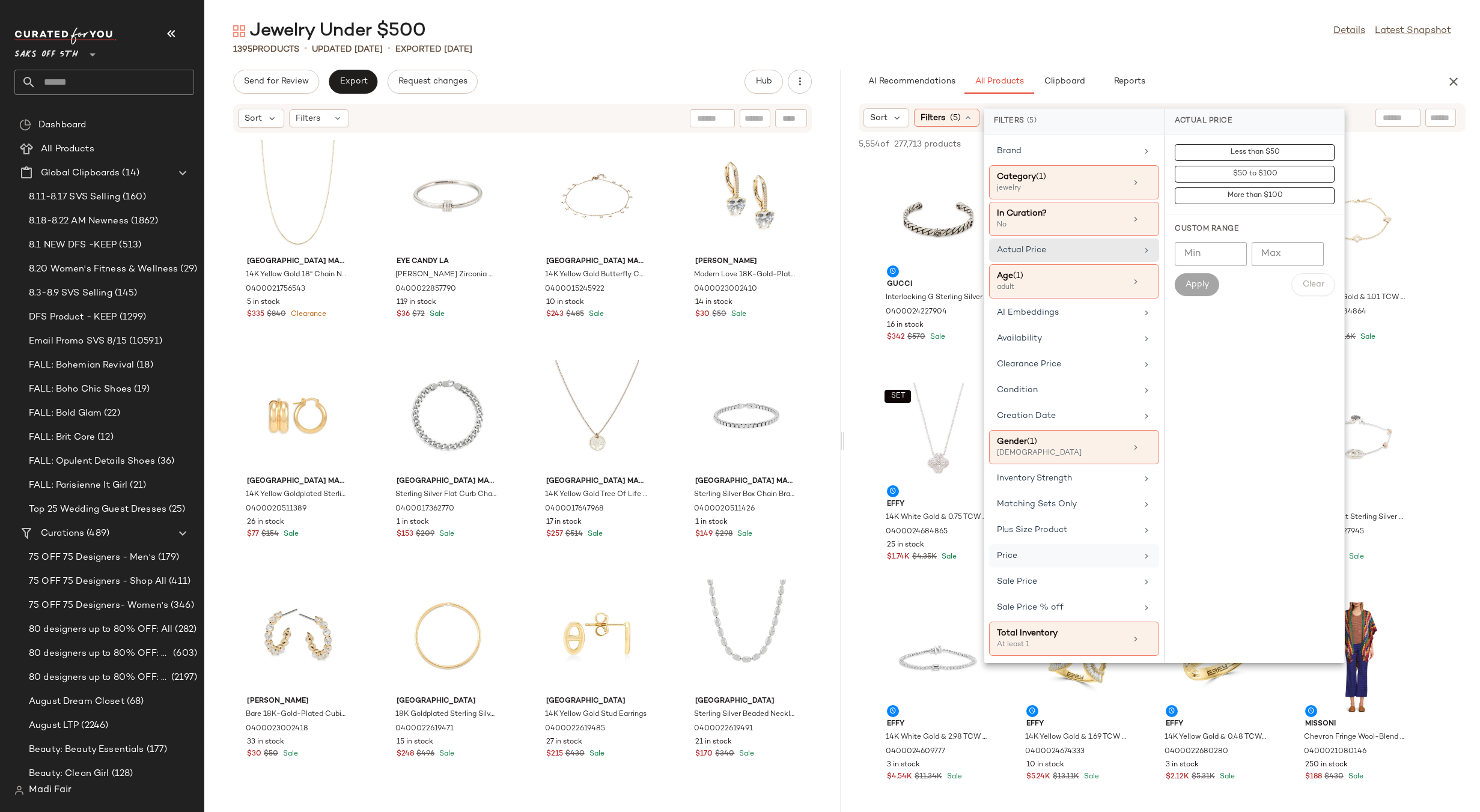
click at [1218, 259] on input "Min" at bounding box center [1211, 254] width 72 height 24
type input "***"
click at [1201, 284] on span "Apply" at bounding box center [1197, 285] width 24 height 9
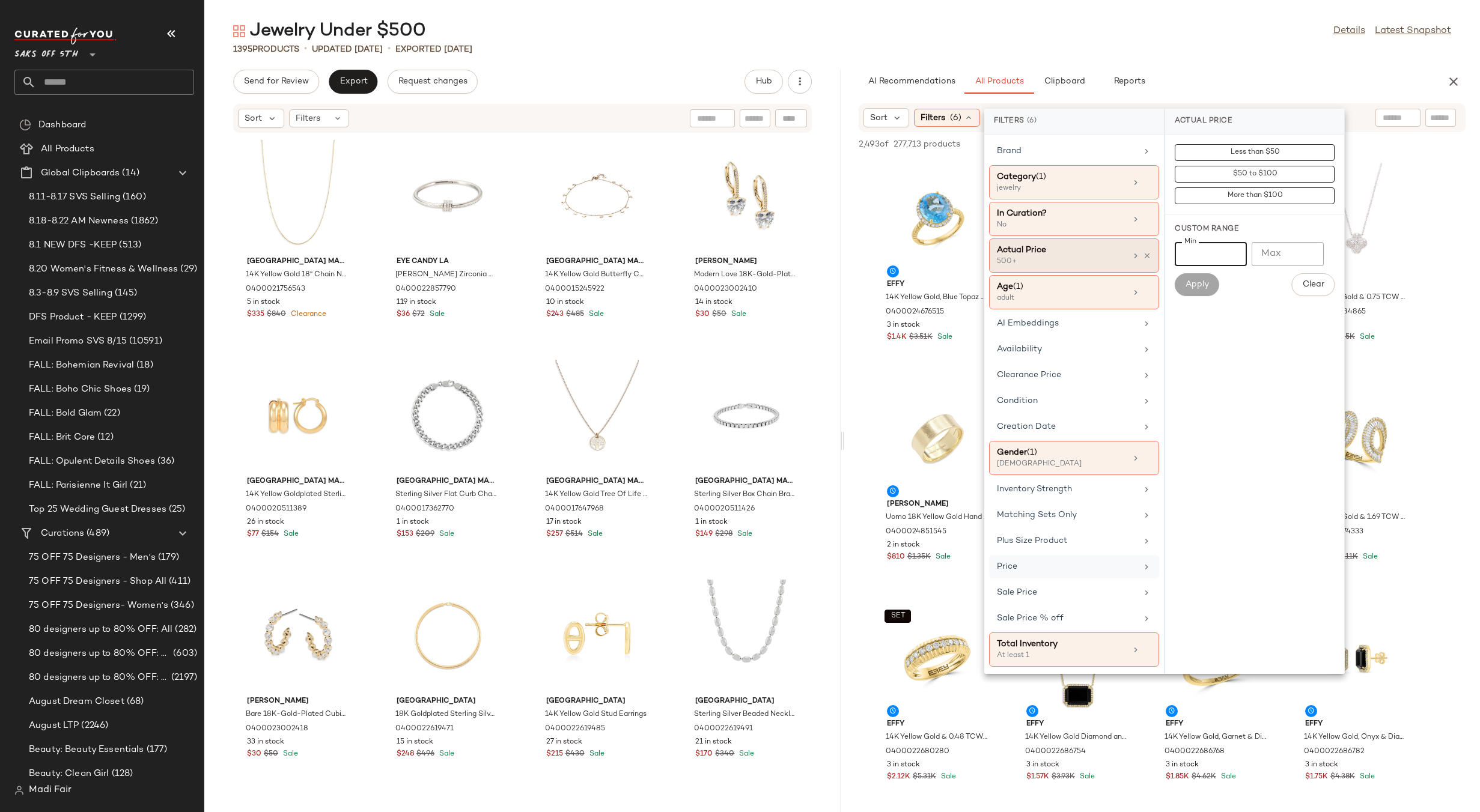
drag, startPoint x: 1207, startPoint y: 257, endPoint x: 1154, endPoint y: 257, distance: 53.0
click at [1154, 257] on div "Filters (6) Brand Category (1) jewelry In Curation? No Actual Price 500+ Age ([…" at bounding box center [1164, 391] width 360 height 565
click at [1275, 253] on input "Max" at bounding box center [1288, 254] width 72 height 24
type input "***"
click at [1197, 282] on span "Apply" at bounding box center [1197, 285] width 24 height 9
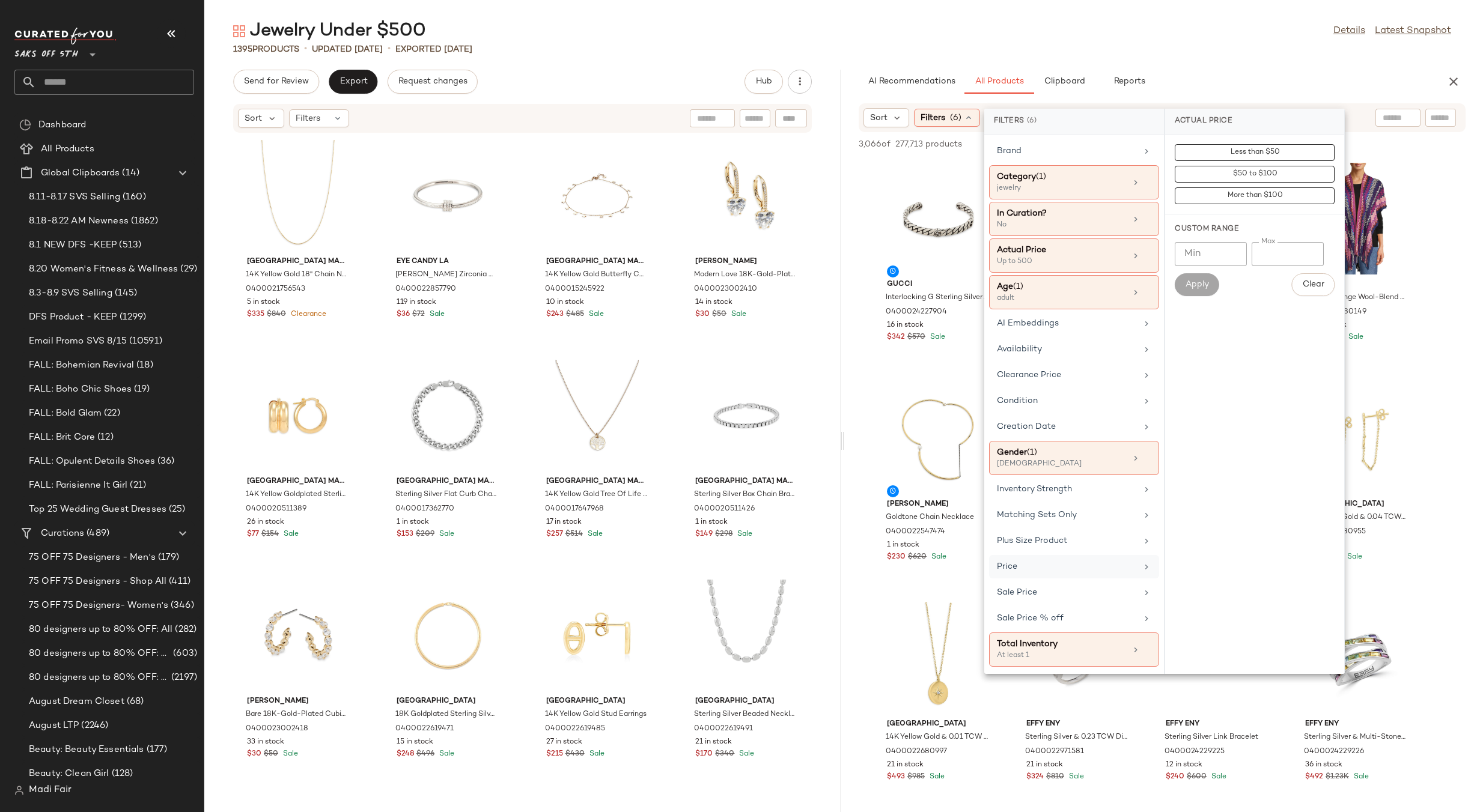
click at [1195, 29] on div "Jewelry Under $500 Details Latest Snapshot" at bounding box center [842, 31] width 1276 height 24
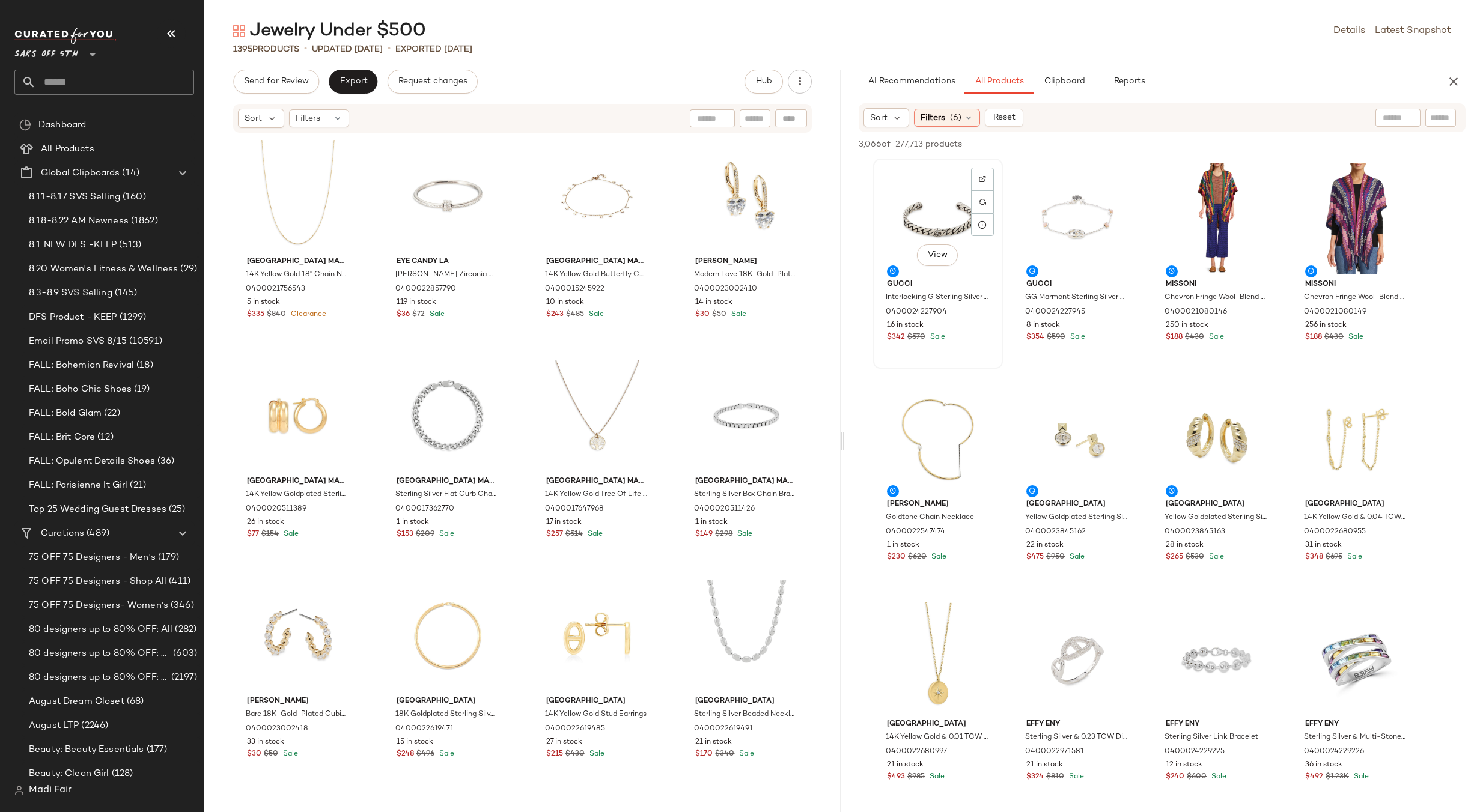
click at [918, 218] on div "View" at bounding box center [938, 218] width 121 height 111
click at [1055, 212] on div "View" at bounding box center [1077, 218] width 121 height 111
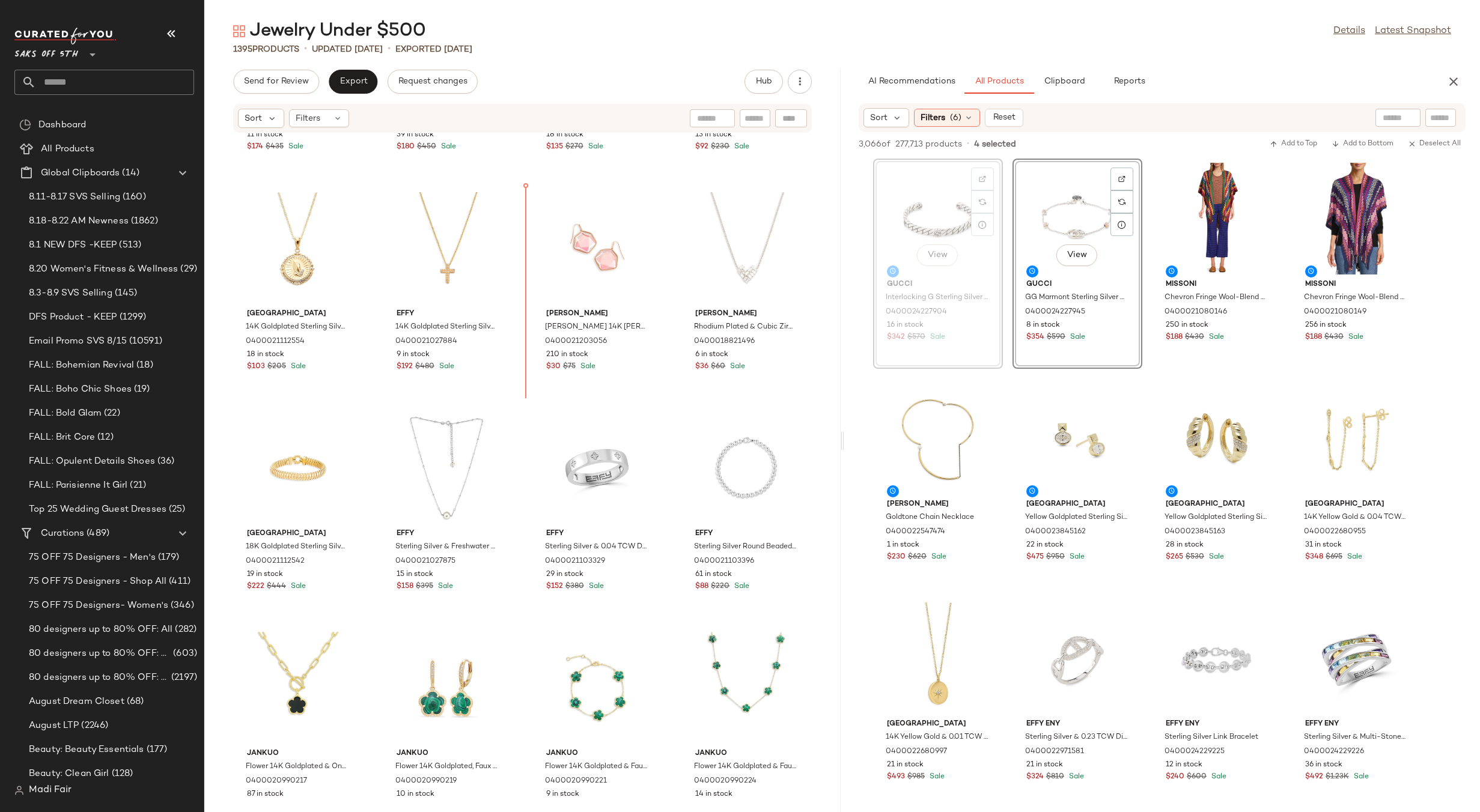
scroll to position [35348, 0]
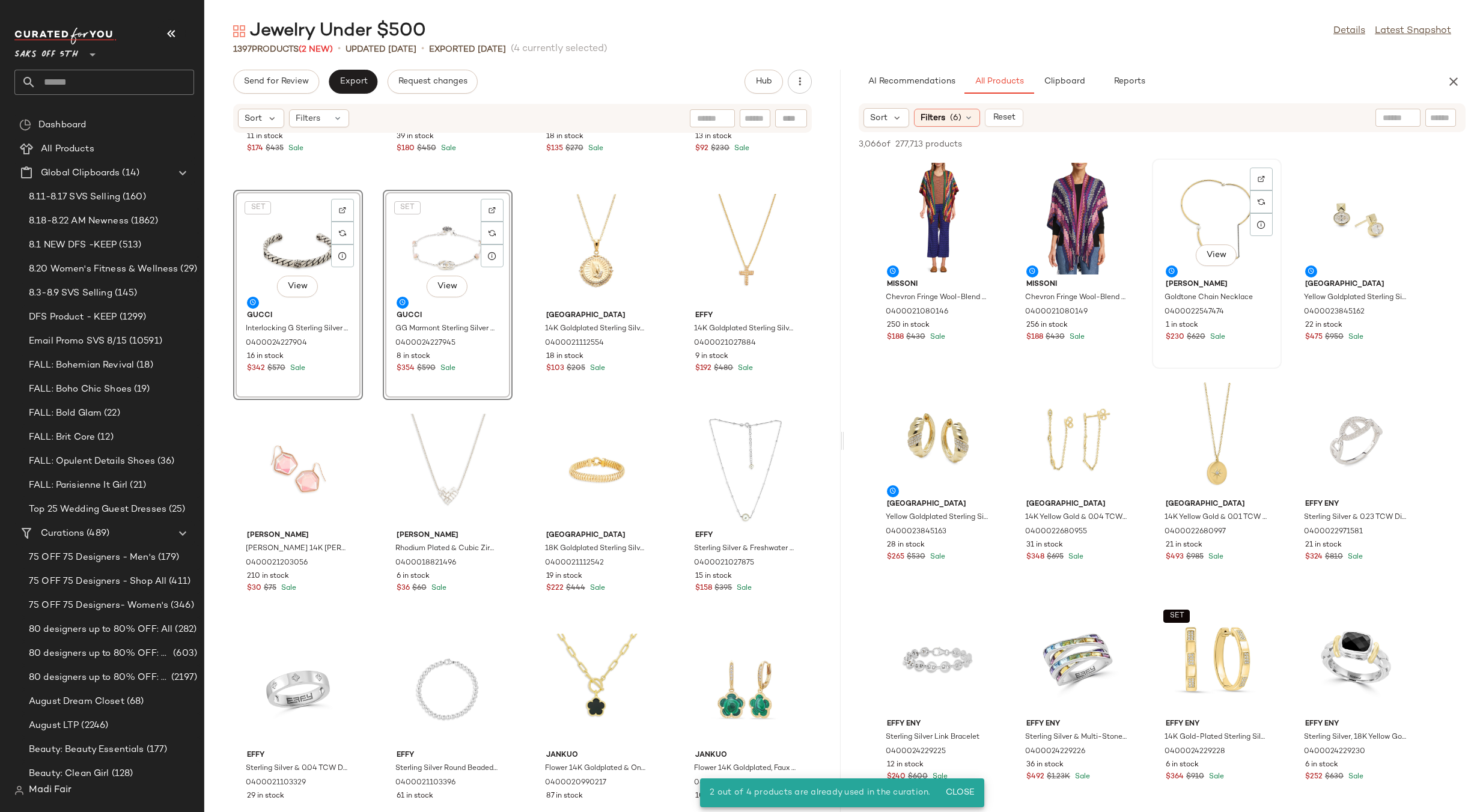
click at [1199, 229] on div "View" at bounding box center [1217, 218] width 121 height 111
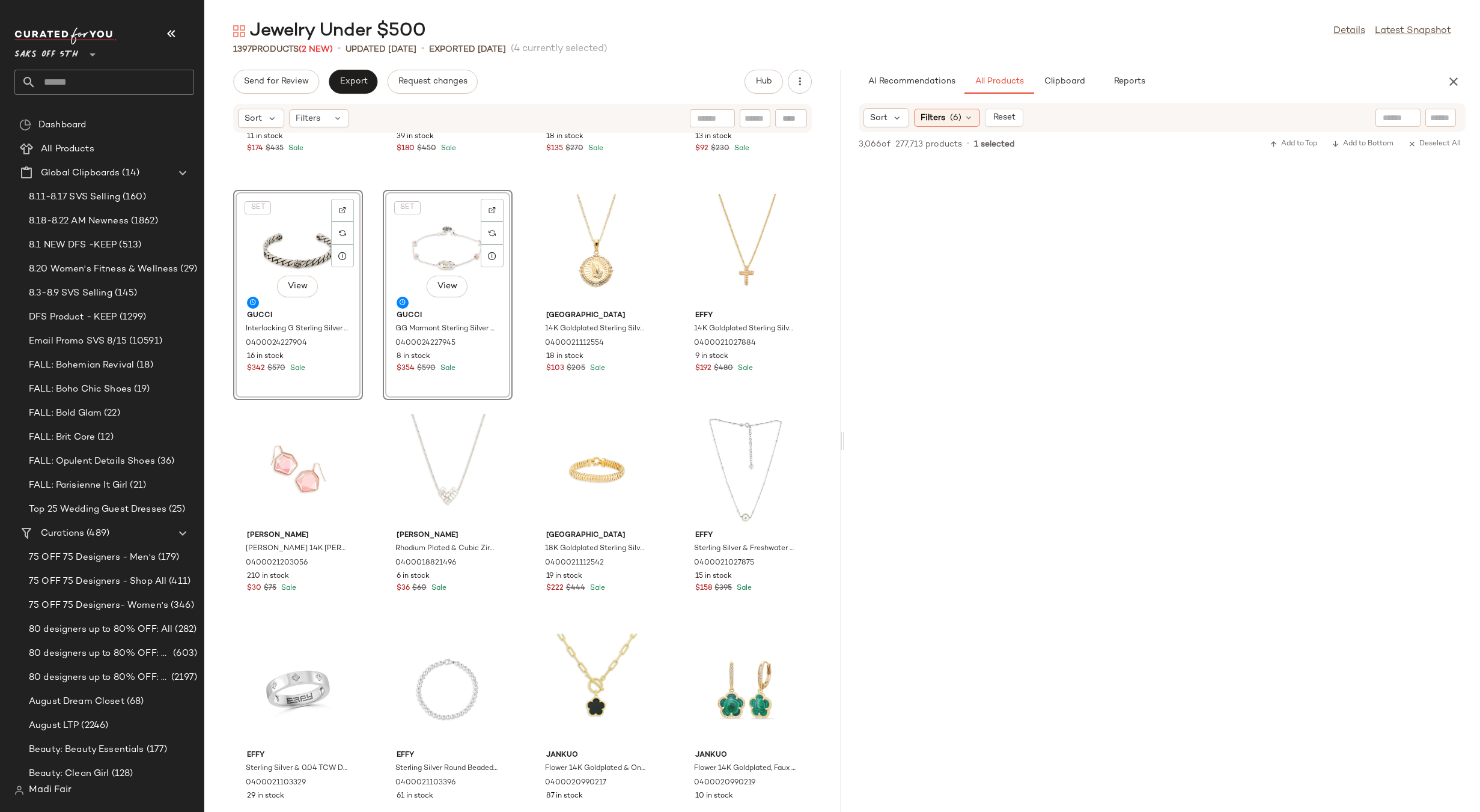
scroll to position [38472, 0]
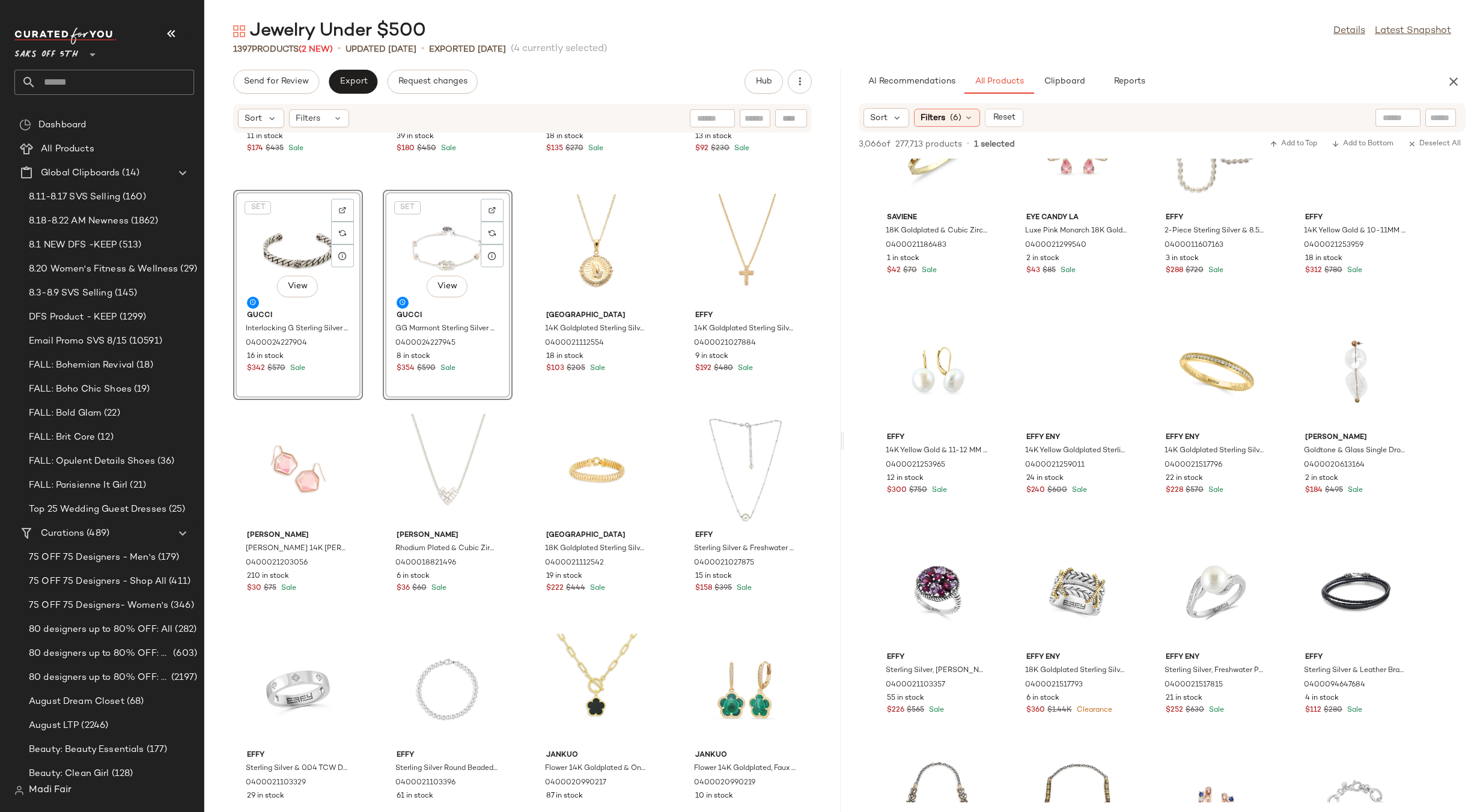
click at [942, 107] on div "Sort Filters (6) Reset" at bounding box center [1162, 117] width 607 height 29
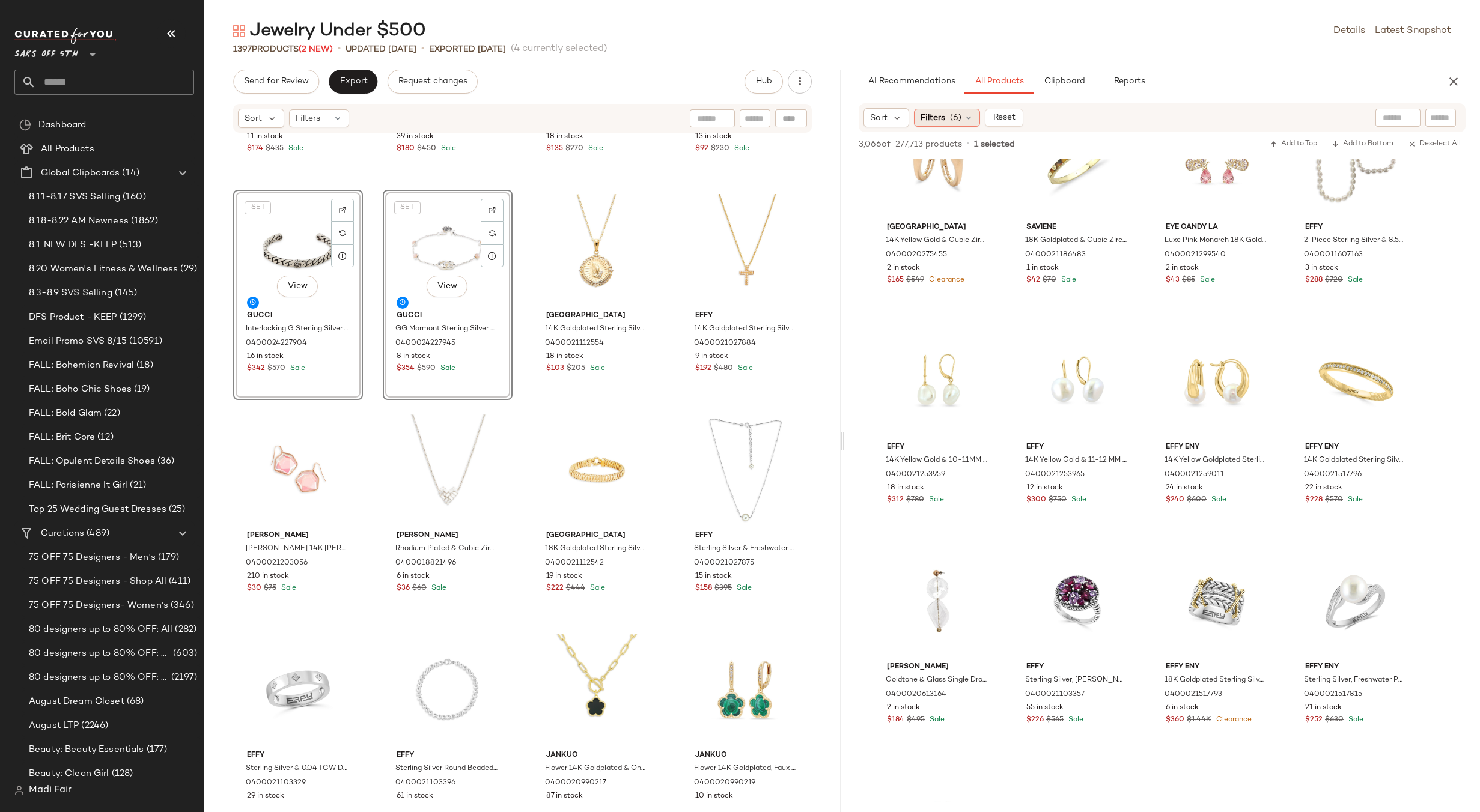
click at [942, 113] on span "Filters" at bounding box center [932, 117] width 25 height 13
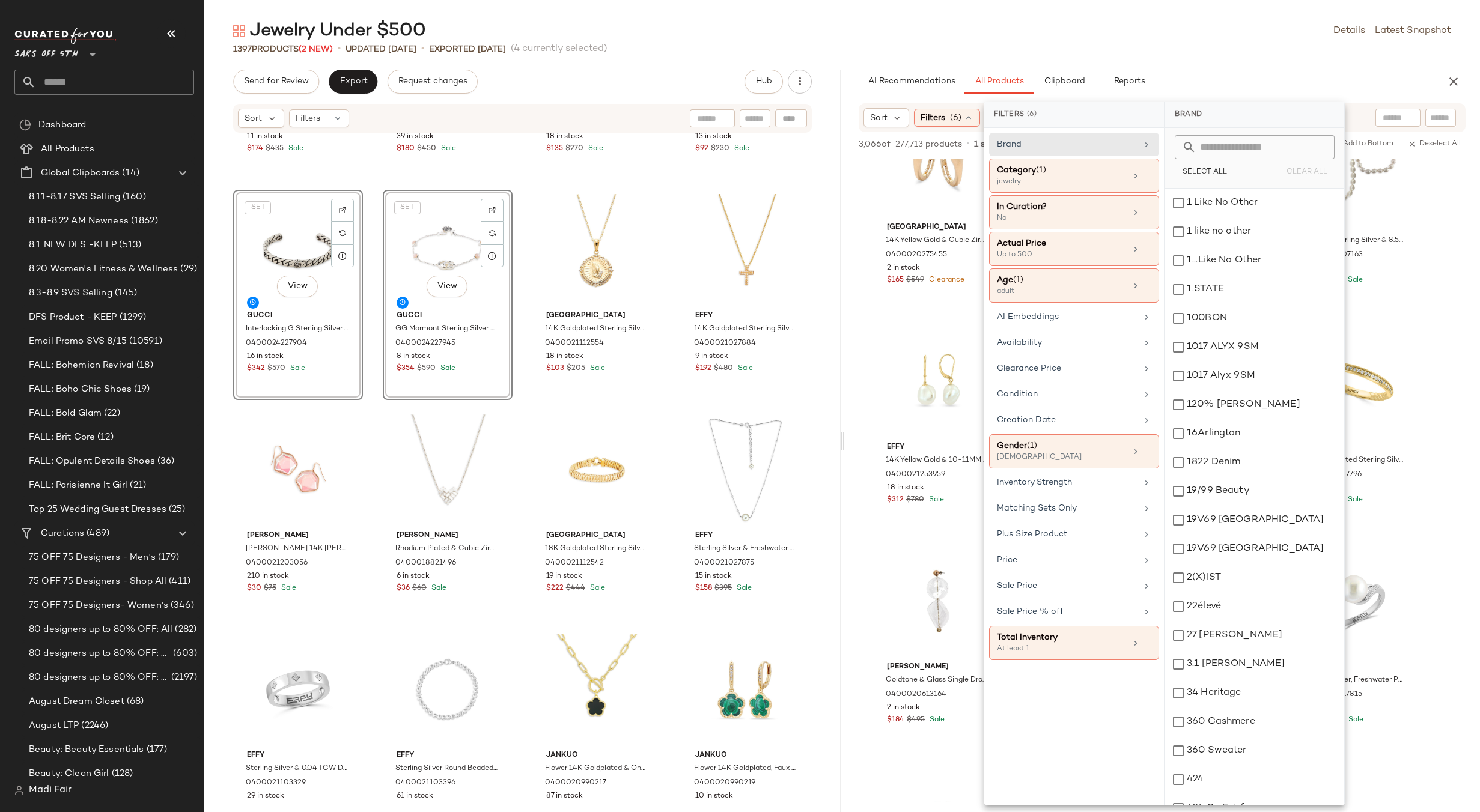
click at [1094, 36] on div "Jewelry Under $500 Details Latest Snapshot" at bounding box center [842, 31] width 1276 height 24
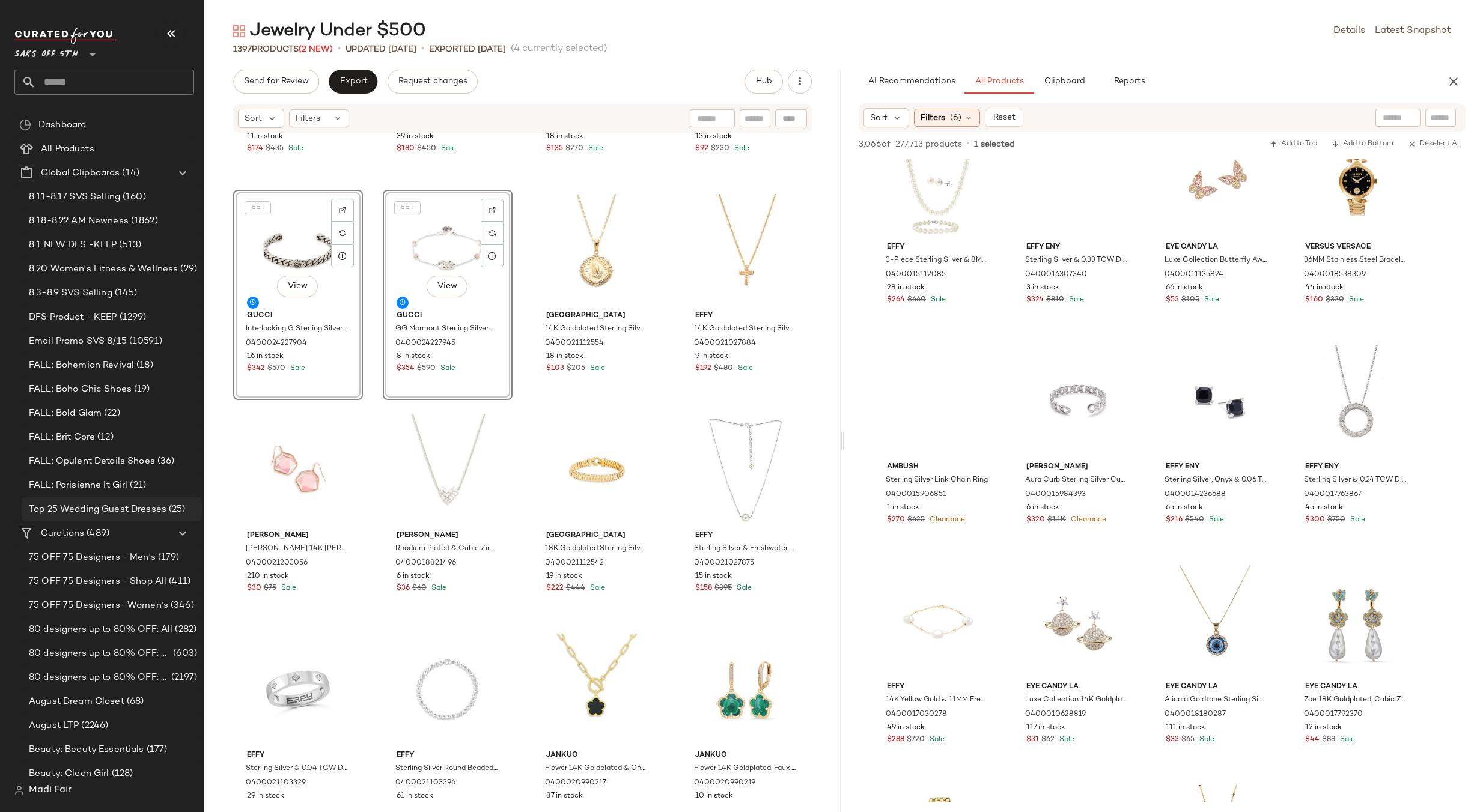
scroll to position [127123, 0]
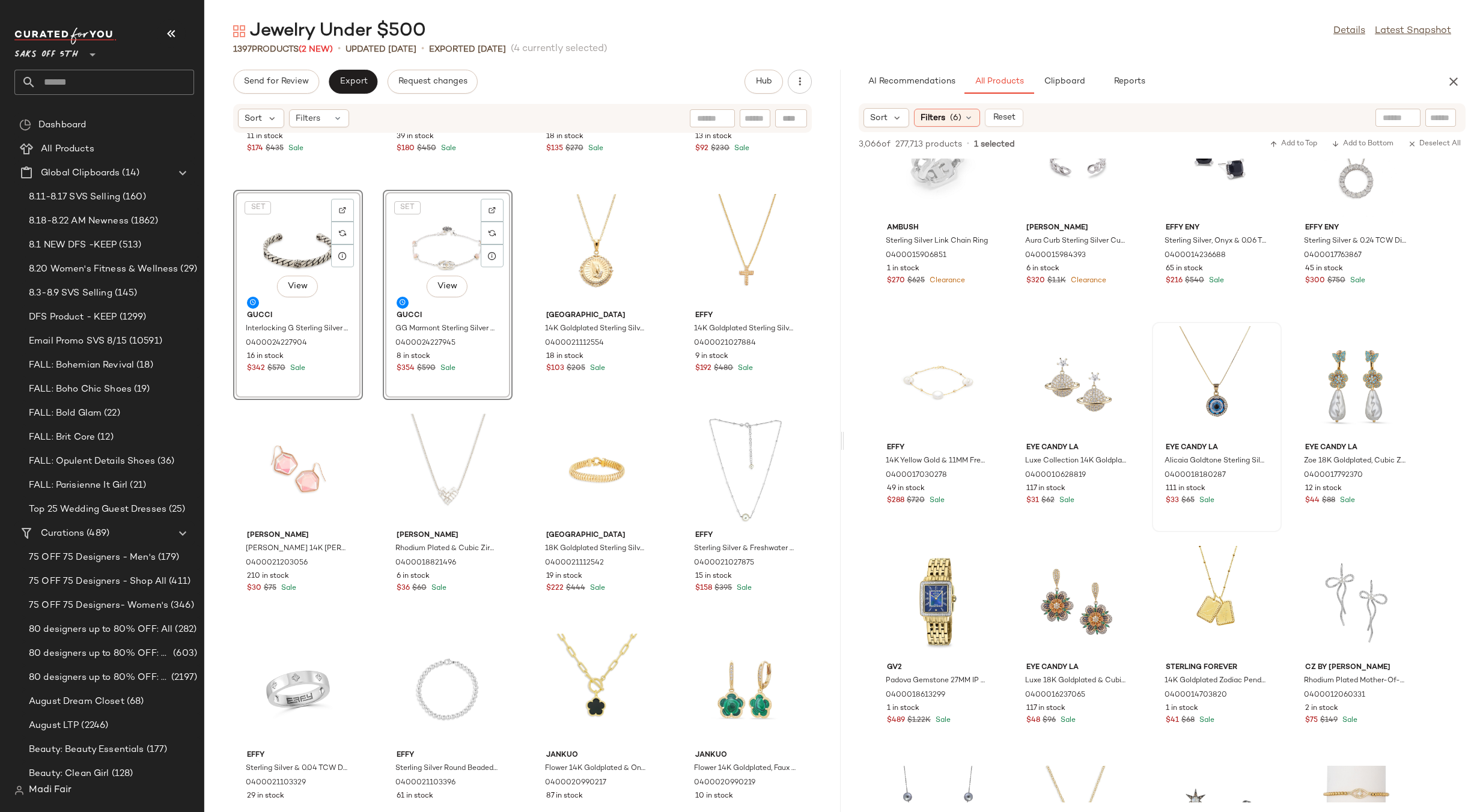
drag, startPoint x: 1149, startPoint y: 423, endPoint x: 1179, endPoint y: 429, distance: 30.6
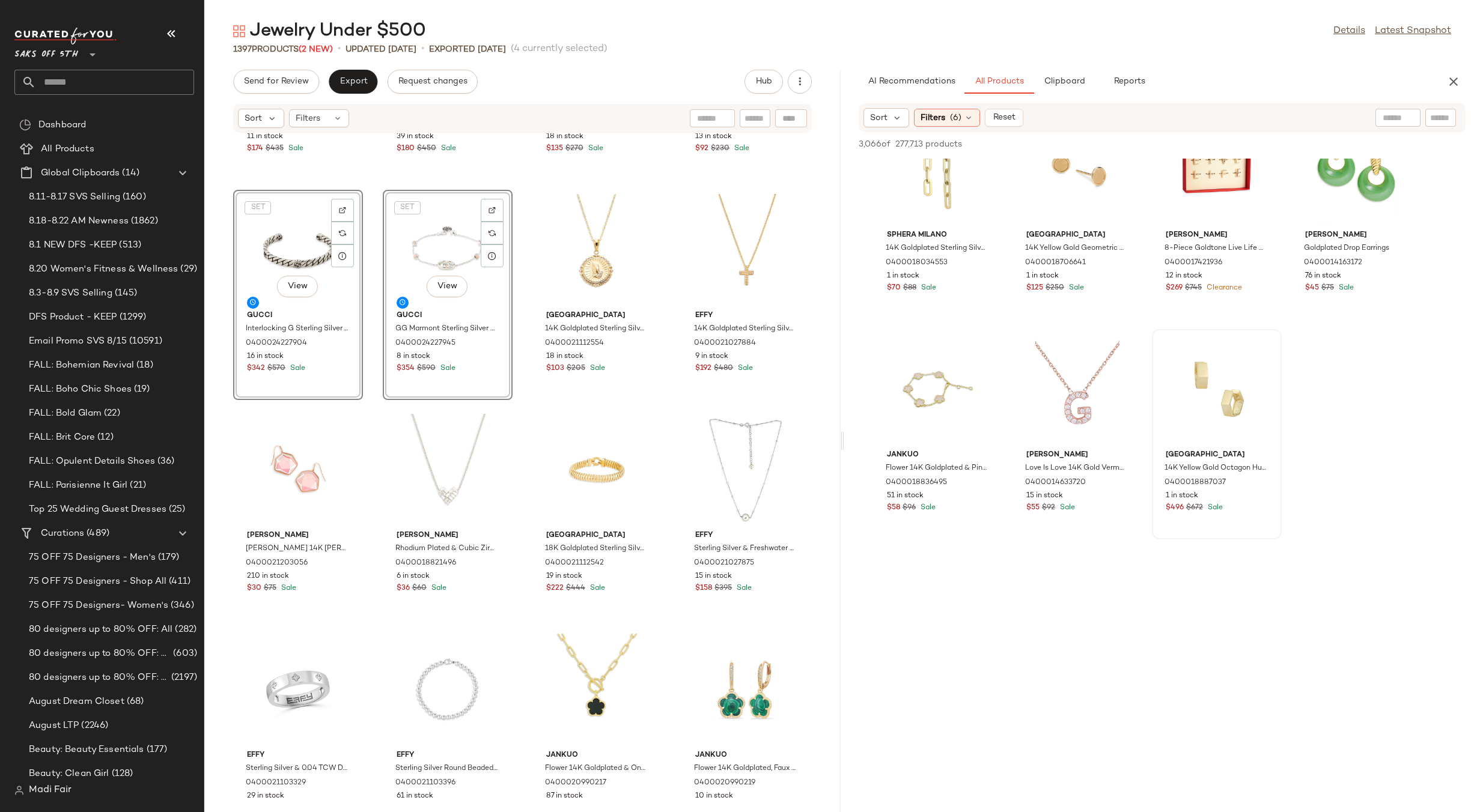
scroll to position [174151, 0]
click at [1203, 378] on div "View" at bounding box center [1217, 389] width 121 height 111
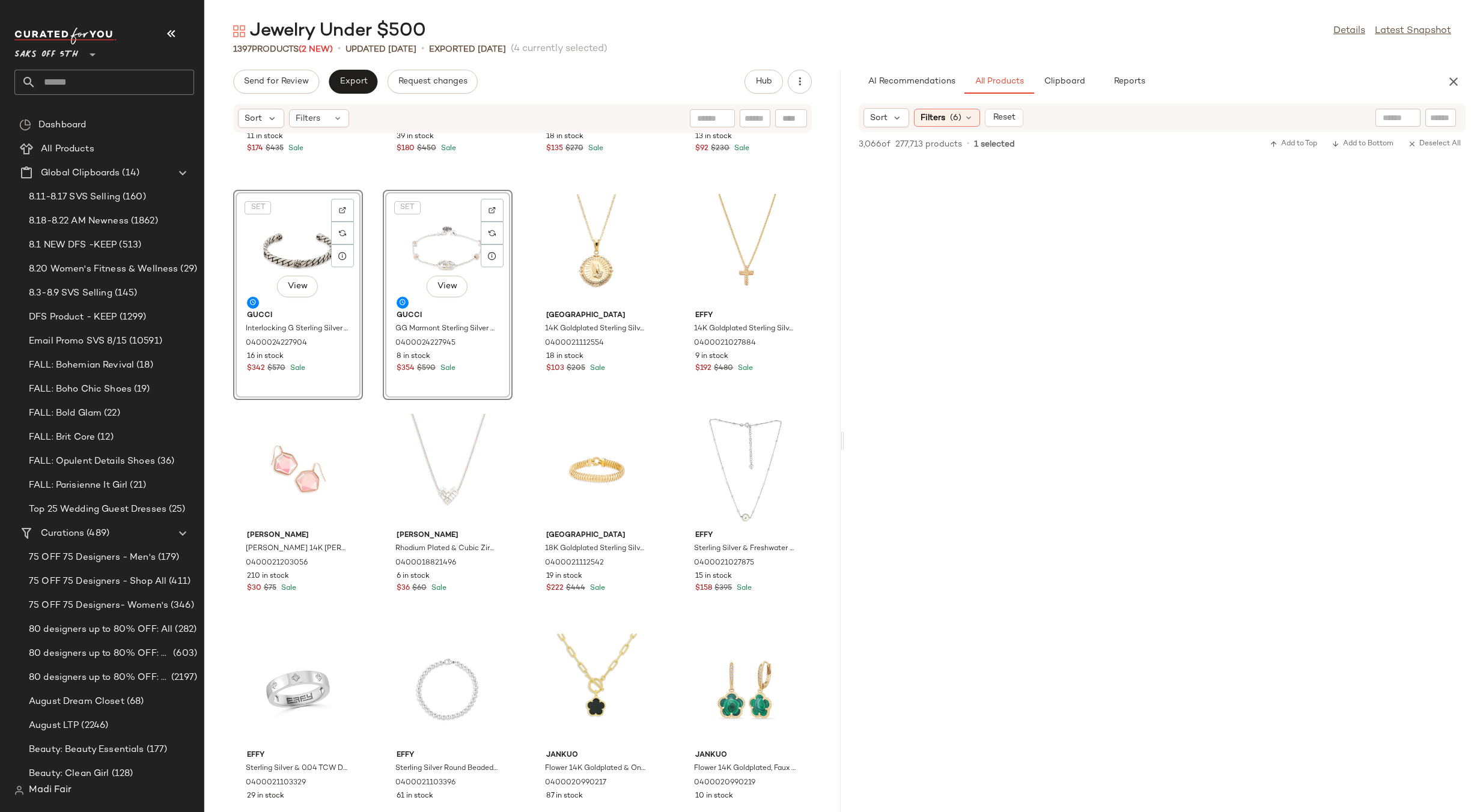
scroll to position [0, 0]
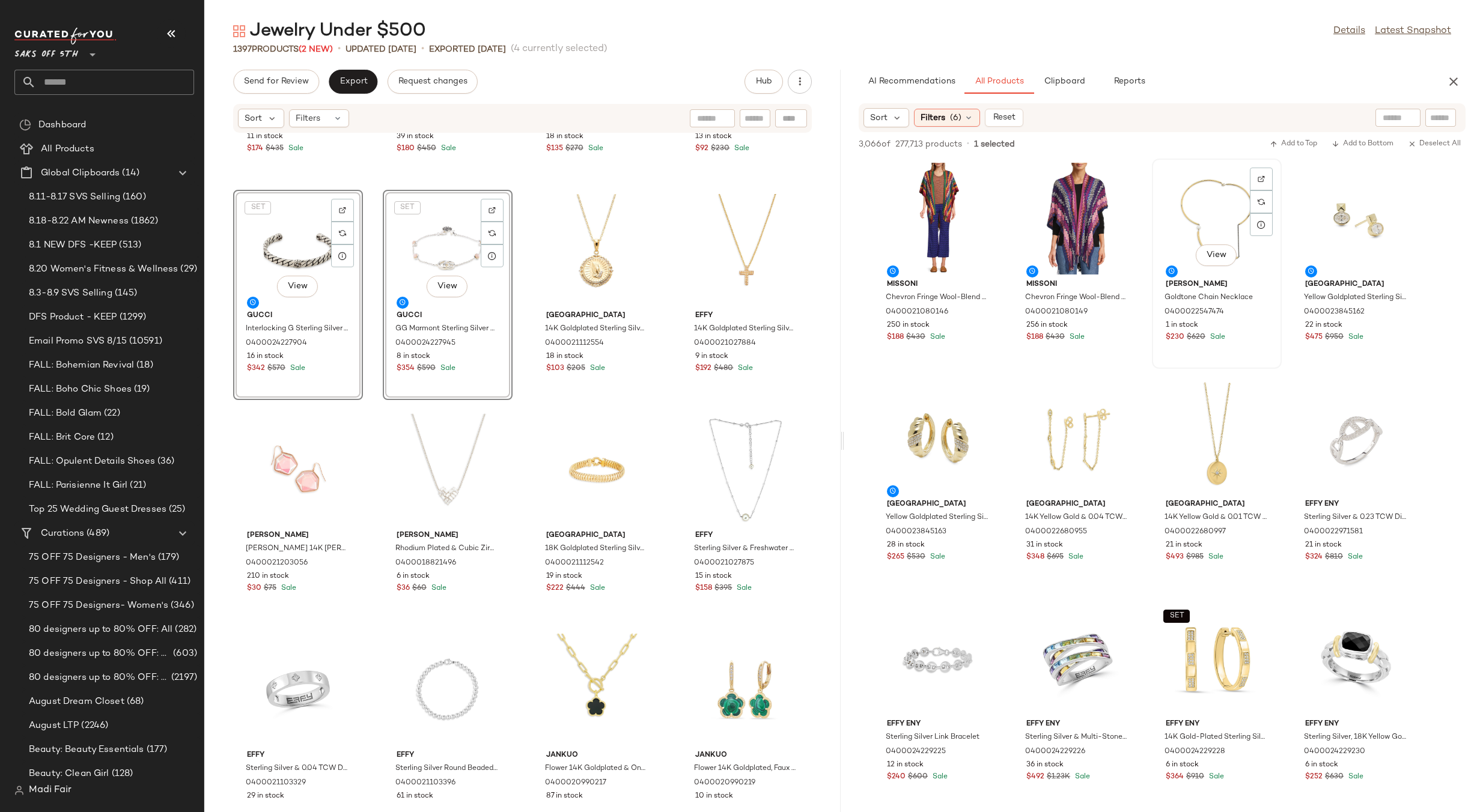
click at [1206, 210] on div "View" at bounding box center [1217, 218] width 121 height 111
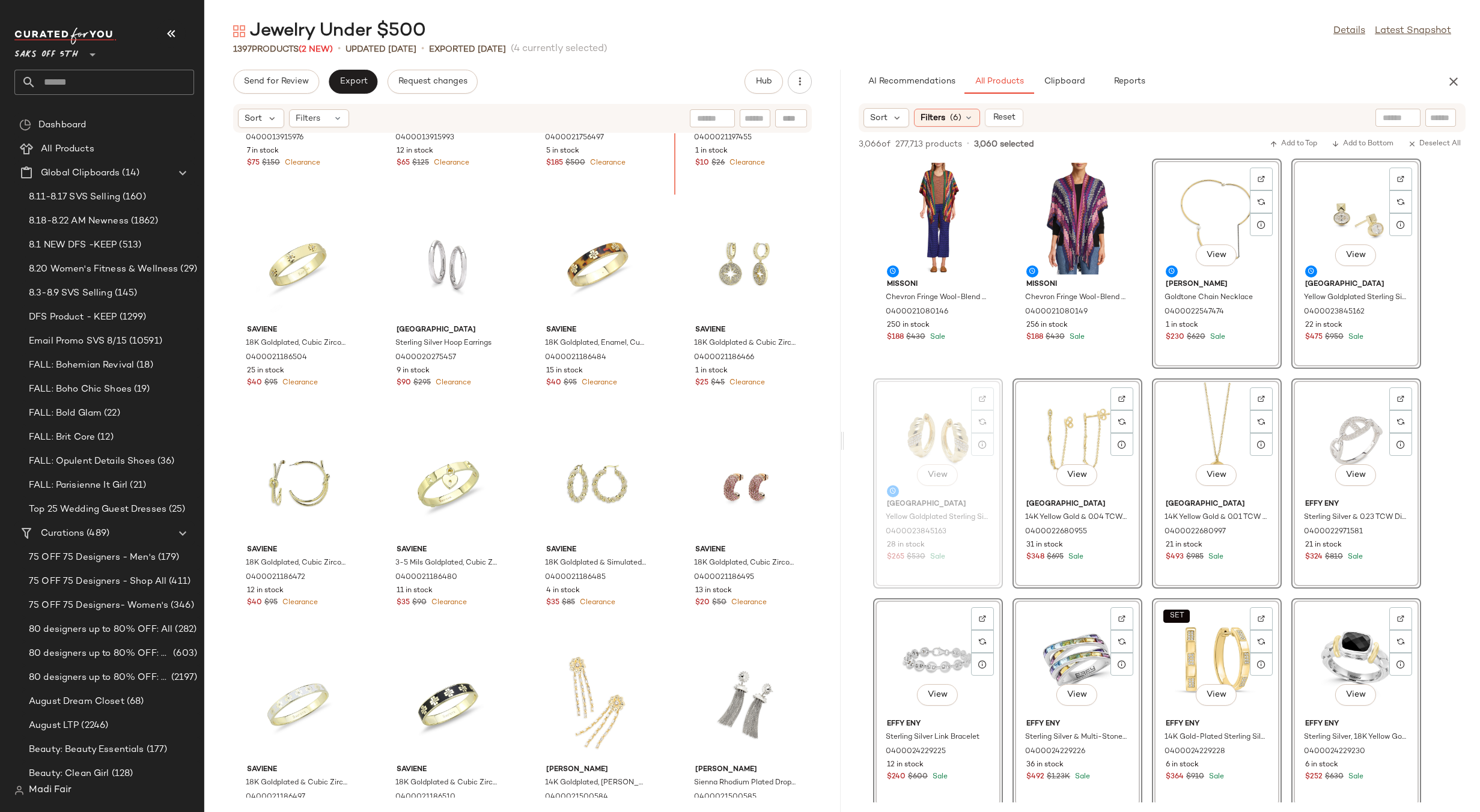
scroll to position [68034, 0]
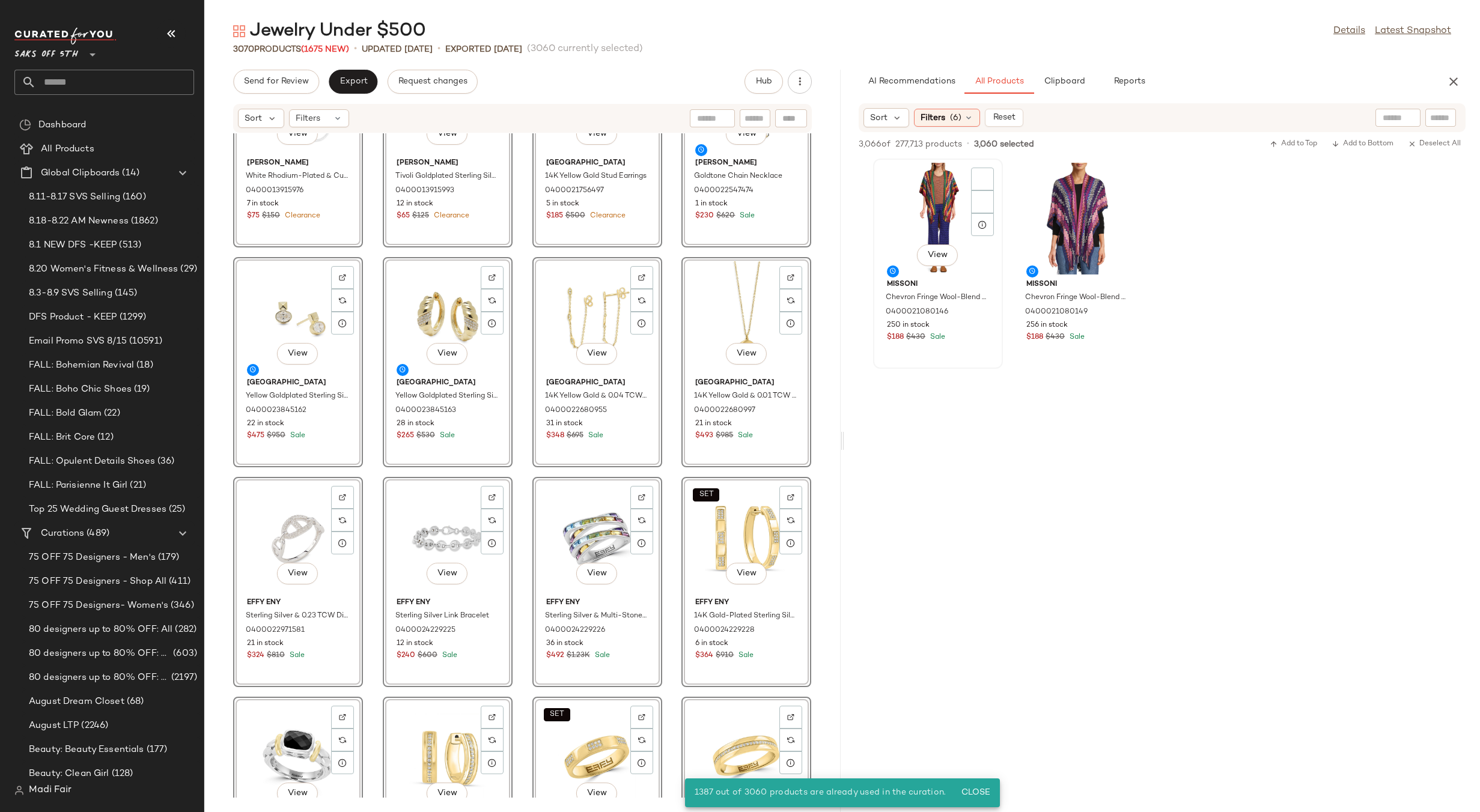
drag, startPoint x: 1213, startPoint y: 202, endPoint x: 919, endPoint y: 285, distance: 305.5
click at [889, 271] on div "View Missoni Chevron Fringe Wool-Blend Ruana 0400021080146 250 in stock $188 $4…" at bounding box center [1162, 263] width 636 height 210
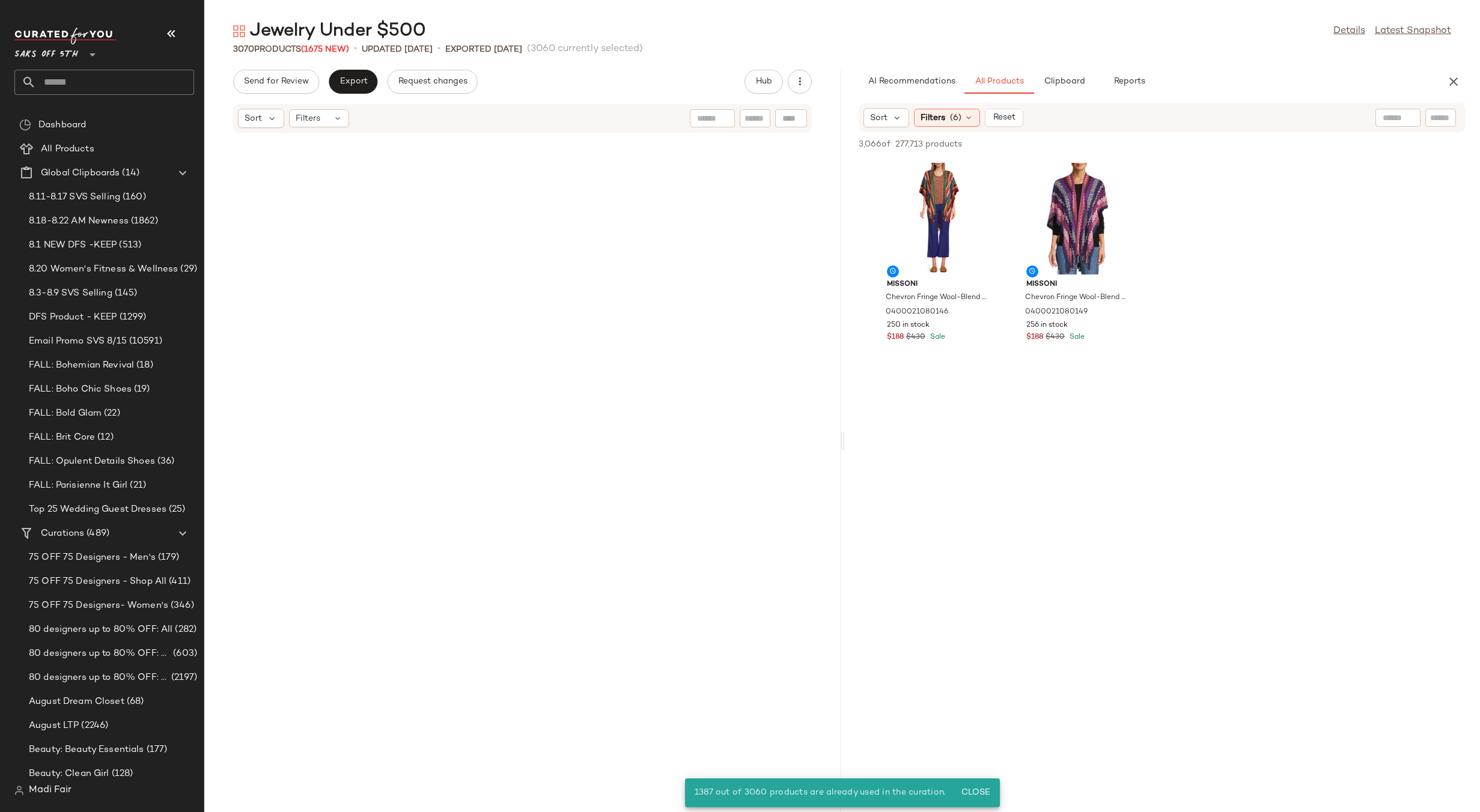
scroll to position [0, 0]
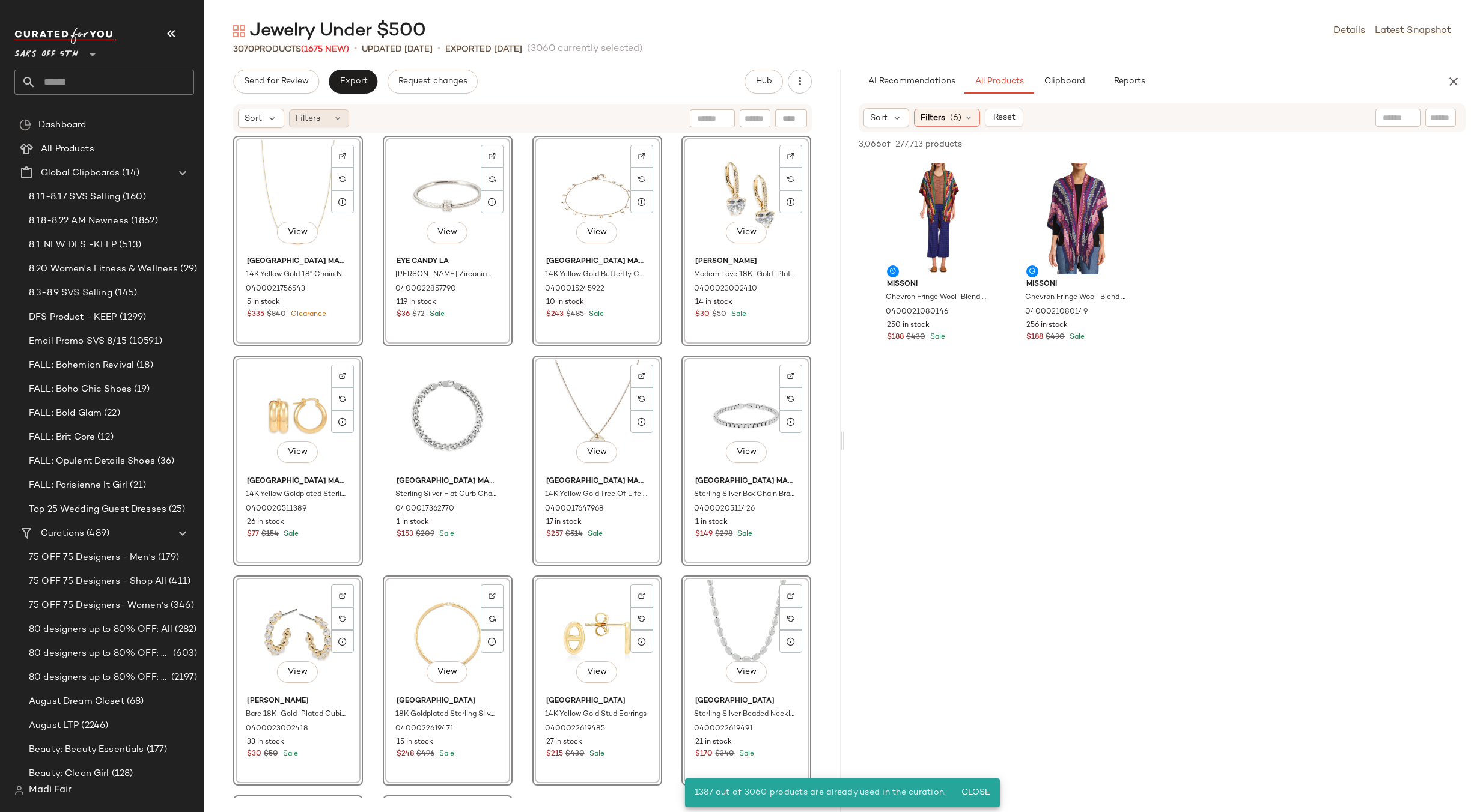
click at [317, 117] on span "Filters" at bounding box center [307, 118] width 25 height 13
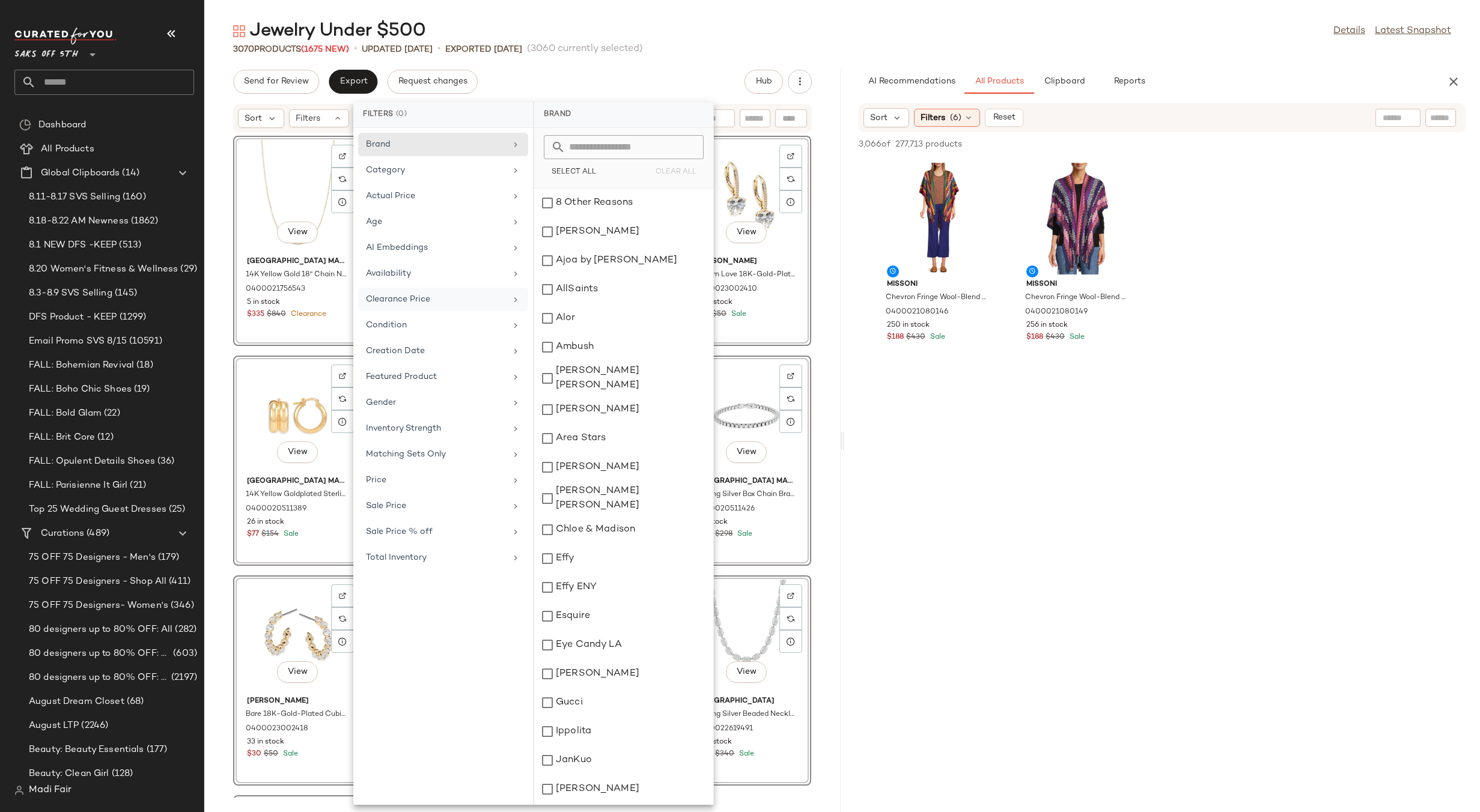
click at [426, 298] on div "Clearance Price" at bounding box center [435, 299] width 140 height 13
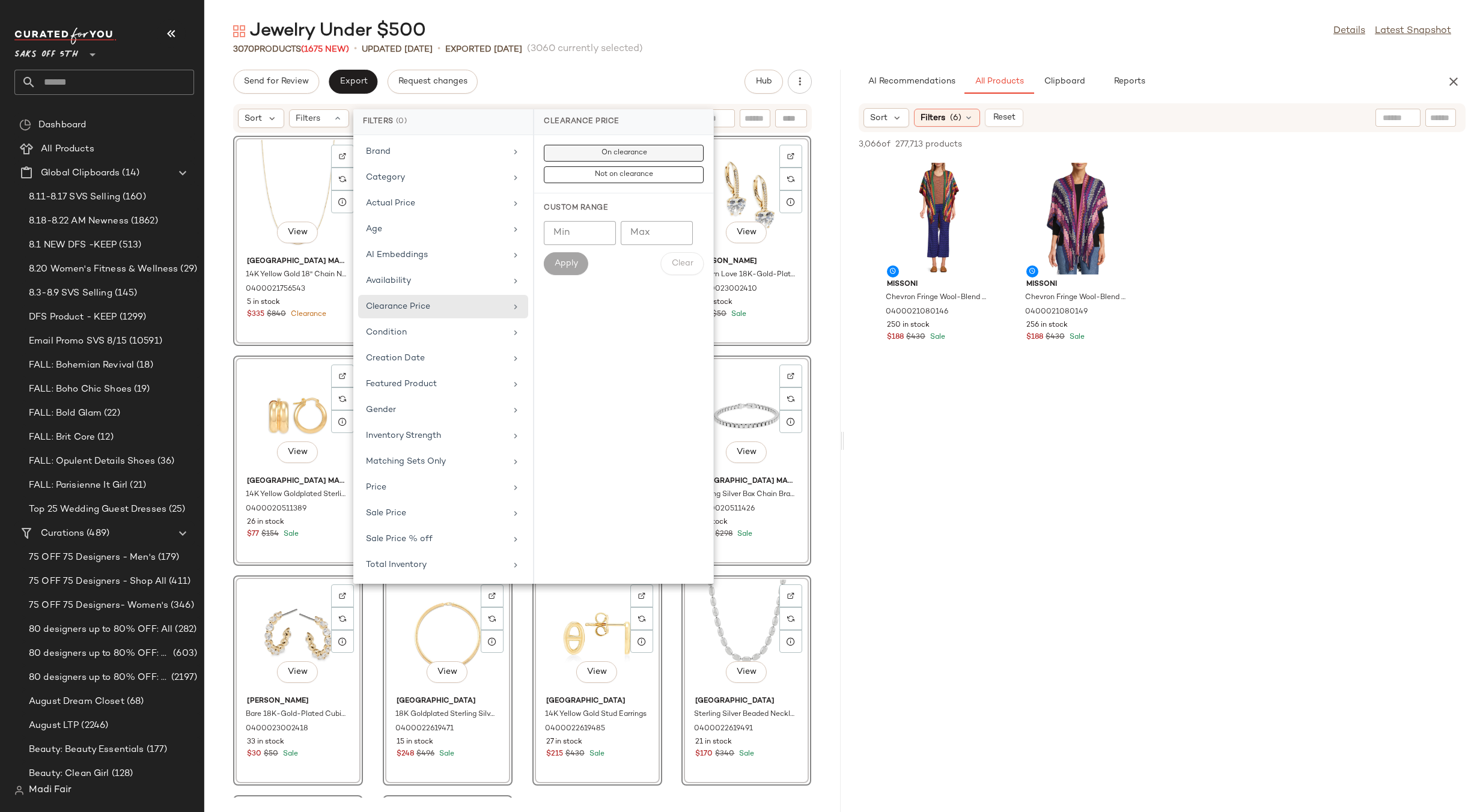
click at [621, 155] on span "On clearance" at bounding box center [623, 153] width 46 height 9
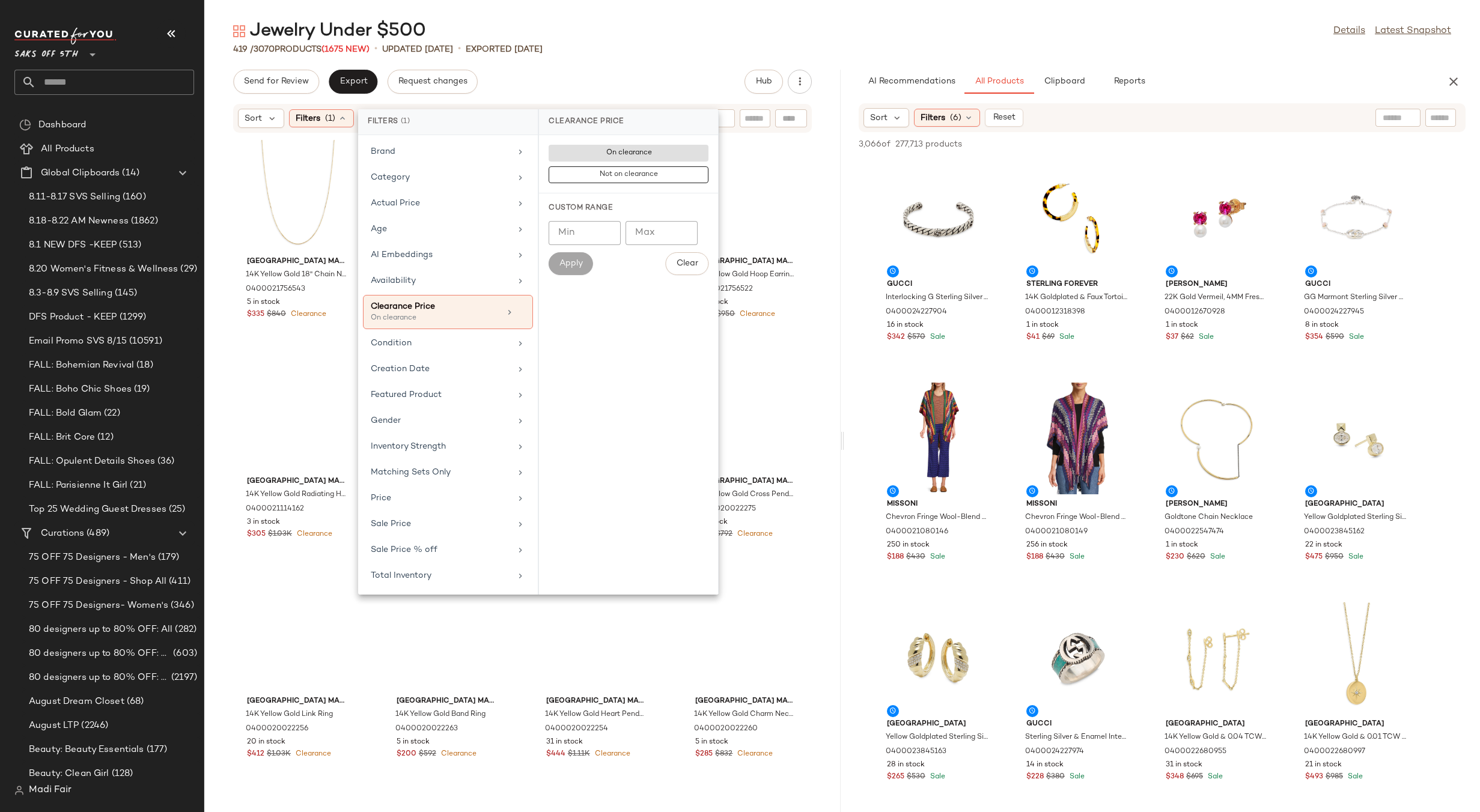
click at [567, 76] on div "Send for Review Export Request changes Hub" at bounding box center [522, 82] width 579 height 24
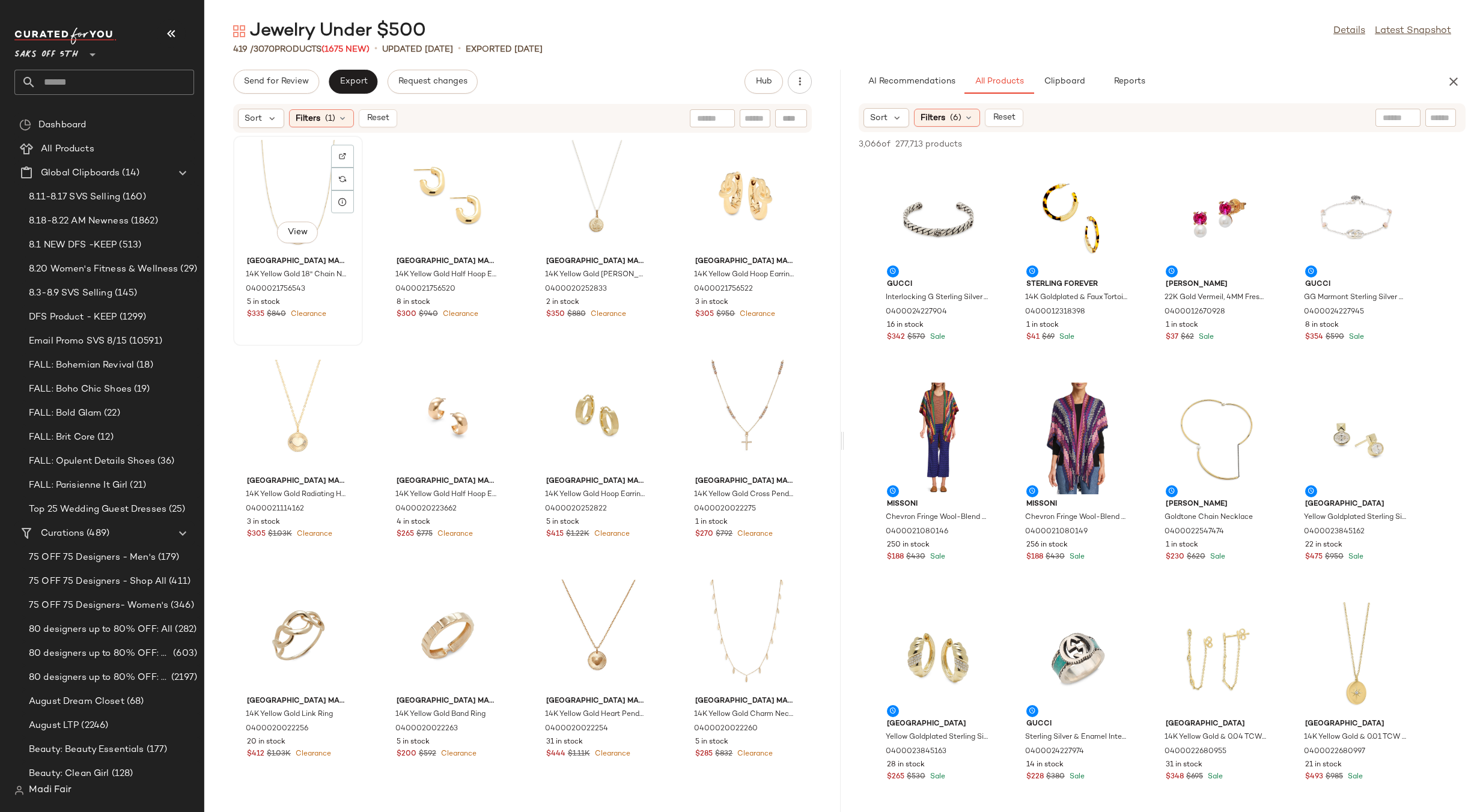
click at [285, 188] on div "View" at bounding box center [298, 196] width 121 height 111
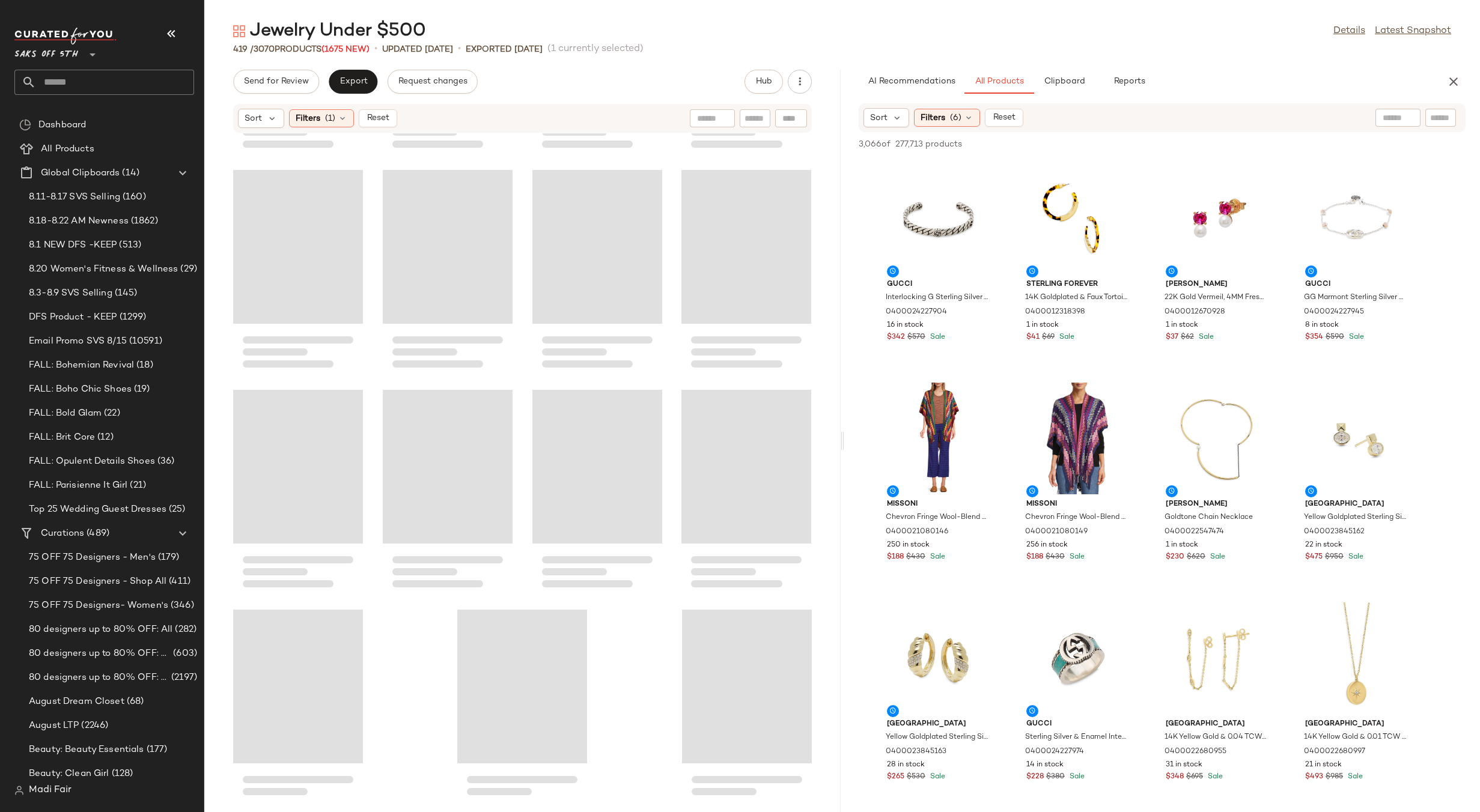
scroll to position [22420, 0]
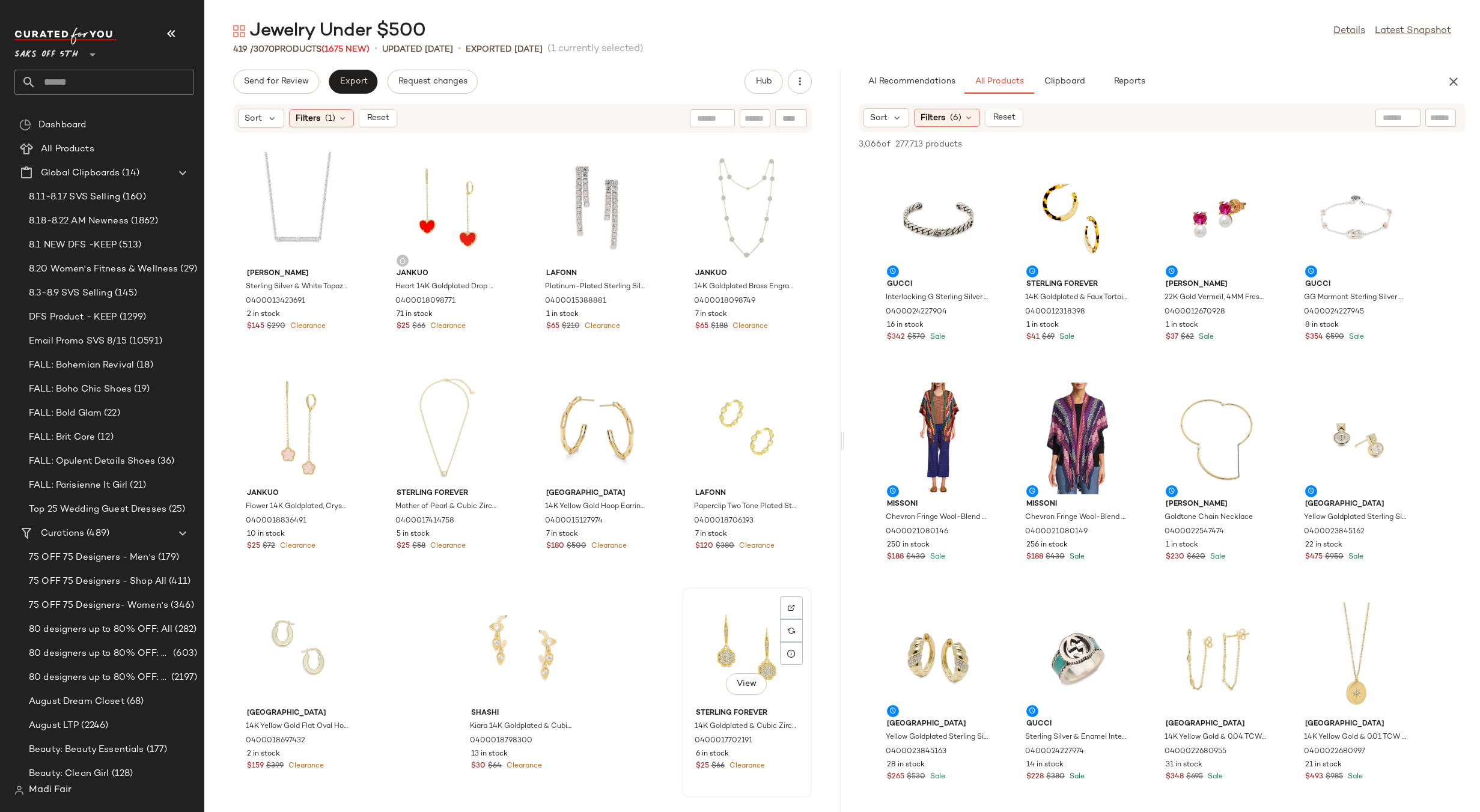
click at [715, 640] on div "View" at bounding box center [747, 647] width 121 height 111
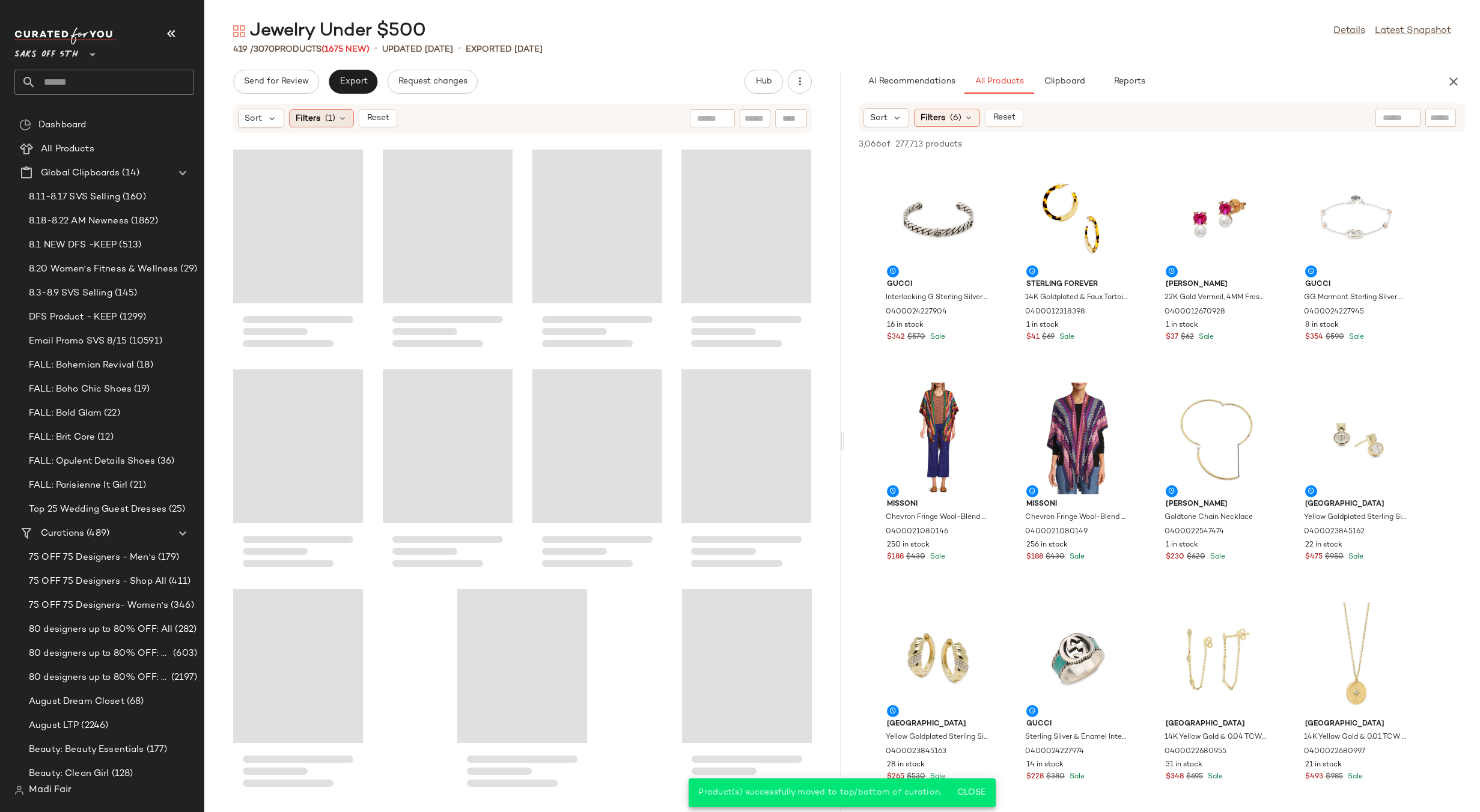
click at [333, 117] on span "(1)" at bounding box center [330, 118] width 10 height 13
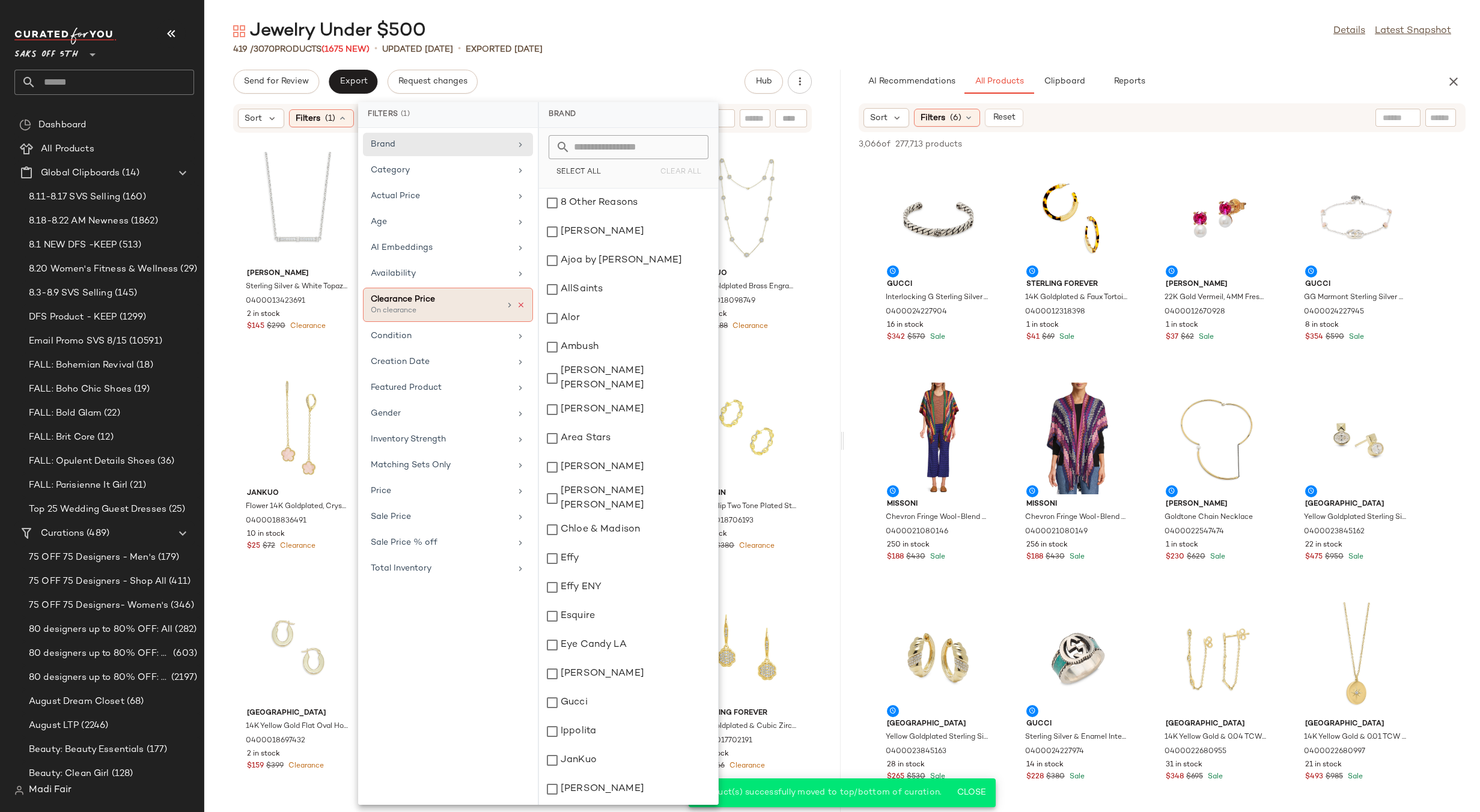
click at [522, 306] on icon at bounding box center [521, 305] width 9 height 9
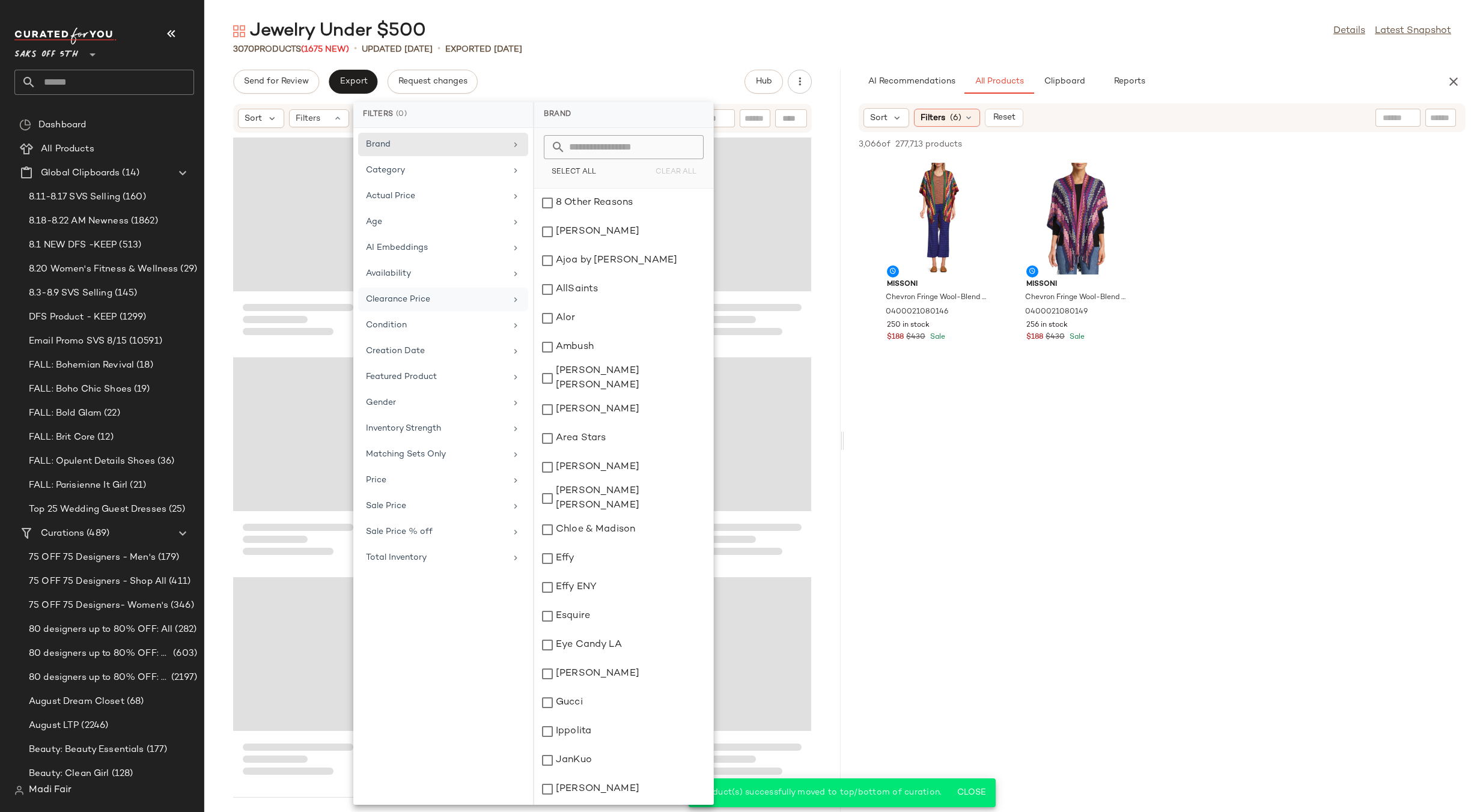
click at [741, 43] on div "3070 Products (1675 New) • updated [DATE] • Exported [DATE]" at bounding box center [842, 49] width 1276 height 12
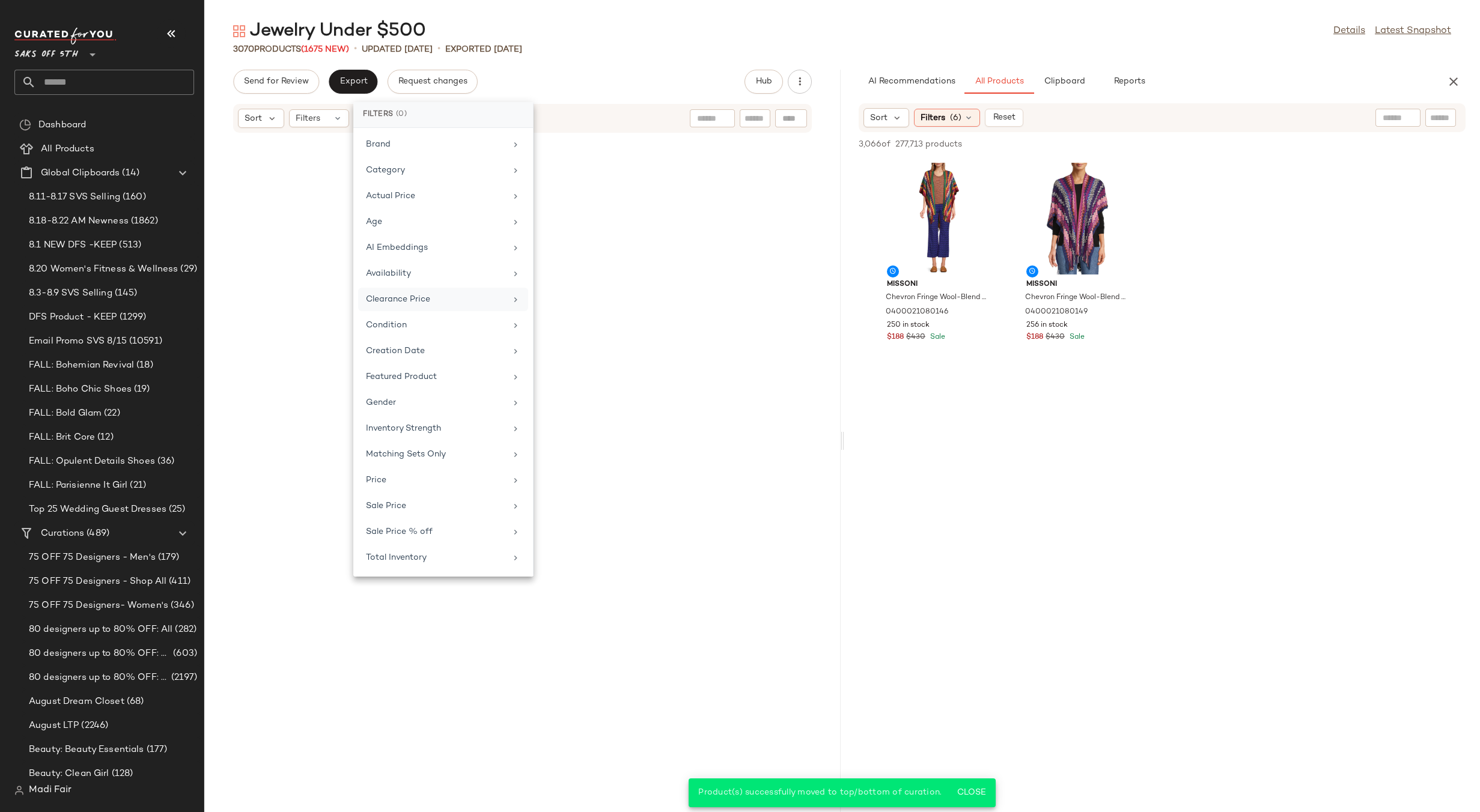
scroll to position [168165, 0]
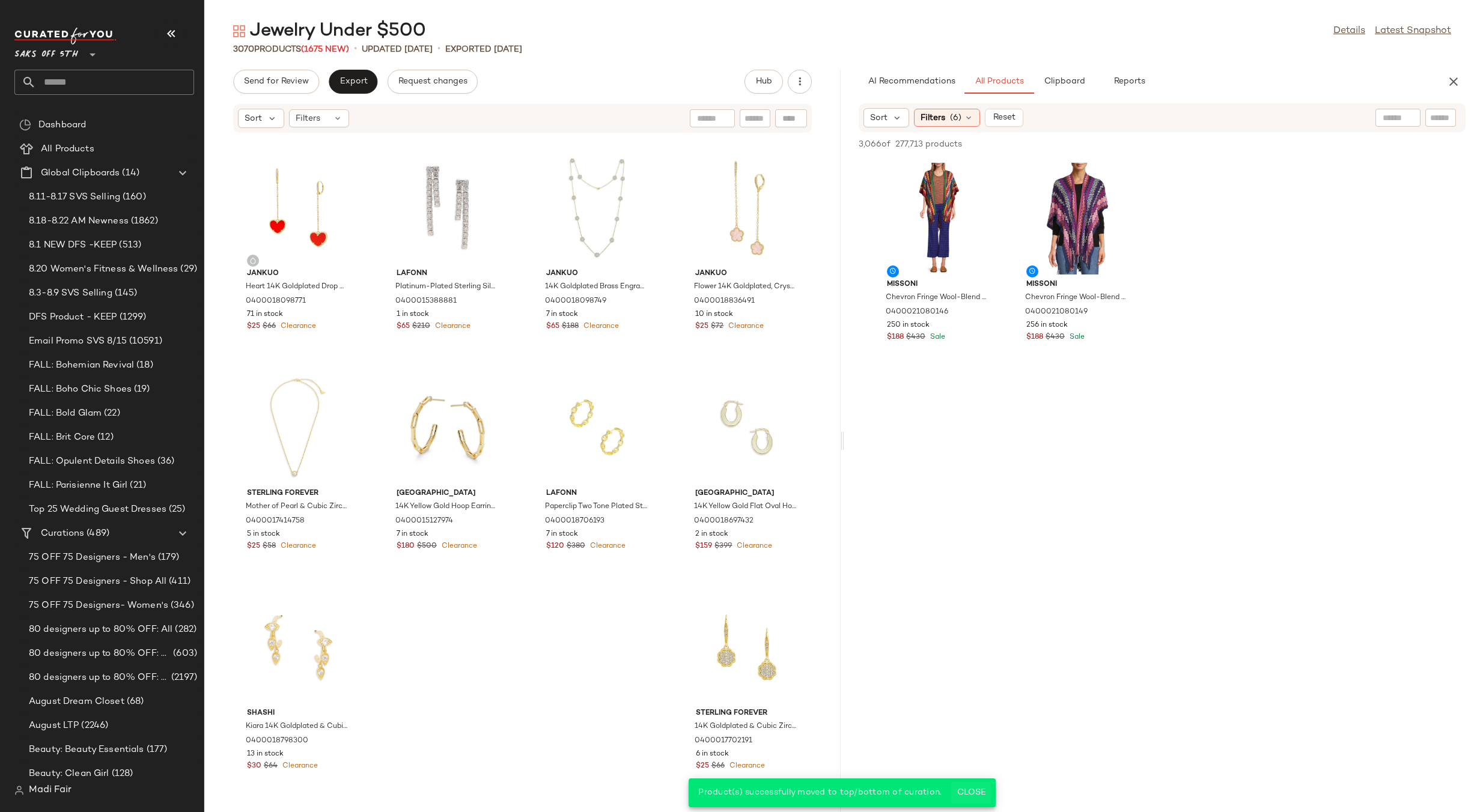
click at [966, 790] on span "Close" at bounding box center [970, 793] width 29 height 9
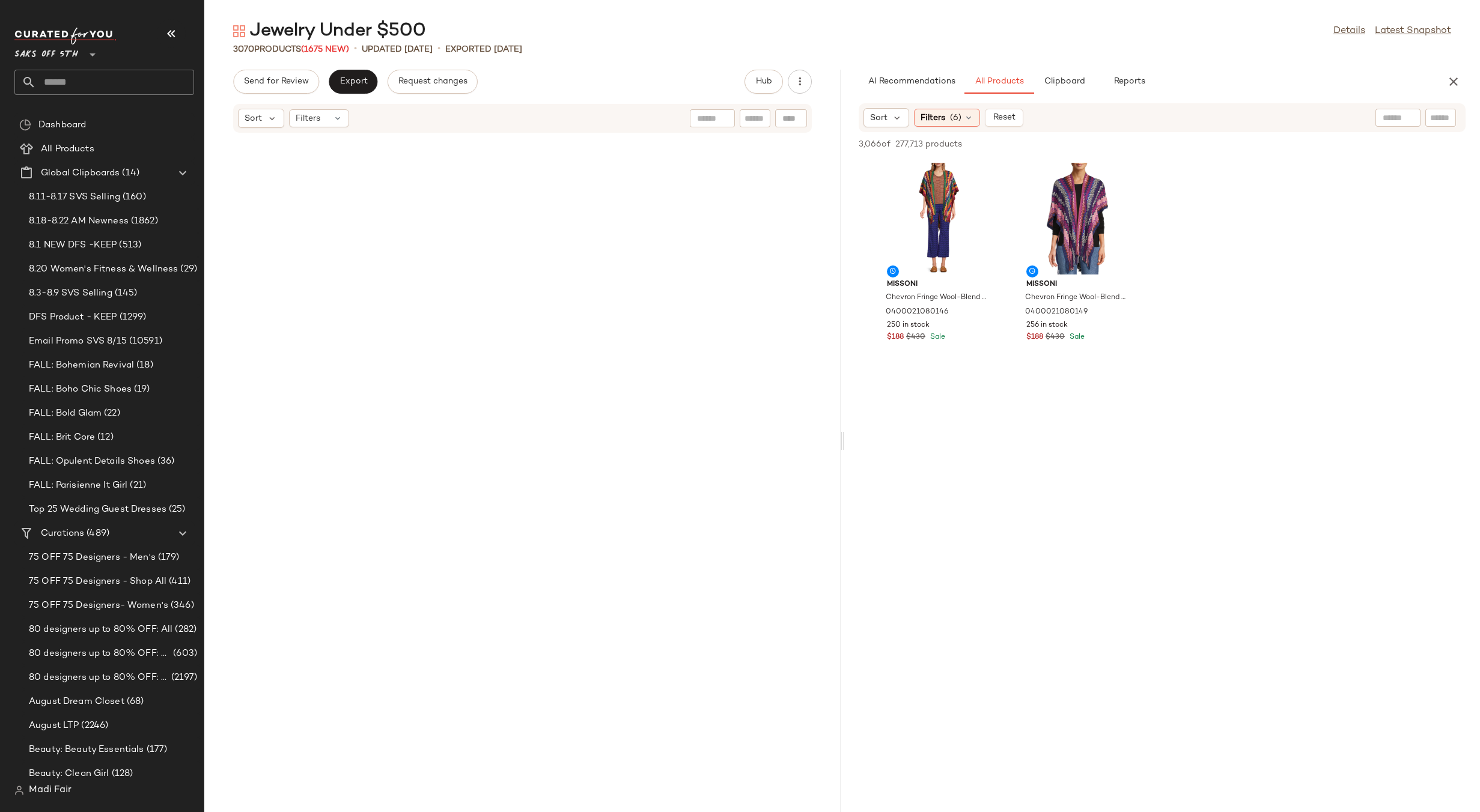
scroll to position [0, 0]
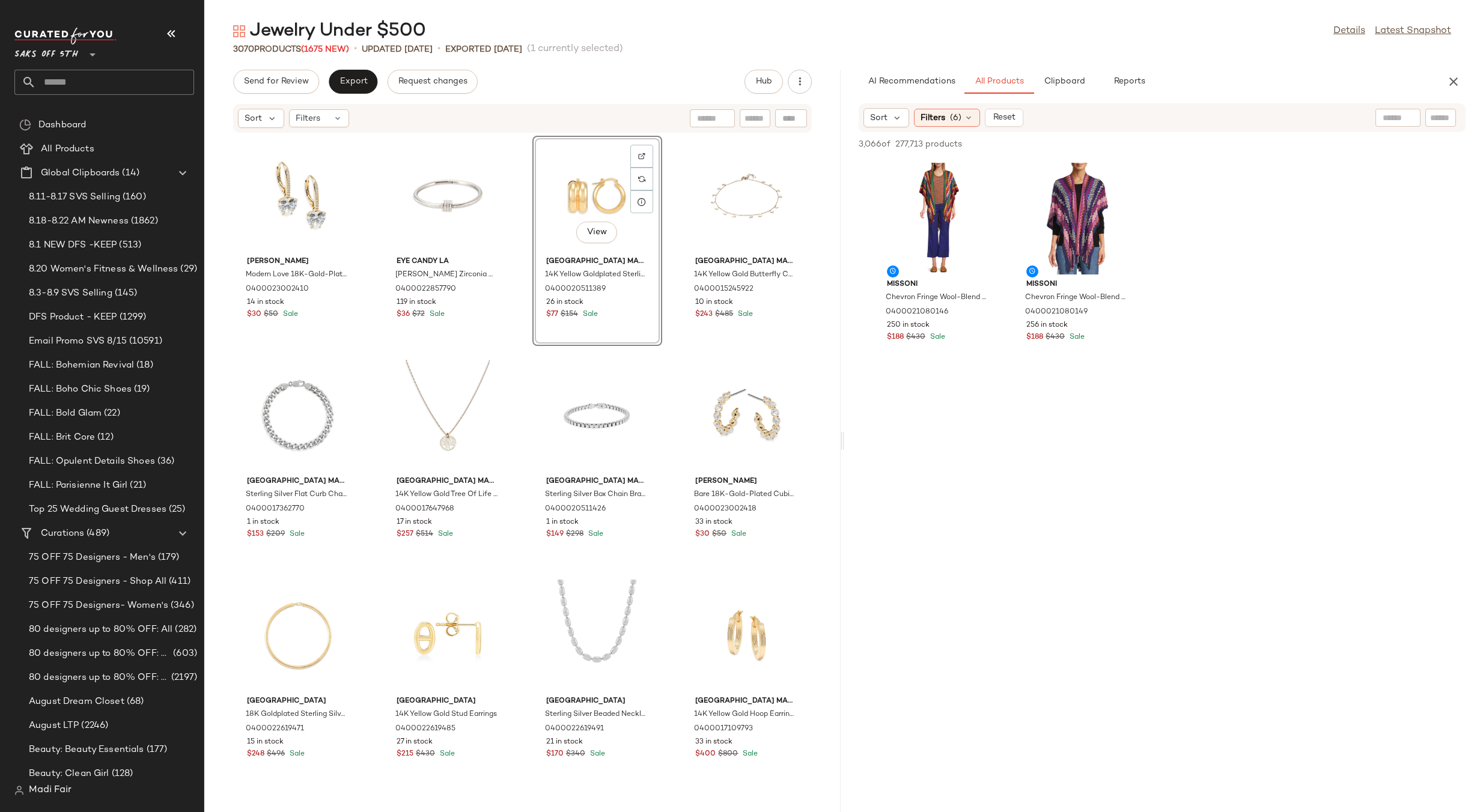
click at [660, 354] on div "Nadri Modern Love 18K-Gold-Plated Cubic Zirconia Heart Drop Earrings 0400023002…" at bounding box center [522, 465] width 636 height 664
click at [949, 109] on div "Filters (6)" at bounding box center [947, 117] width 66 height 18
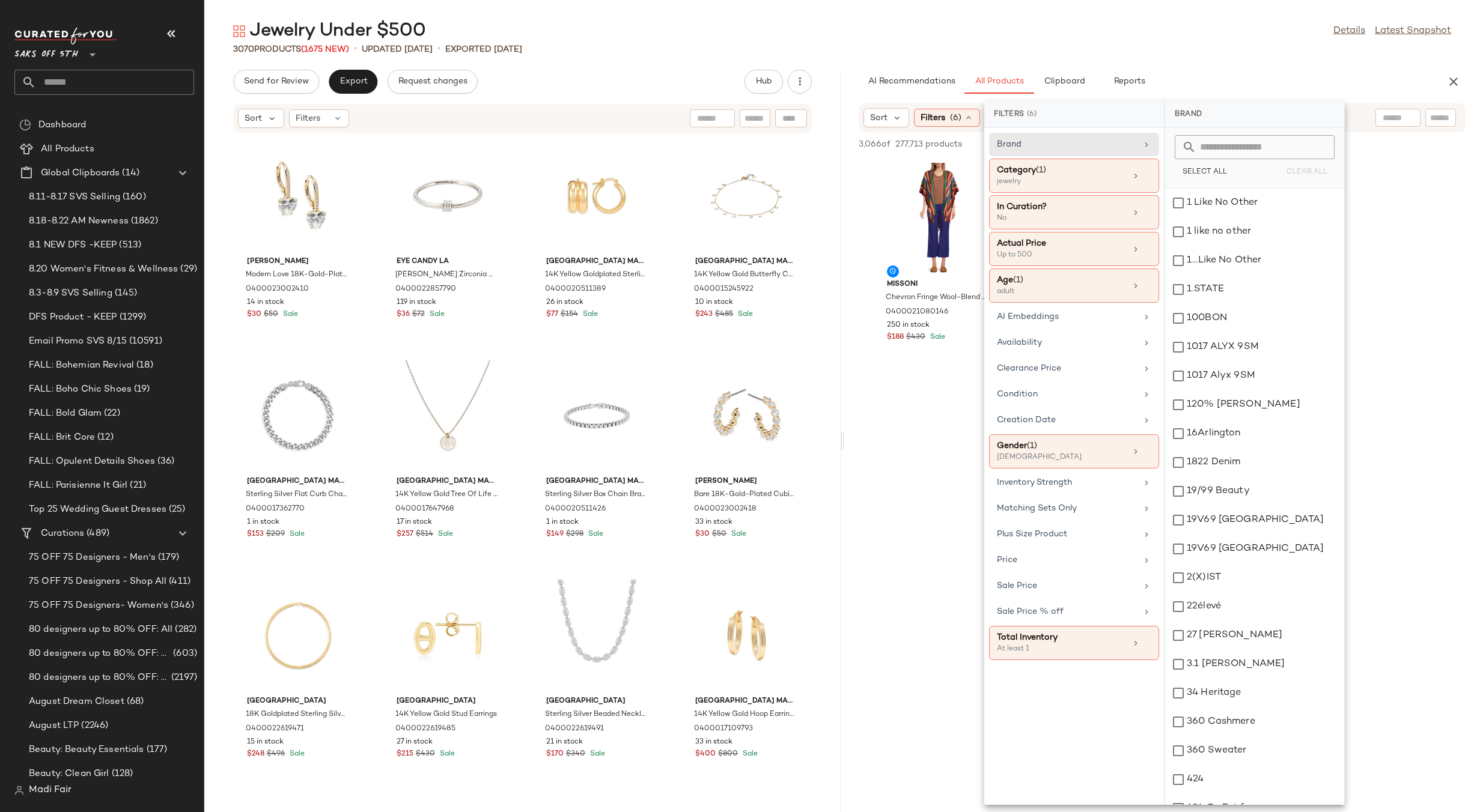
click at [1006, 27] on div "Jewelry Under $500 Details Latest Snapshot" at bounding box center [842, 31] width 1276 height 24
click at [346, 105] on div "Sort Filters" at bounding box center [522, 118] width 579 height 29
click at [340, 117] on icon at bounding box center [338, 118] width 9 height 9
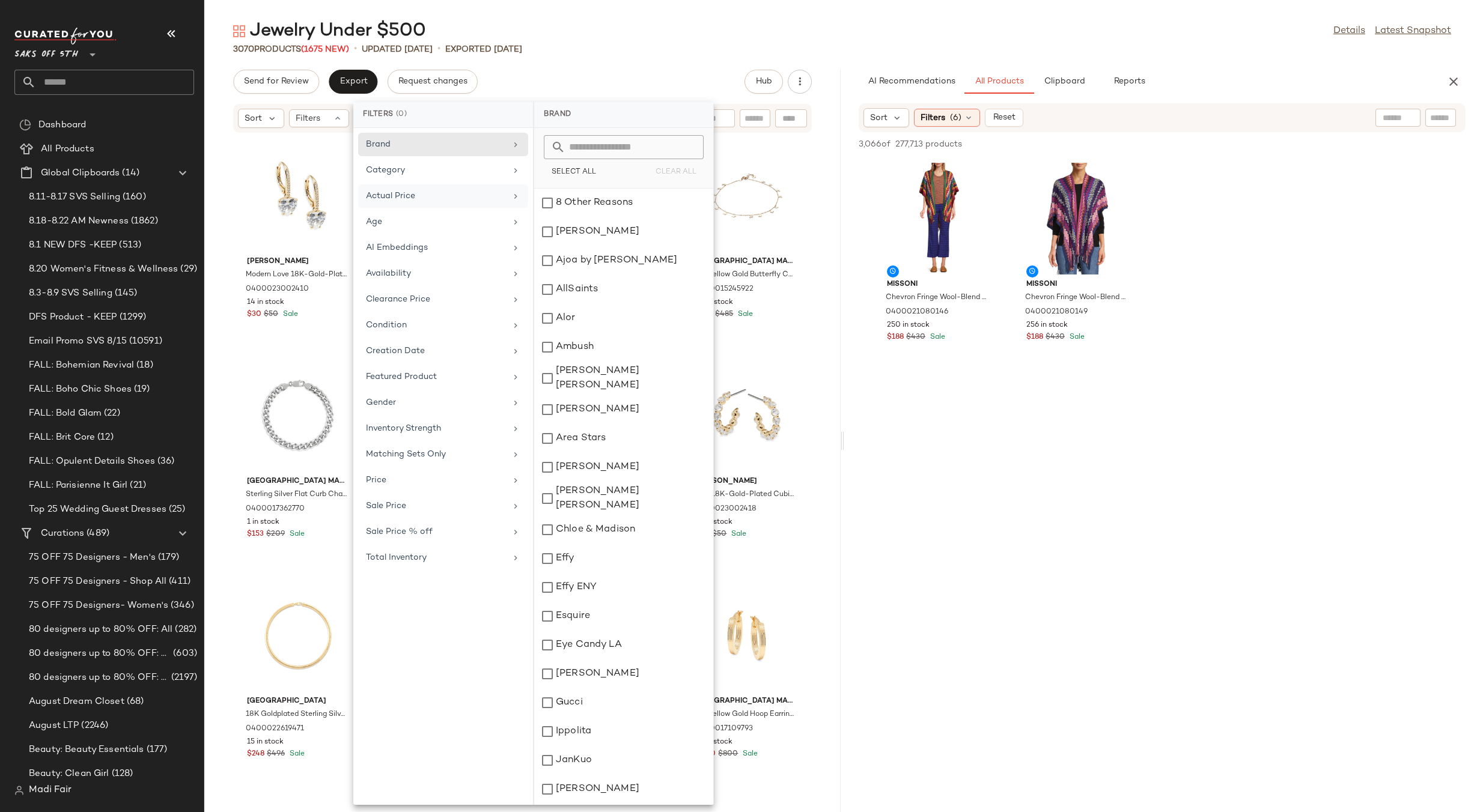
click at [407, 198] on div "Actual Price" at bounding box center [435, 196] width 140 height 13
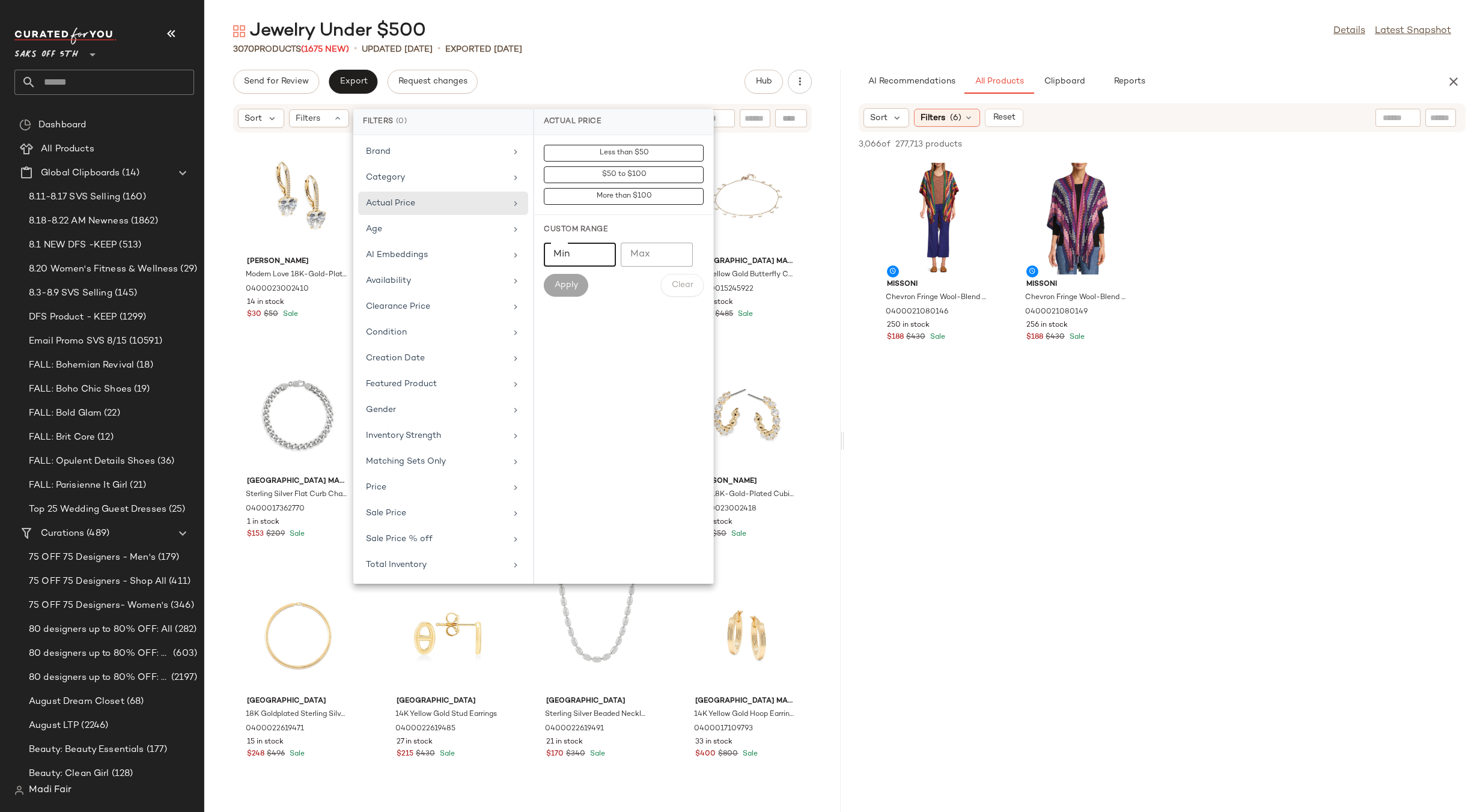
click at [565, 255] on input "Min" at bounding box center [579, 255] width 72 height 24
type input "***"
click at [567, 281] on span "Apply" at bounding box center [566, 285] width 24 height 9
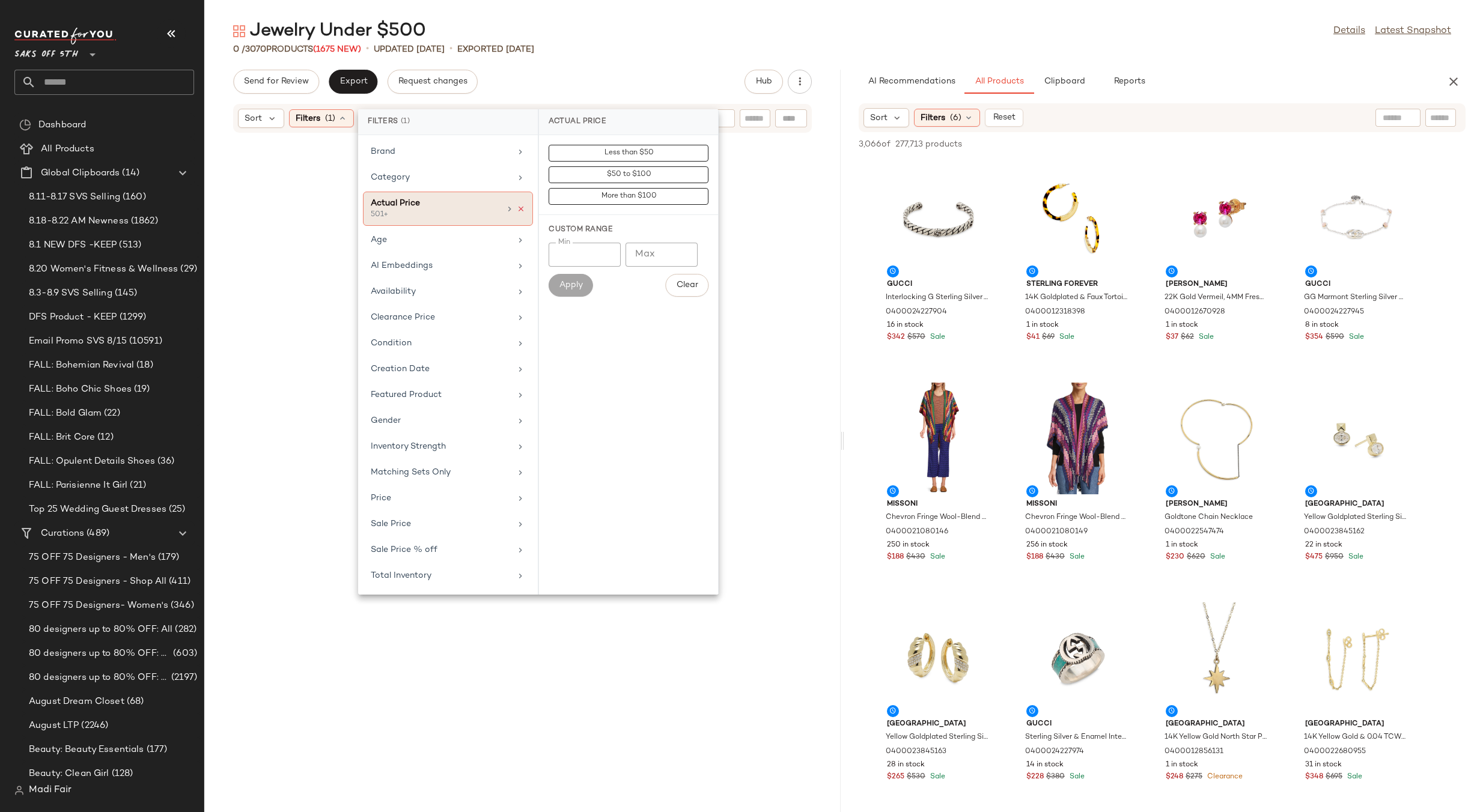
click at [523, 210] on icon at bounding box center [521, 209] width 9 height 9
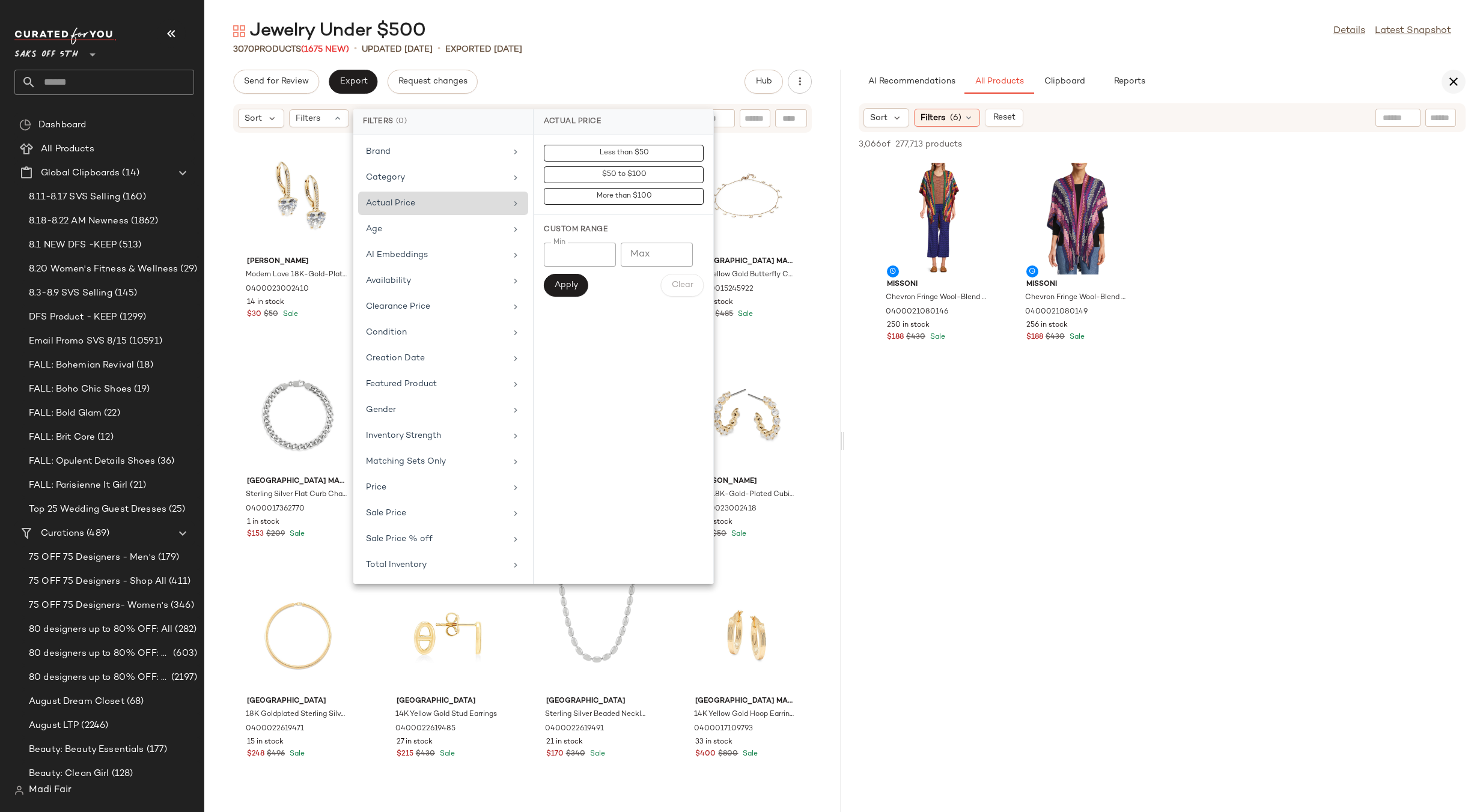
click at [1455, 80] on icon "button" at bounding box center [1453, 82] width 15 height 15
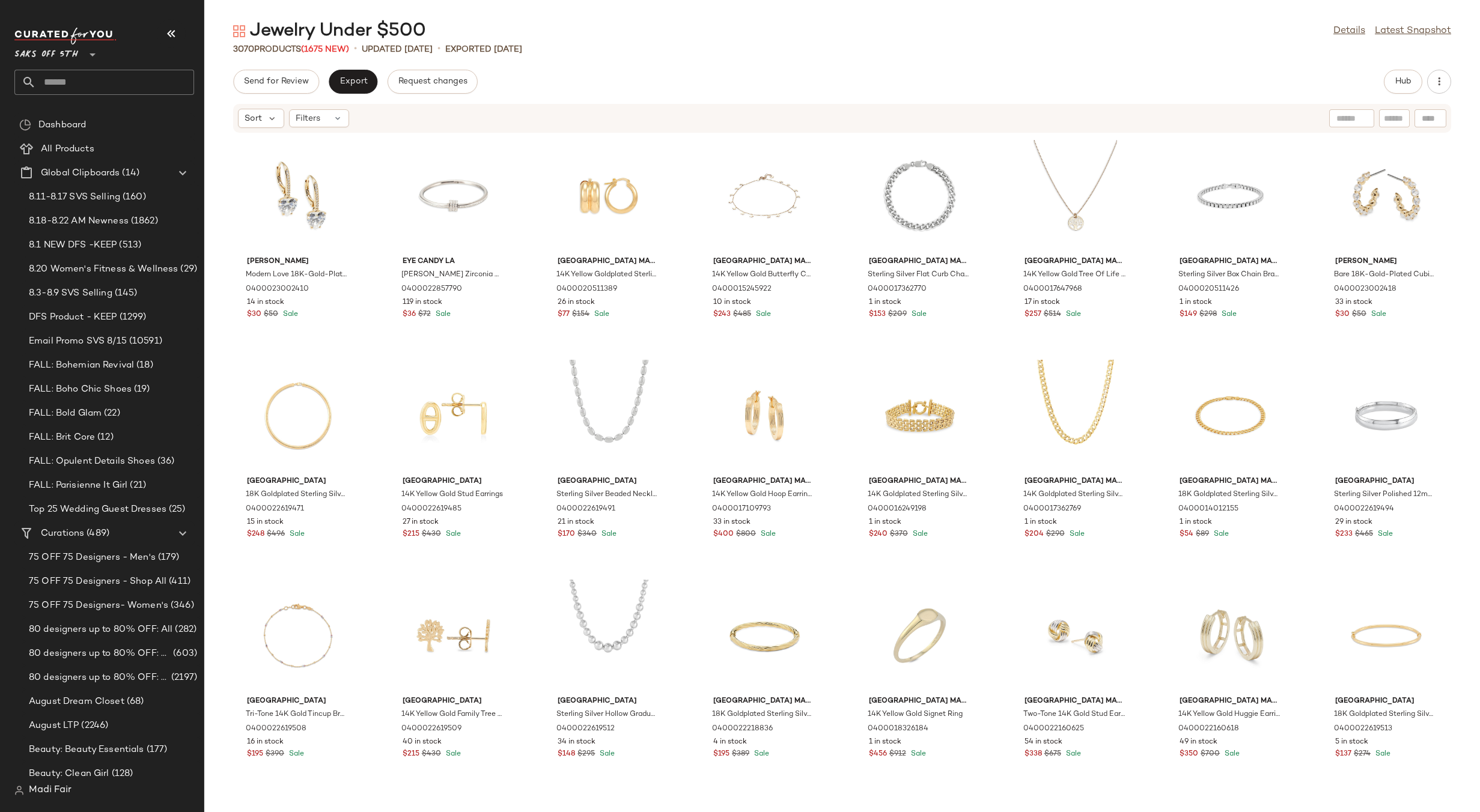
click at [595, 31] on div "Jewelry Under $500 Details Latest Snapshot" at bounding box center [842, 31] width 1276 height 24
click at [340, 119] on icon at bounding box center [338, 118] width 9 height 9
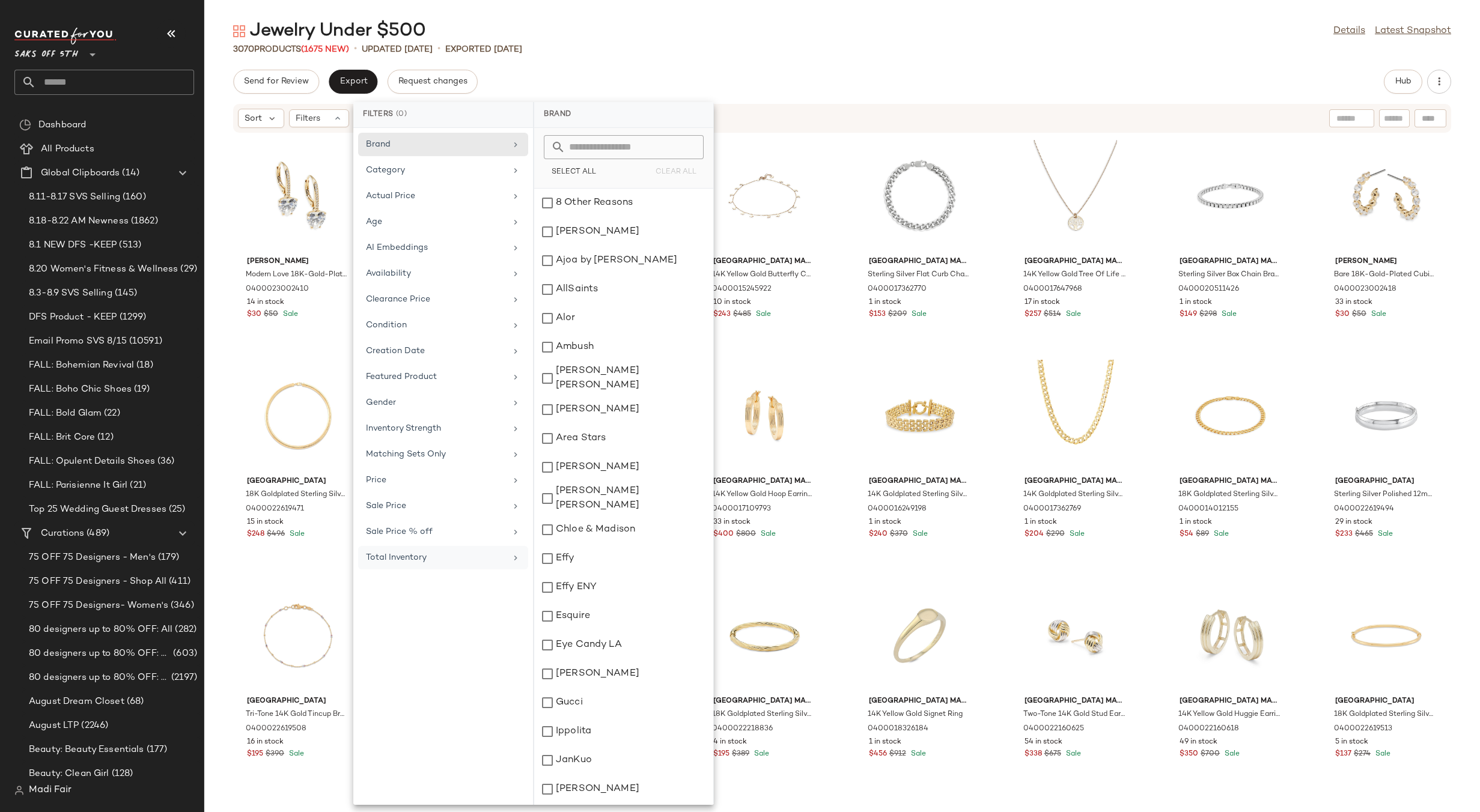
click at [435, 551] on div "Total Inventory" at bounding box center [435, 557] width 140 height 13
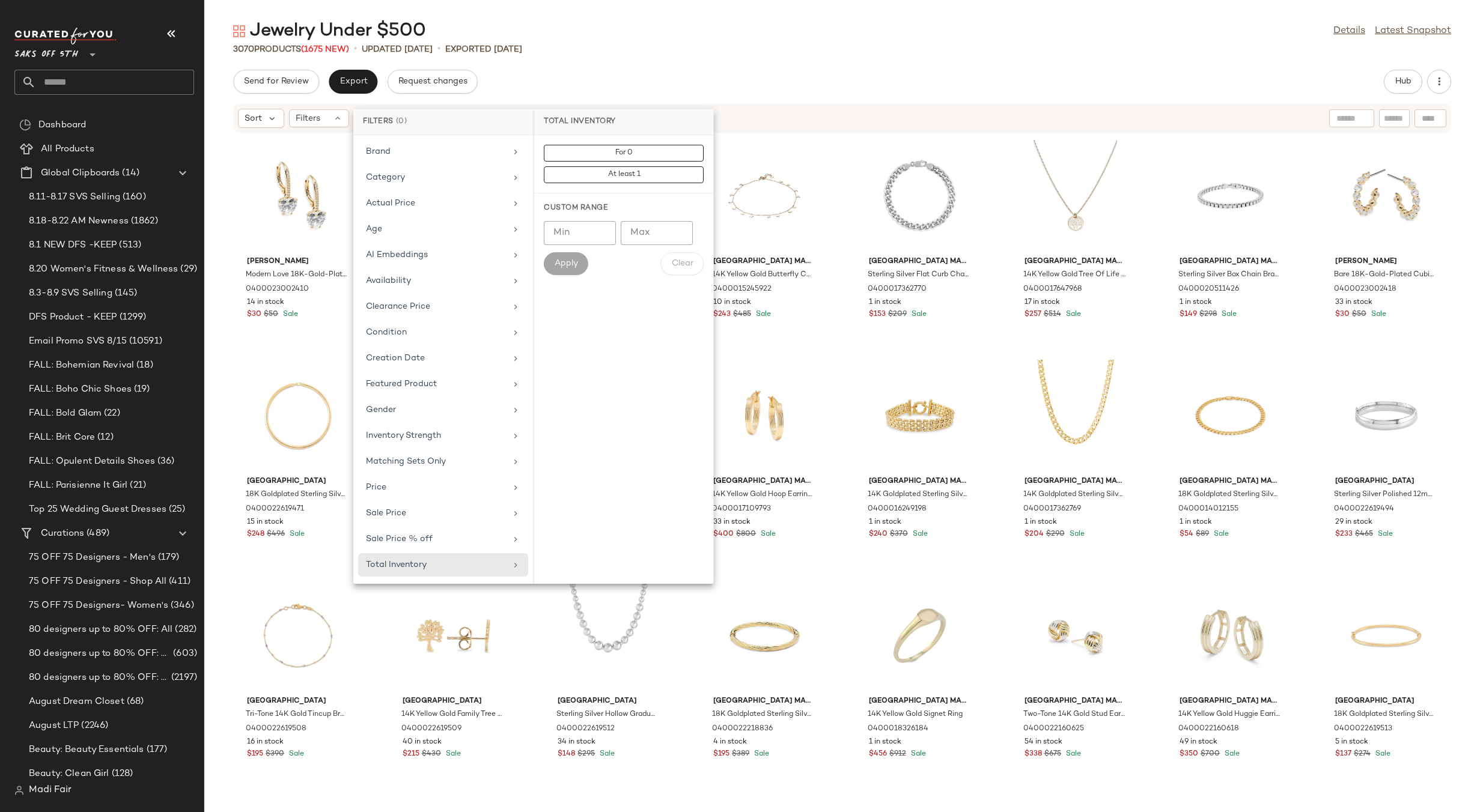
click at [576, 232] on input "Min" at bounding box center [579, 233] width 72 height 24
type input "***"
click at [571, 271] on button "Apply" at bounding box center [565, 263] width 44 height 23
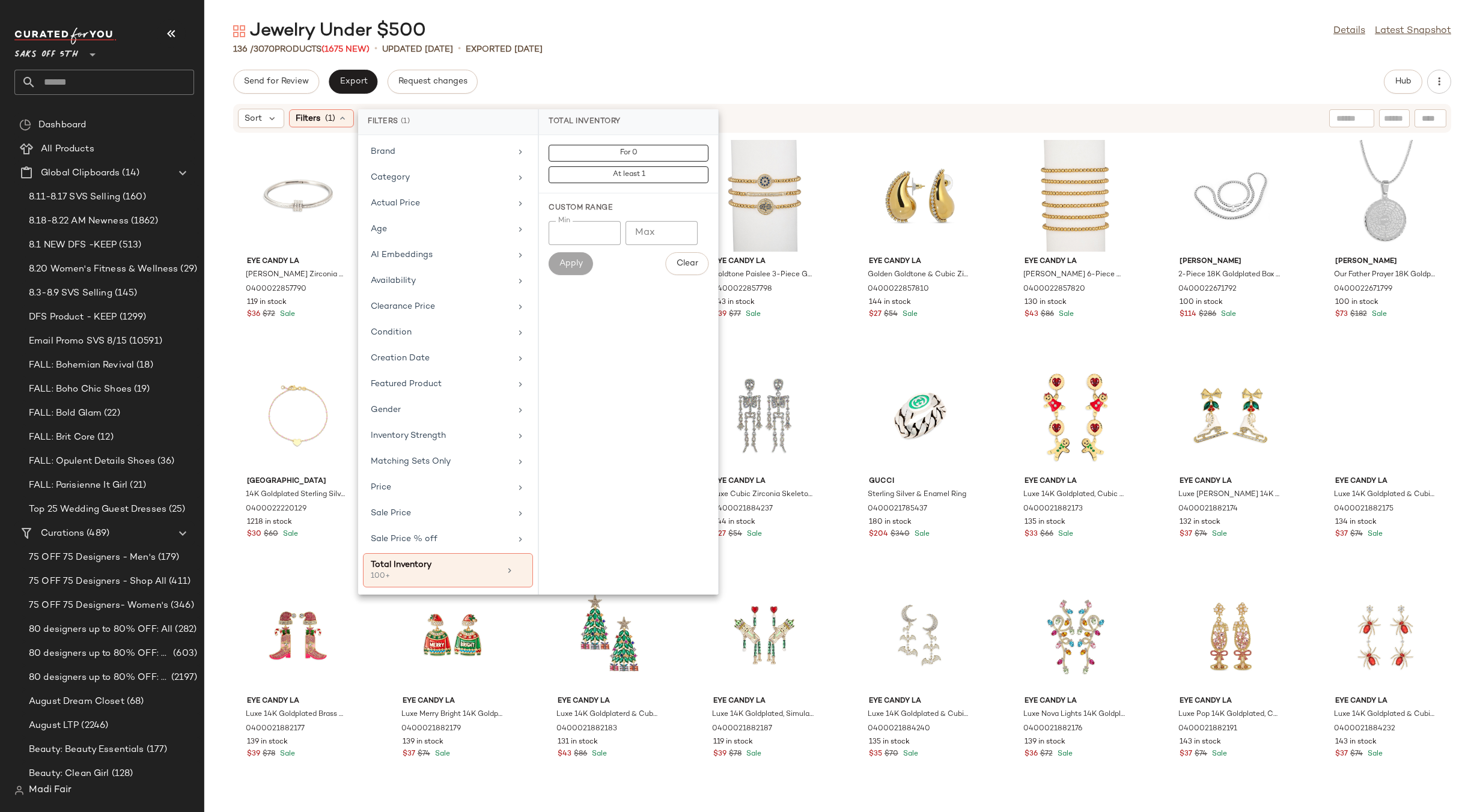
click at [646, 54] on div "136 / 3070 Products (1675 New) • updated [DATE] • Exported [DATE]" at bounding box center [842, 49] width 1276 height 12
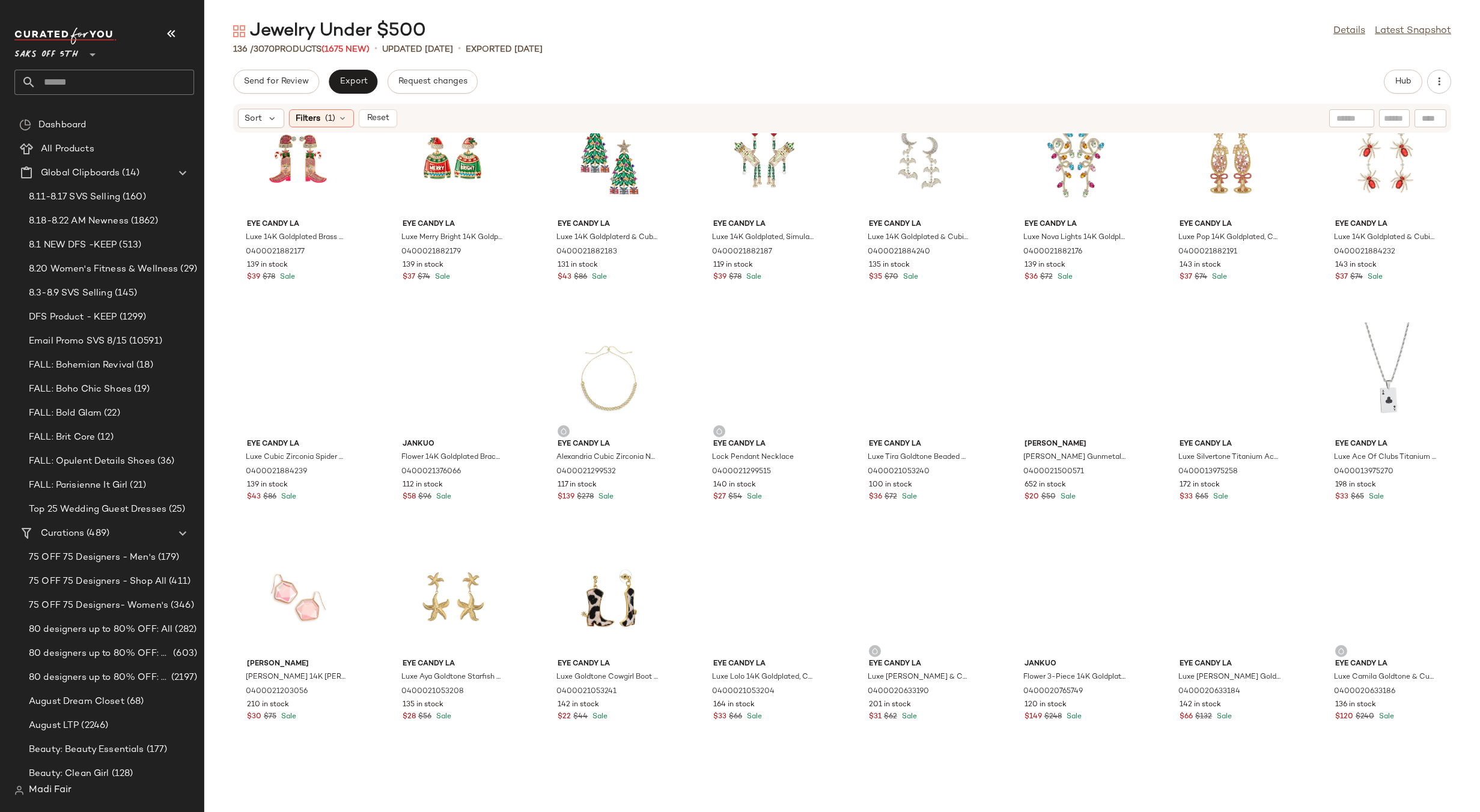
scroll to position [490, 0]
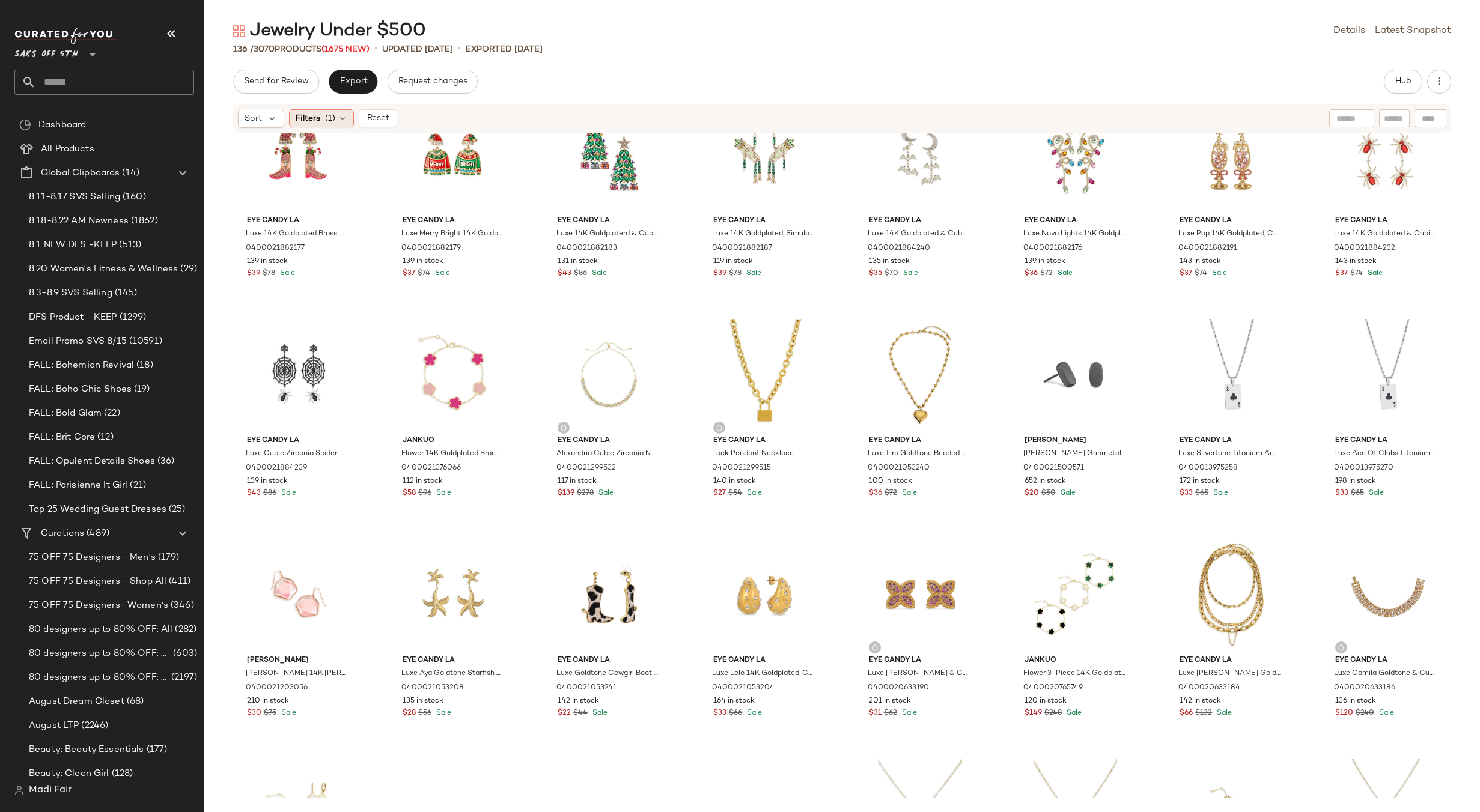
click at [332, 115] on span "(1)" at bounding box center [330, 118] width 10 height 13
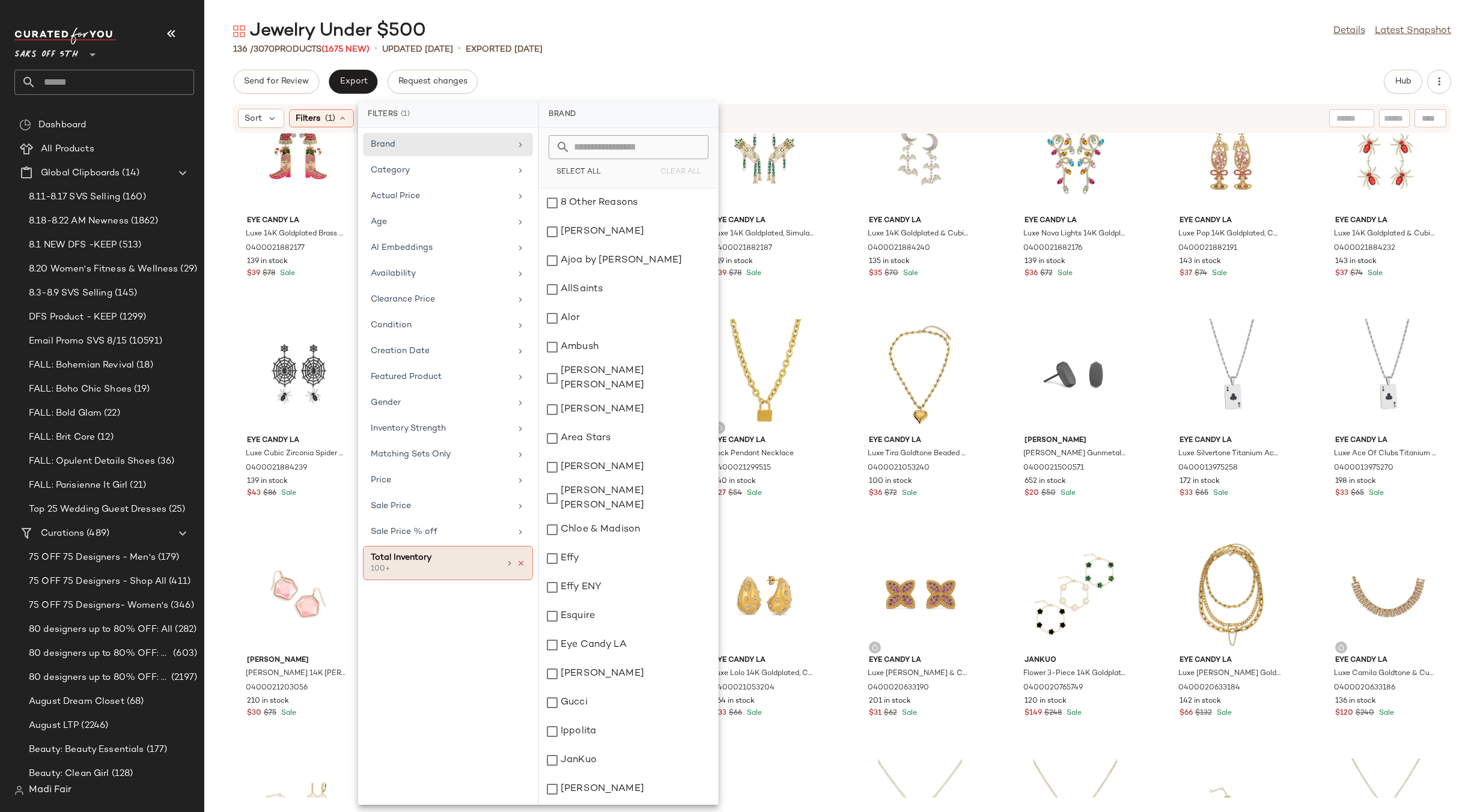
click at [522, 563] on icon at bounding box center [521, 563] width 9 height 9
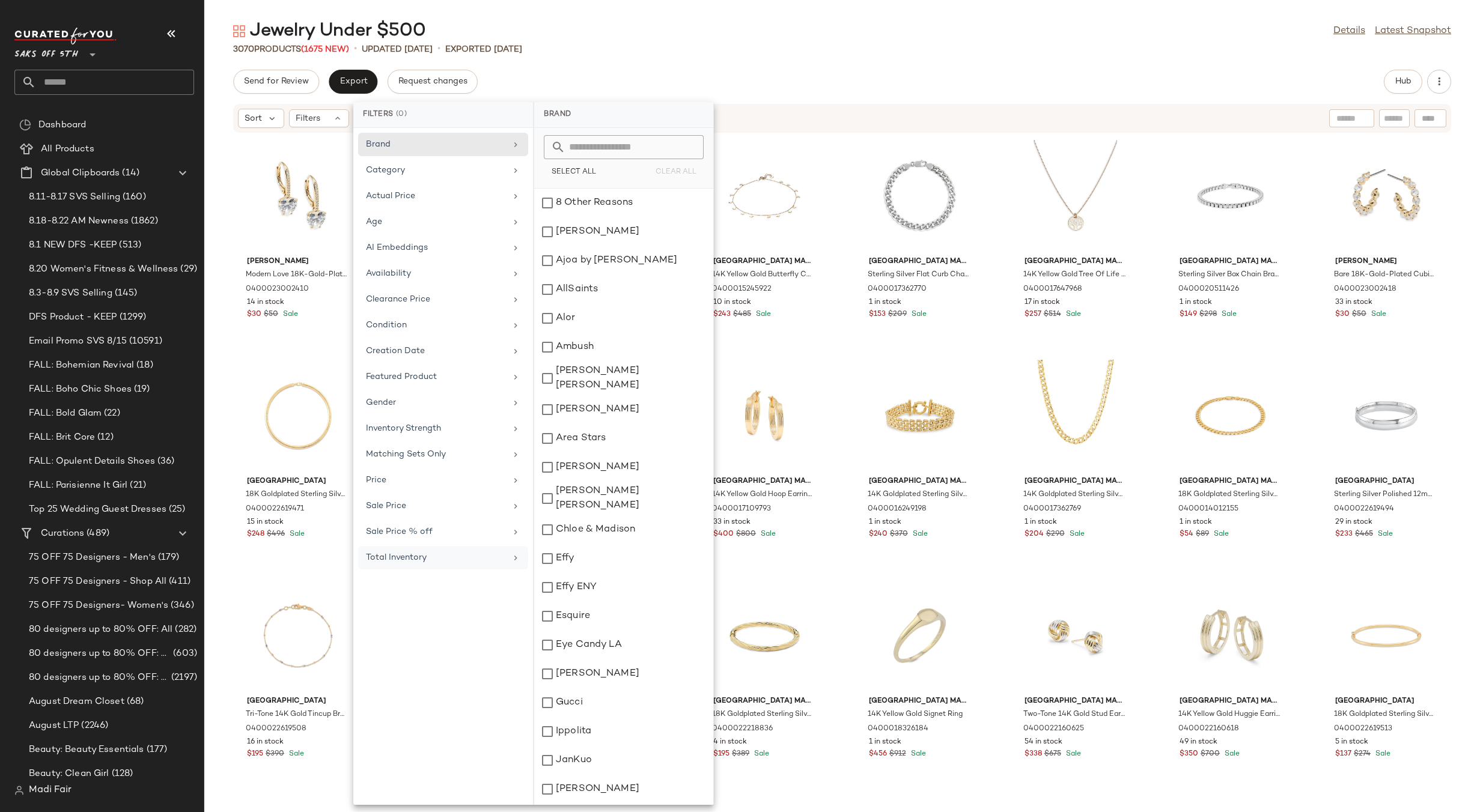
click at [591, 42] on div "Jewelry Under $500 Details Latest Snapshot" at bounding box center [842, 31] width 1276 height 24
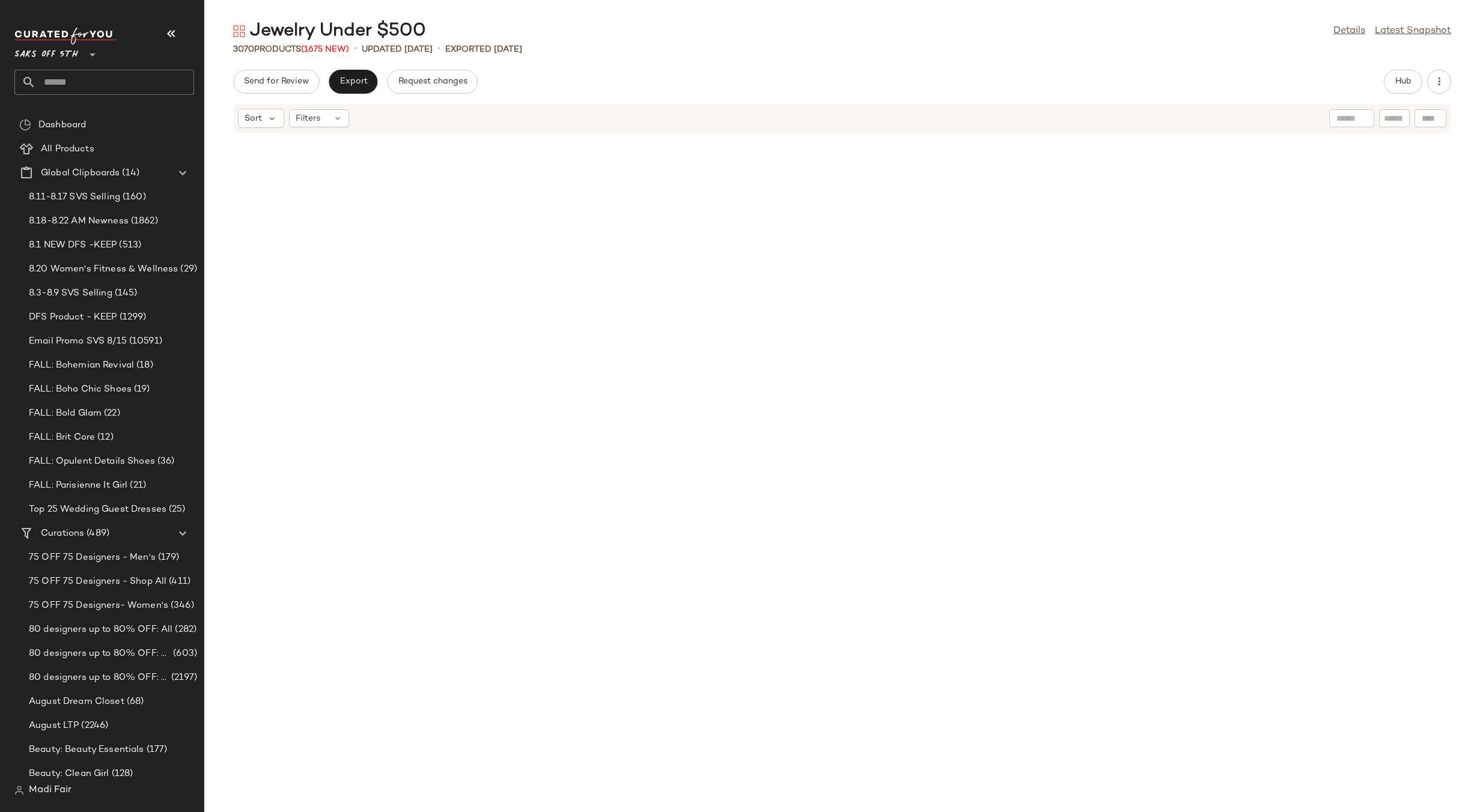
scroll to position [0, 0]
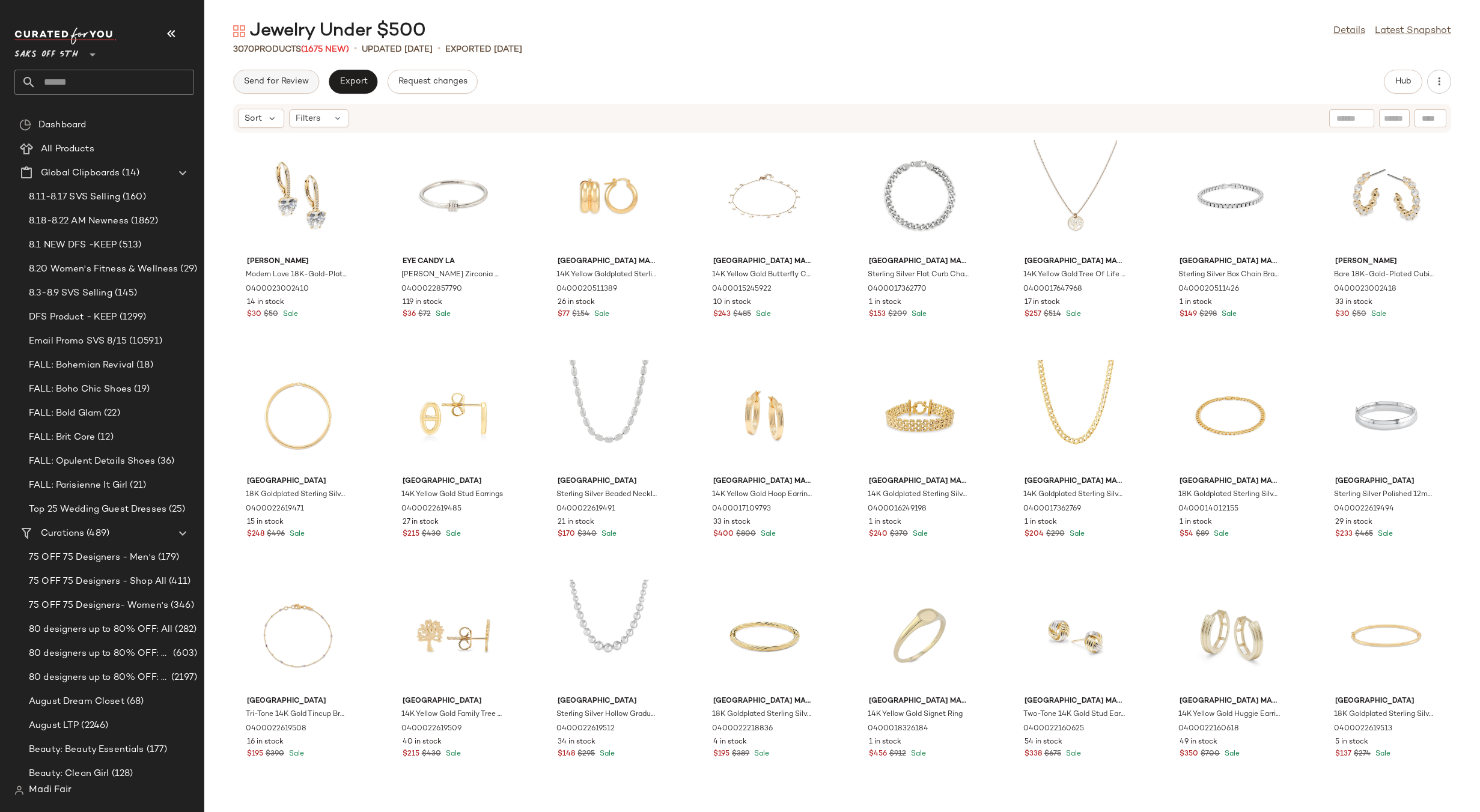
click at [305, 82] on span "Send for Review" at bounding box center [276, 82] width 66 height 9
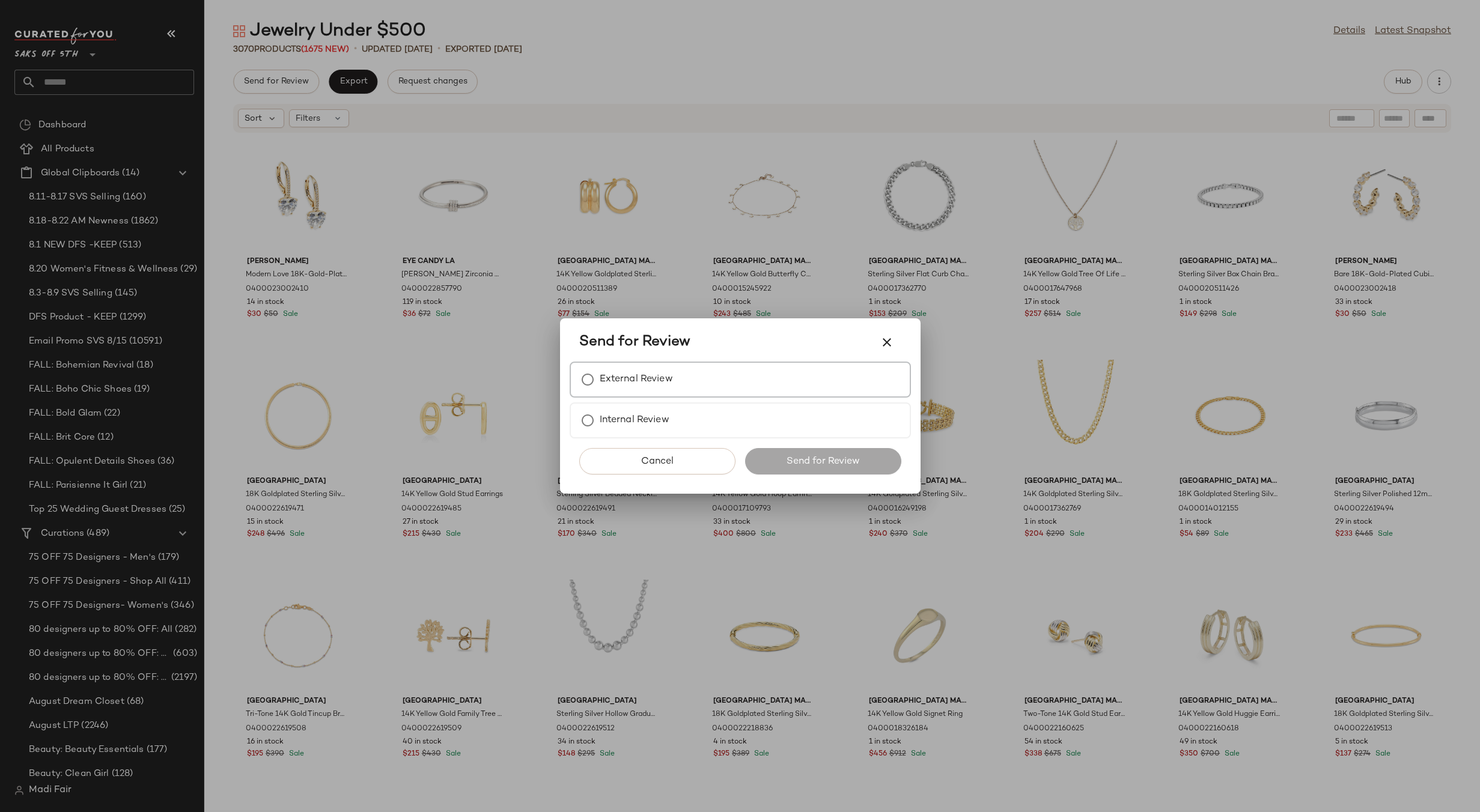
click at [644, 379] on label "External Review" at bounding box center [636, 379] width 73 height 24
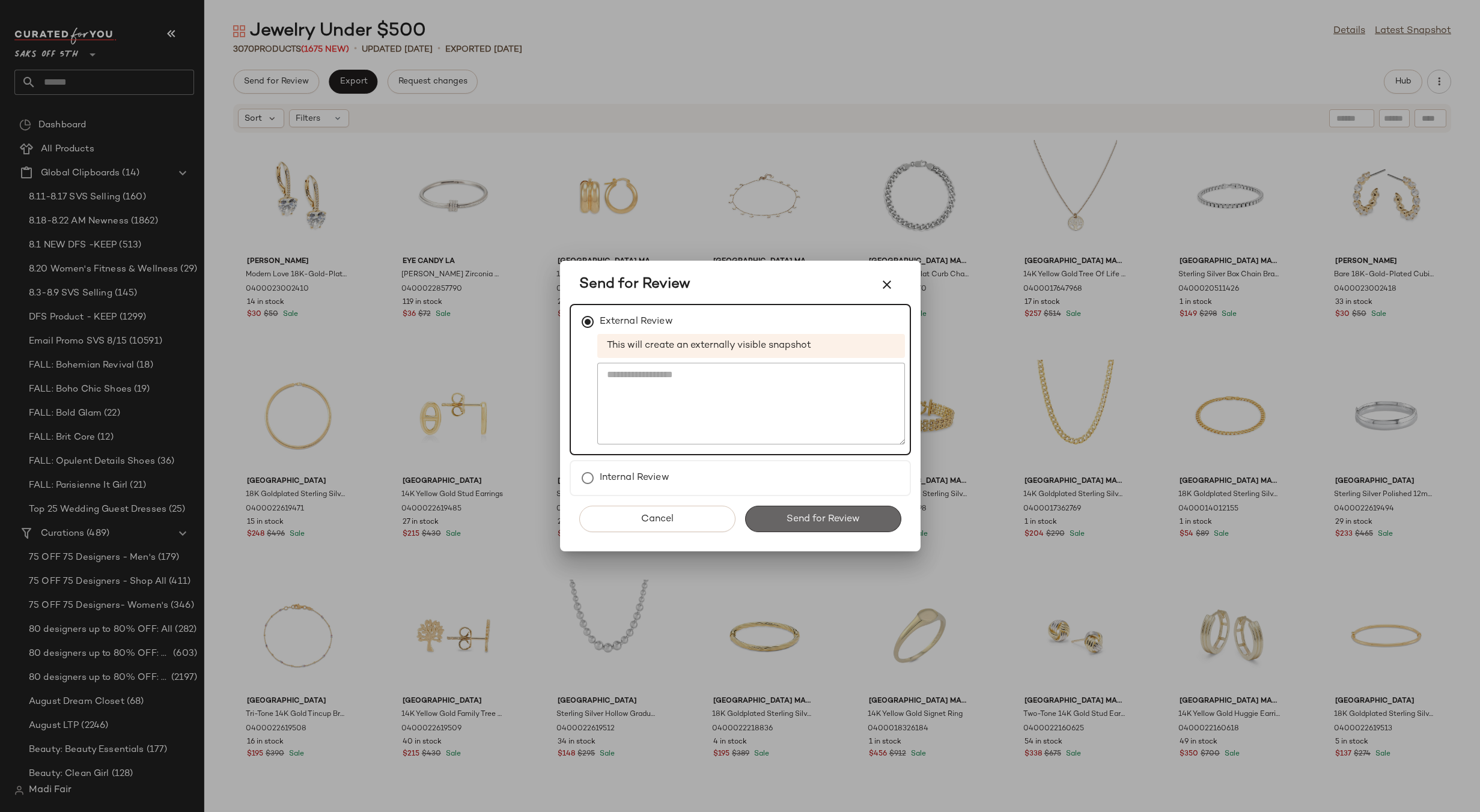
click at [843, 523] on span "Send for Review" at bounding box center [822, 519] width 74 height 11
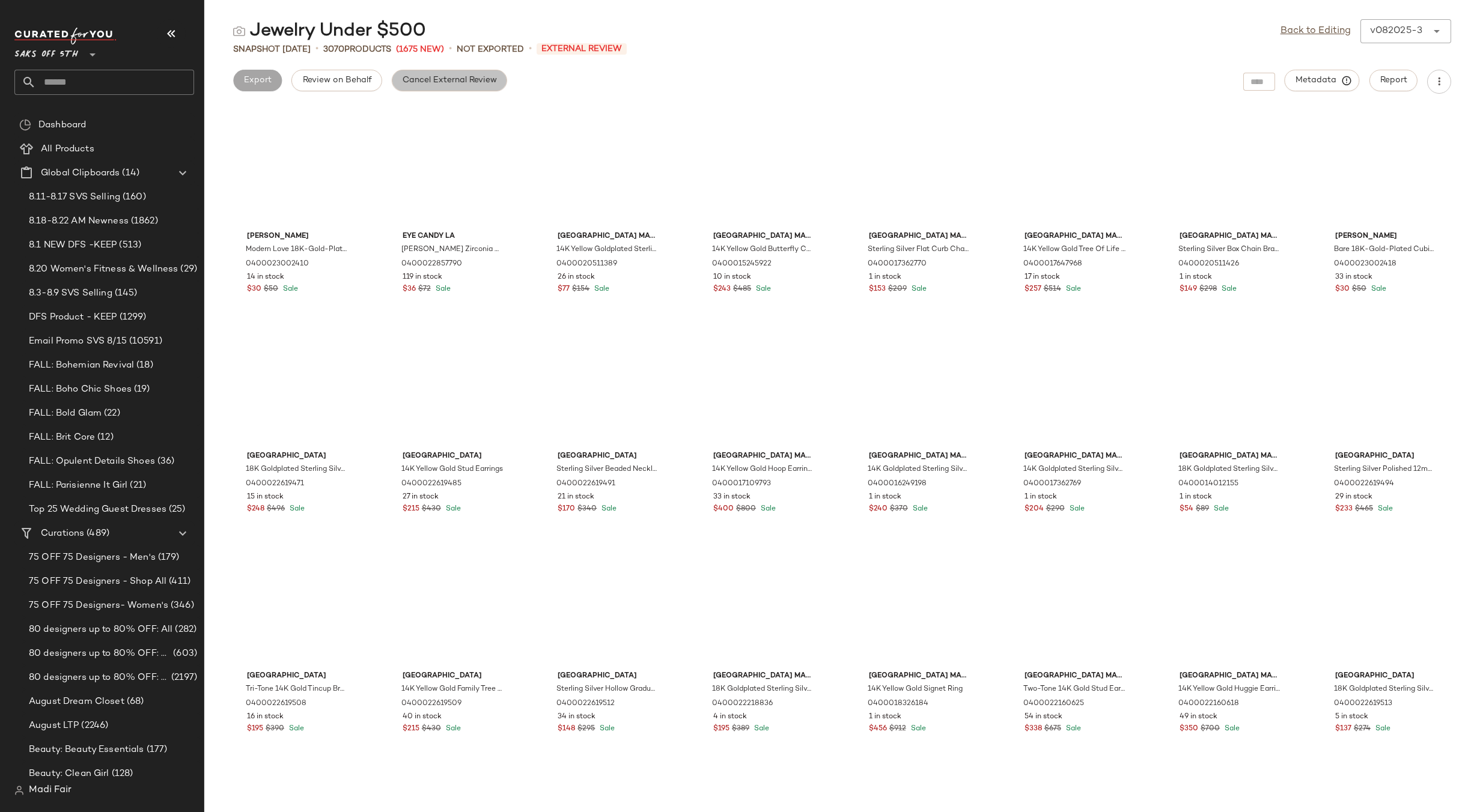
click at [440, 86] on span "Cancel External Review" at bounding box center [449, 80] width 95 height 9
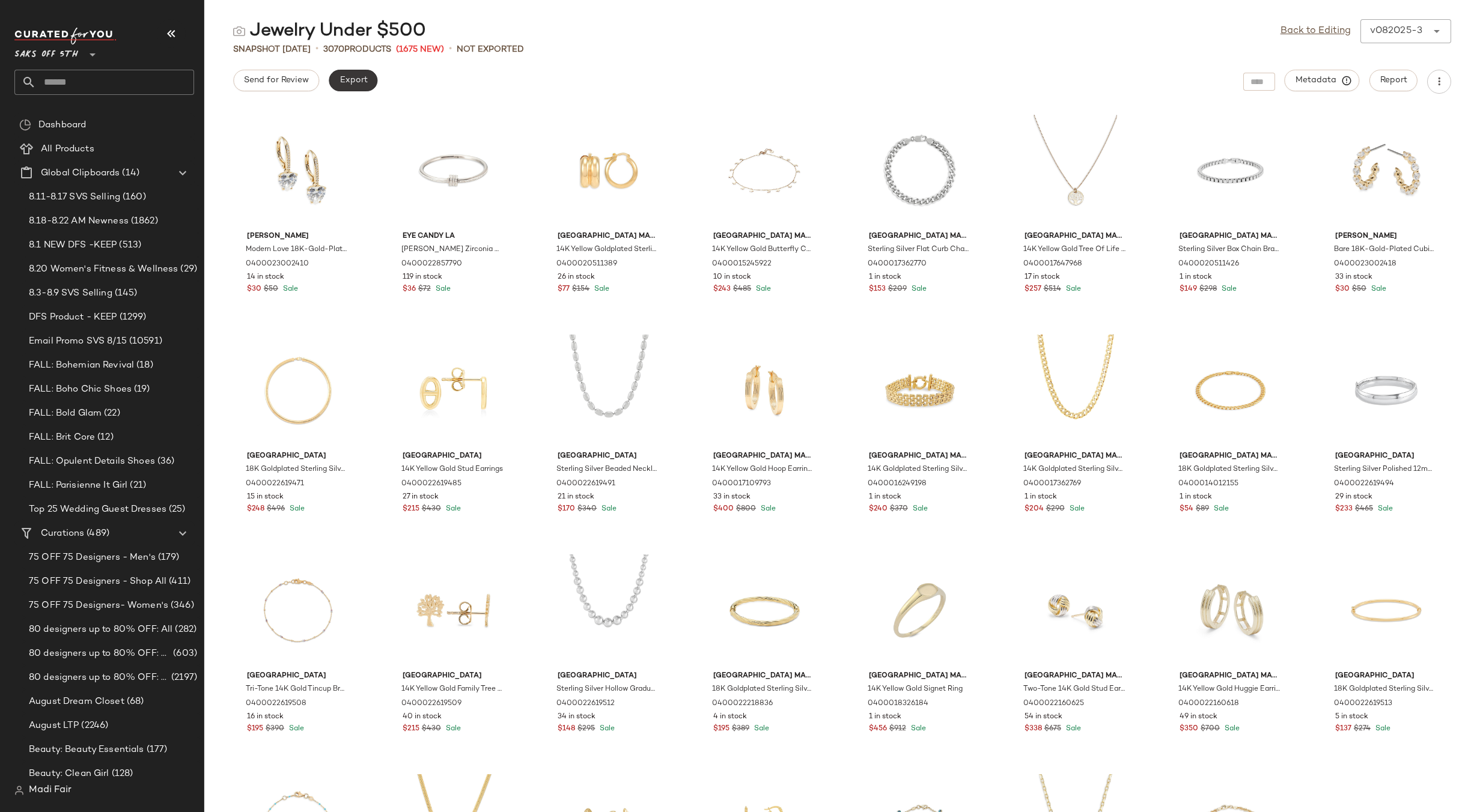
click at [352, 83] on span "Export" at bounding box center [353, 80] width 29 height 9
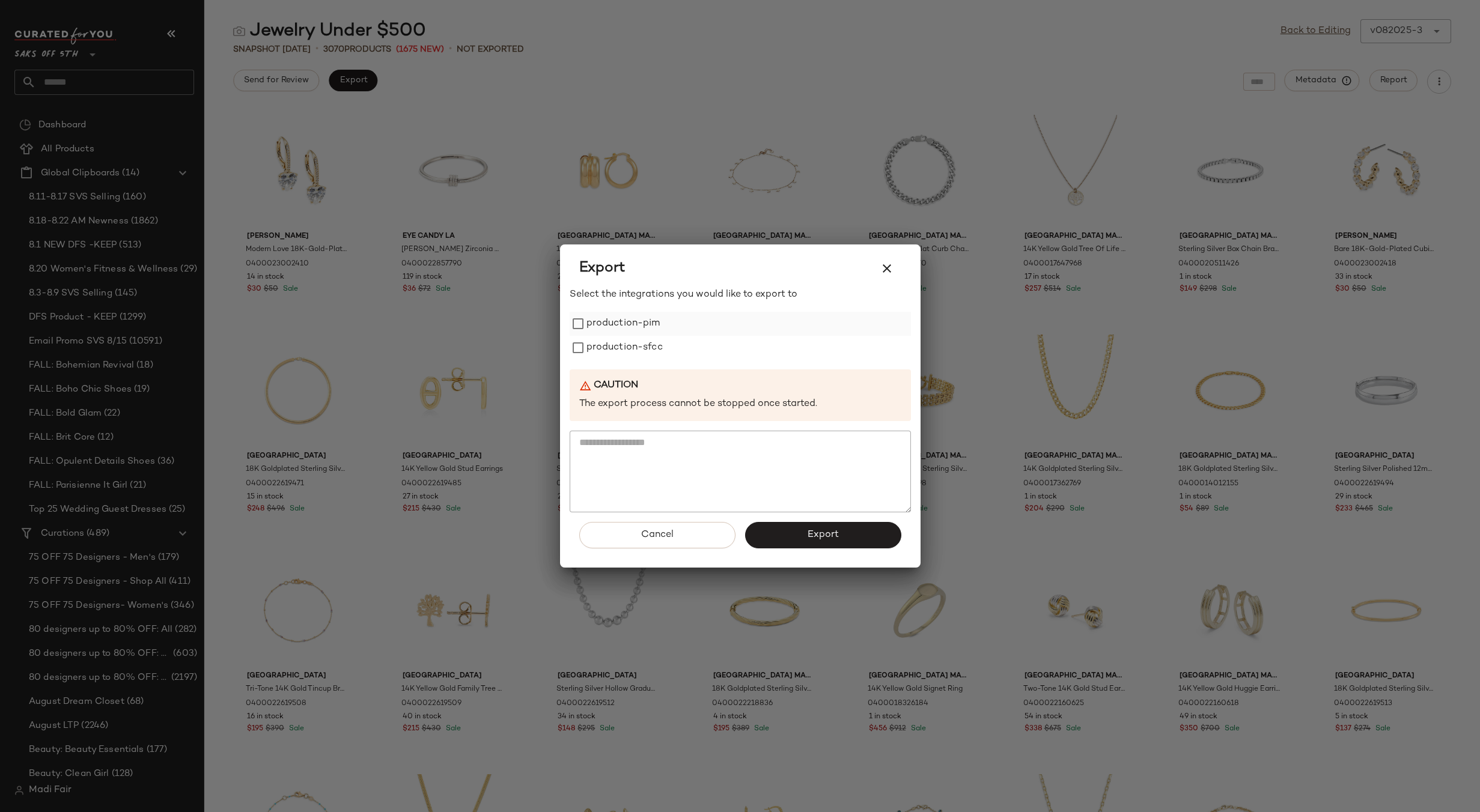
click at [634, 326] on label "production-pim" at bounding box center [623, 324] width 74 height 24
click at [636, 345] on label "production-sfcc" at bounding box center [625, 348] width 76 height 24
click at [808, 537] on span "Export" at bounding box center [823, 535] width 32 height 11
click at [886, 261] on icon "button" at bounding box center [887, 269] width 15 height 15
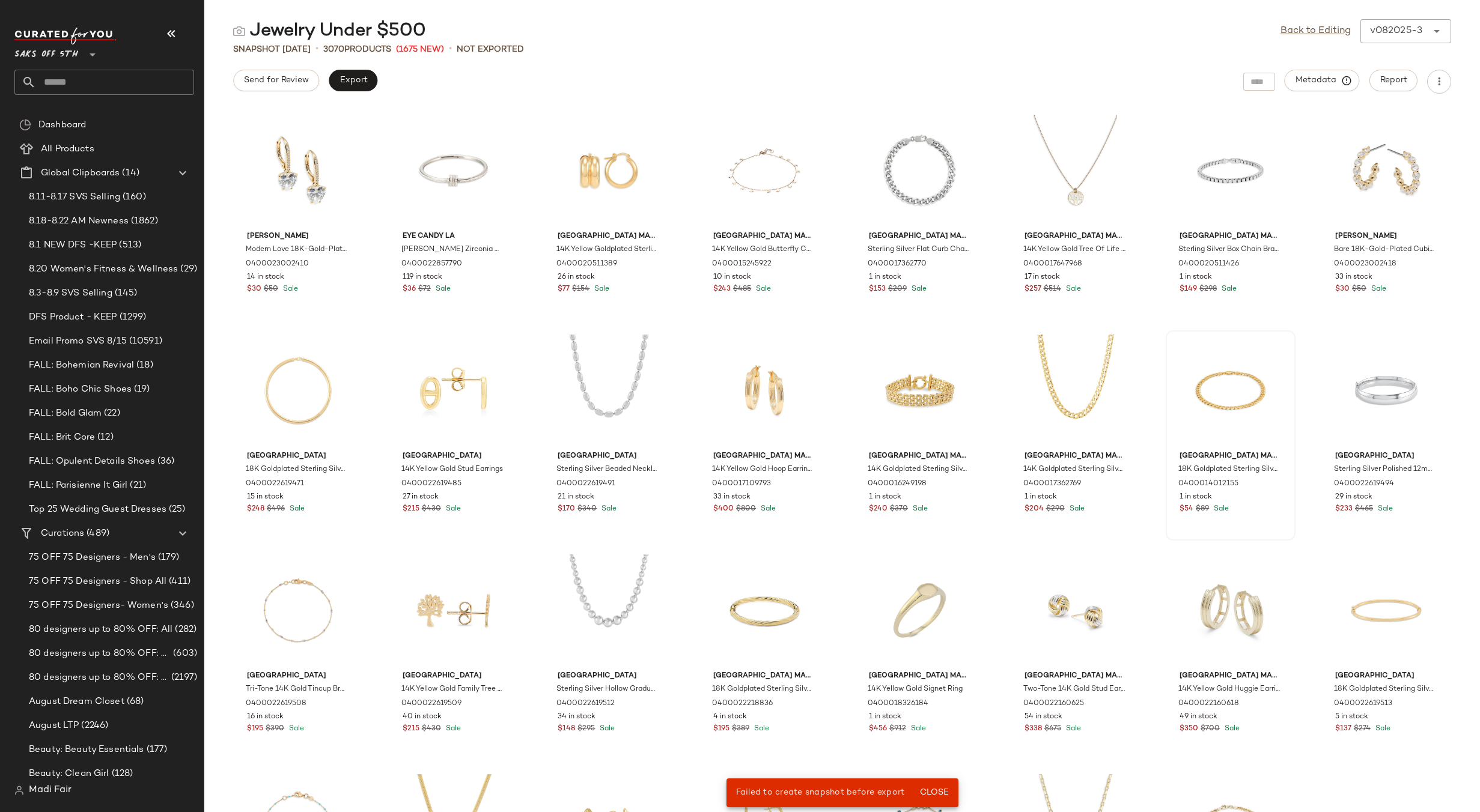
drag, startPoint x: 932, startPoint y: 793, endPoint x: 1216, endPoint y: 346, distance: 529.6
click at [932, 791] on span "Close" at bounding box center [933, 793] width 29 height 9
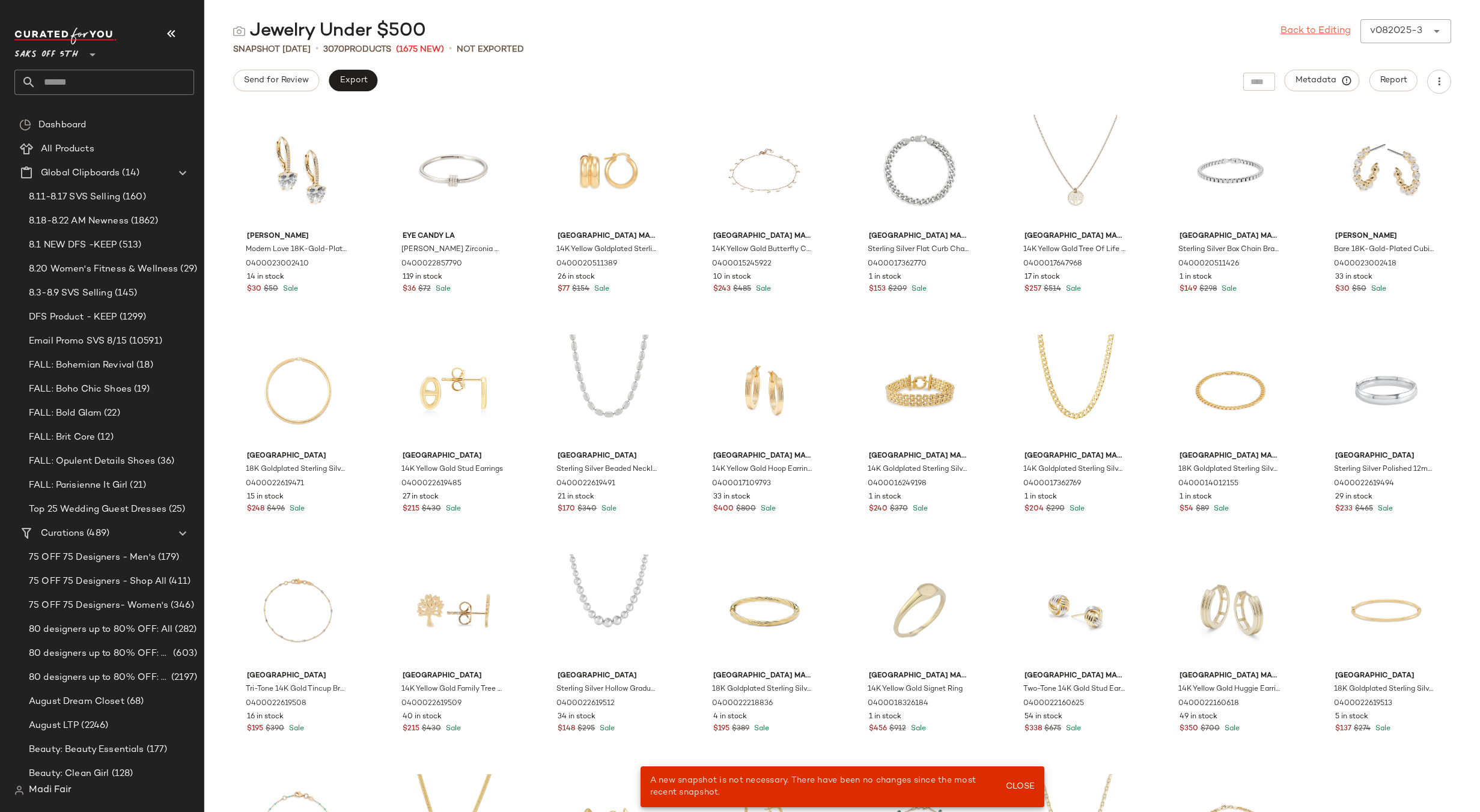
click at [1321, 32] on link "Back to Editing" at bounding box center [1315, 31] width 70 height 15
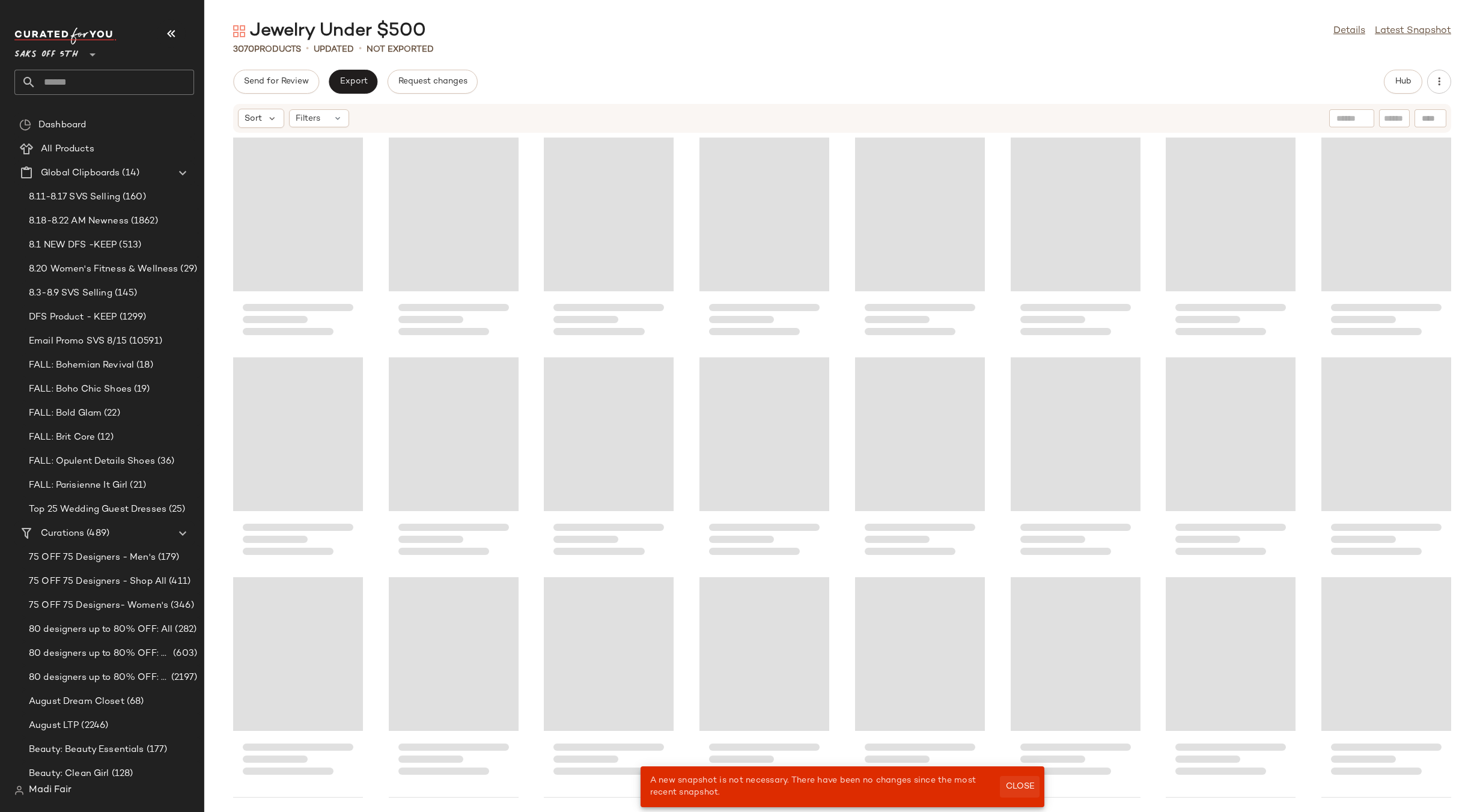
click at [1020, 785] on body "Saks OFF 5TH ** Dashboard All Products Global Clipboards (14) 8.11-8.17 SVS Sel…" at bounding box center [740, 406] width 1480 height 812
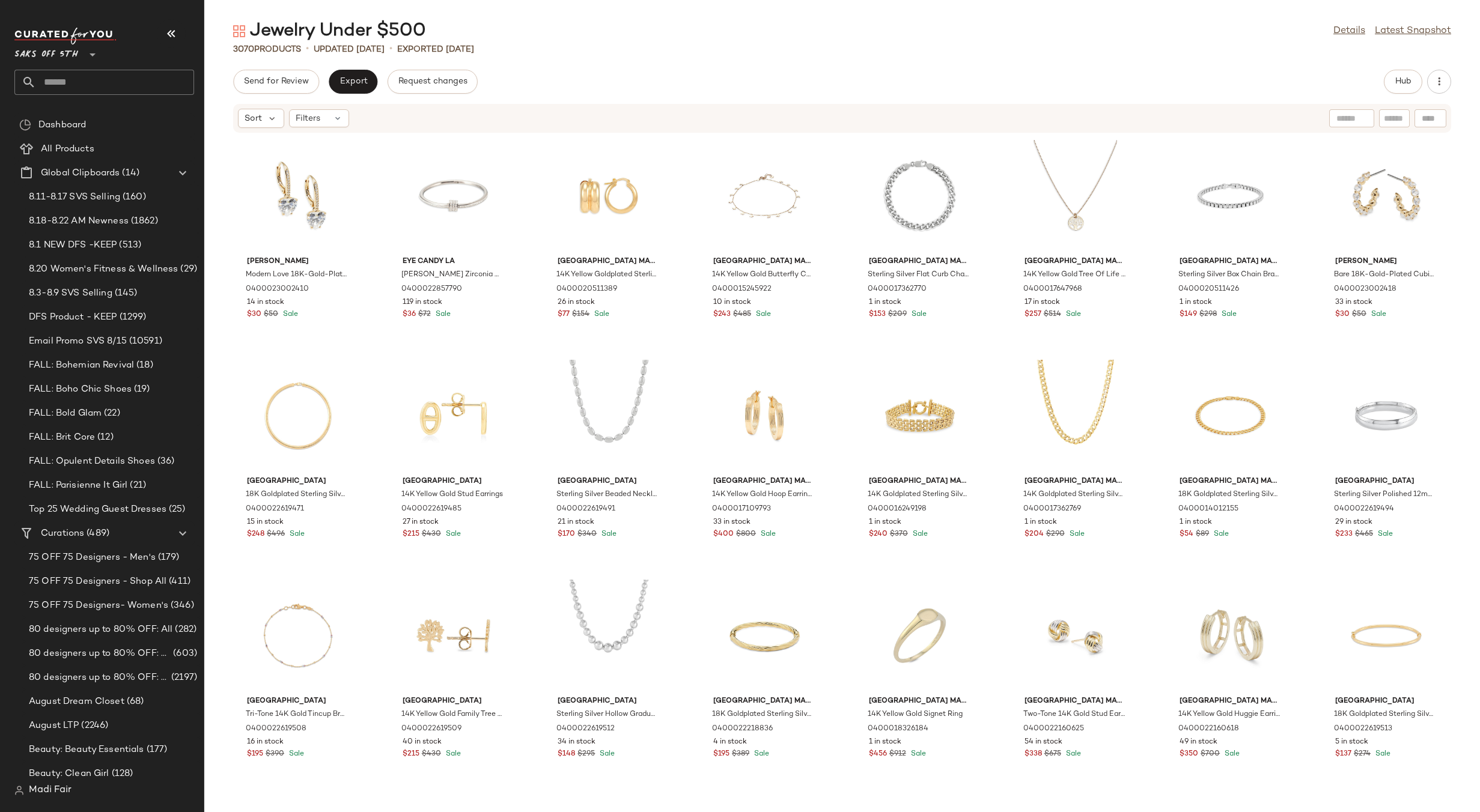
click at [345, 96] on div "Send for Review Export Request changes Hub Sort Filters Nadri Modern Love 18K-G…" at bounding box center [842, 440] width 1276 height 742
click at [348, 87] on button "Export" at bounding box center [352, 82] width 48 height 24
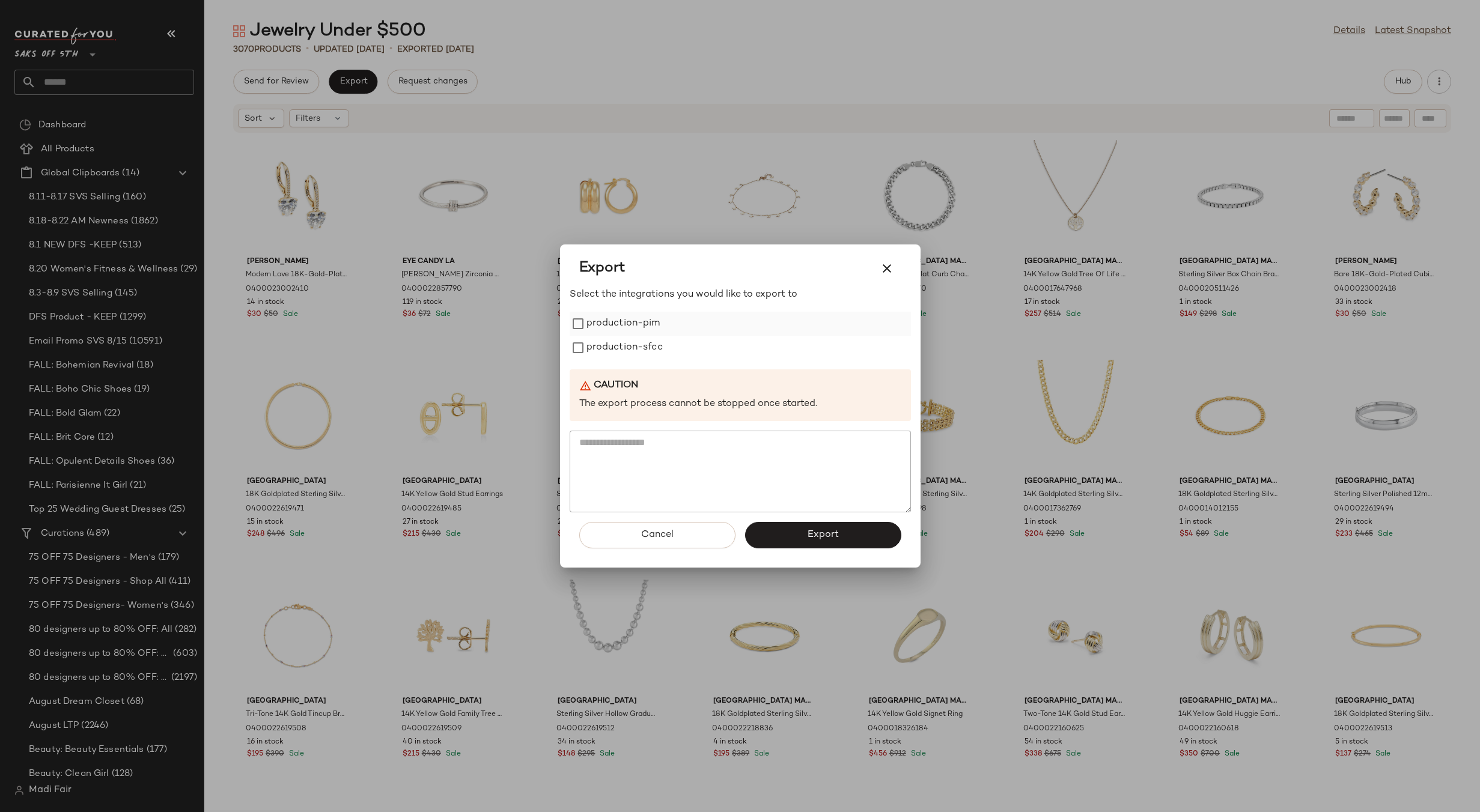
click at [658, 332] on label "production-pim" at bounding box center [623, 324] width 74 height 24
click at [656, 348] on label "production-sfcc" at bounding box center [625, 348] width 76 height 24
click at [807, 549] on div "Cancel Export" at bounding box center [740, 539] width 341 height 55
click at [806, 533] on button "Export" at bounding box center [823, 535] width 156 height 27
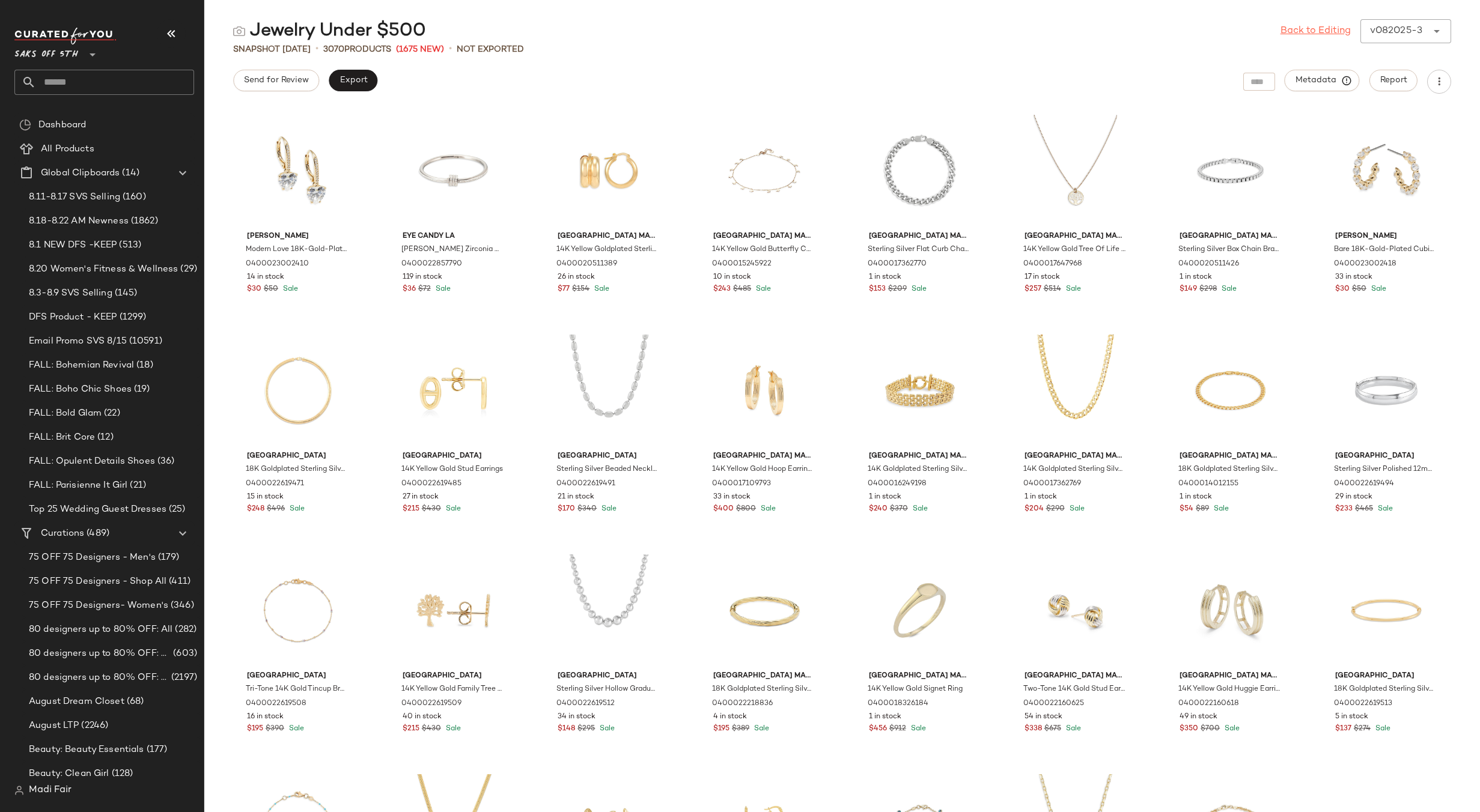
click at [1303, 29] on link "Back to Editing" at bounding box center [1315, 31] width 70 height 15
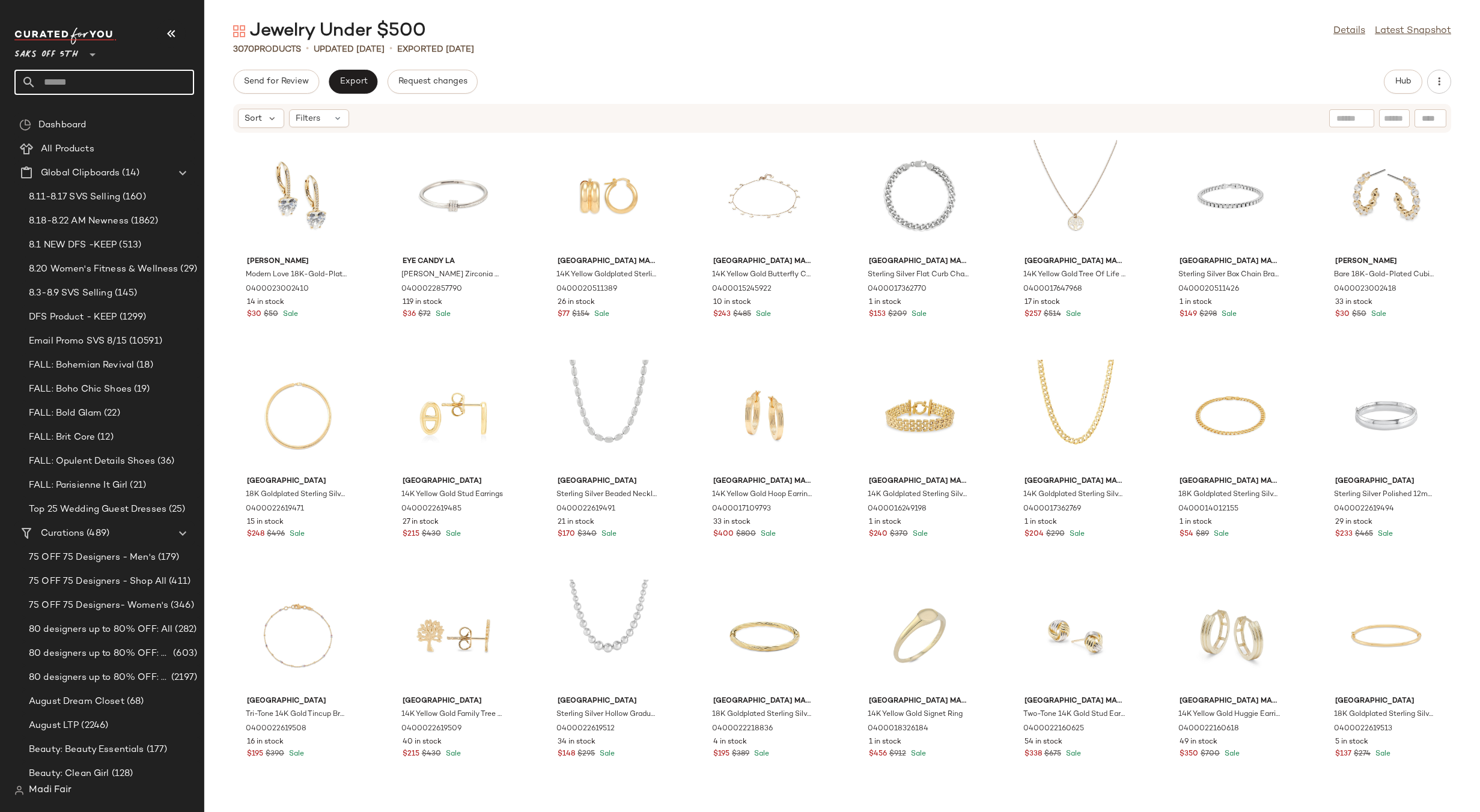
click at [66, 74] on input "text" at bounding box center [115, 82] width 158 height 25
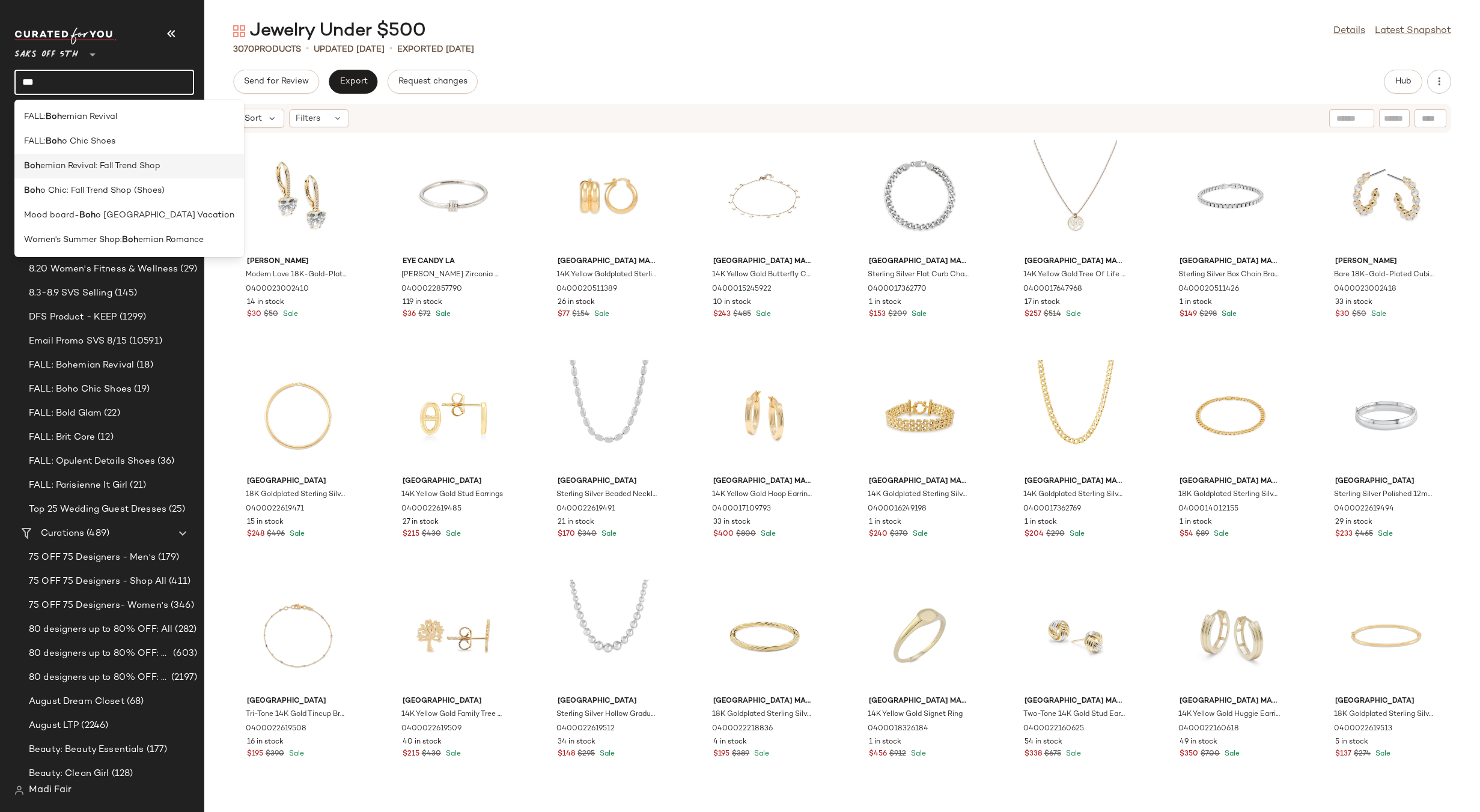
type input "***"
click at [104, 165] on span "emian Revival: Fall Trend Shop" at bounding box center [100, 166] width 120 height 13
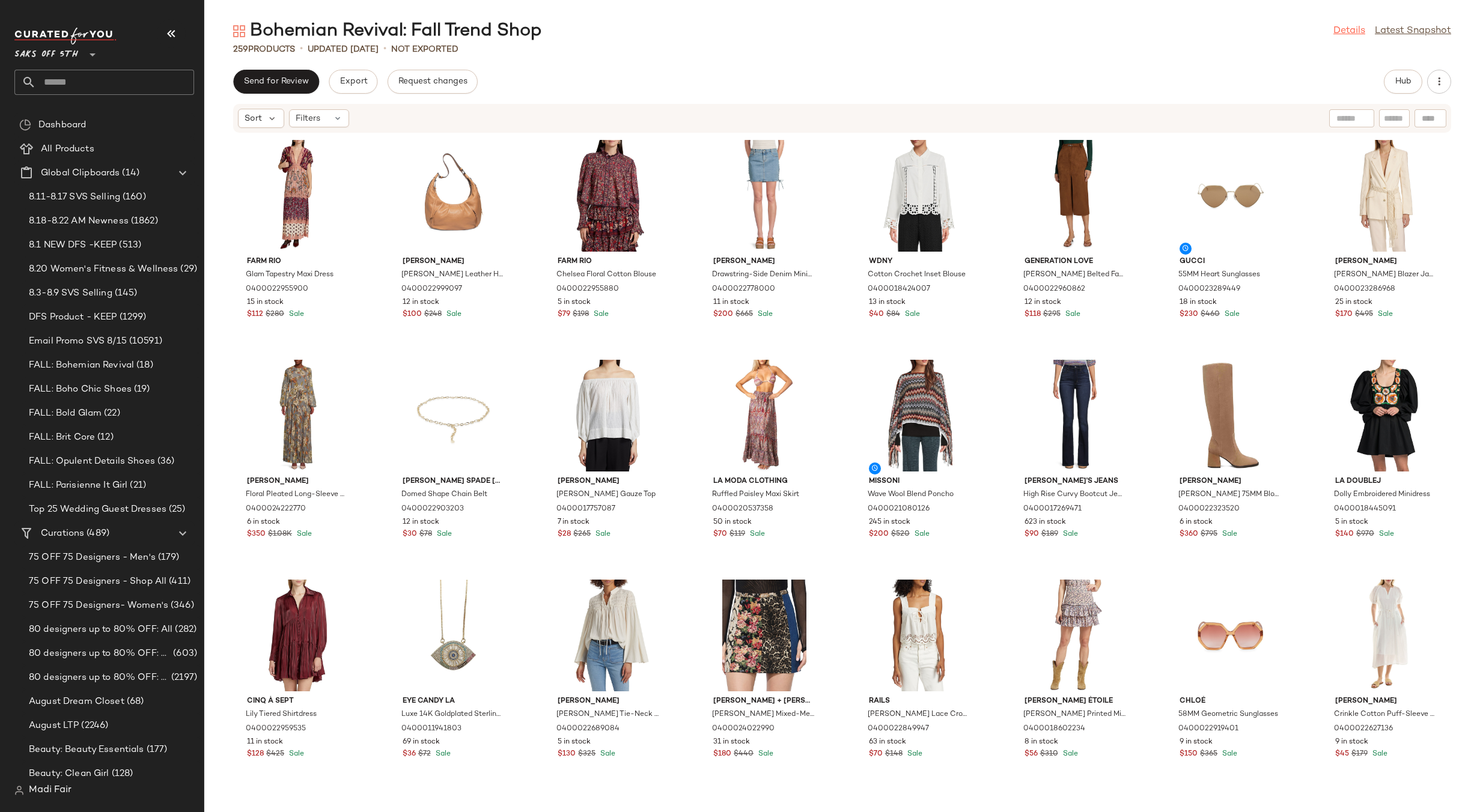
click at [1339, 31] on link "Details" at bounding box center [1349, 31] width 32 height 15
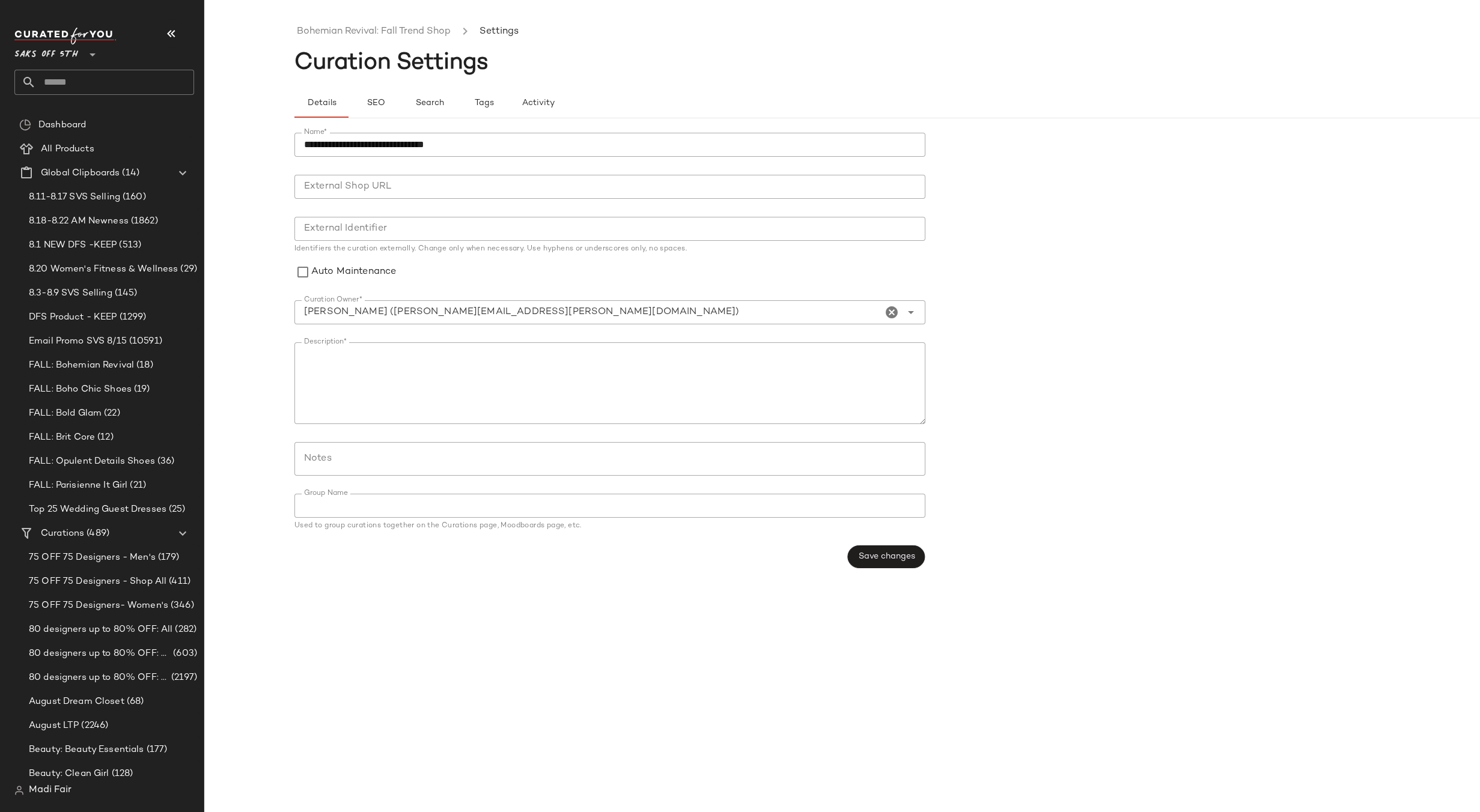
click at [365, 458] on input "Notes" at bounding box center [609, 459] width 611 height 15
paste input "**********"
type input "**********"
click at [909, 558] on span "Save changes" at bounding box center [886, 557] width 57 height 9
click at [374, 35] on link "Bohemian Revival: Fall Trend Shop" at bounding box center [374, 32] width 154 height 16
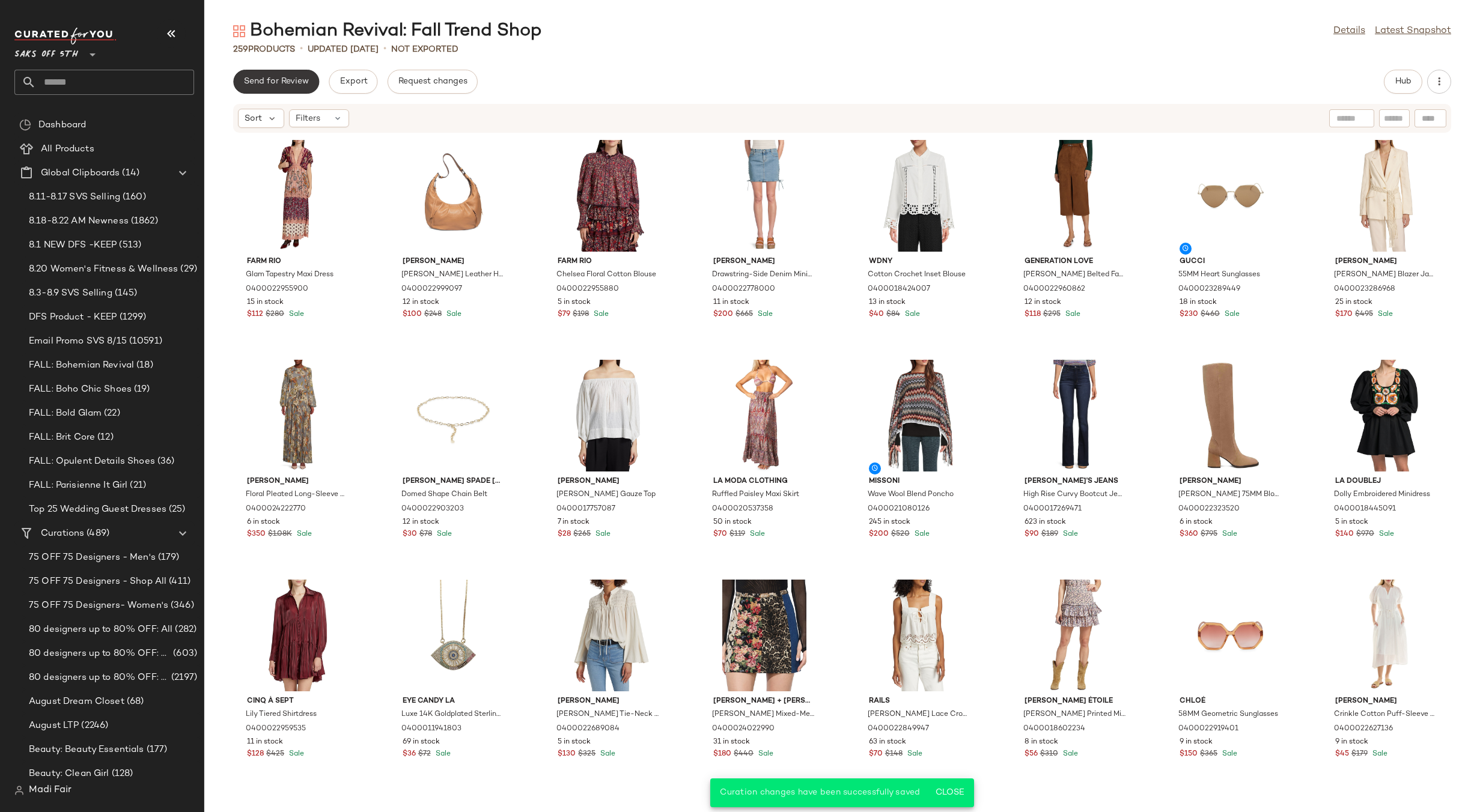
click at [287, 81] on span "Send for Review" at bounding box center [276, 82] width 66 height 9
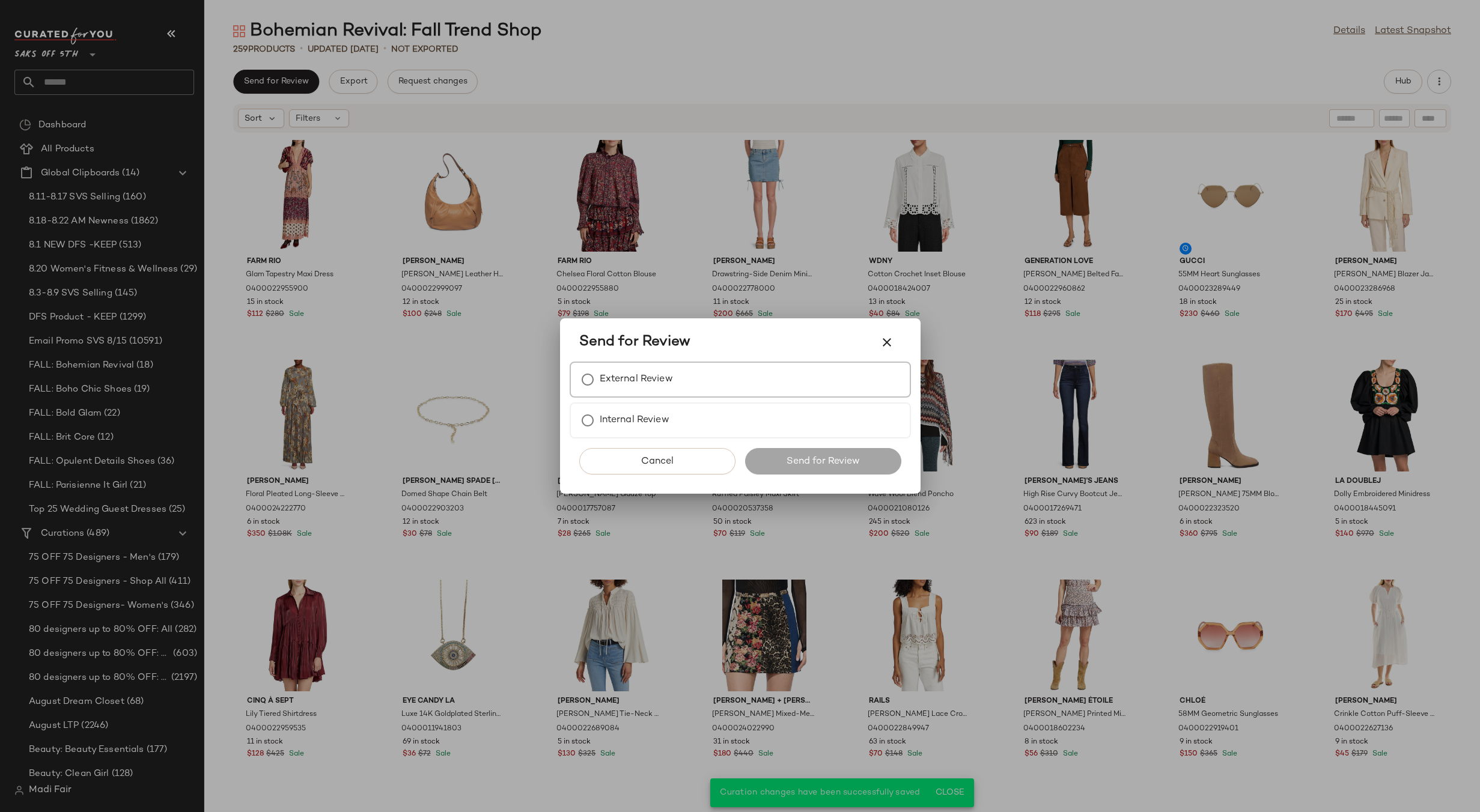
click at [779, 372] on div "External Review" at bounding box center [740, 379] width 341 height 36
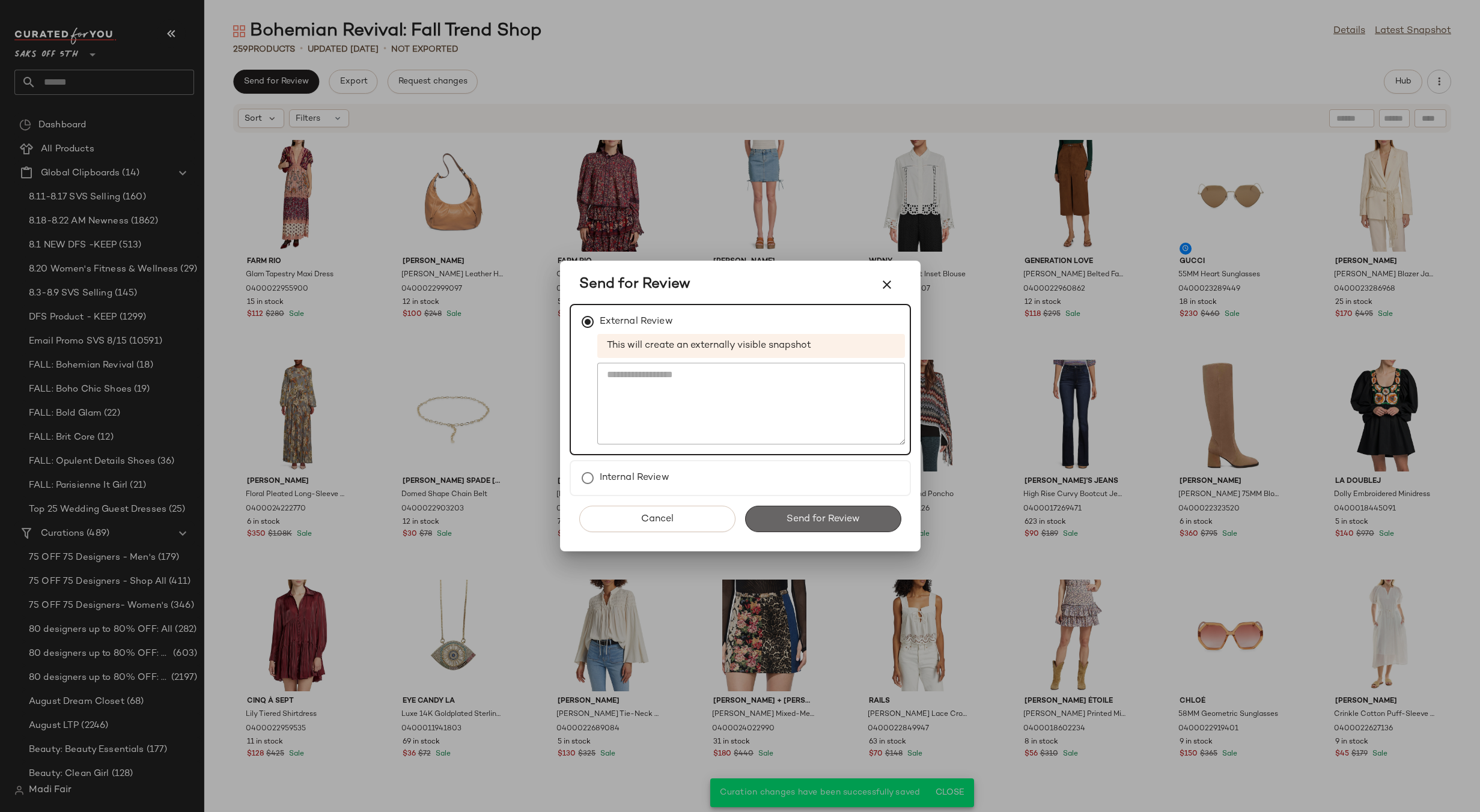
click at [851, 523] on span "Send for Review" at bounding box center [822, 519] width 74 height 11
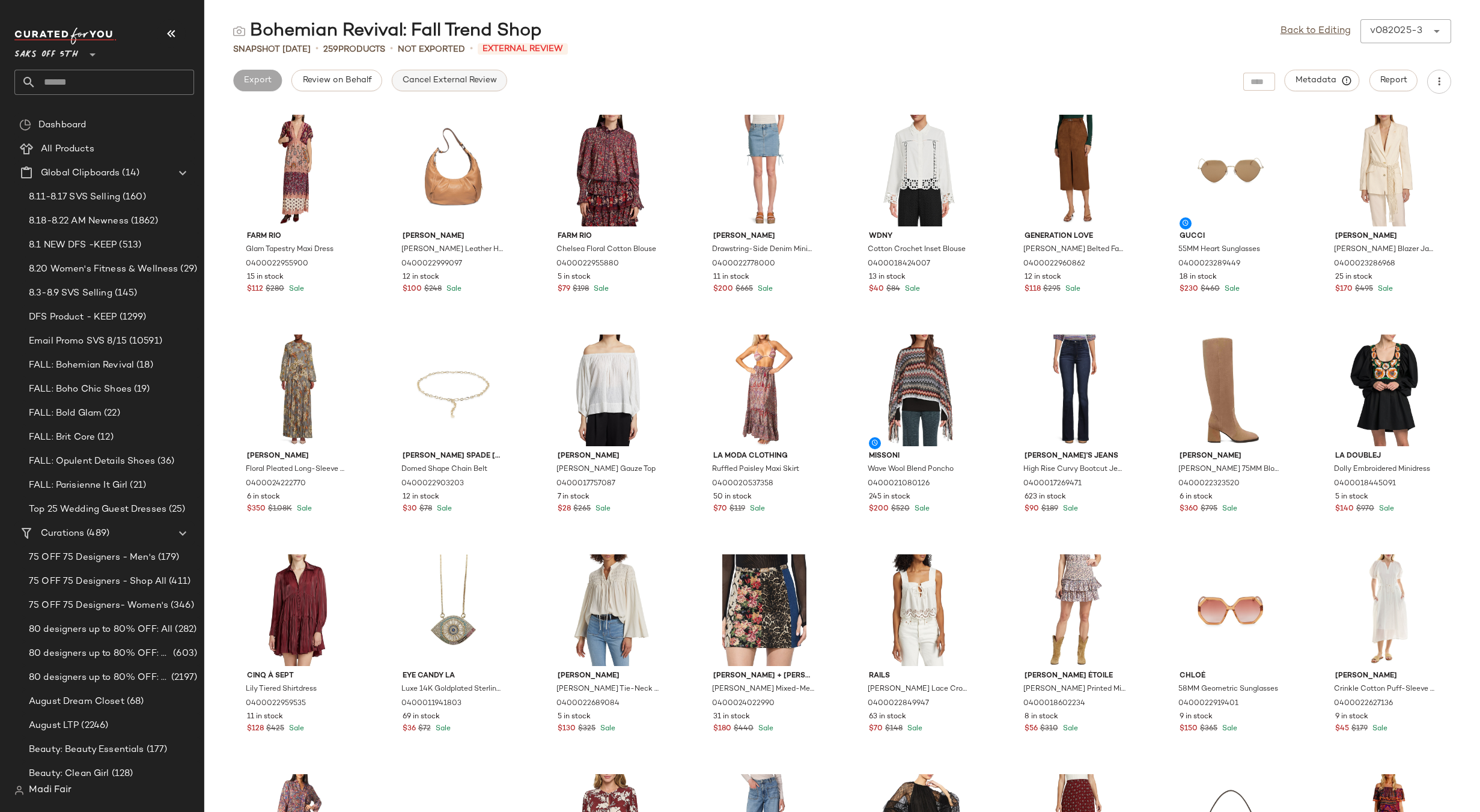
click at [458, 80] on span "Cancel External Review" at bounding box center [449, 80] width 95 height 9
click at [1313, 25] on link "Back to Editing" at bounding box center [1315, 31] width 70 height 15
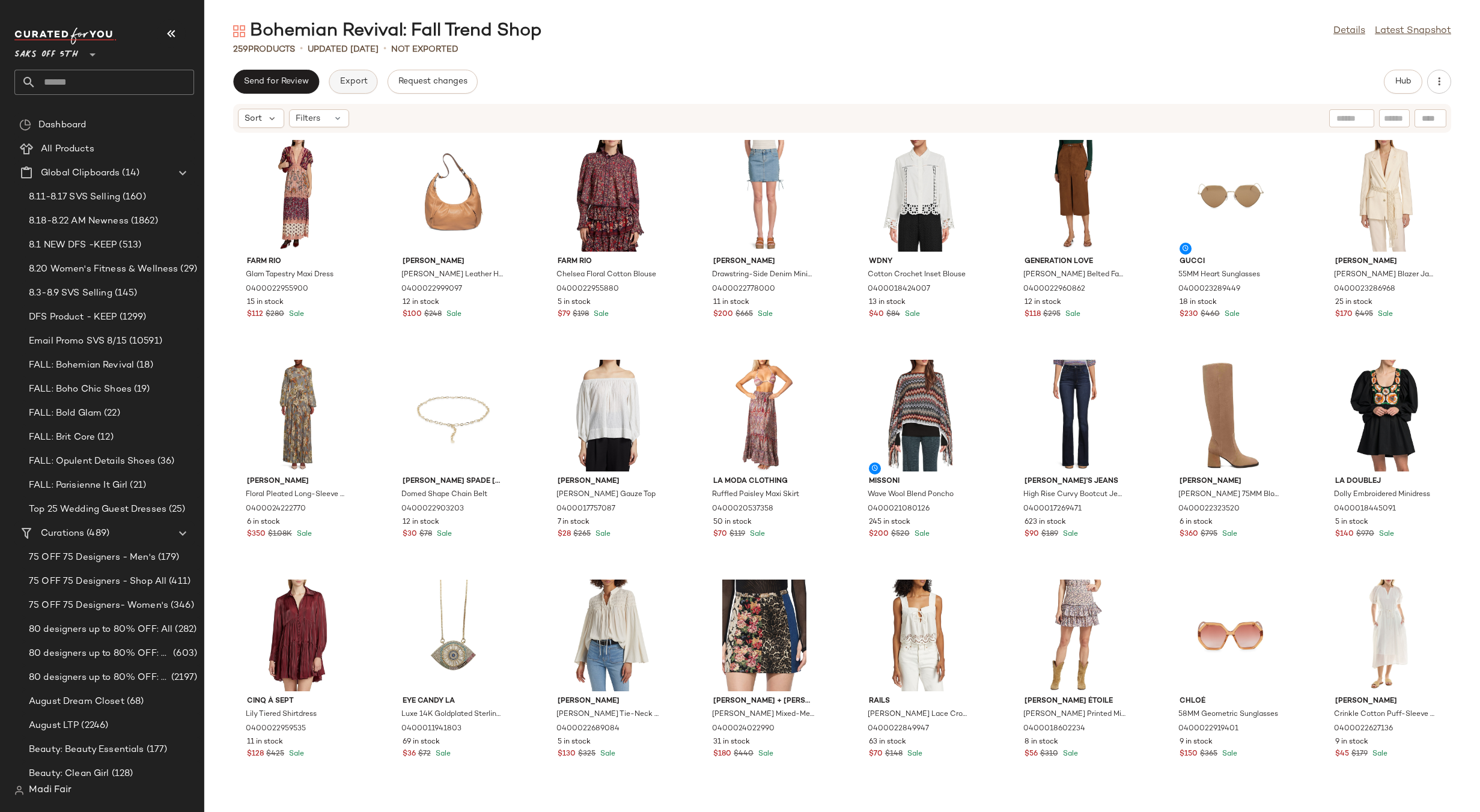
click at [351, 84] on span "Export" at bounding box center [353, 82] width 29 height 9
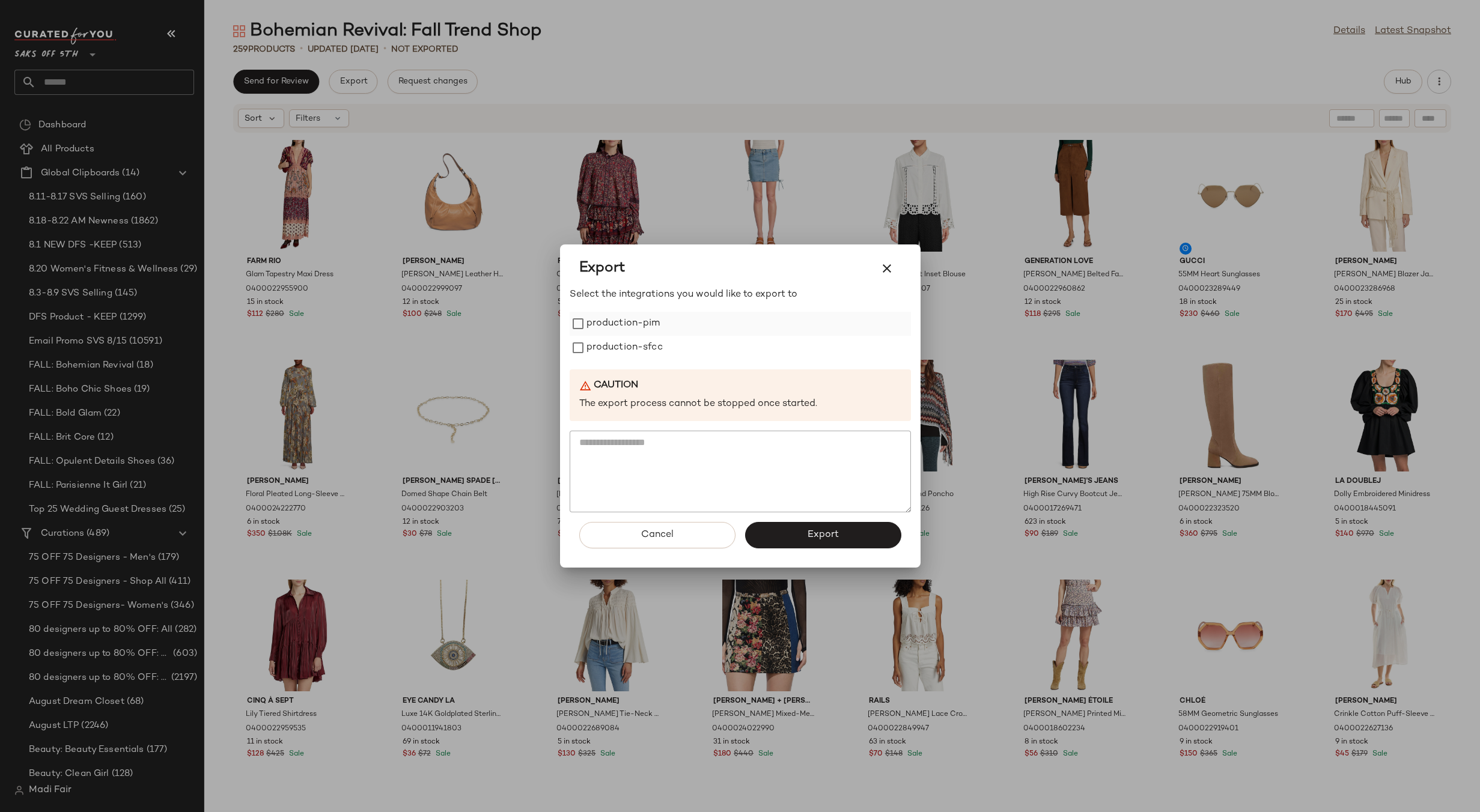
click at [618, 320] on label "production-pim" at bounding box center [623, 324] width 74 height 24
click at [624, 354] on label "production-sfcc" at bounding box center [625, 348] width 76 height 24
click at [823, 532] on span "Export" at bounding box center [823, 535] width 32 height 11
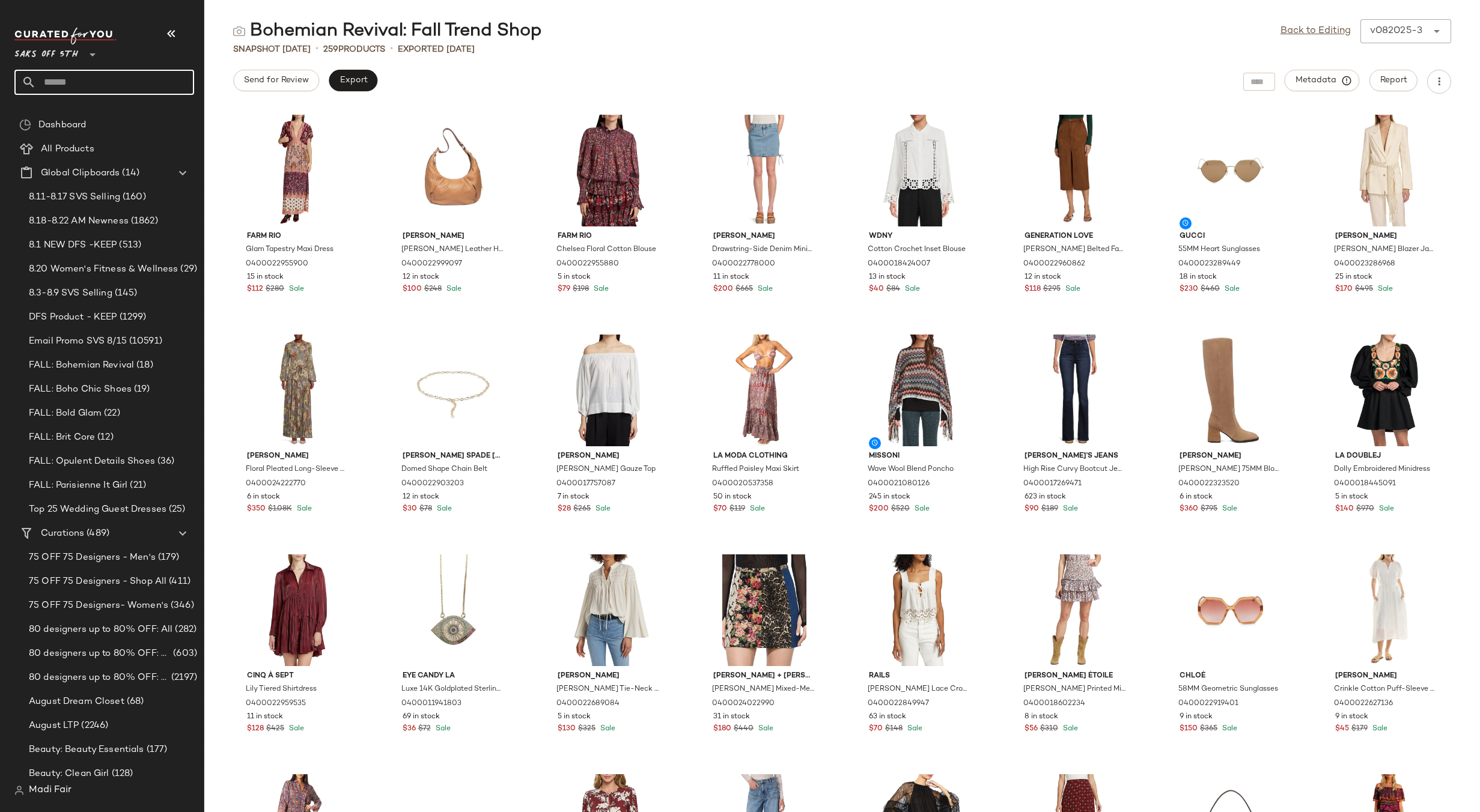
click at [70, 85] on input "text" at bounding box center [115, 82] width 158 height 25
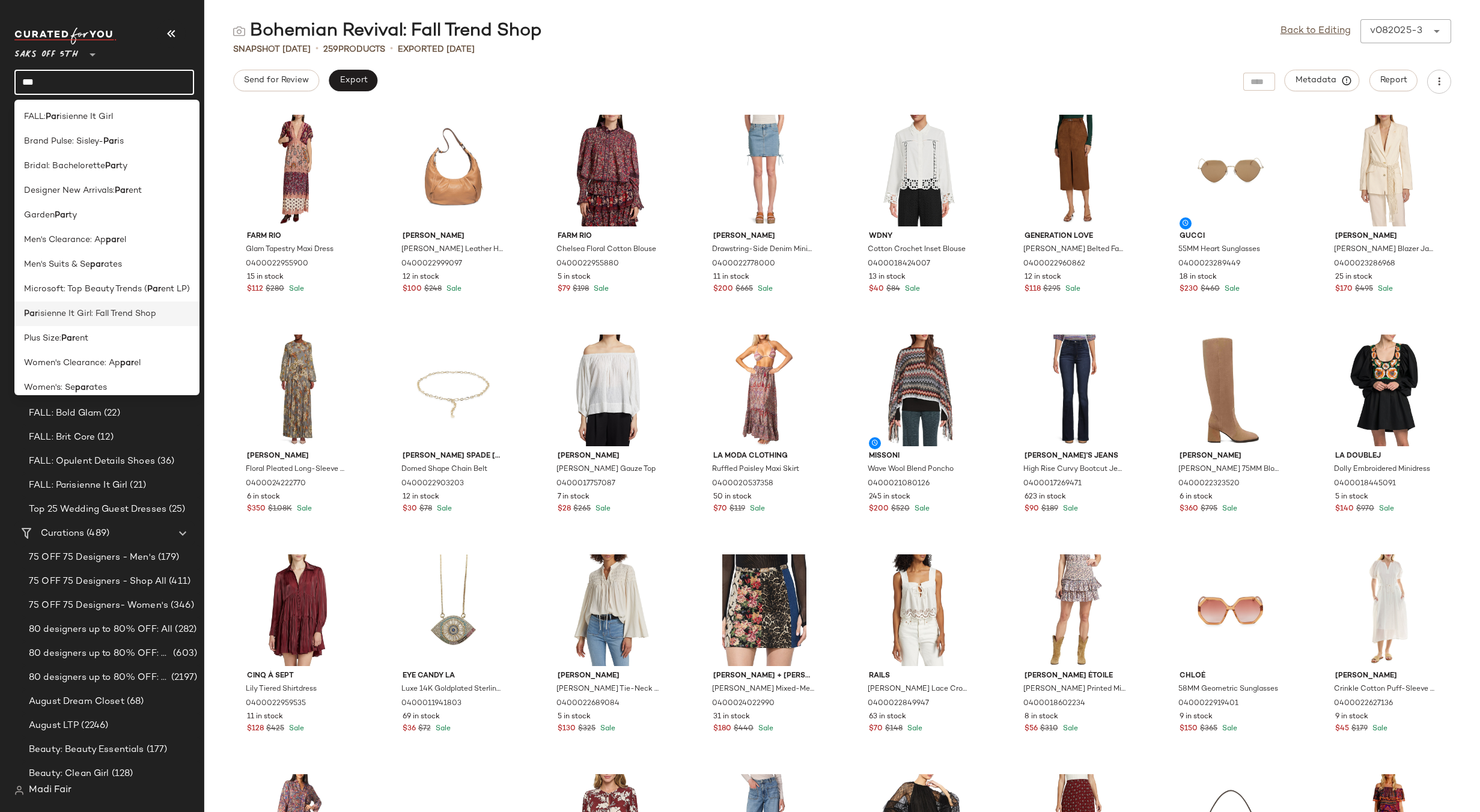
type input "***"
click at [102, 310] on span "isienne It Girl: Fall Trend Shop" at bounding box center [97, 314] width 118 height 13
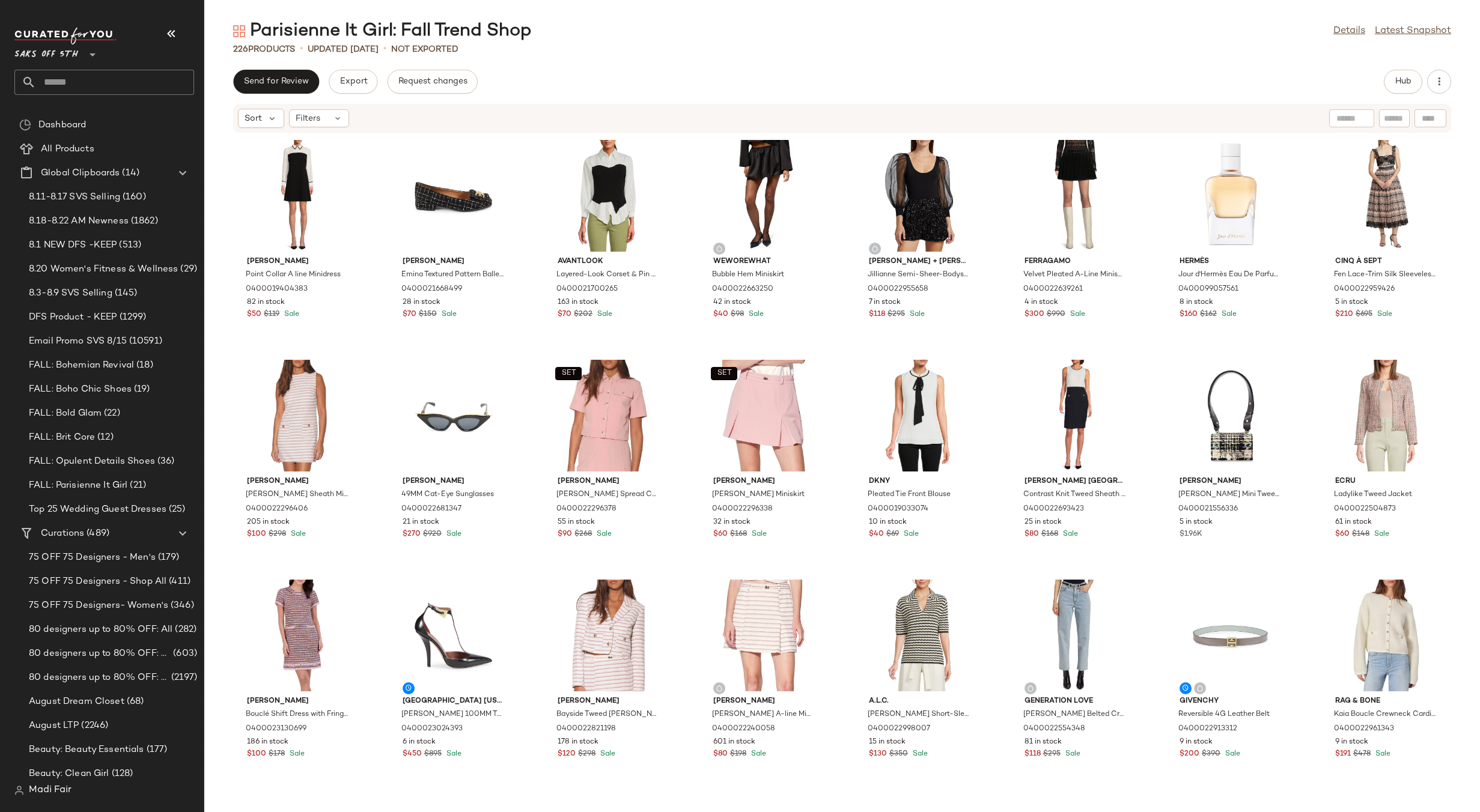
drag, startPoint x: 1355, startPoint y: 29, endPoint x: 1206, endPoint y: 50, distance: 150.5
click at [1355, 29] on link "Details" at bounding box center [1349, 31] width 32 height 15
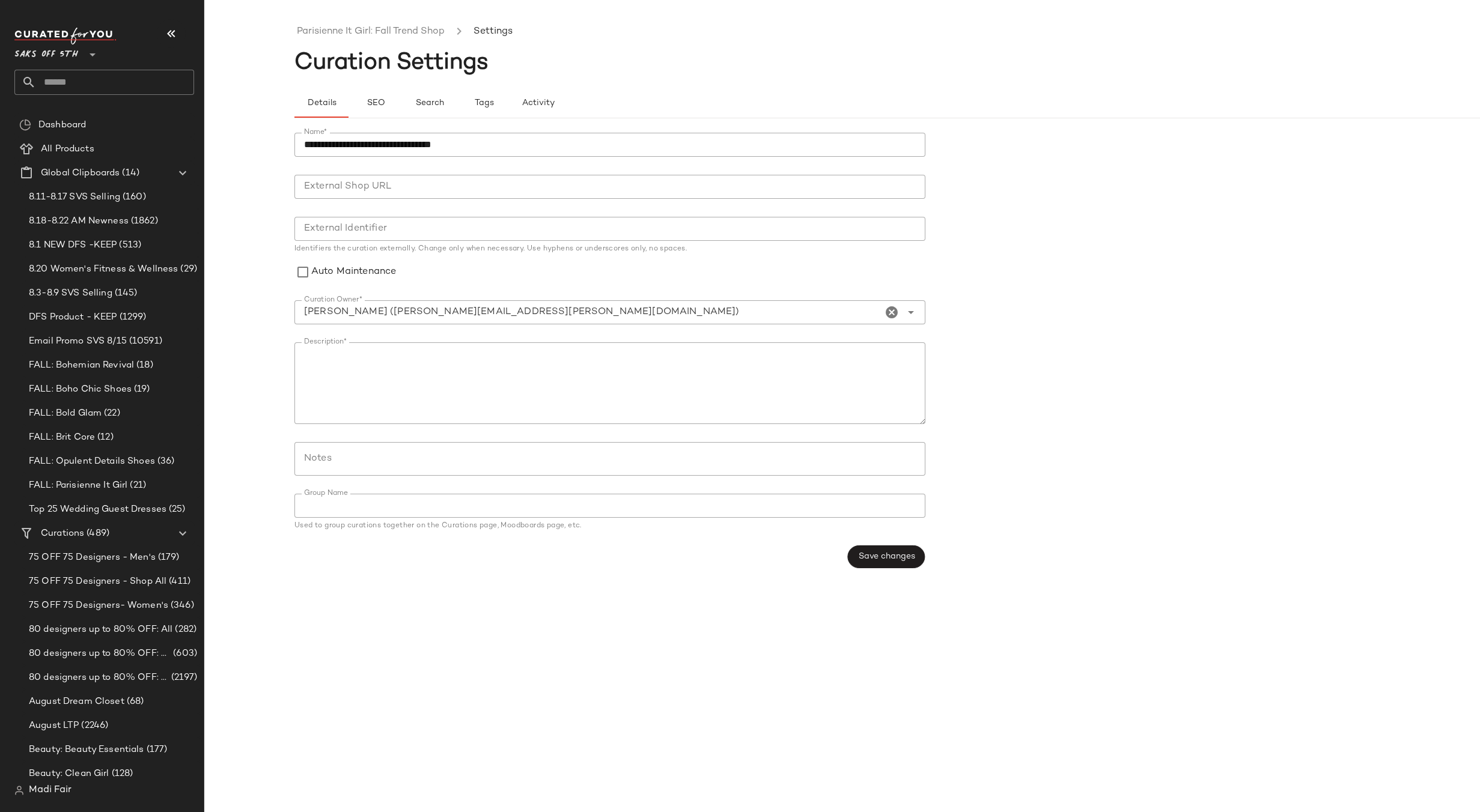
click at [382, 469] on div at bounding box center [607, 458] width 624 height 34
paste input "**********"
type input "**********"
click at [864, 558] on span "Save changes" at bounding box center [886, 557] width 57 height 9
click at [353, 30] on link "Parisienne It Girl: Fall Trend Shop" at bounding box center [370, 32] width 148 height 16
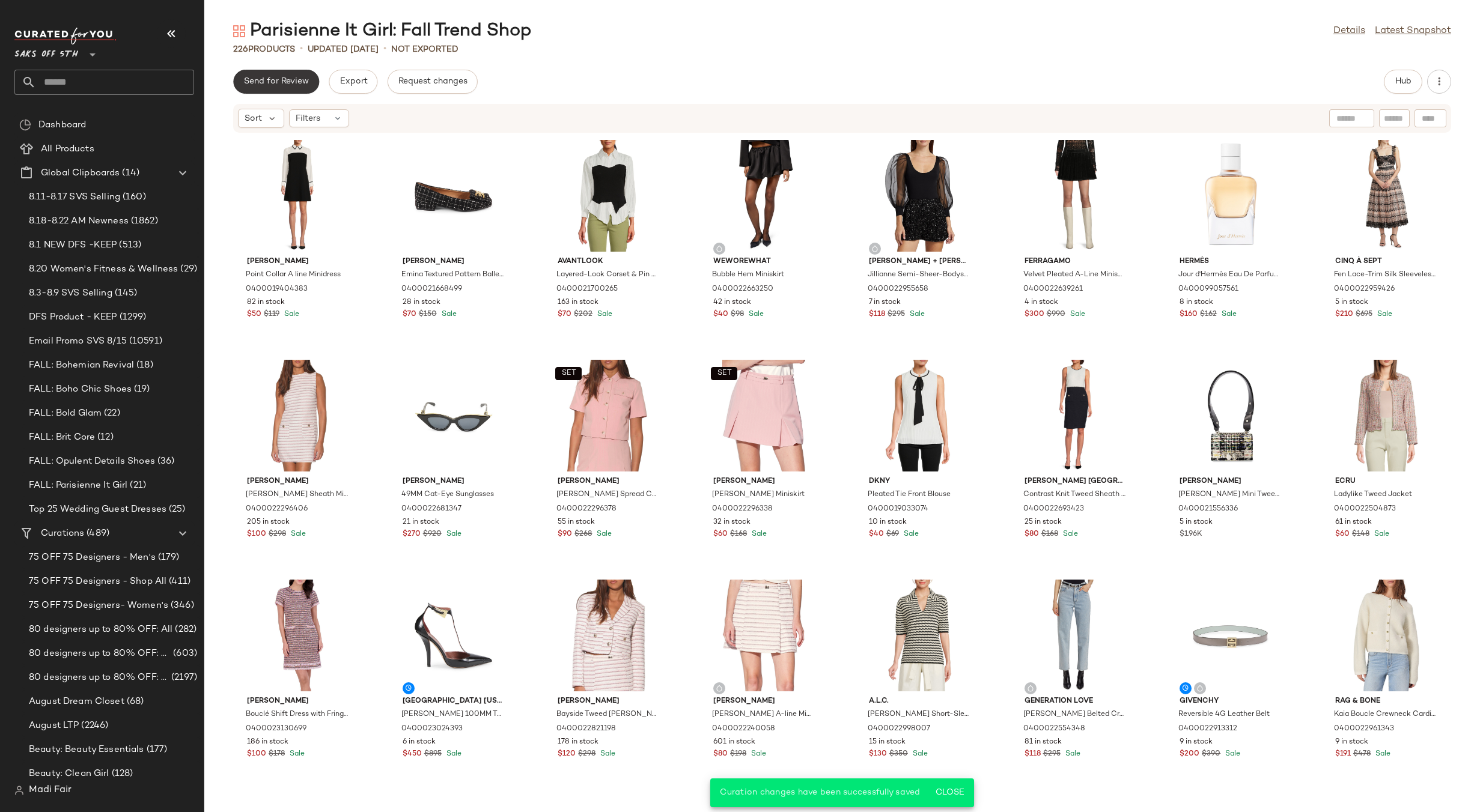
click at [282, 86] on span "Send for Review" at bounding box center [276, 82] width 66 height 9
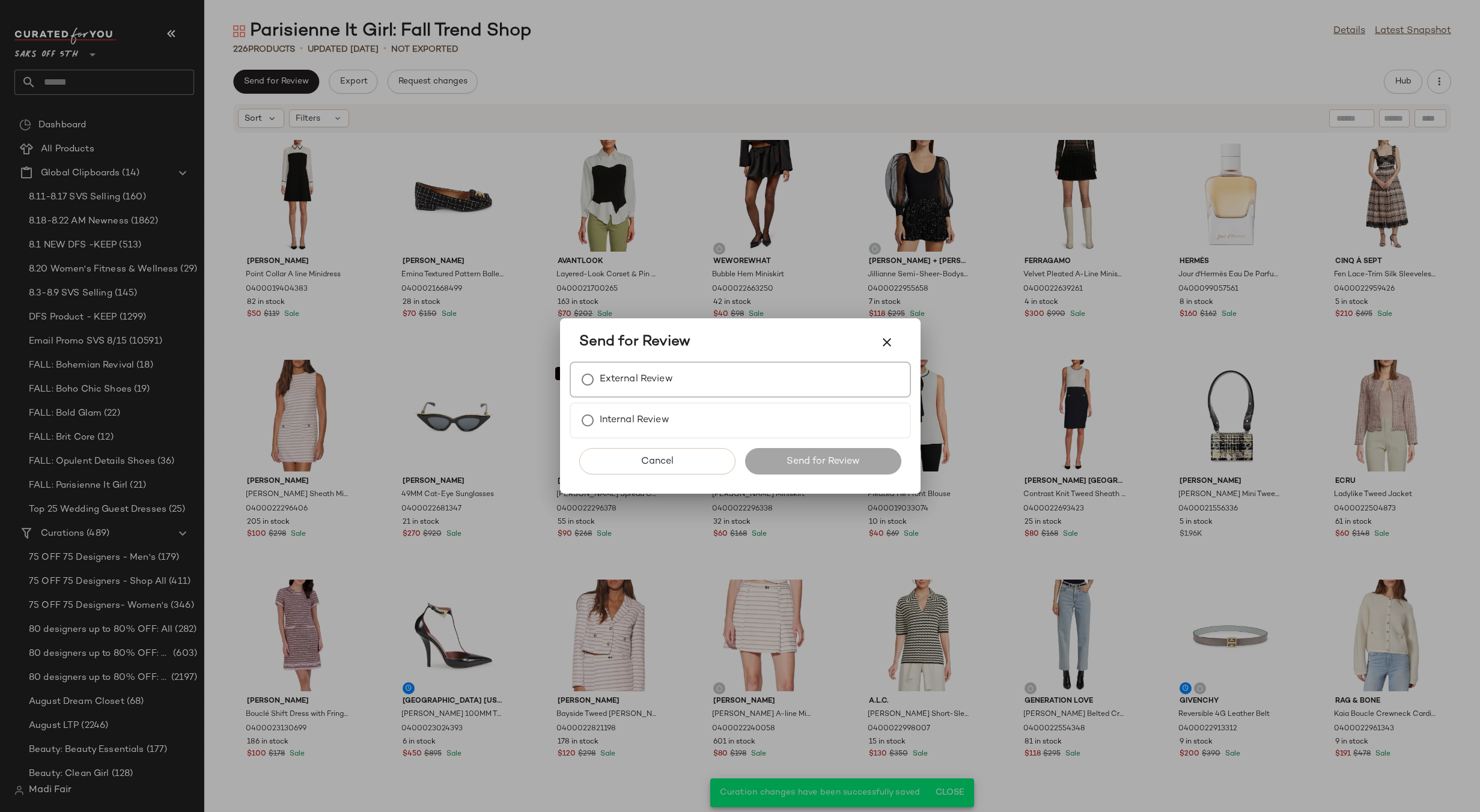
click at [605, 372] on label "External Review" at bounding box center [636, 379] width 73 height 24
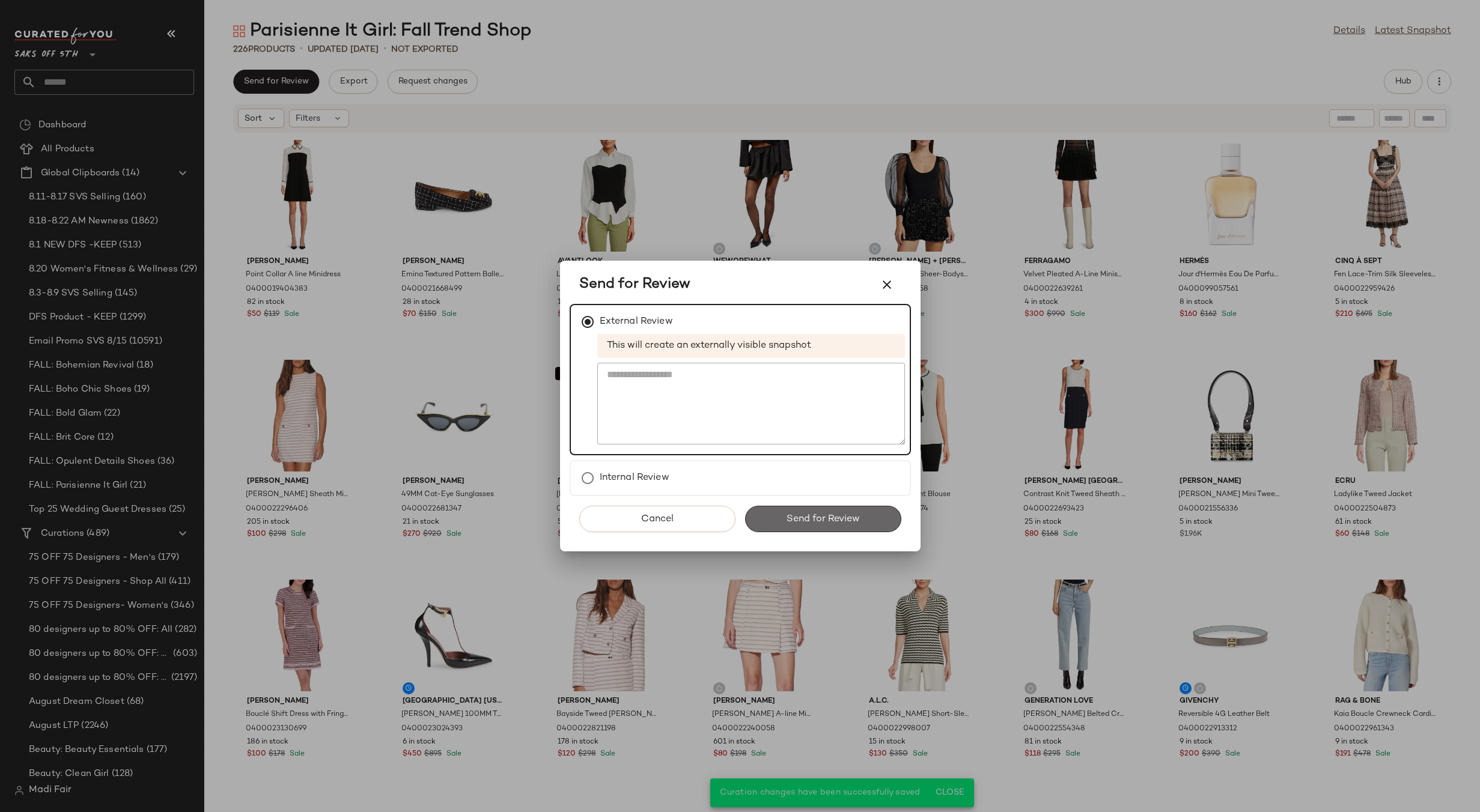
click at [810, 512] on button "Send for Review" at bounding box center [823, 519] width 156 height 27
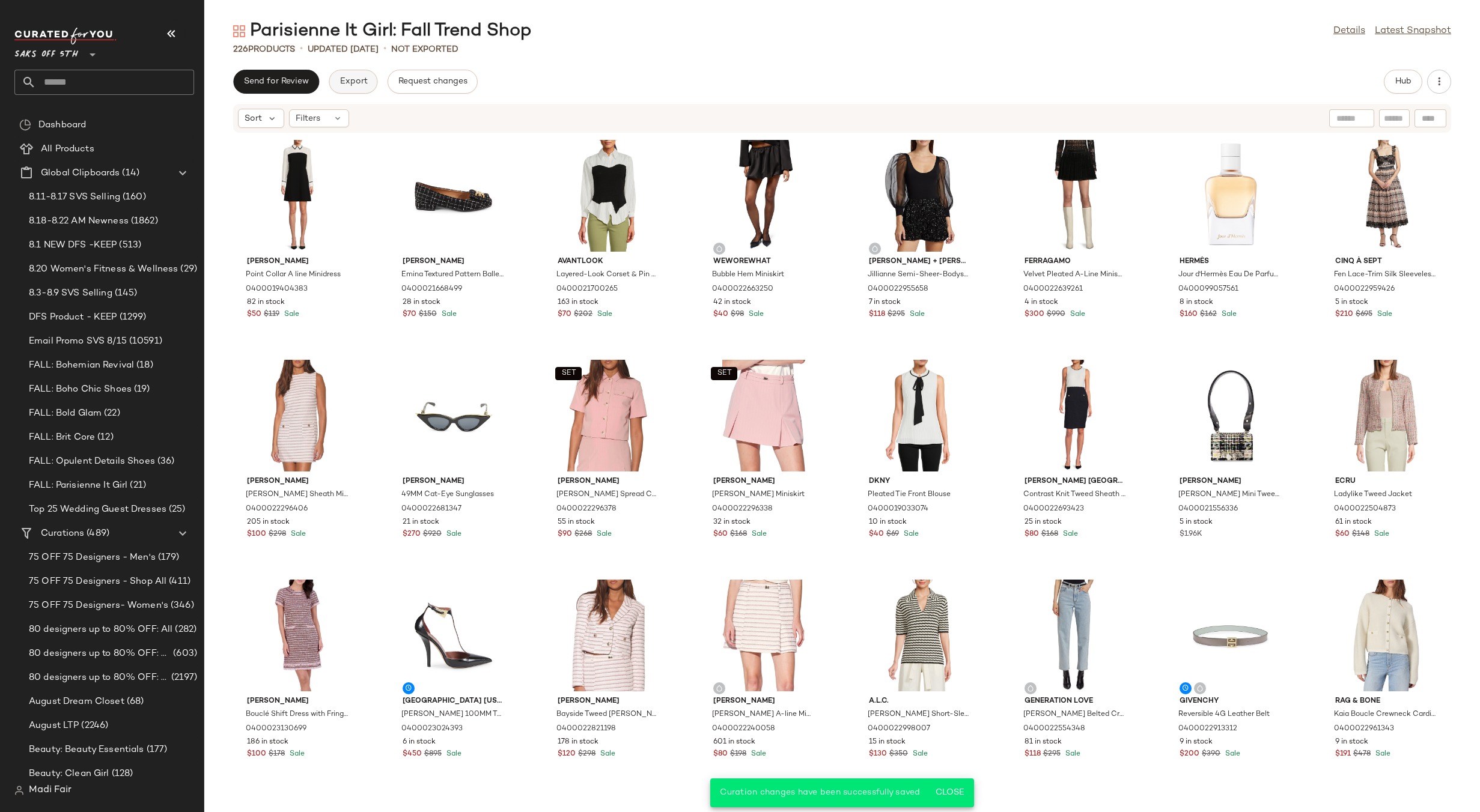
click at [358, 80] on span "Export" at bounding box center [353, 82] width 29 height 9
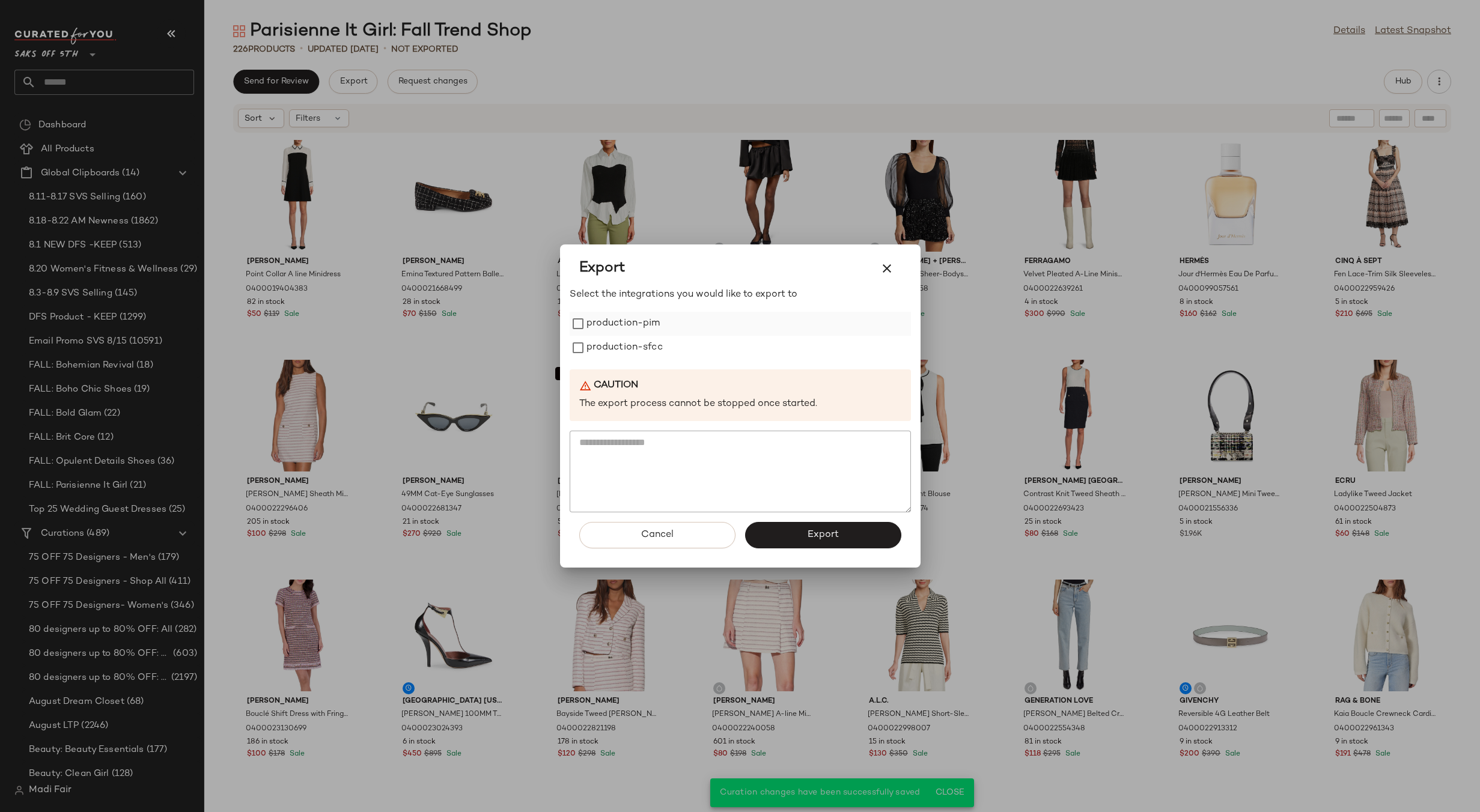
click at [607, 321] on label "production-pim" at bounding box center [623, 324] width 74 height 24
click at [611, 348] on label "production-sfcc" at bounding box center [625, 348] width 76 height 24
click at [793, 527] on button "Export" at bounding box center [823, 535] width 156 height 27
